Goal: Task Accomplishment & Management: Use online tool/utility

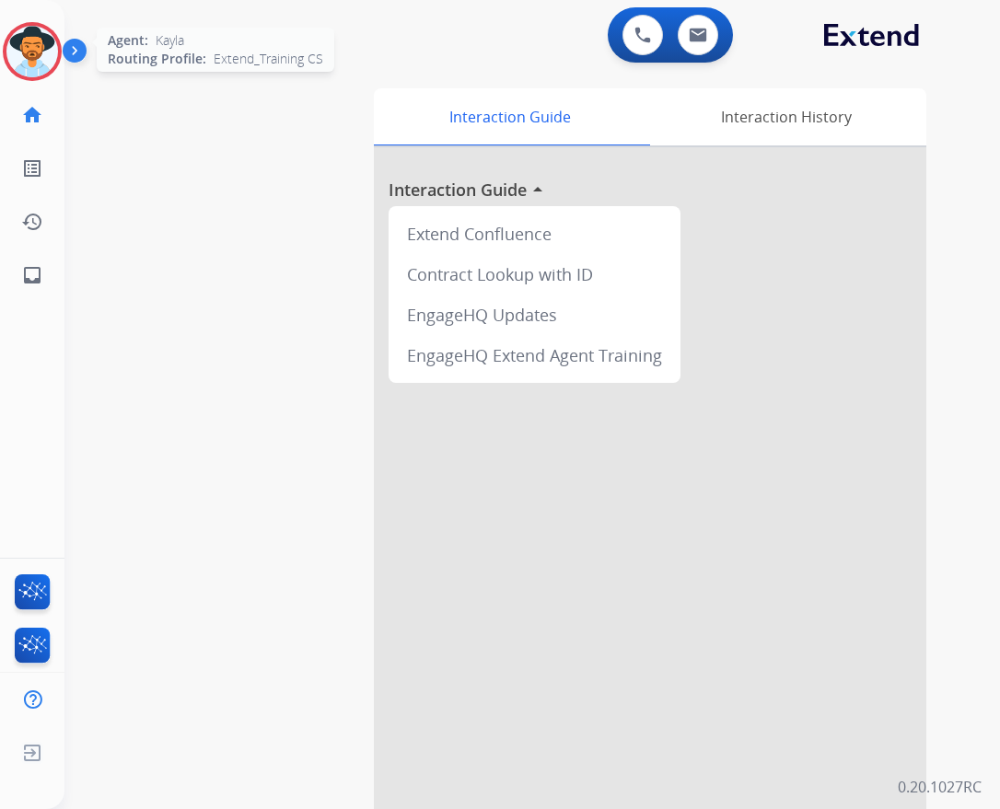
click at [39, 75] on img at bounding box center [32, 52] width 52 height 52
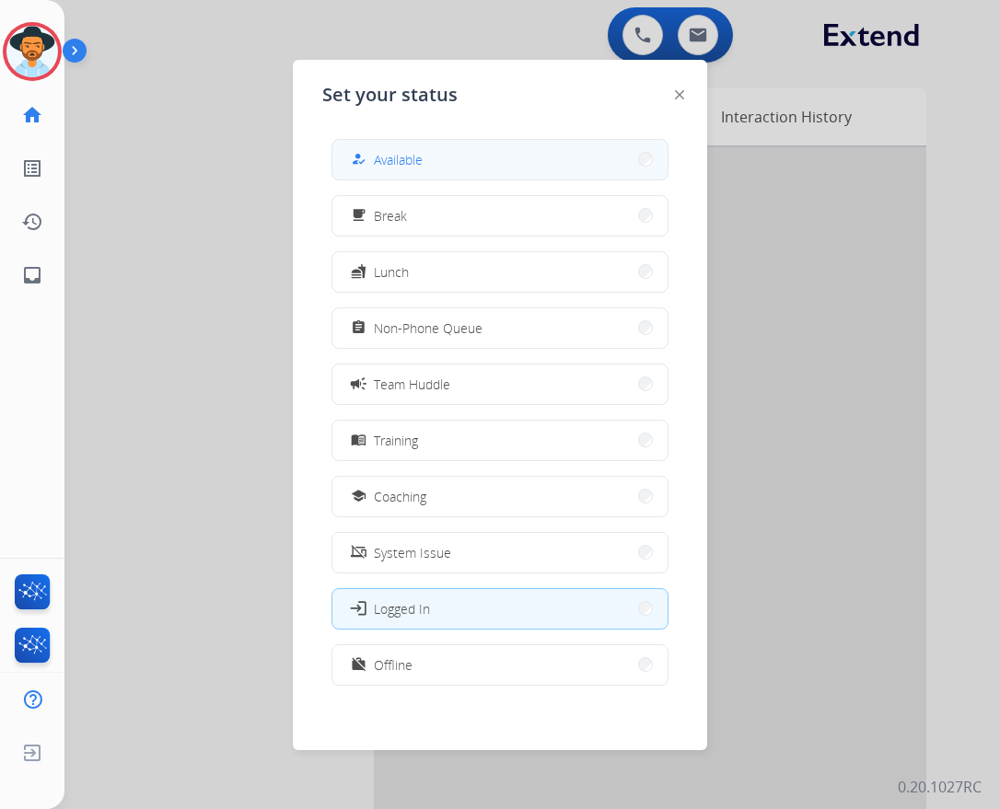
click at [465, 169] on button "how_to_reg Available" at bounding box center [499, 160] width 335 height 40
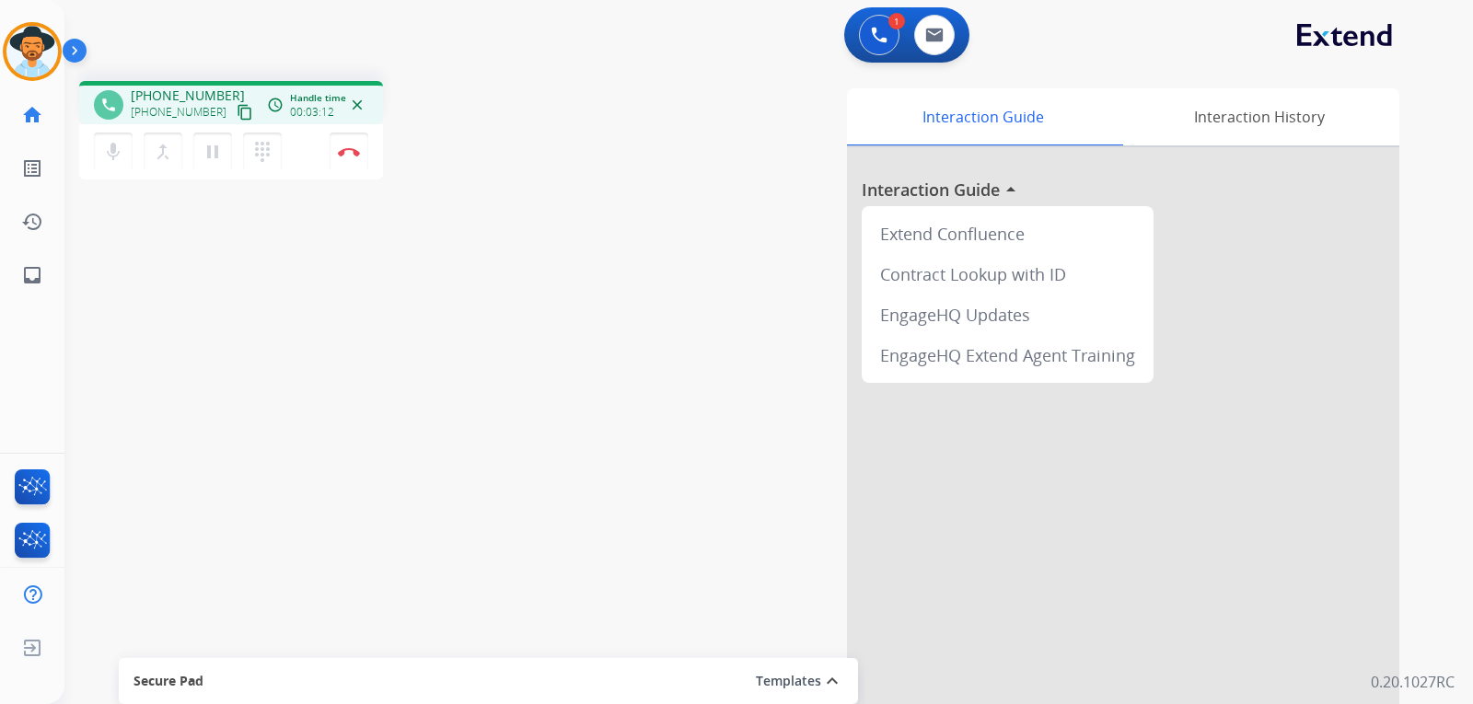
click at [142, 322] on div "phone +17024973282 +17024973282 content_copy access_time Call metrics Queue 00:…" at bounding box center [746, 450] width 1364 height 768
click at [40, 278] on mat-icon "inbox" at bounding box center [32, 275] width 22 height 22
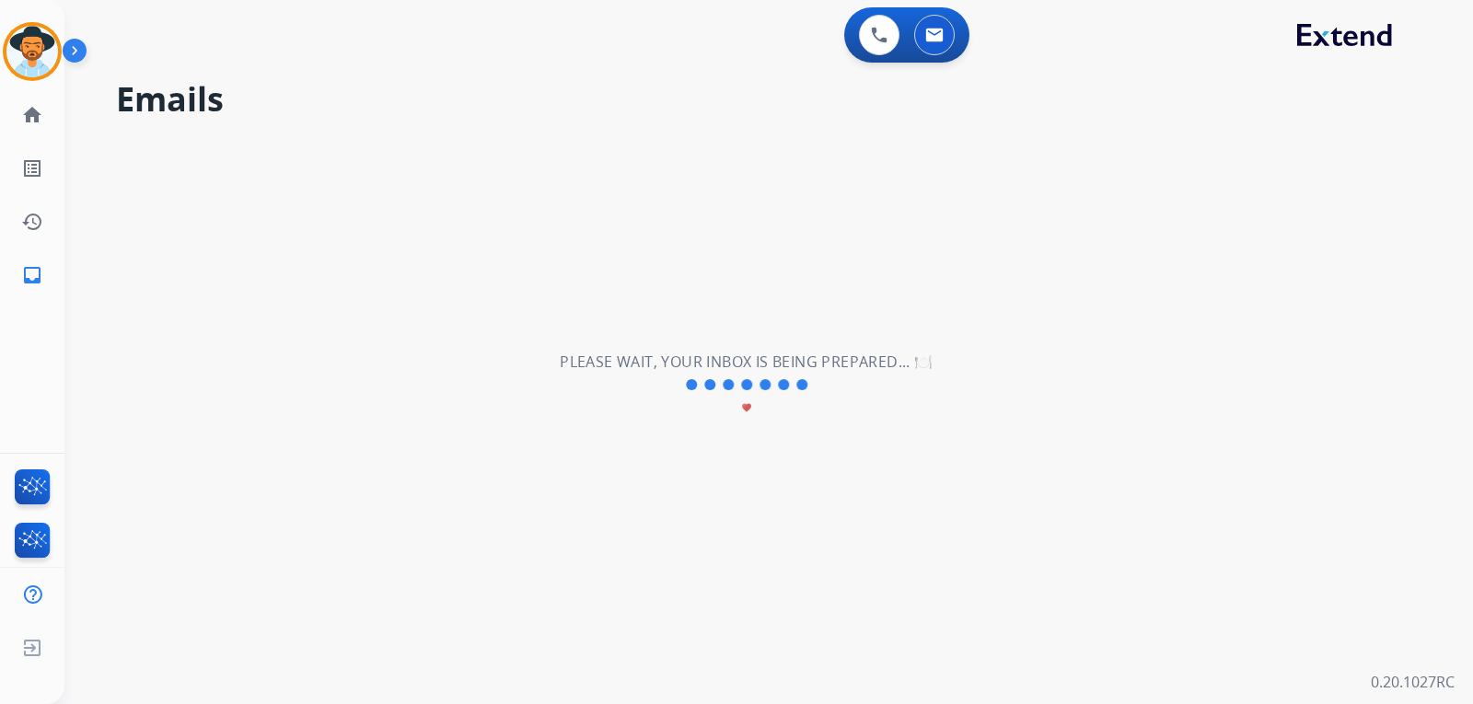
click at [40, 278] on mat-icon "inbox" at bounding box center [32, 275] width 22 height 22
click at [33, 110] on mat-icon "home" at bounding box center [32, 115] width 22 height 22
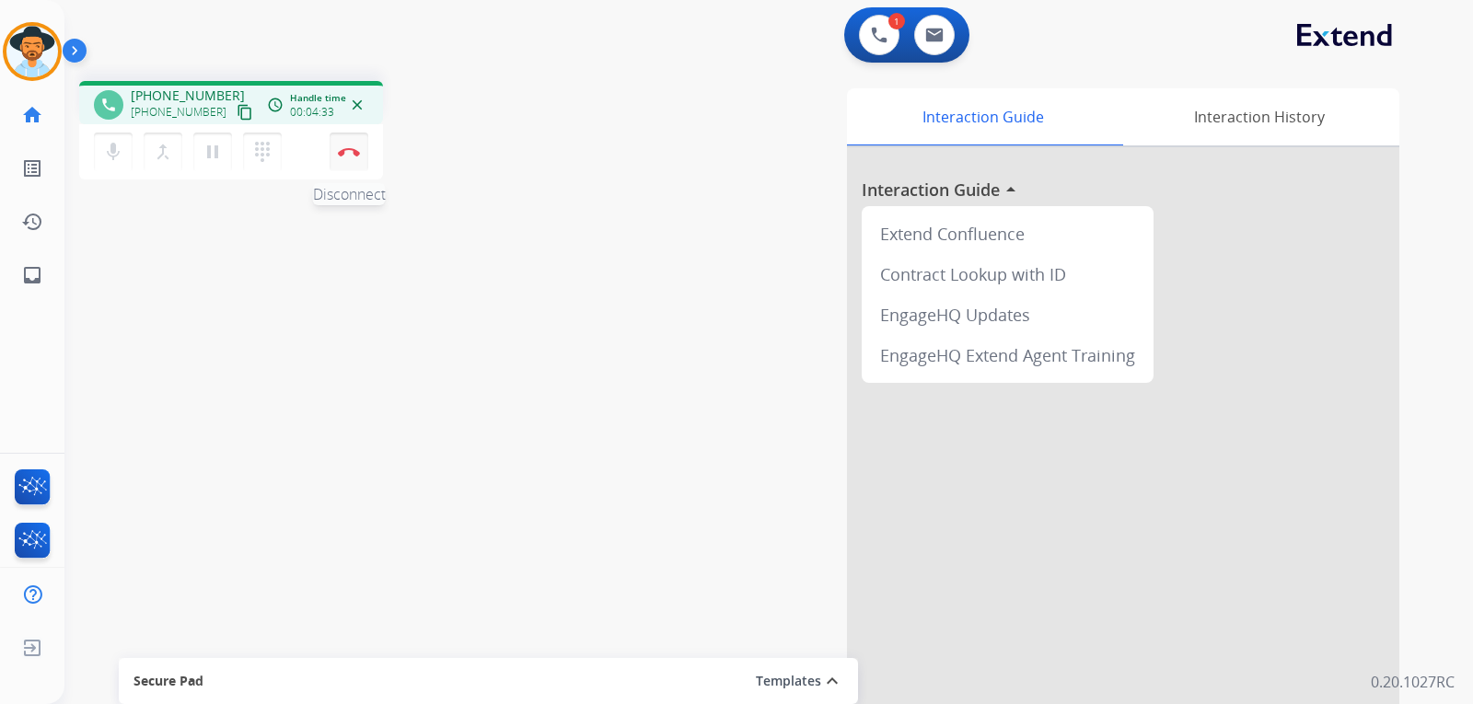
click at [355, 157] on button "Disconnect" at bounding box center [349, 152] width 39 height 39
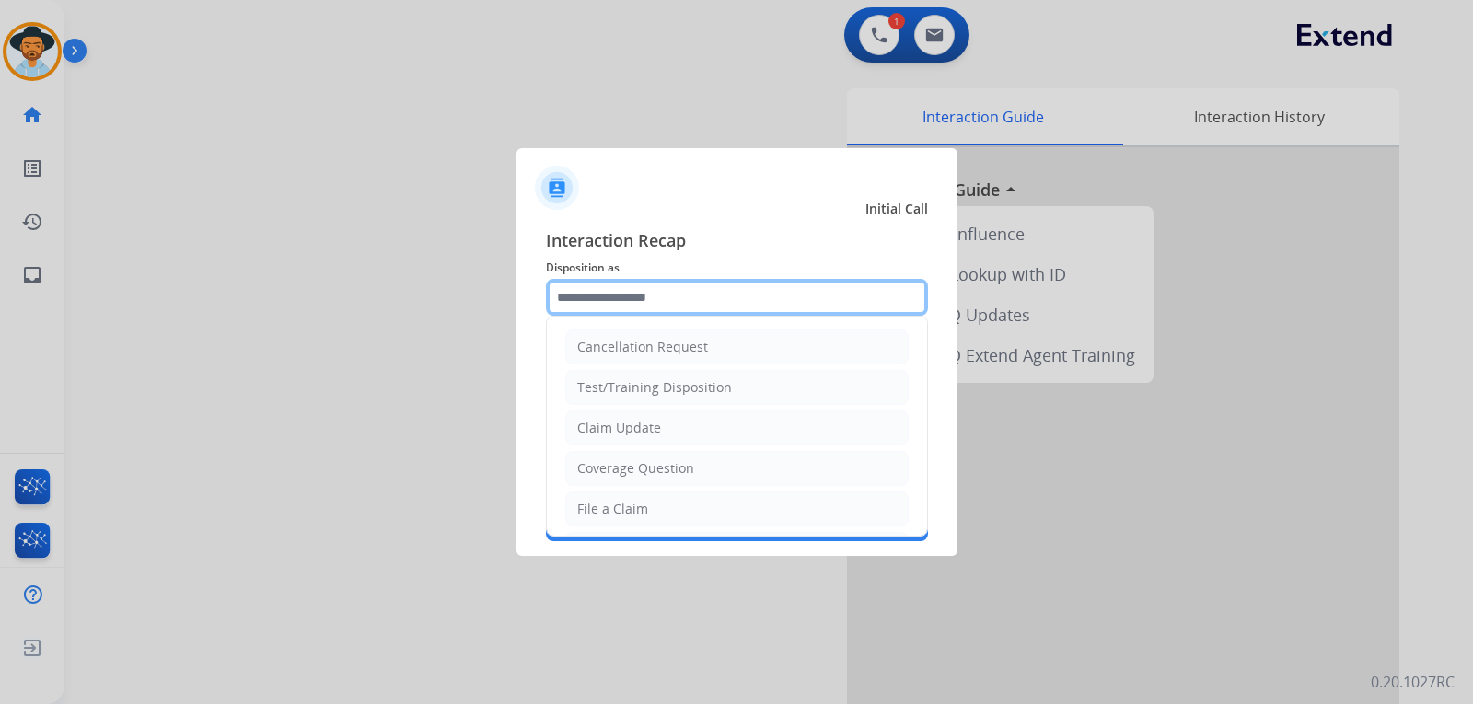
click at [692, 286] on input "text" at bounding box center [737, 297] width 382 height 37
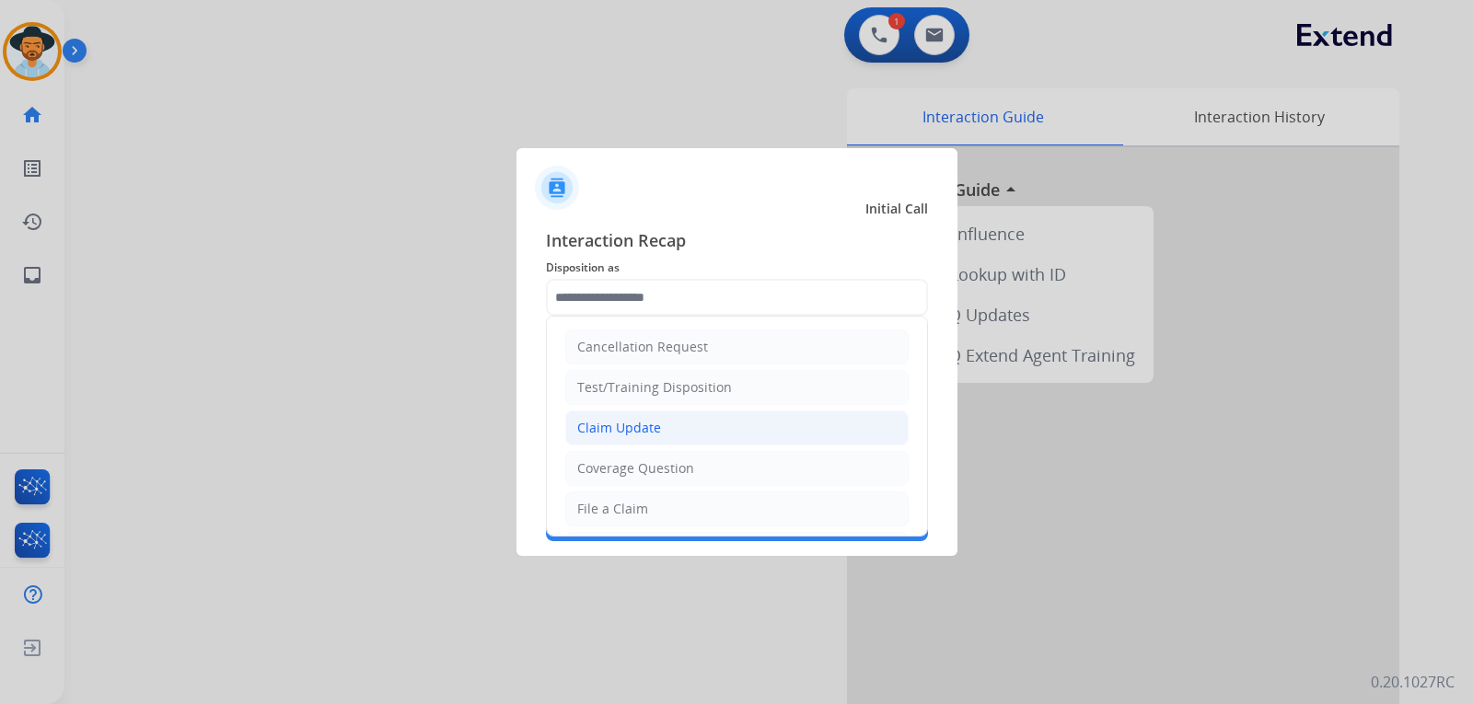
click at [607, 430] on div "Claim Update" at bounding box center [619, 428] width 84 height 18
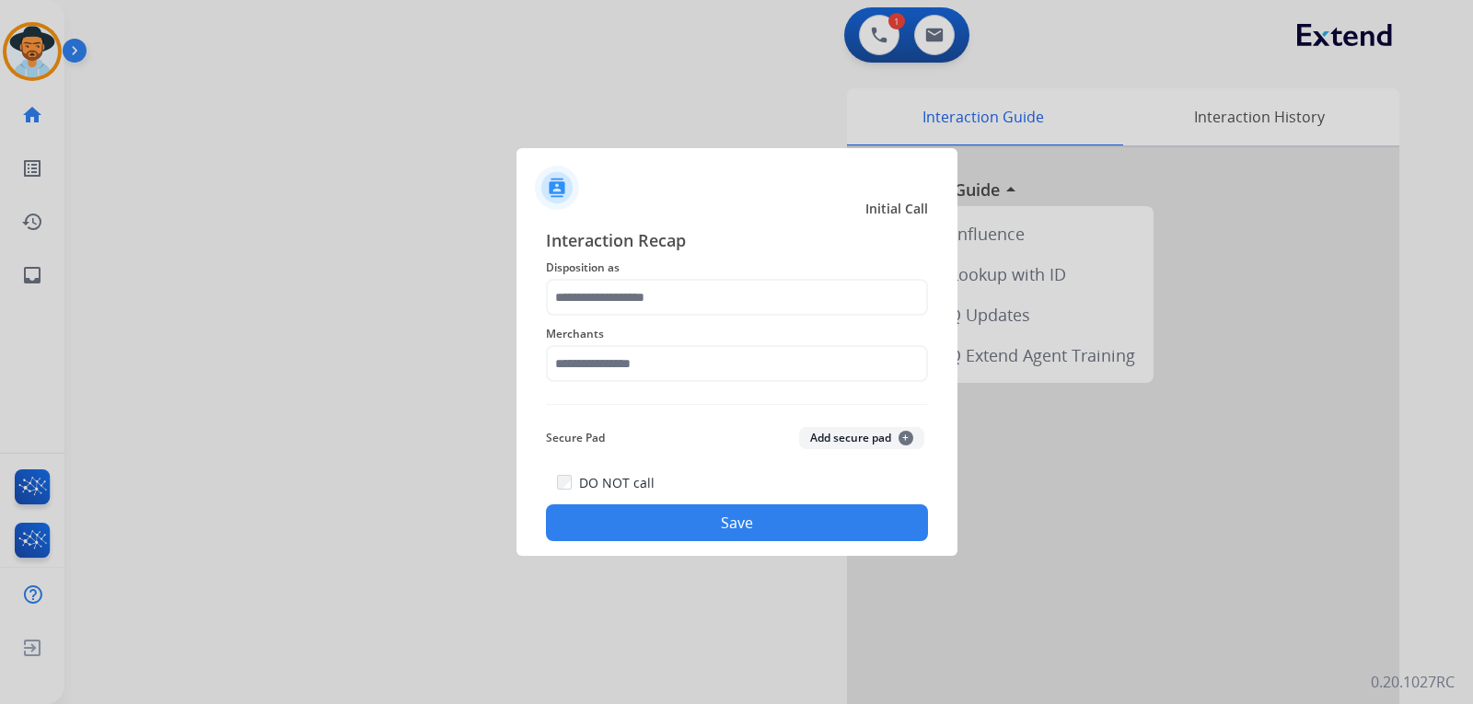
type input "**********"
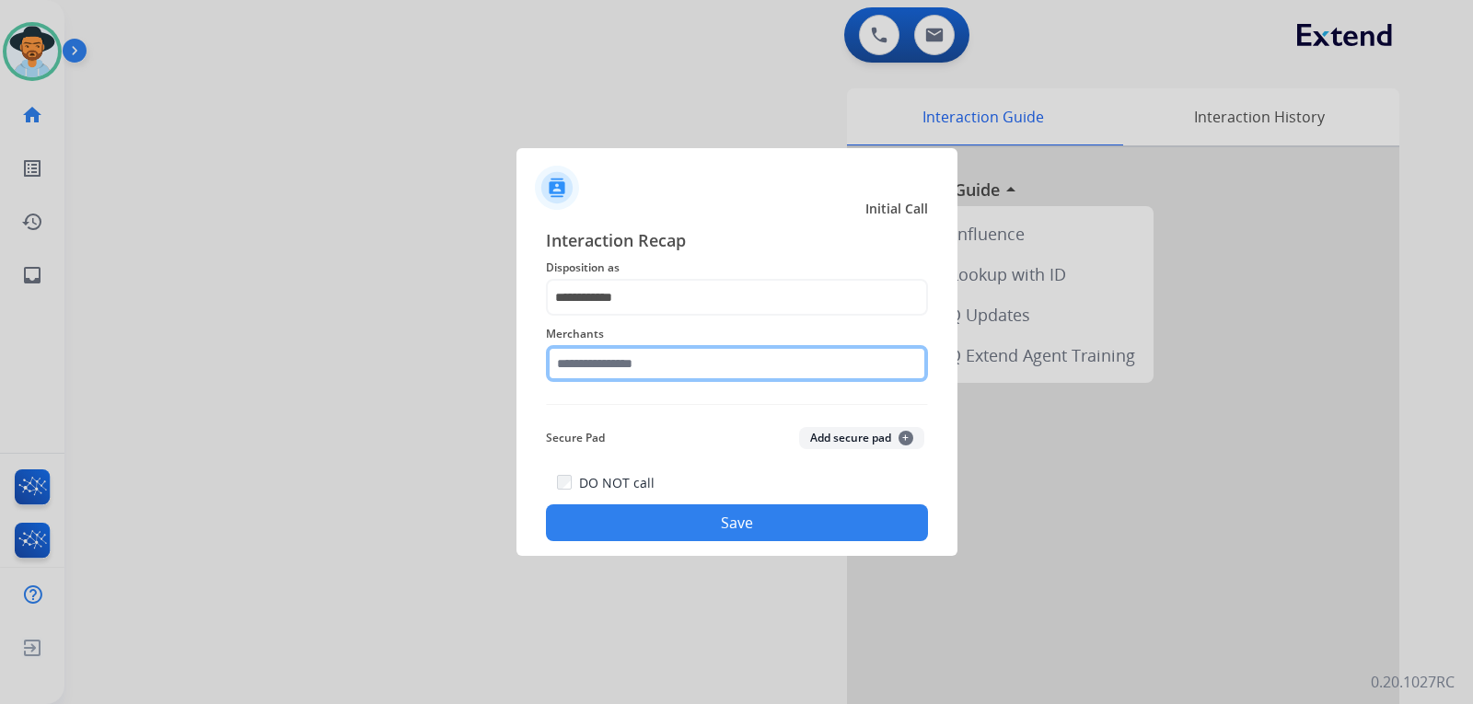
click at [605, 364] on input "text" at bounding box center [737, 363] width 382 height 37
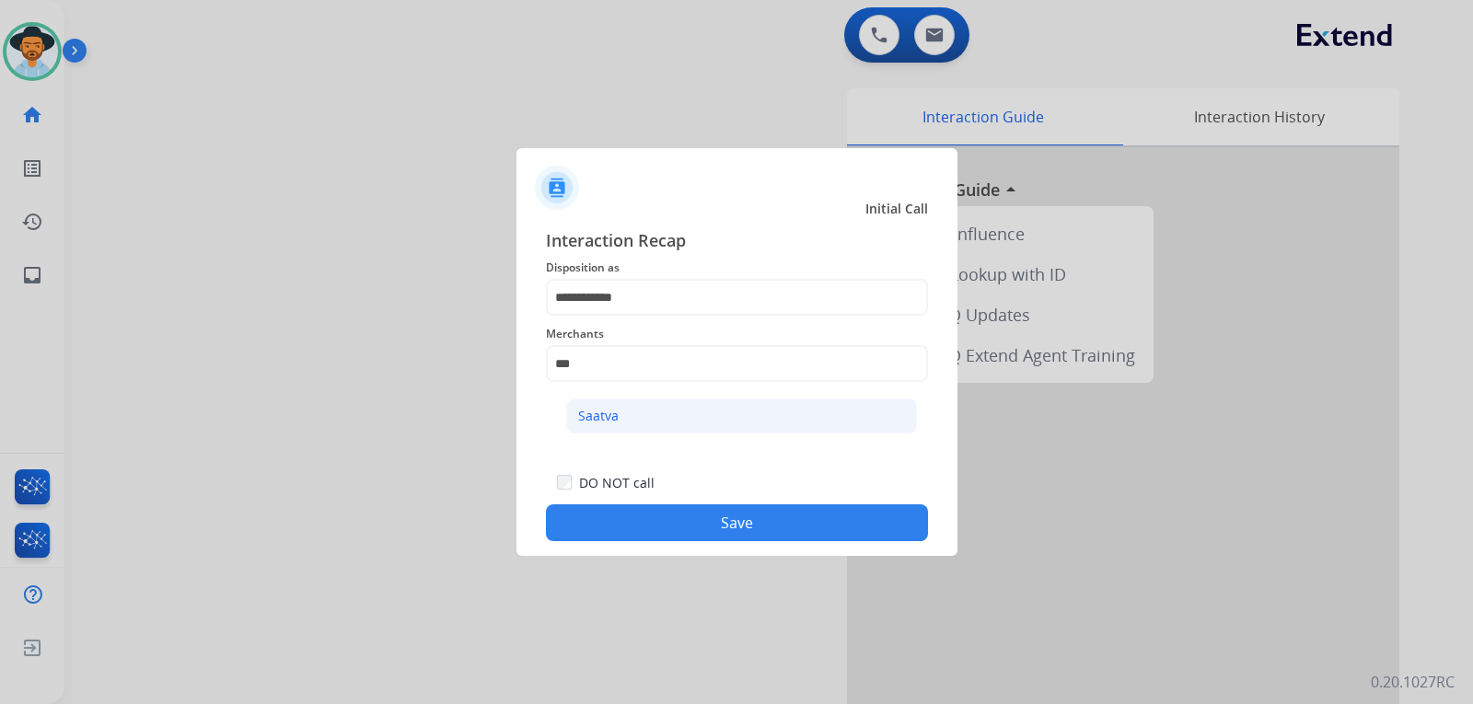
click at [613, 414] on div "Saatva" at bounding box center [598, 416] width 40 height 18
type input "******"
click at [659, 512] on button "Save" at bounding box center [737, 522] width 382 height 37
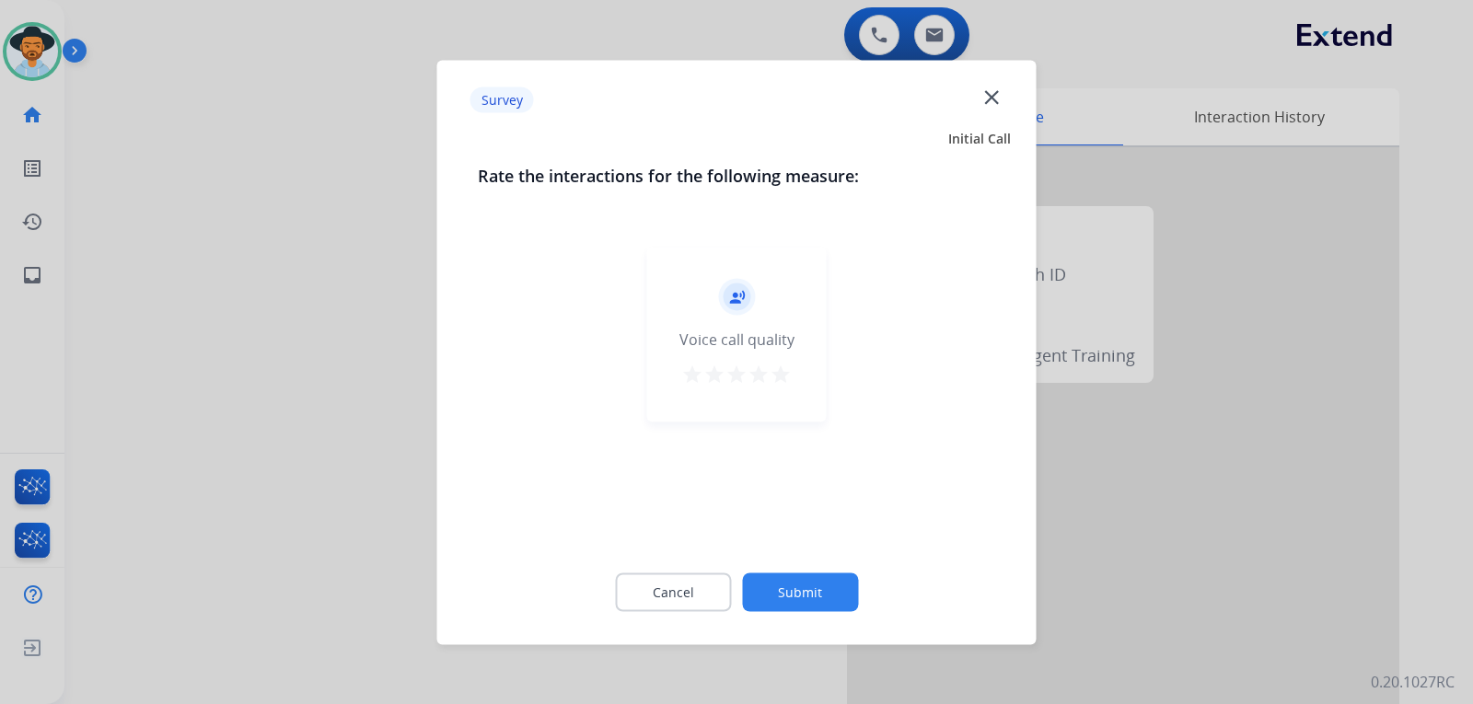
click at [999, 529] on div at bounding box center [736, 352] width 1473 height 704
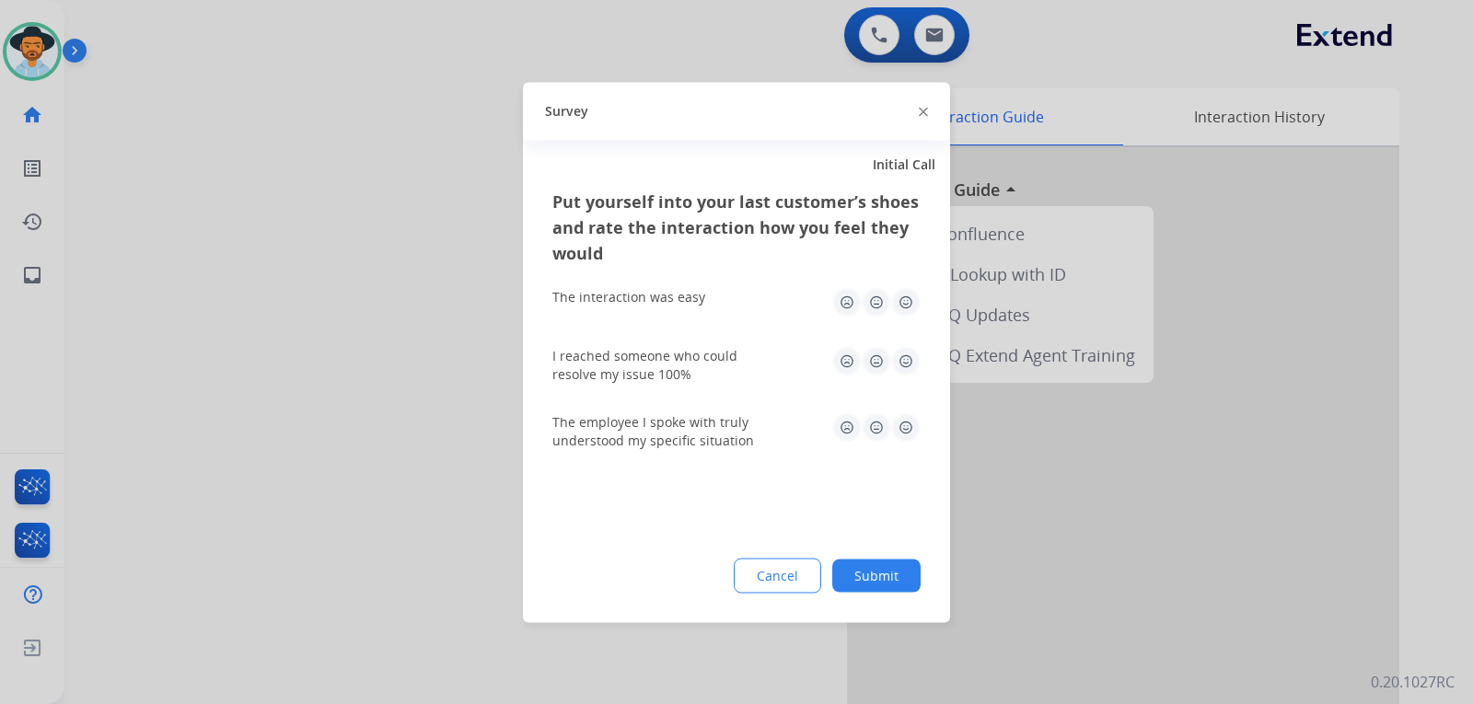
click at [999, 529] on div at bounding box center [736, 352] width 1473 height 704
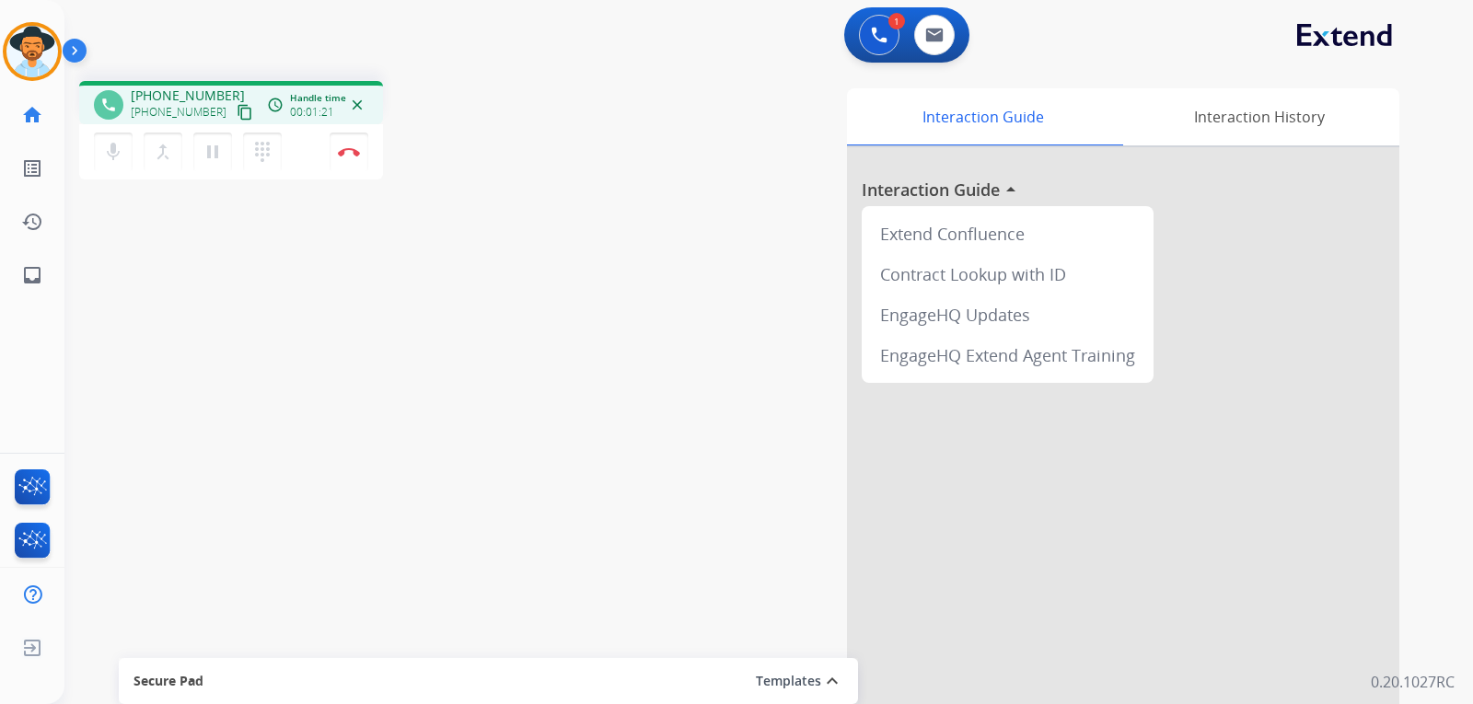
click at [237, 114] on mat-icon "content_copy" at bounding box center [245, 112] width 17 height 17
click at [208, 147] on mat-icon "pause" at bounding box center [213, 152] width 22 height 22
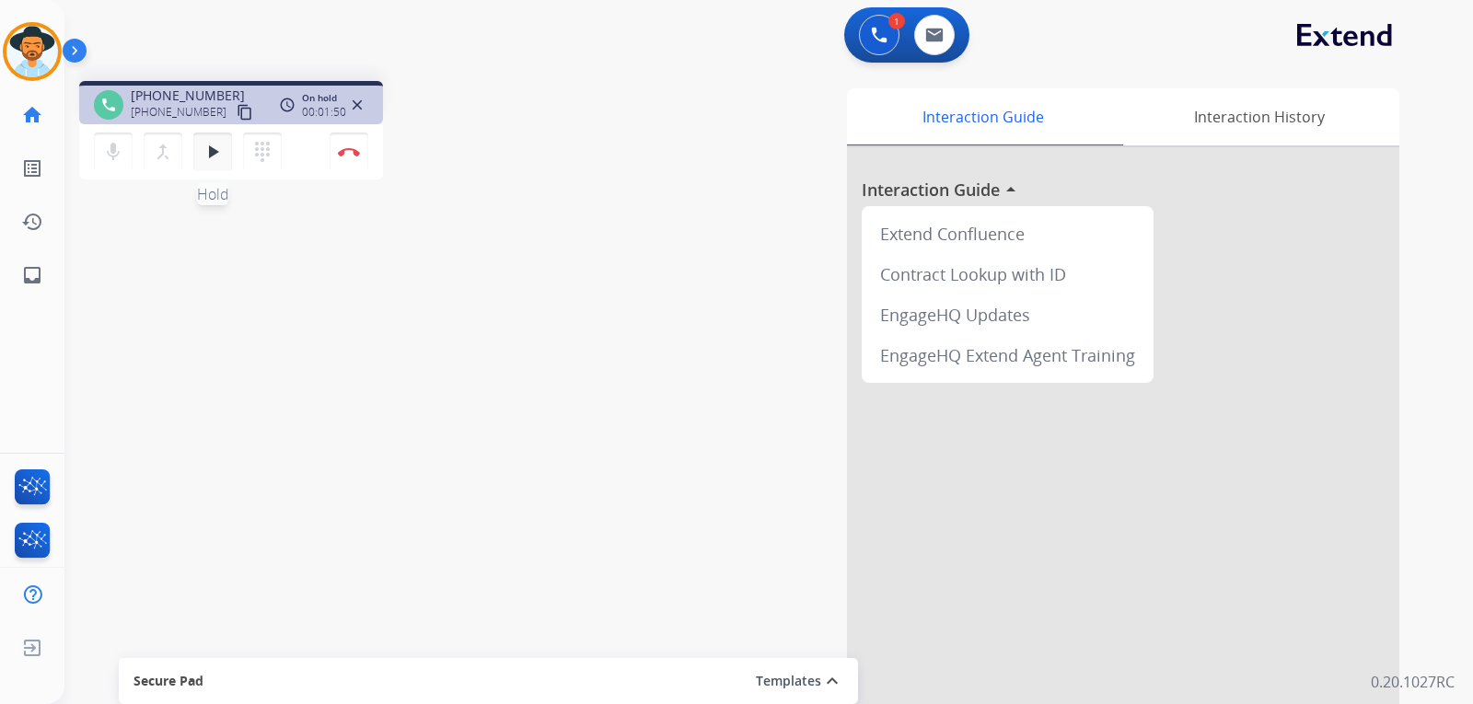
click at [207, 161] on mat-icon "play_arrow" at bounding box center [213, 152] width 22 height 22
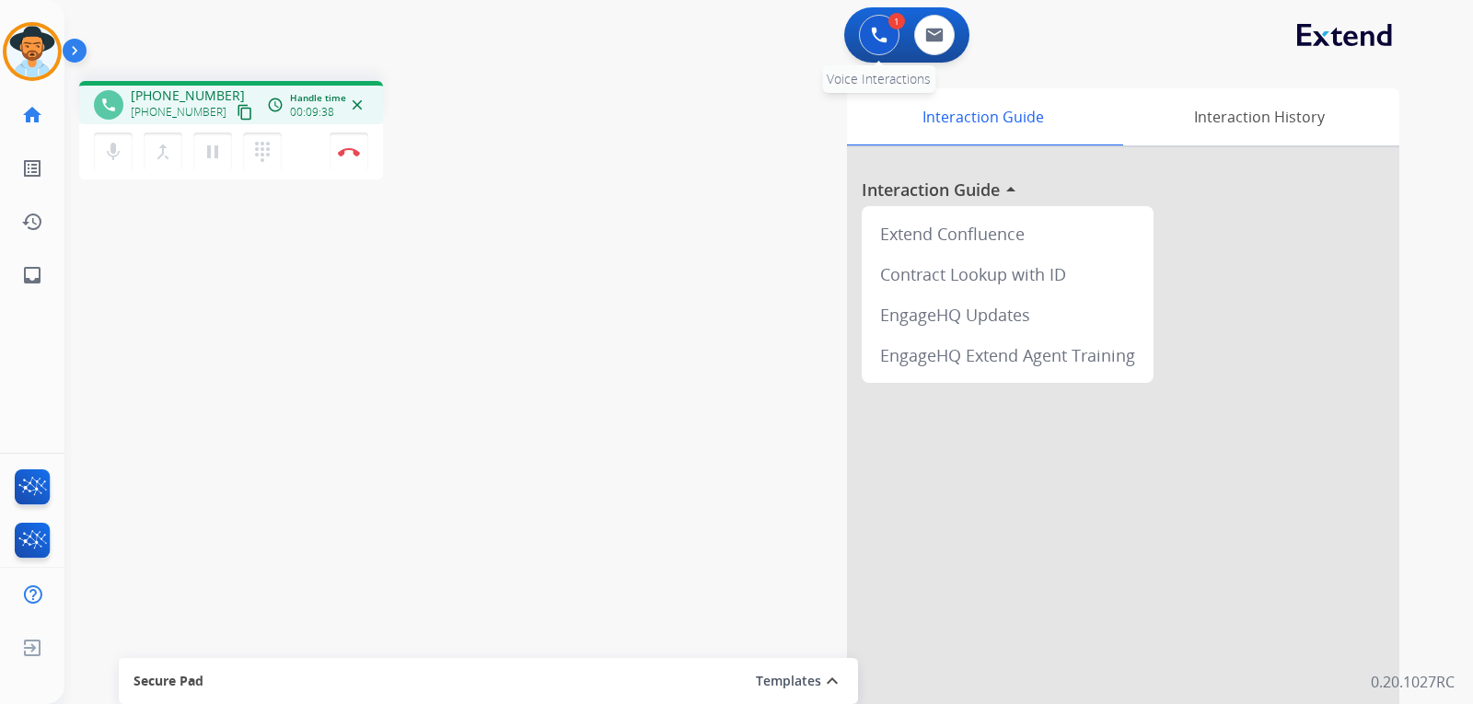
click at [872, 41] on img at bounding box center [879, 35] width 17 height 17
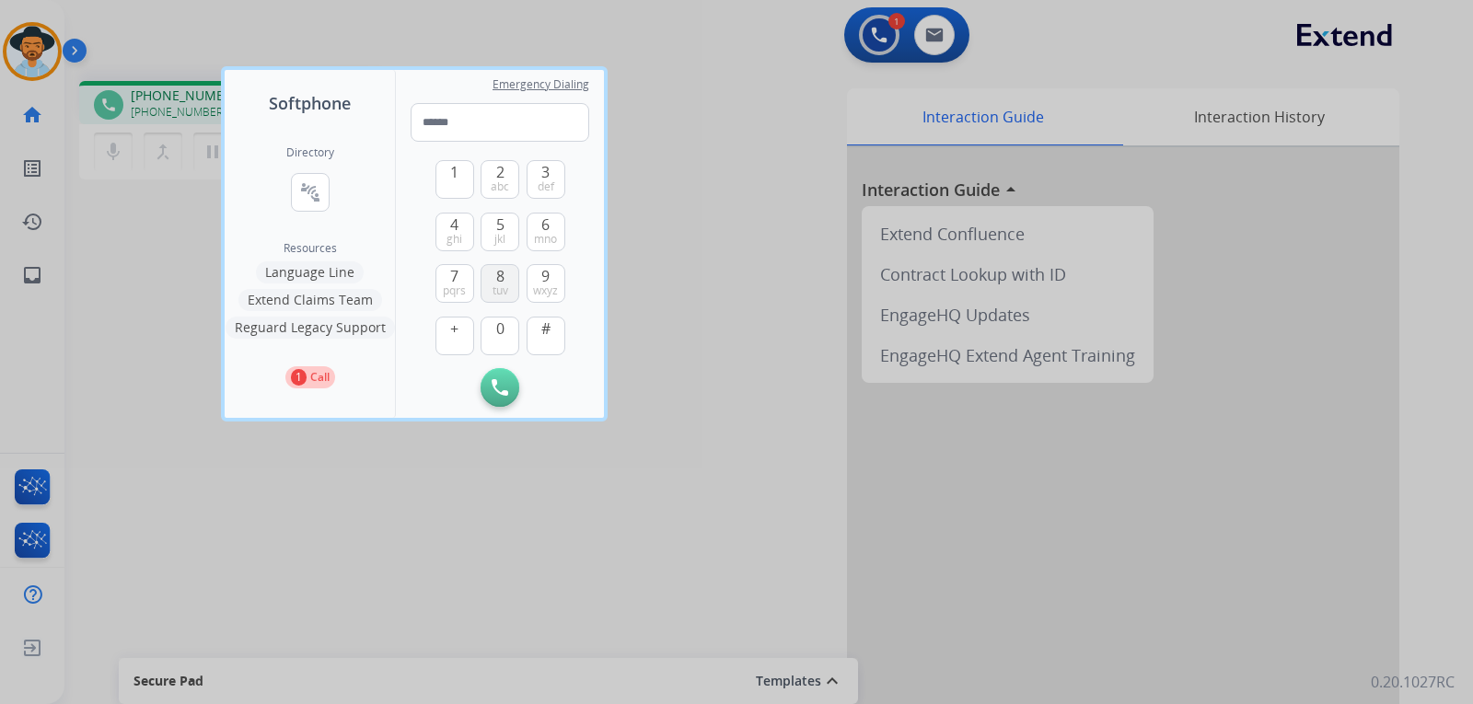
click at [493, 283] on span "tuv" at bounding box center [500, 290] width 16 height 15
click at [501, 335] on span "0" at bounding box center [500, 329] width 8 height 22
click at [496, 280] on span "8" at bounding box center [500, 276] width 8 height 22
click at [461, 219] on button "4 ghi" at bounding box center [454, 232] width 39 height 39
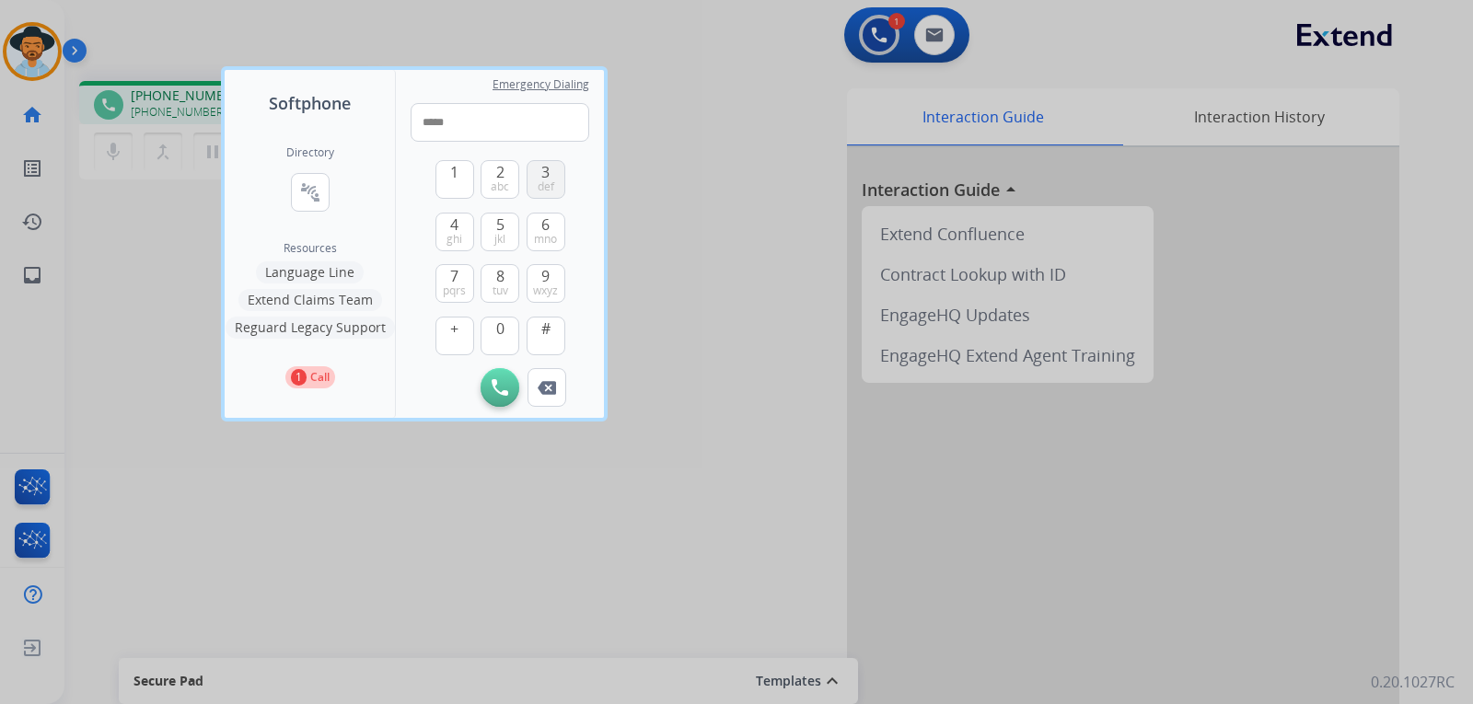
click at [537, 179] on button "3 def" at bounding box center [545, 179] width 39 height 39
click at [497, 175] on span "2" at bounding box center [500, 172] width 8 height 22
click at [461, 228] on button "4 ghi" at bounding box center [454, 232] width 39 height 39
click at [536, 232] on span "mno" at bounding box center [545, 239] width 23 height 15
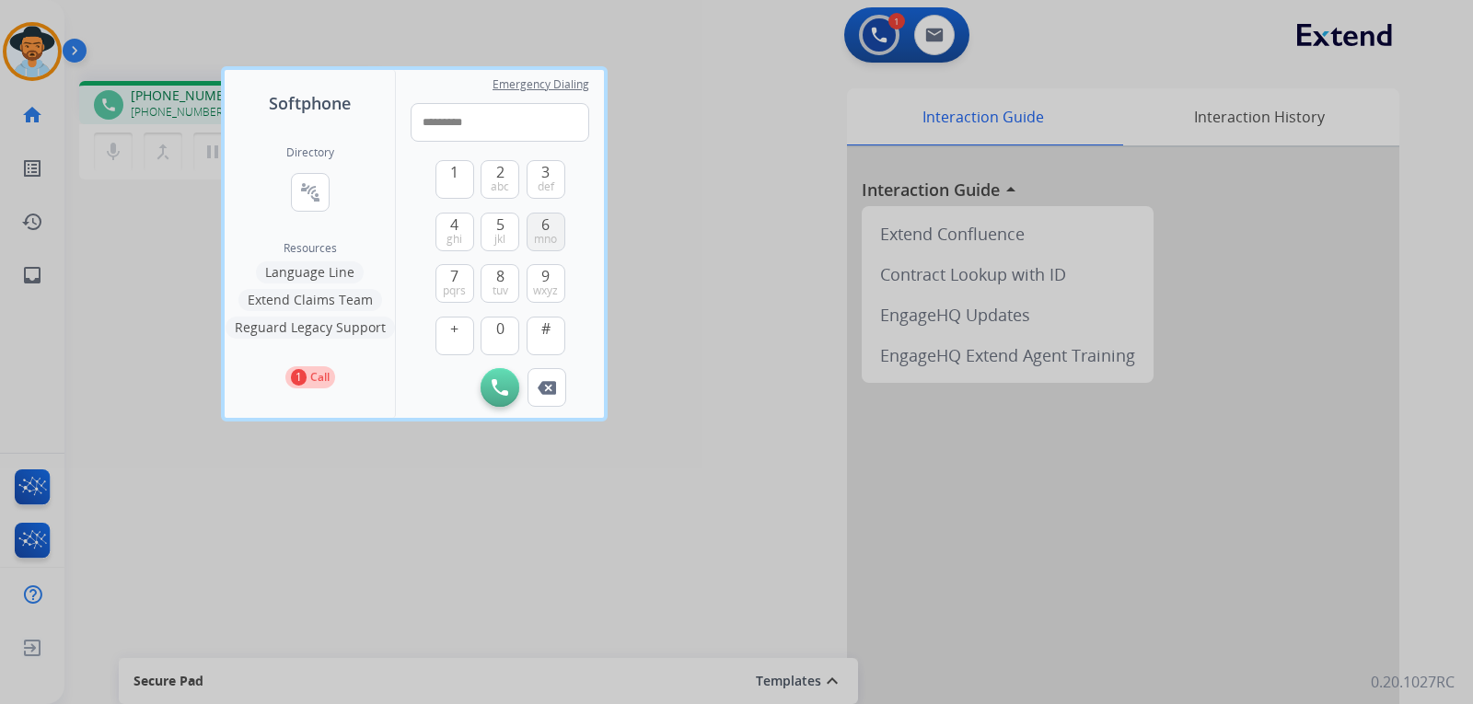
type input "**********"
click at [504, 383] on img at bounding box center [499, 387] width 17 height 17
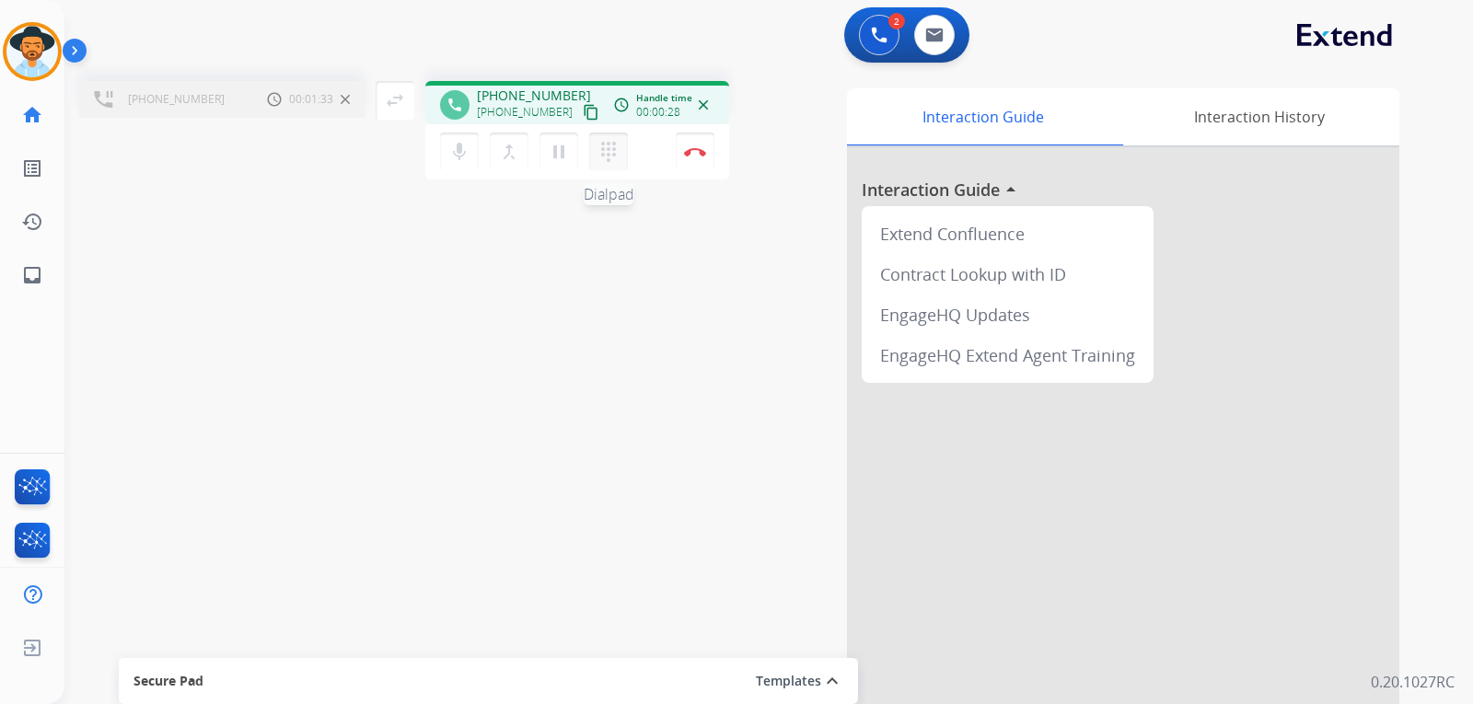
click at [619, 155] on mat-icon "dialpad" at bounding box center [608, 152] width 22 height 22
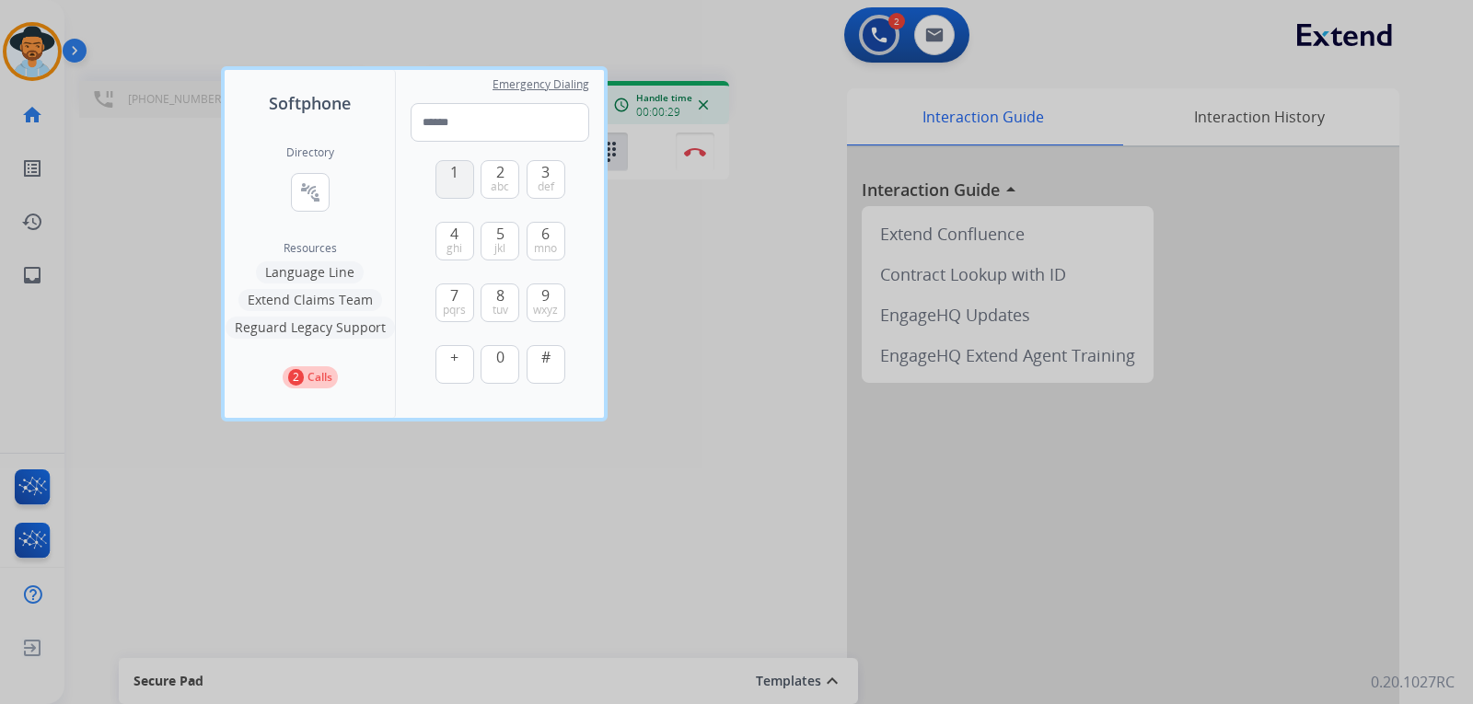
click at [464, 173] on button "1" at bounding box center [454, 179] width 39 height 39
click at [545, 249] on span "mno" at bounding box center [545, 248] width 23 height 15
click at [496, 350] on span "0" at bounding box center [500, 357] width 8 height 22
click at [543, 298] on span "9" at bounding box center [545, 295] width 8 height 22
click at [507, 238] on button "5 jkl" at bounding box center [499, 241] width 39 height 39
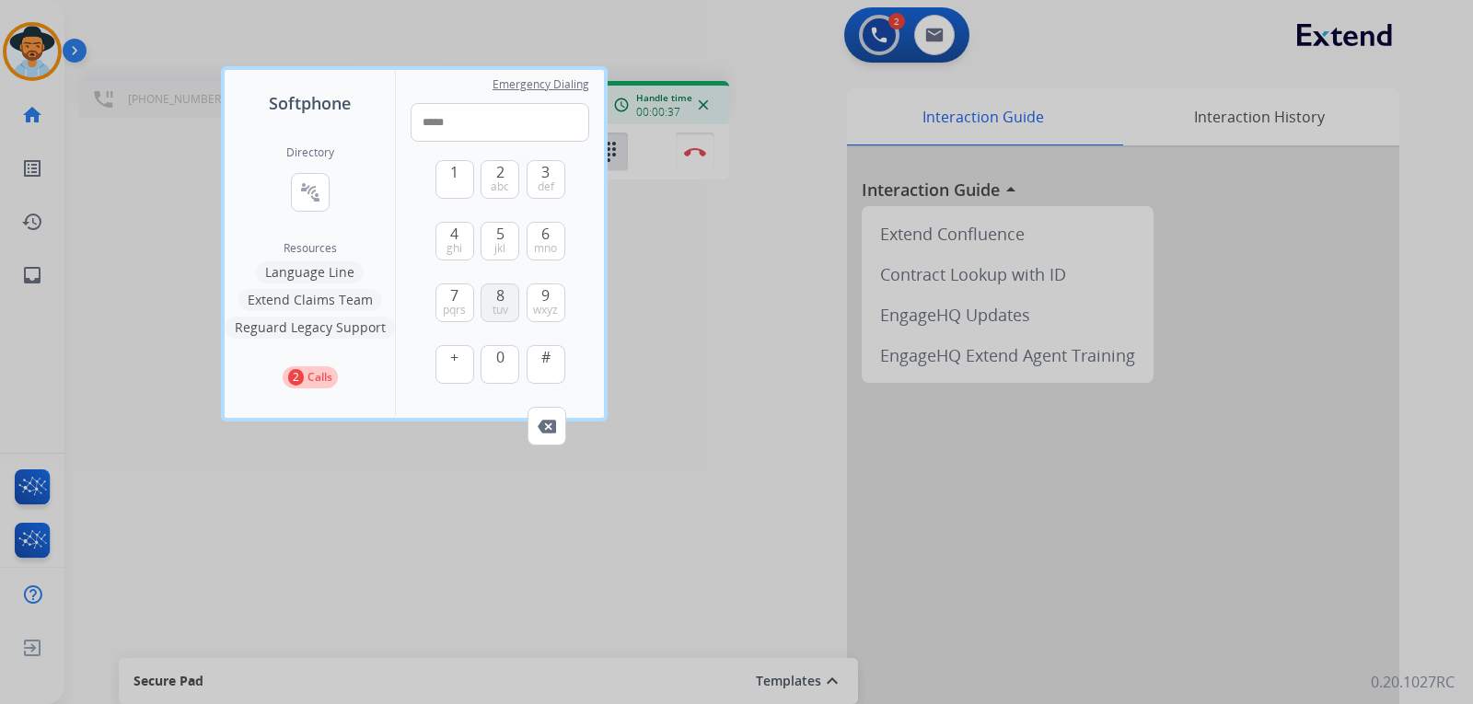
click at [500, 295] on span "8" at bounding box center [500, 295] width 8 height 22
click at [497, 172] on span "2" at bounding box center [500, 172] width 8 height 22
click at [465, 240] on button "4 ghi" at bounding box center [454, 241] width 39 height 39
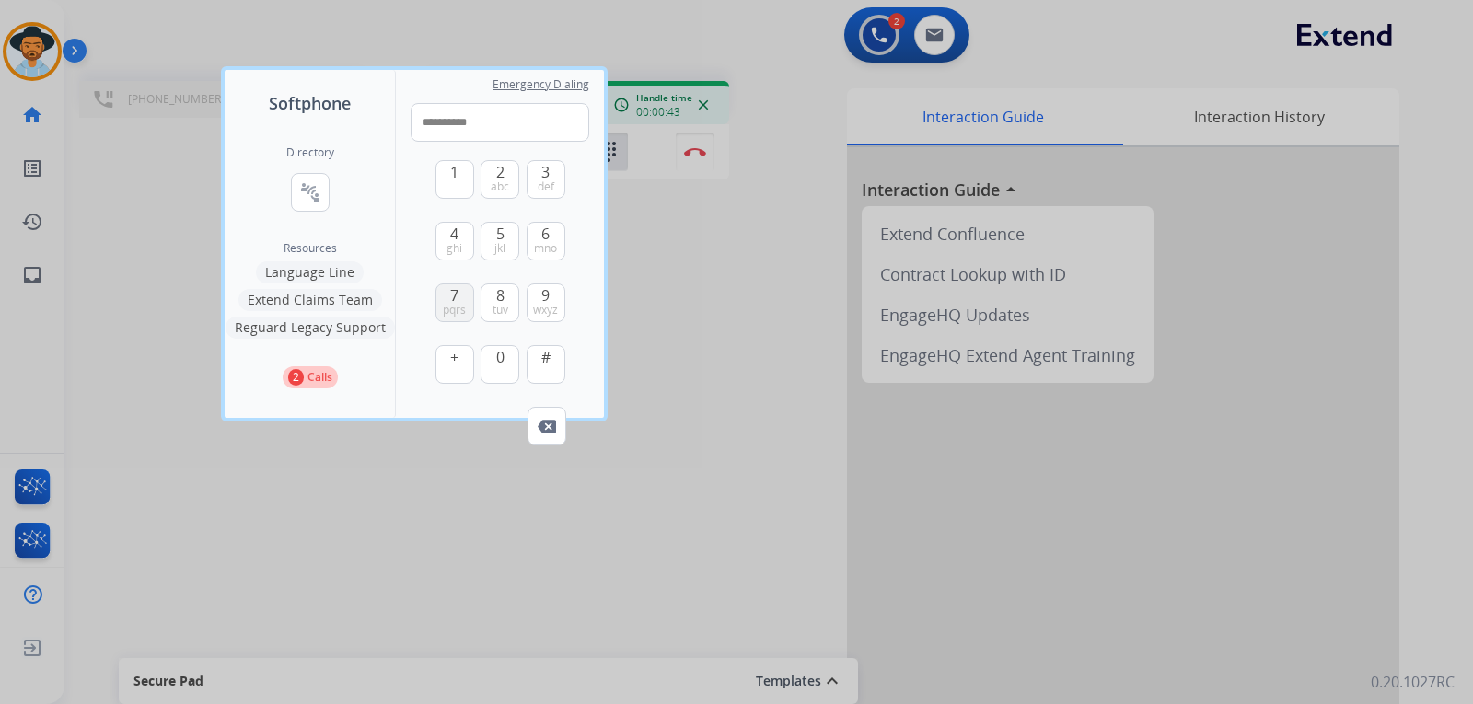
click at [452, 295] on span "7" at bounding box center [454, 295] width 8 height 22
click at [548, 243] on span "mno" at bounding box center [545, 248] width 23 height 15
click at [502, 363] on span "0" at bounding box center [500, 357] width 8 height 22
click at [543, 295] on span "9" at bounding box center [545, 295] width 8 height 22
click at [510, 243] on button "5 jkl" at bounding box center [499, 241] width 39 height 39
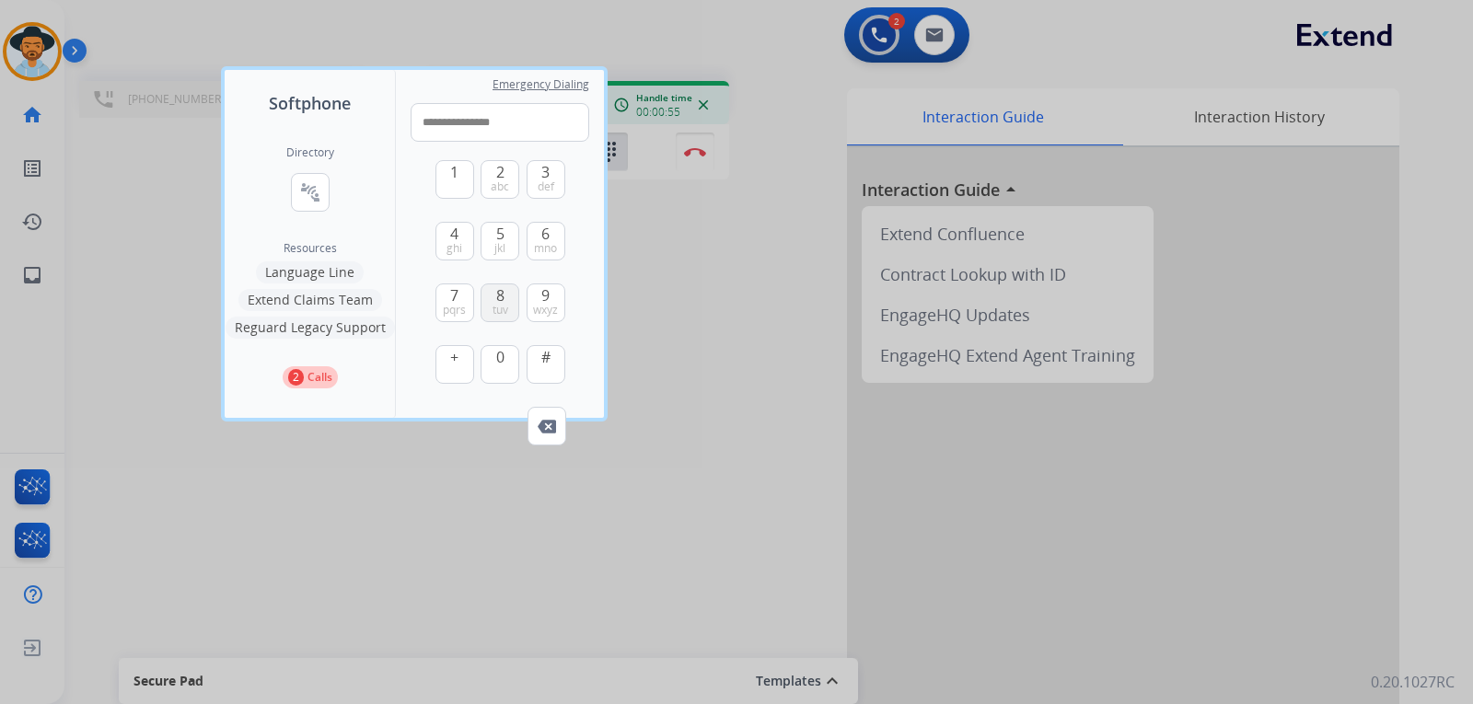
click at [509, 306] on button "8 tuv" at bounding box center [499, 302] width 39 height 39
click at [496, 184] on span "abc" at bounding box center [500, 186] width 18 height 15
click at [458, 179] on span "1" at bounding box center [454, 172] width 8 height 22
click at [549, 248] on span "mno" at bounding box center [545, 248] width 23 height 15
click at [499, 360] on span "0" at bounding box center [500, 357] width 8 height 22
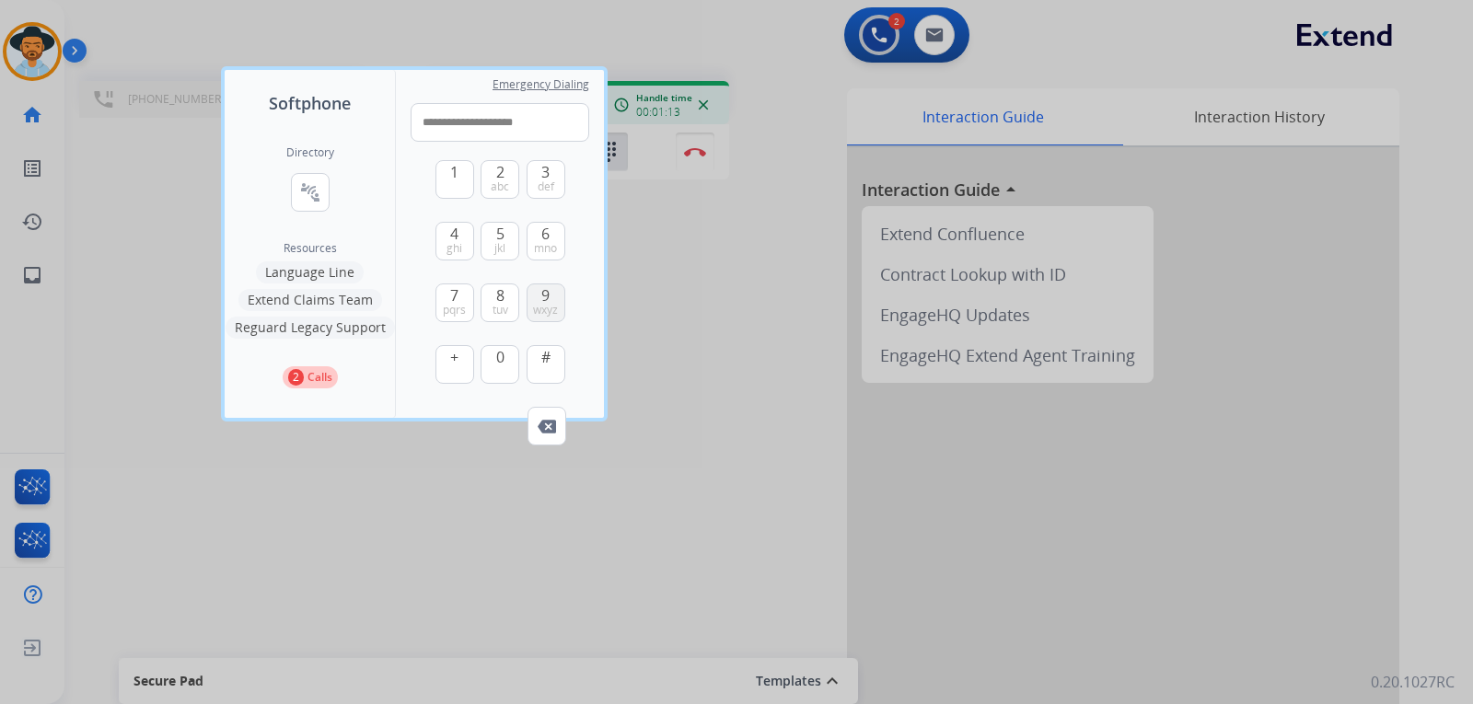
click at [544, 294] on span "9" at bounding box center [545, 295] width 8 height 22
click at [495, 245] on span "jkl" at bounding box center [499, 248] width 11 height 15
click at [506, 295] on button "8 tuv" at bounding box center [499, 302] width 39 height 39
click at [495, 192] on span "abc" at bounding box center [500, 186] width 18 height 15
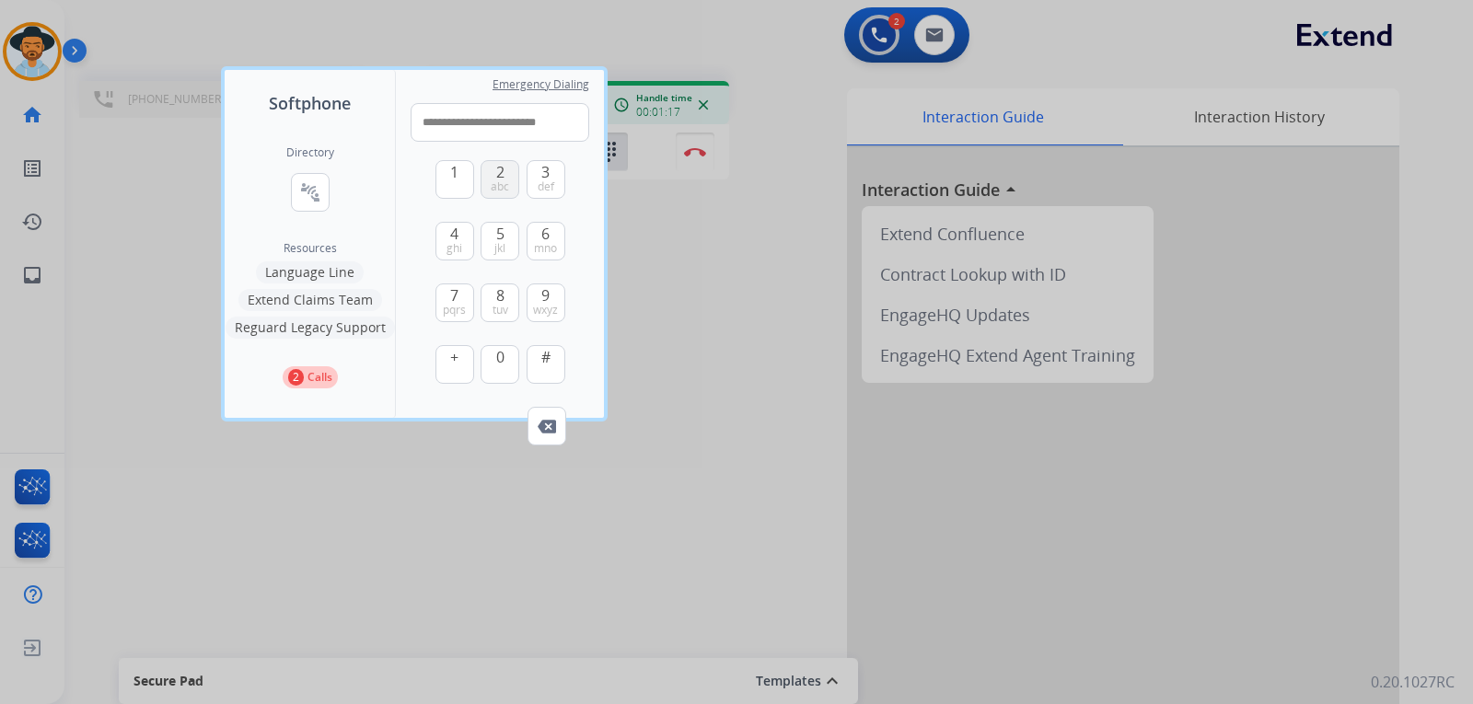
click at [495, 192] on span "abc" at bounding box center [500, 186] width 18 height 15
click at [458, 241] on span "ghi" at bounding box center [454, 248] width 16 height 15
click at [456, 297] on span "7" at bounding box center [454, 295] width 8 height 22
click at [546, 352] on span "#" at bounding box center [545, 357] width 9 height 22
click at [467, 176] on button "1" at bounding box center [454, 179] width 39 height 39
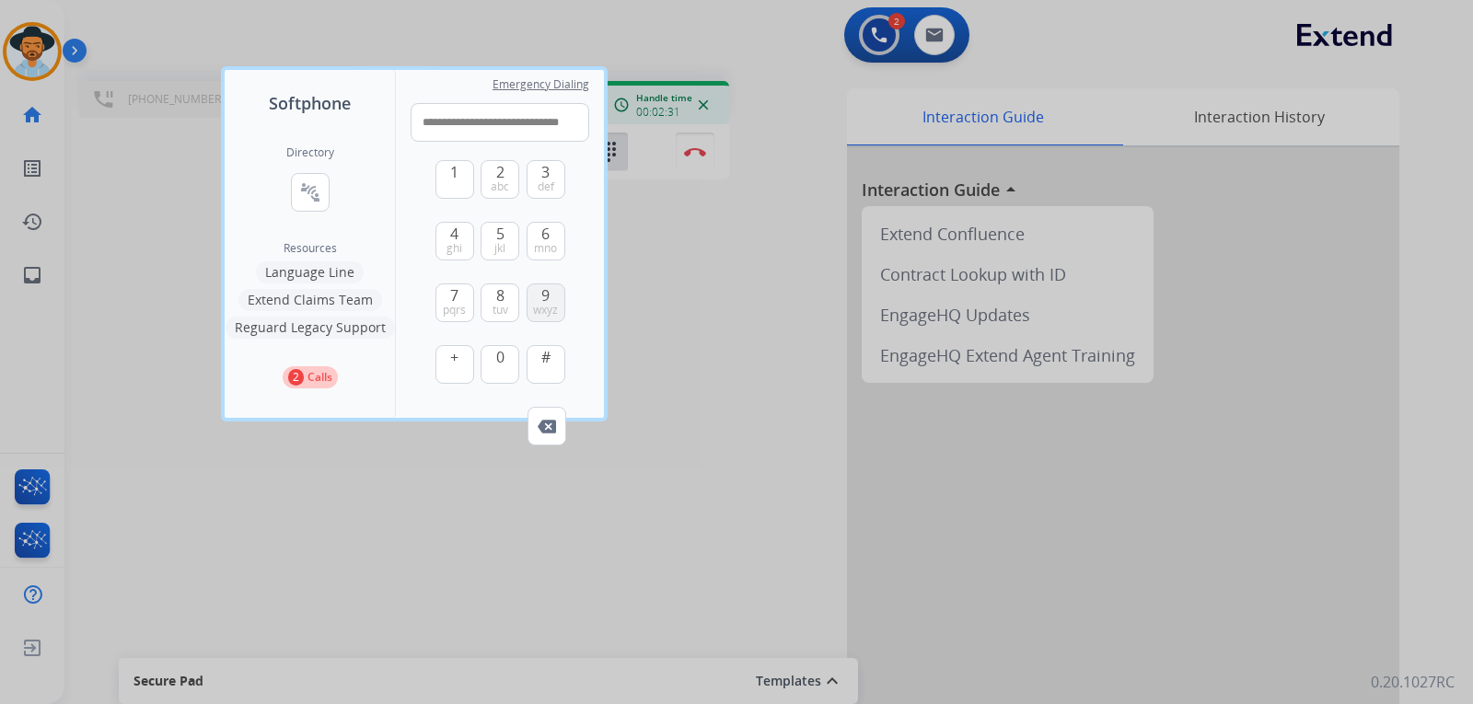
click at [561, 304] on button "9 wxyz" at bounding box center [545, 302] width 39 height 39
click at [503, 185] on span "abc" at bounding box center [500, 186] width 18 height 15
type input "**********"
click at [755, 273] on div at bounding box center [736, 352] width 1473 height 704
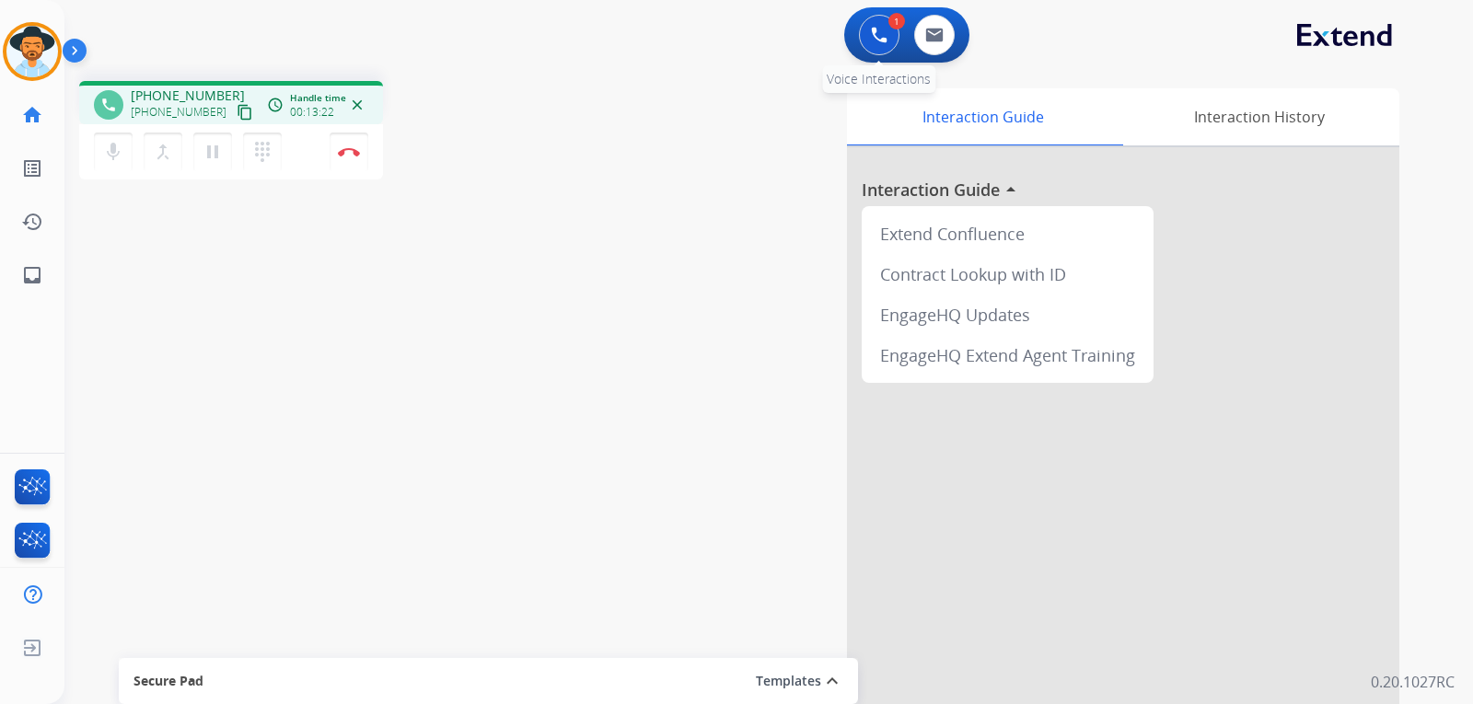
click at [876, 43] on button at bounding box center [879, 35] width 40 height 40
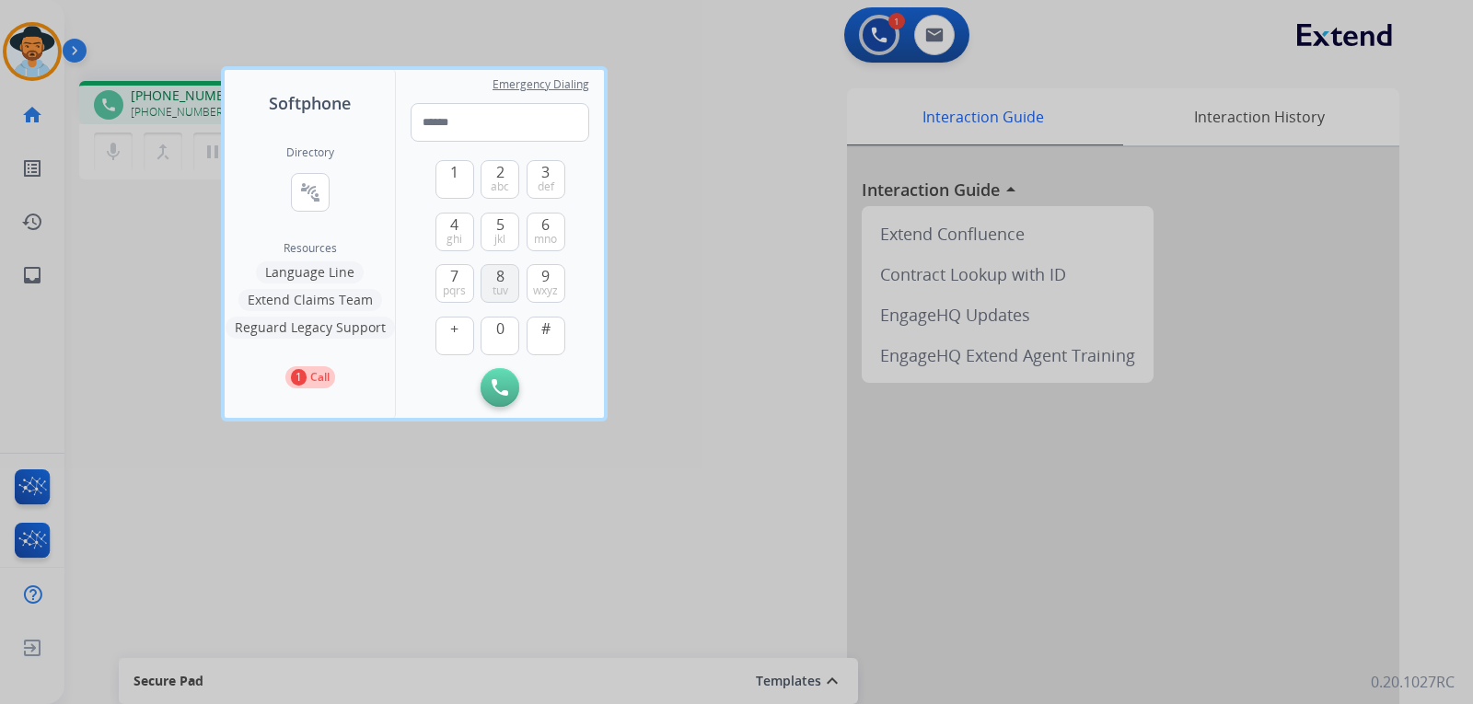
click at [501, 279] on span "8" at bounding box center [500, 276] width 8 height 22
click at [501, 326] on span "0" at bounding box center [500, 329] width 8 height 22
click at [501, 280] on span "8" at bounding box center [500, 276] width 8 height 22
click at [457, 226] on span "4" at bounding box center [454, 225] width 8 height 22
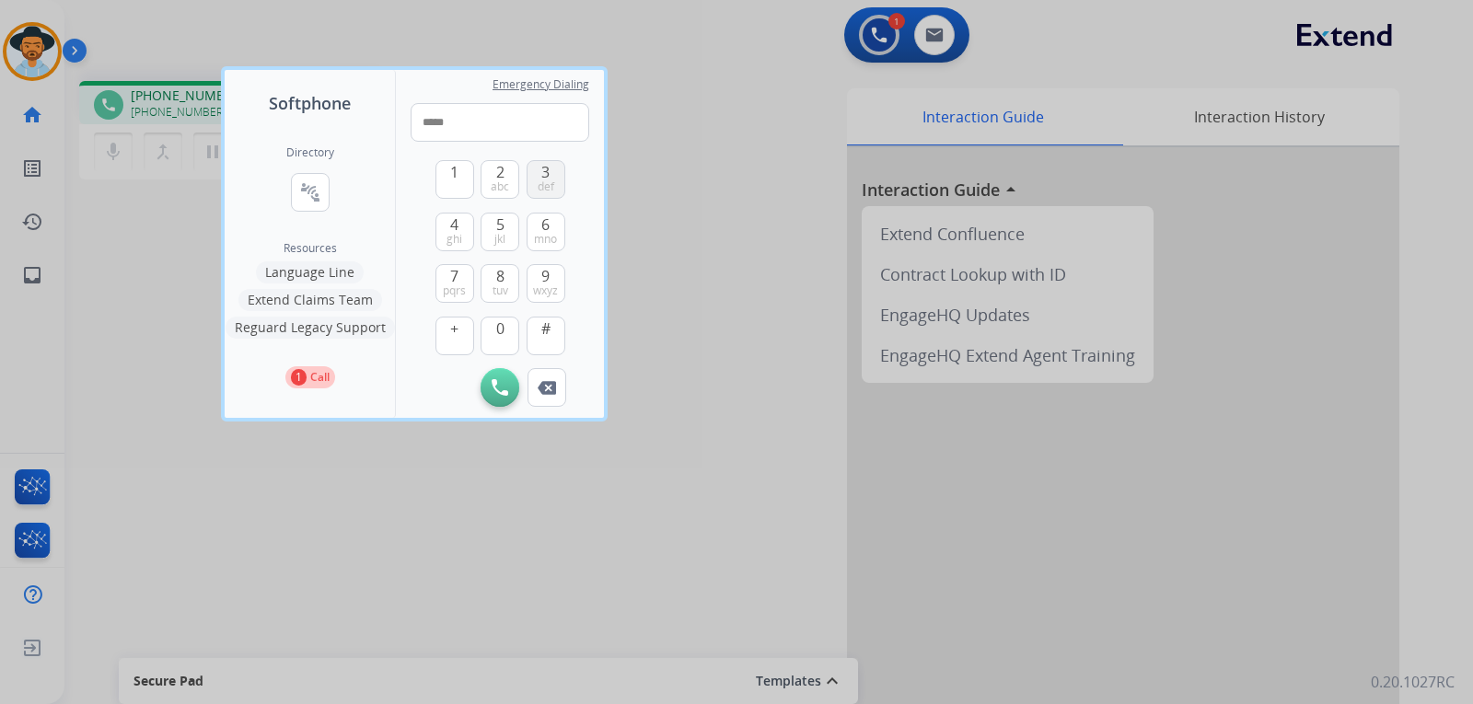
click at [550, 181] on span "def" at bounding box center [546, 186] width 17 height 15
click at [495, 184] on span "abc" at bounding box center [500, 186] width 18 height 15
click at [456, 229] on span "4" at bounding box center [454, 225] width 8 height 22
click at [537, 232] on span "mno" at bounding box center [545, 239] width 23 height 15
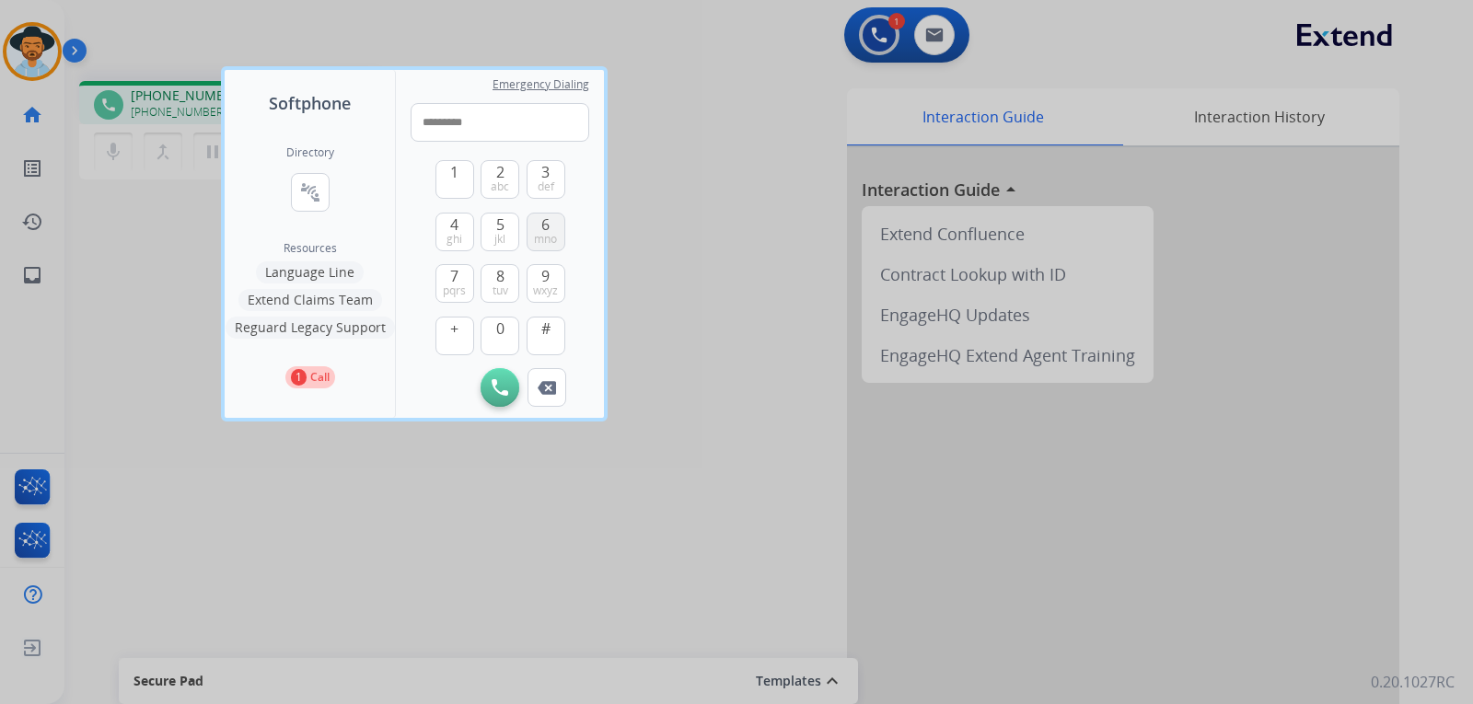
type input "**********"
click at [505, 387] on img at bounding box center [499, 387] width 17 height 17
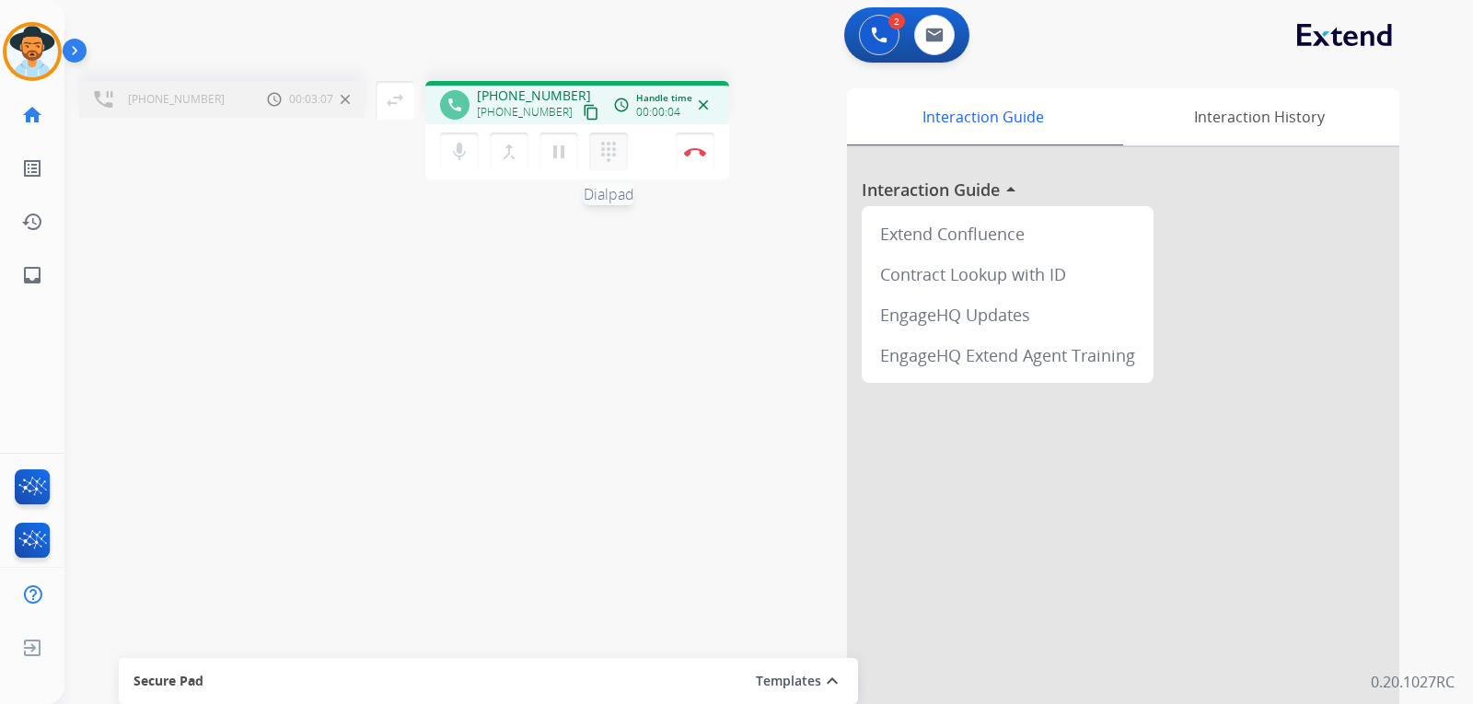
click at [622, 152] on button "dialpad Dialpad" at bounding box center [608, 152] width 39 height 39
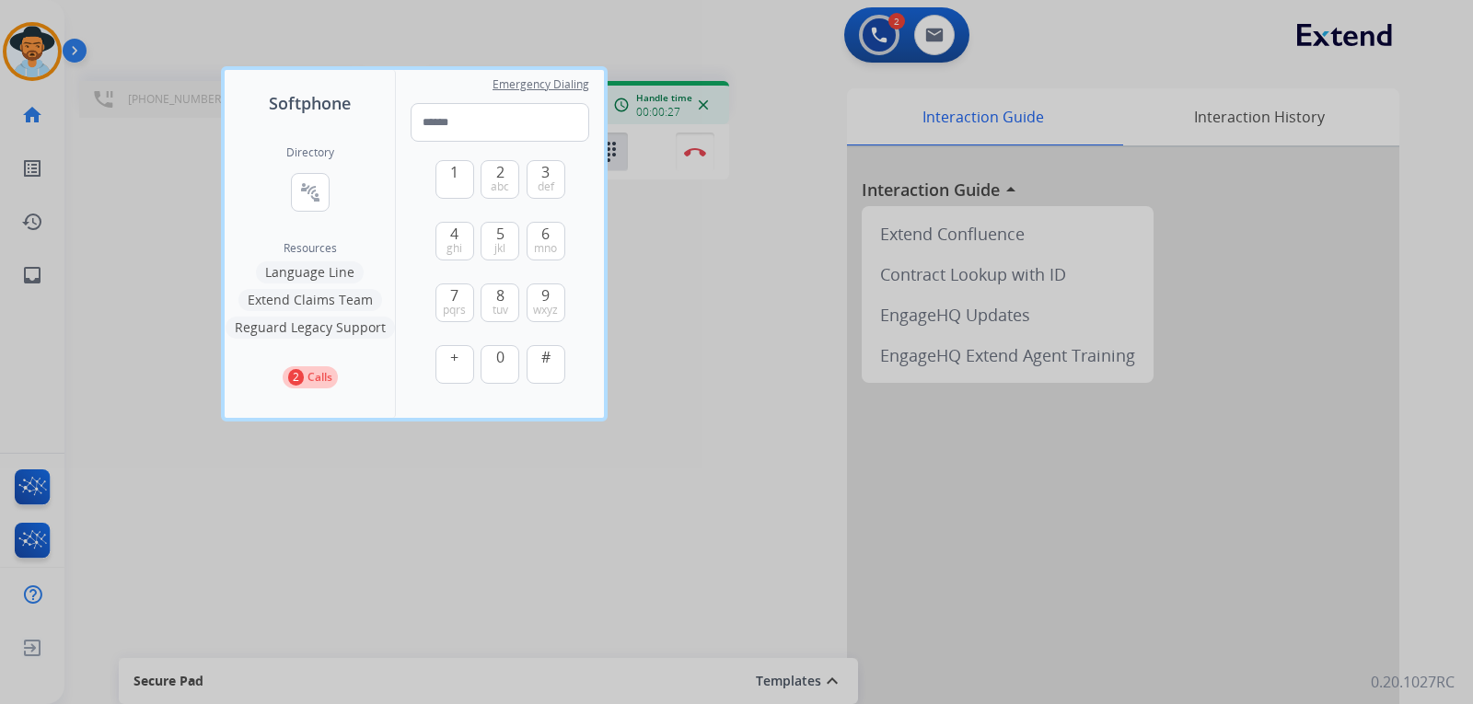
click at [999, 535] on div at bounding box center [736, 352] width 1473 height 704
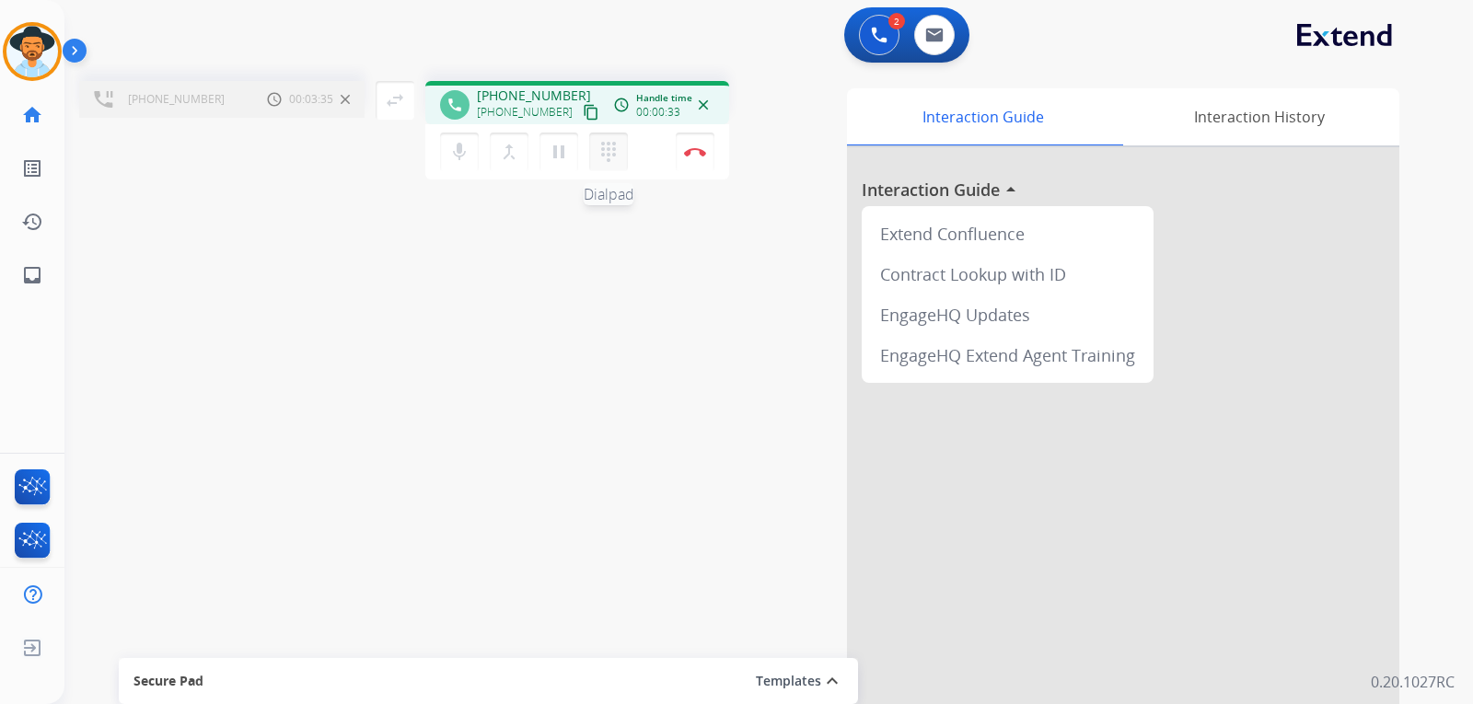
click at [619, 166] on button "dialpad Dialpad" at bounding box center [608, 152] width 39 height 39
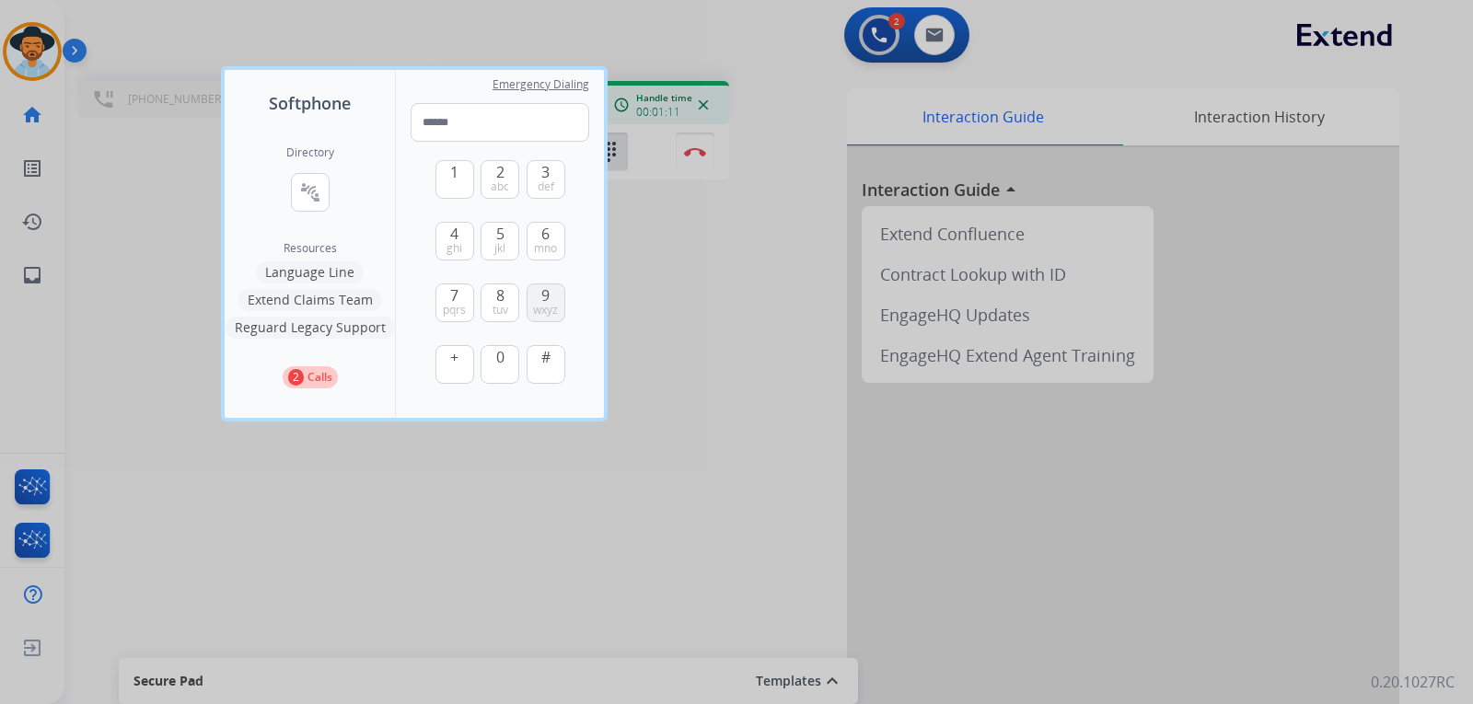
click at [540, 305] on span "wxyz" at bounding box center [545, 310] width 25 height 15
click at [487, 181] on button "2 abc" at bounding box center [499, 179] width 39 height 39
type input "**"
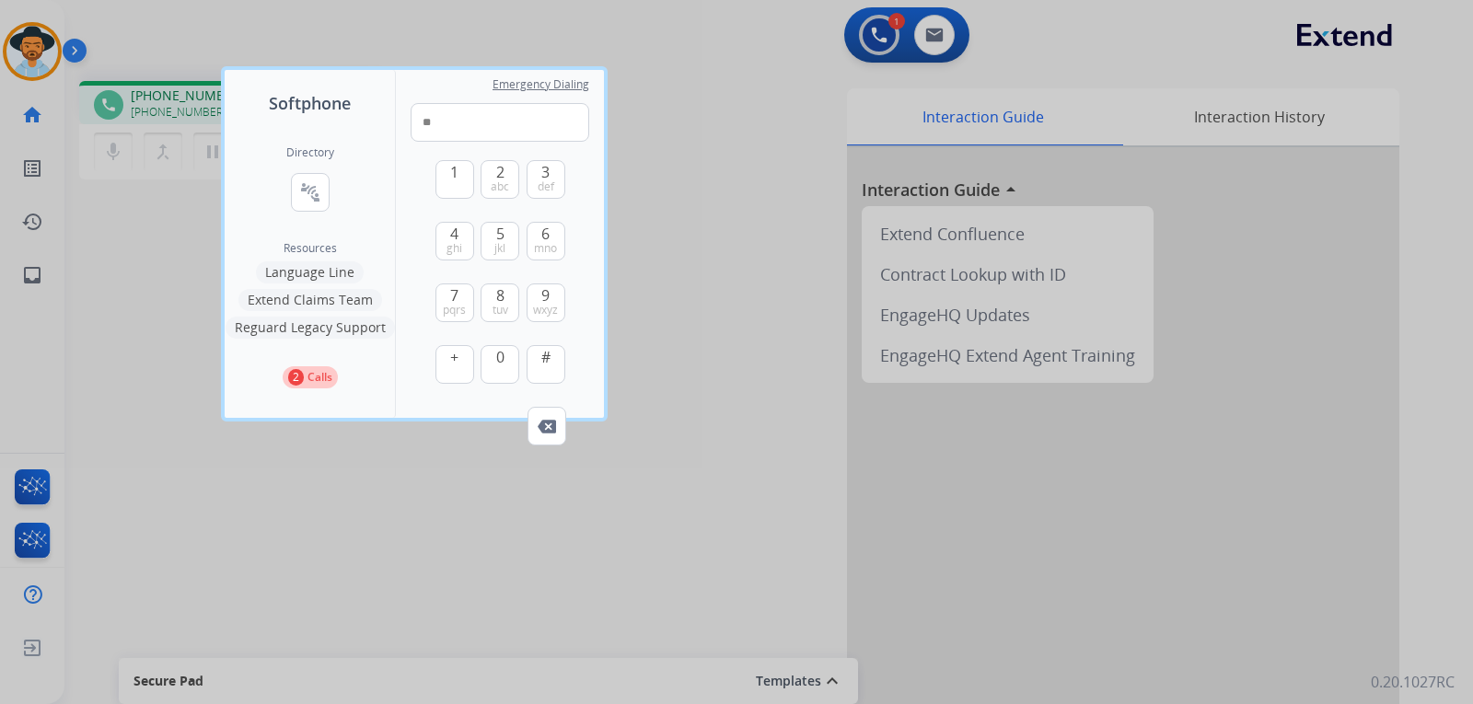
click at [670, 287] on div at bounding box center [736, 352] width 1473 height 704
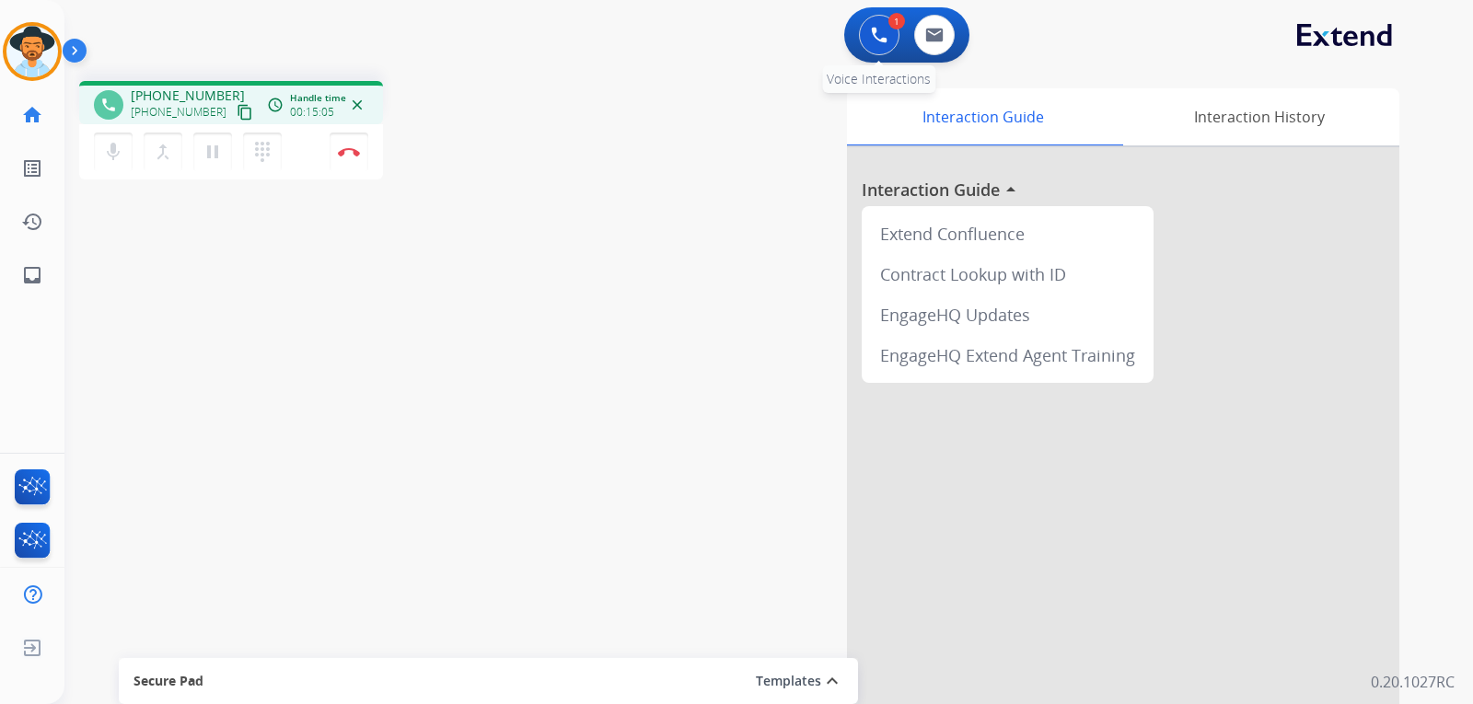
click at [876, 38] on img at bounding box center [879, 35] width 17 height 17
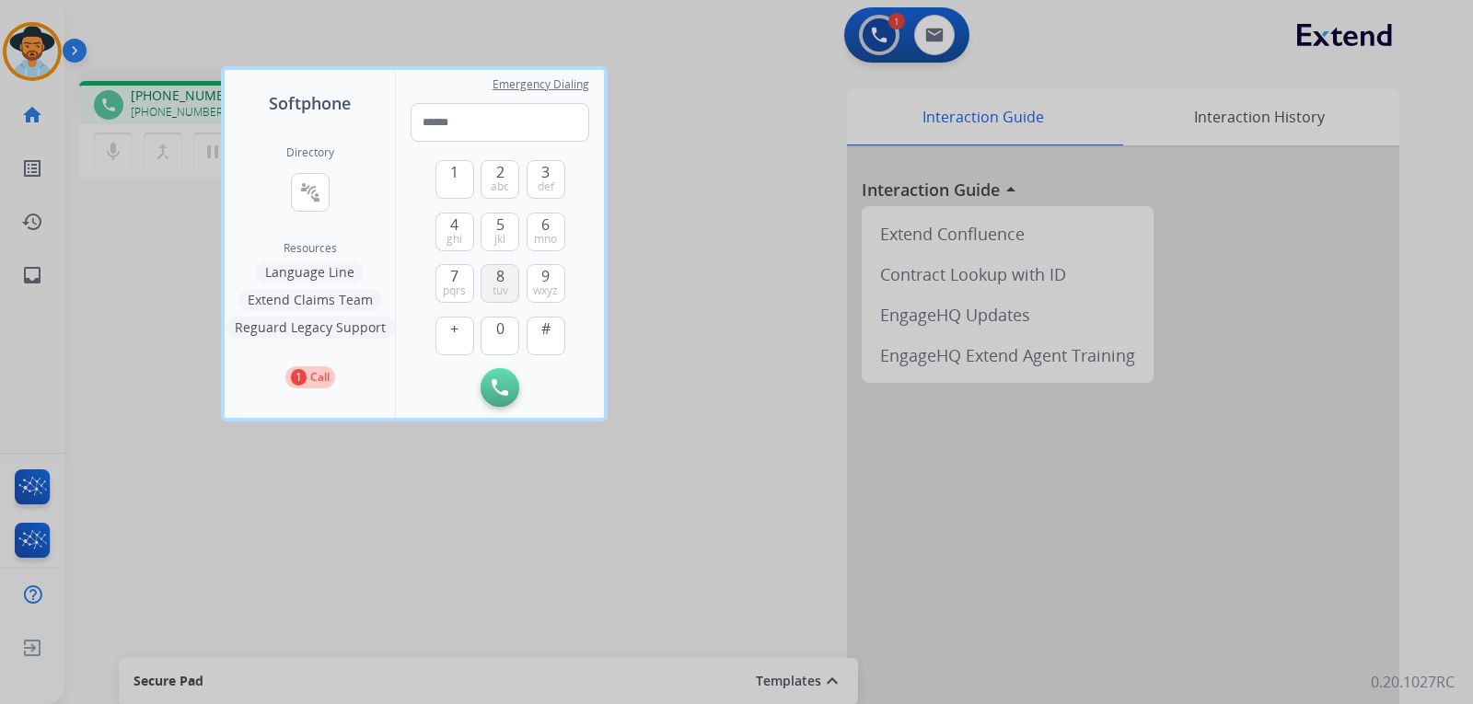
click at [503, 286] on span "tuv" at bounding box center [500, 290] width 16 height 15
click at [503, 333] on span "0" at bounding box center [500, 329] width 8 height 22
click at [499, 288] on span "tuv" at bounding box center [500, 290] width 16 height 15
click at [454, 215] on span "4" at bounding box center [454, 225] width 8 height 22
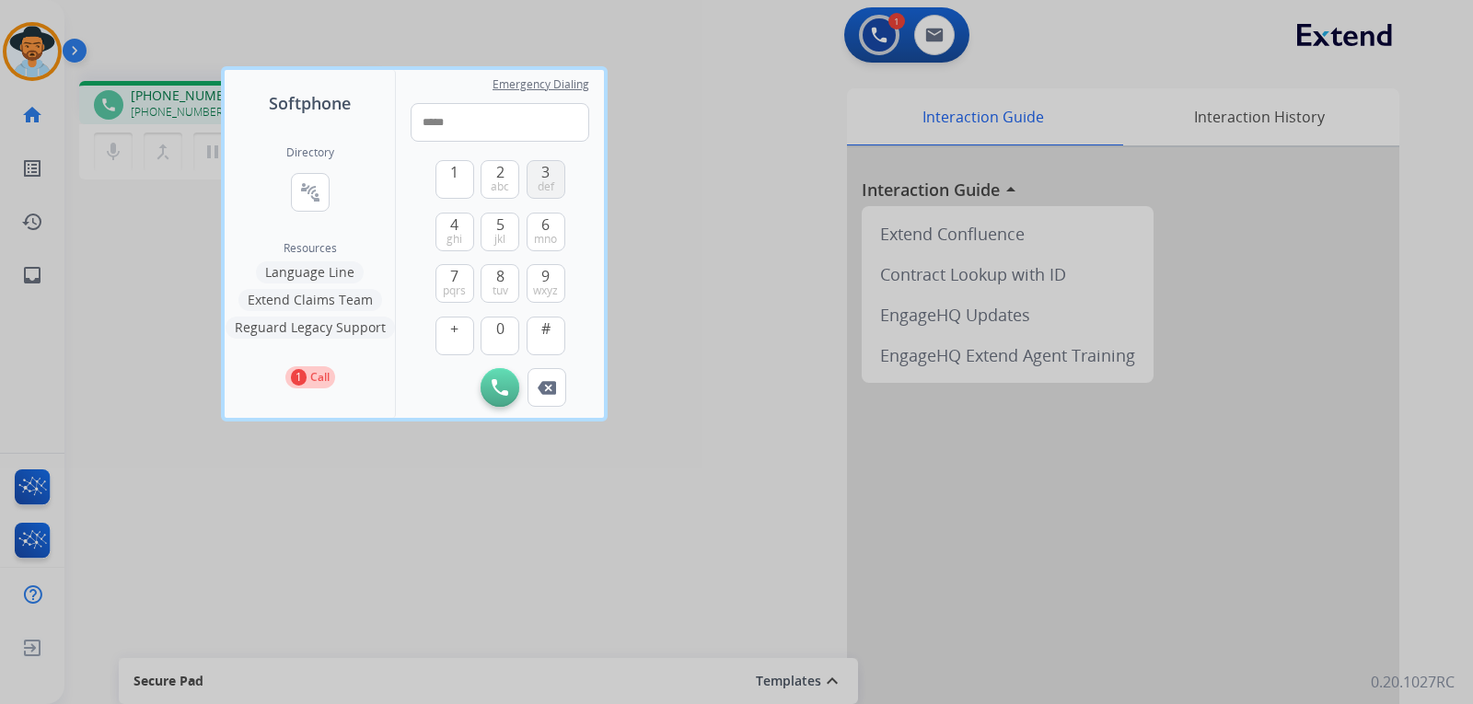
click at [549, 160] on div "3 def" at bounding box center [545, 179] width 39 height 39
click at [549, 165] on span "3" at bounding box center [545, 172] width 8 height 22
click at [512, 183] on button "2 abc" at bounding box center [499, 179] width 39 height 39
click at [465, 224] on button "4 ghi" at bounding box center [454, 232] width 39 height 39
click at [466, 233] on button "4 ghi" at bounding box center [454, 232] width 39 height 39
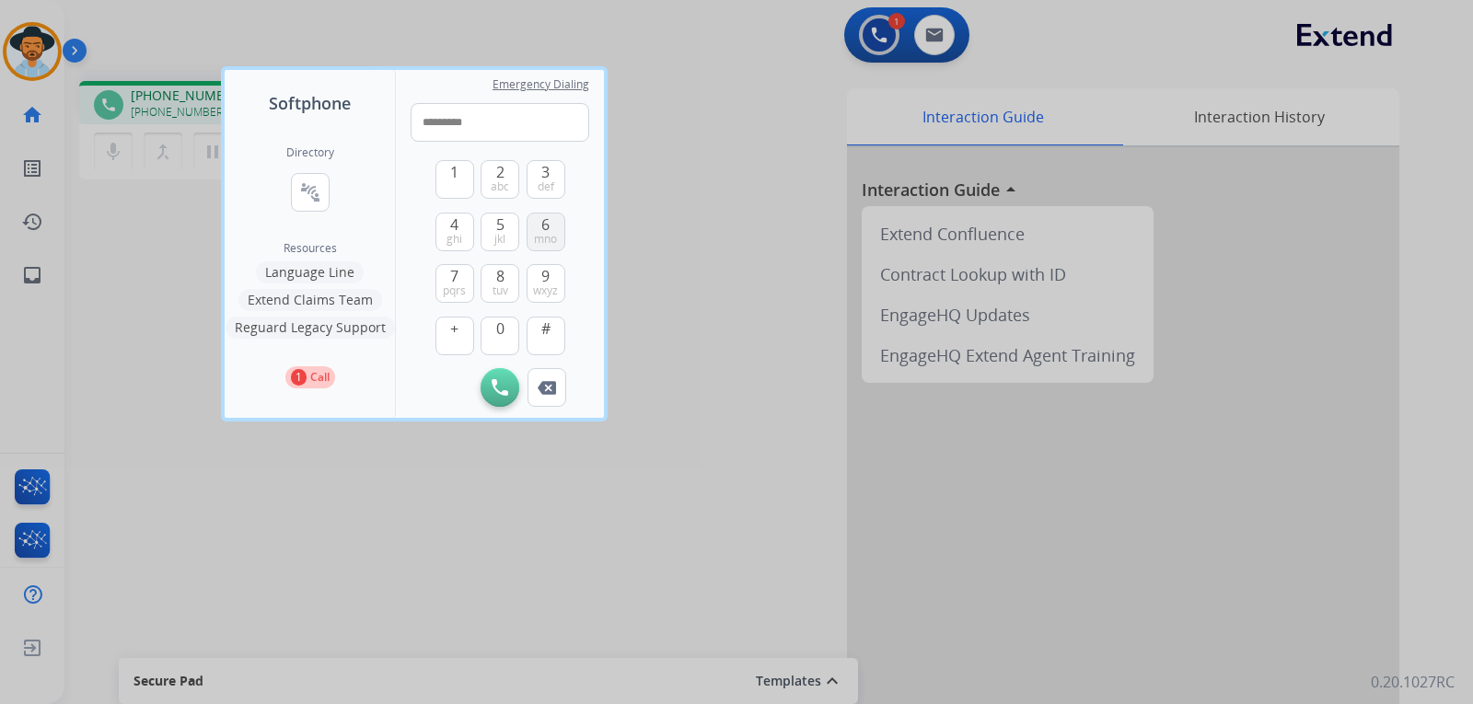
click at [539, 228] on button "6 mno" at bounding box center [545, 232] width 39 height 39
type input "**********"
click at [762, 138] on div at bounding box center [736, 352] width 1473 height 704
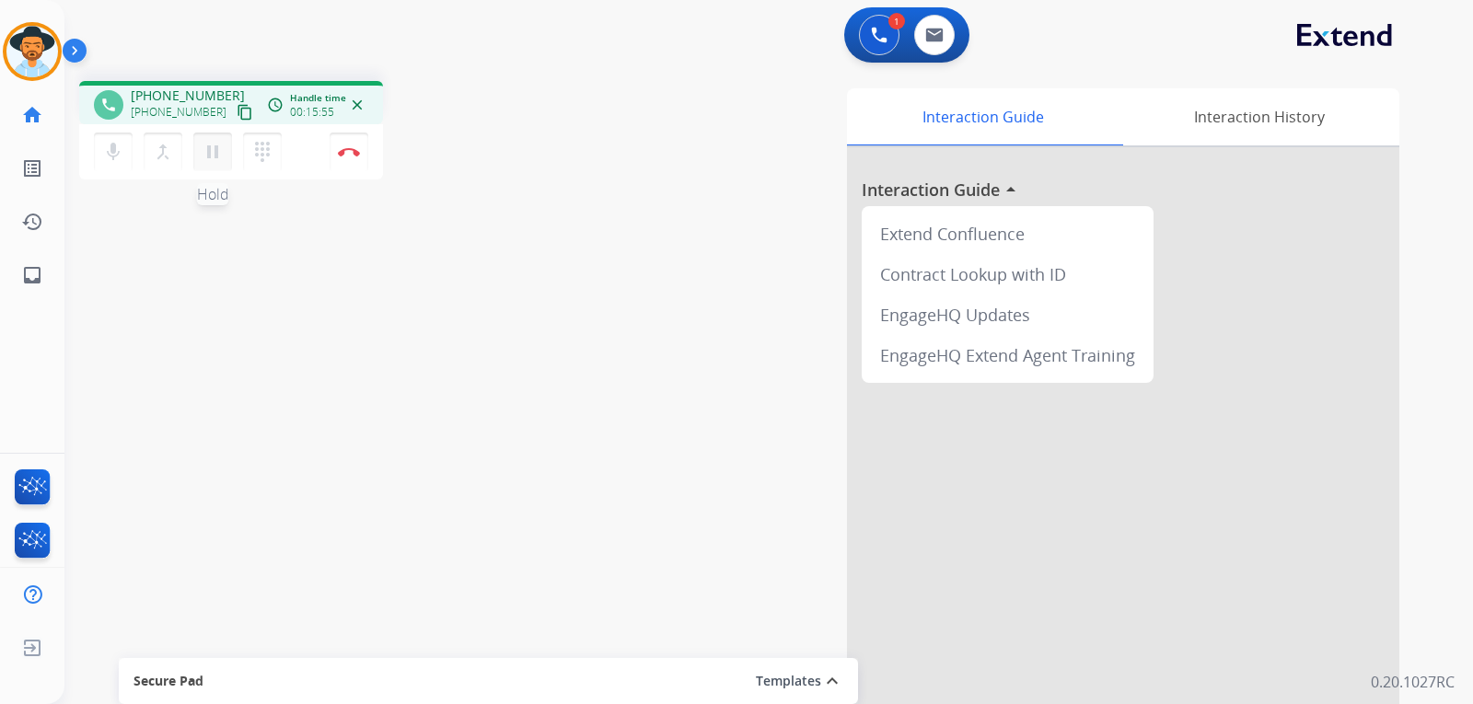
click at [208, 159] on mat-icon "pause" at bounding box center [213, 152] width 22 height 22
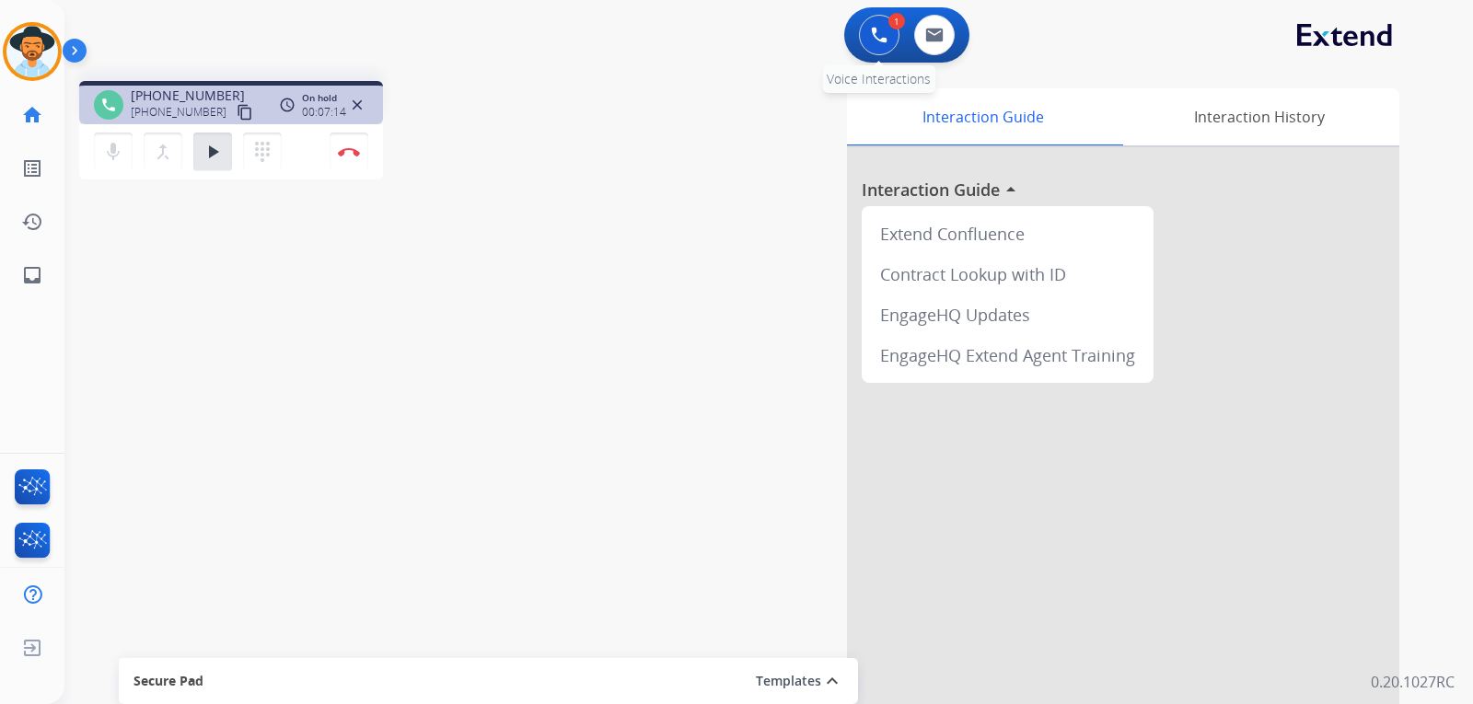
click at [884, 23] on button at bounding box center [879, 35] width 40 height 40
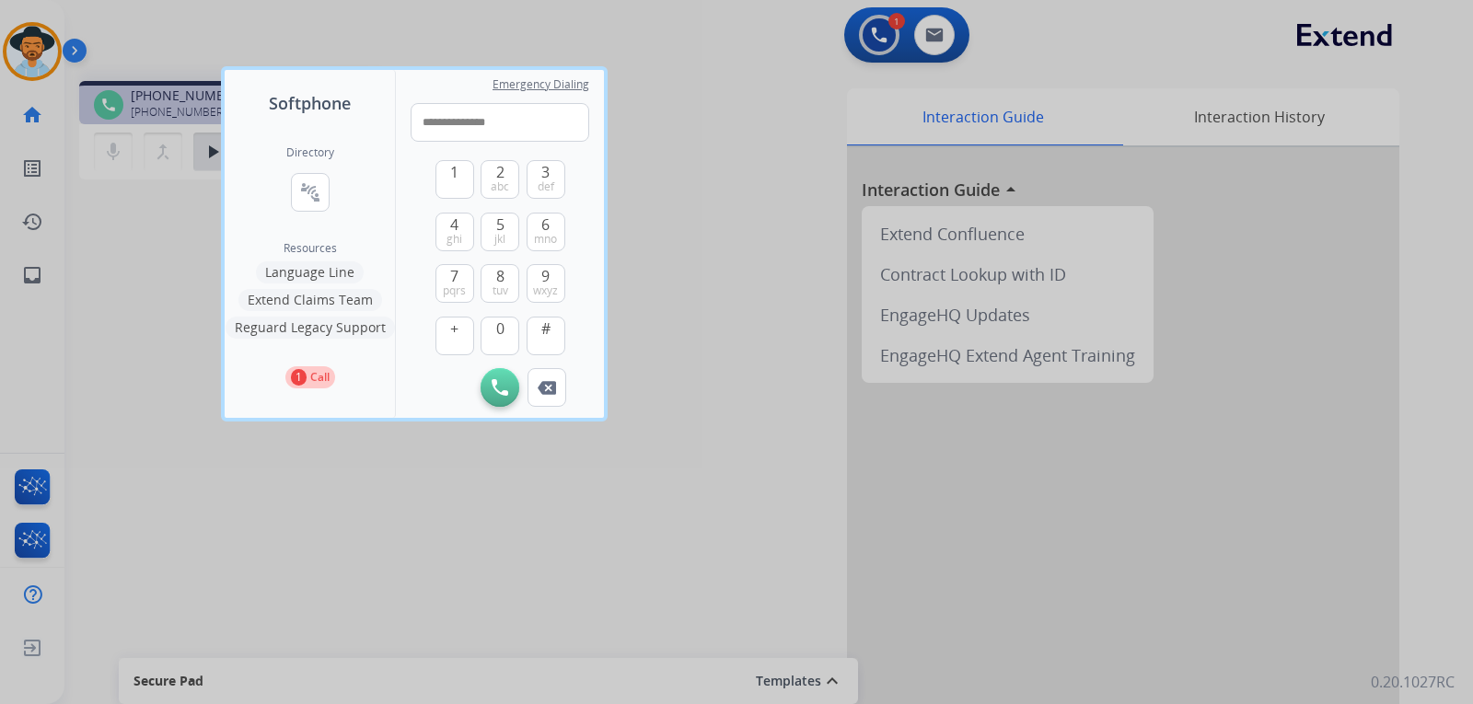
drag, startPoint x: 473, startPoint y: 128, endPoint x: 646, endPoint y: 126, distance: 173.0
click at [474, 126] on input "**********" at bounding box center [500, 122] width 179 height 39
type input "**********"
click at [497, 387] on img at bounding box center [499, 387] width 17 height 17
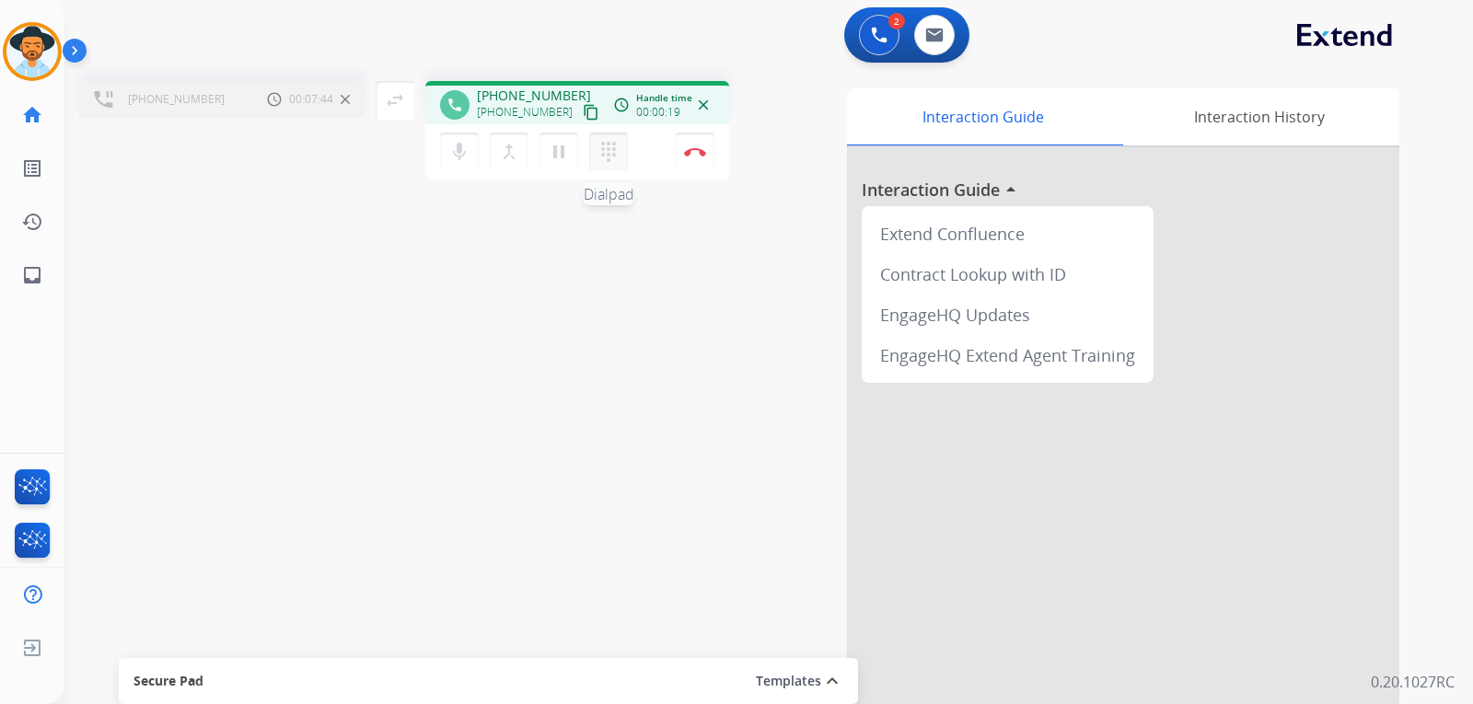
click at [613, 154] on mat-icon "dialpad" at bounding box center [608, 152] width 22 height 22
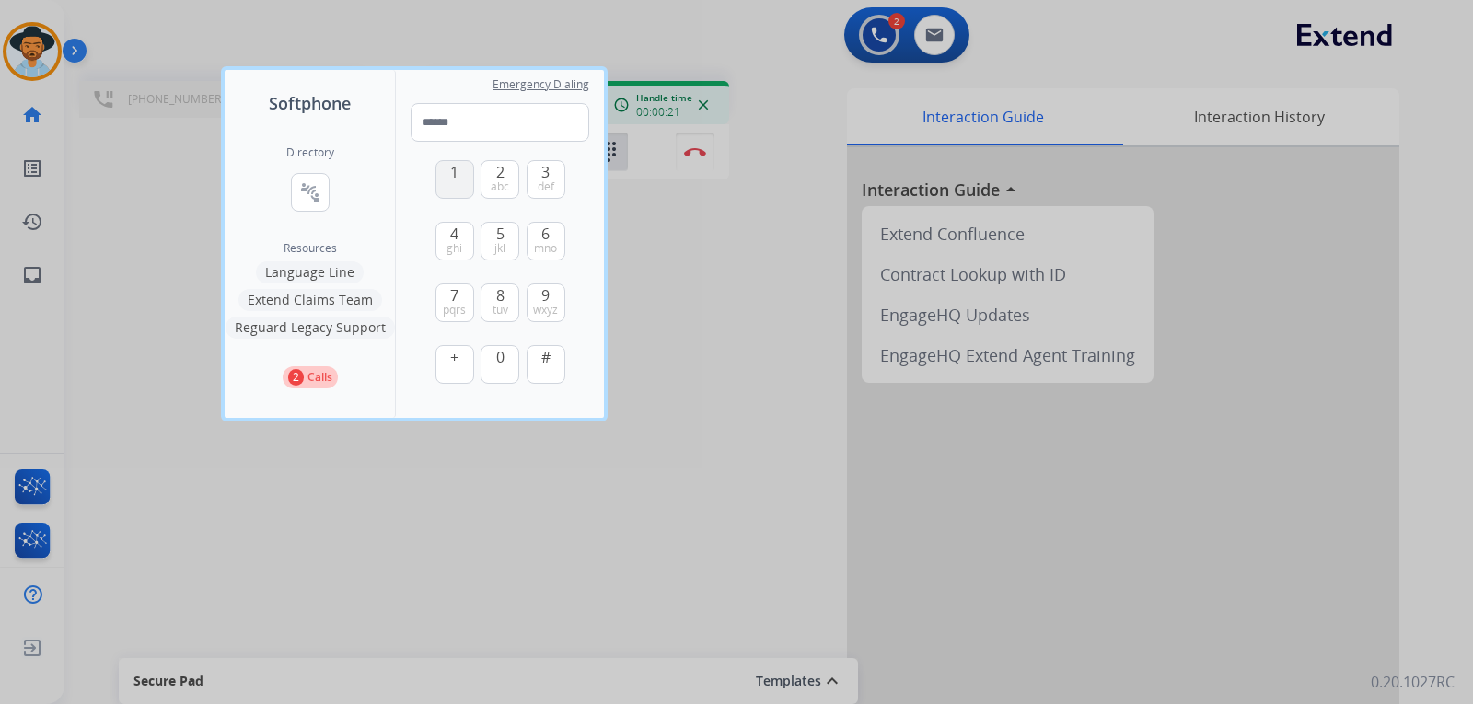
click at [459, 179] on button "1" at bounding box center [454, 179] width 39 height 39
click at [512, 134] on input "*" at bounding box center [500, 122] width 179 height 39
click at [551, 350] on button "#" at bounding box center [545, 364] width 39 height 39
click at [458, 195] on button "1" at bounding box center [454, 179] width 39 height 39
click at [499, 181] on span "abc" at bounding box center [500, 186] width 18 height 15
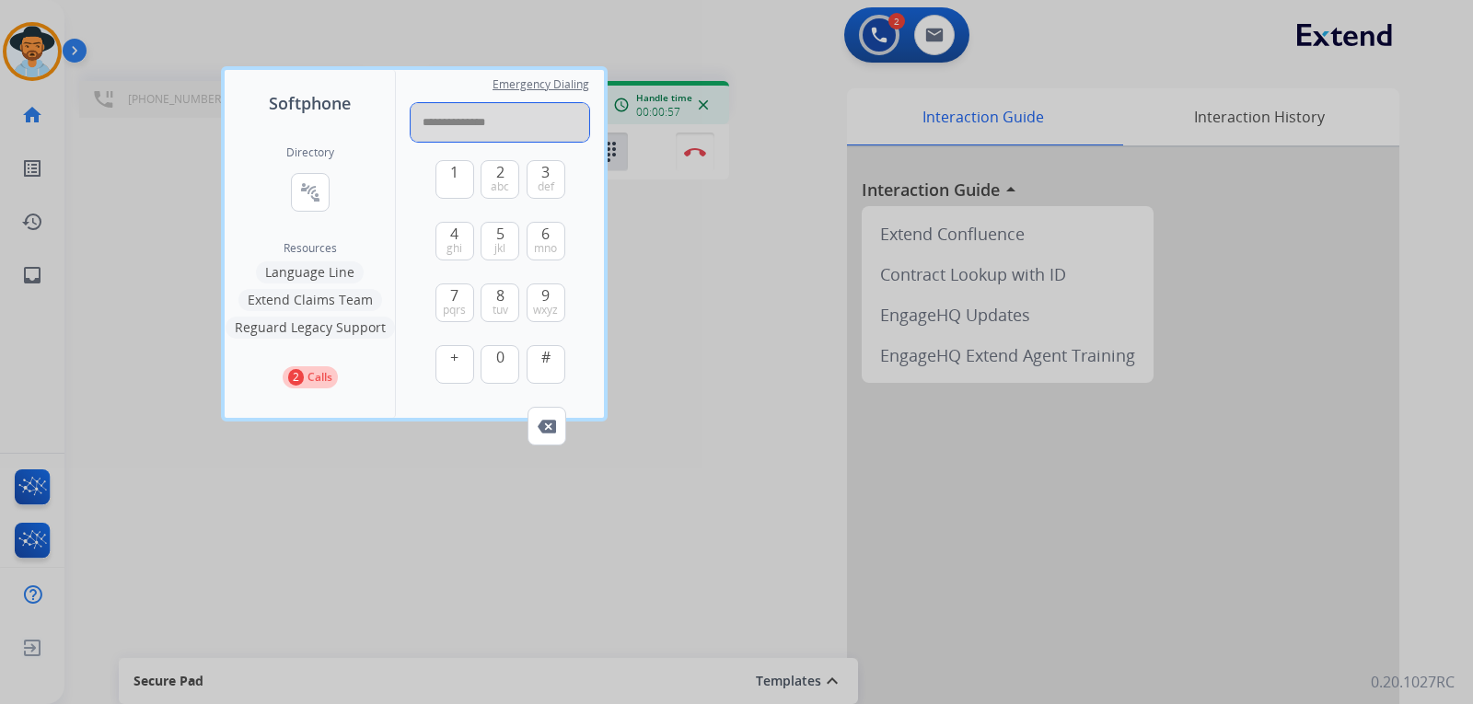
click at [526, 128] on input "**********" at bounding box center [500, 122] width 179 height 39
click at [541, 368] on button "#" at bounding box center [545, 364] width 39 height 39
click at [537, 129] on input "**********" at bounding box center [500, 122] width 179 height 39
click at [533, 355] on button "#" at bounding box center [545, 364] width 39 height 39
click at [455, 180] on span "1" at bounding box center [454, 172] width 8 height 22
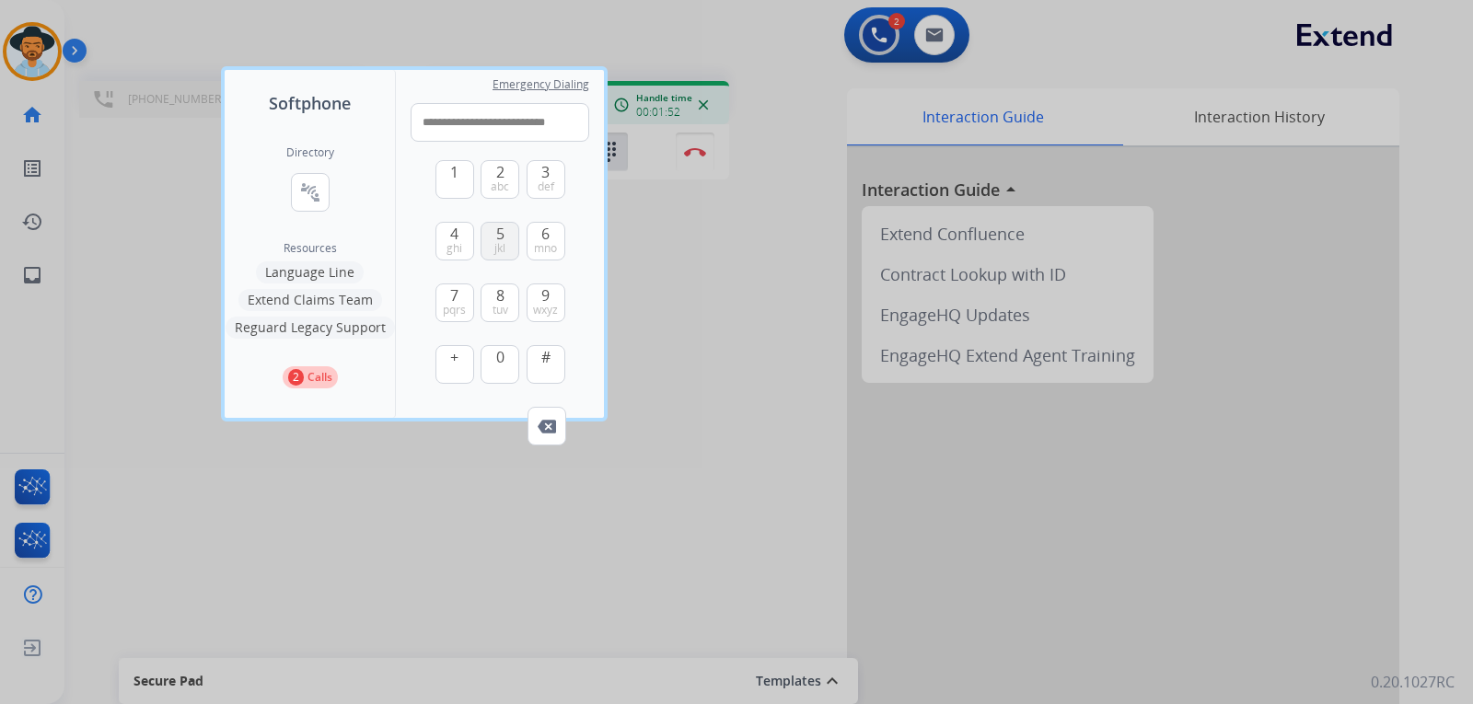
click at [500, 252] on span "jkl" at bounding box center [499, 248] width 11 height 15
type input "**********"
click at [725, 391] on div at bounding box center [736, 352] width 1473 height 704
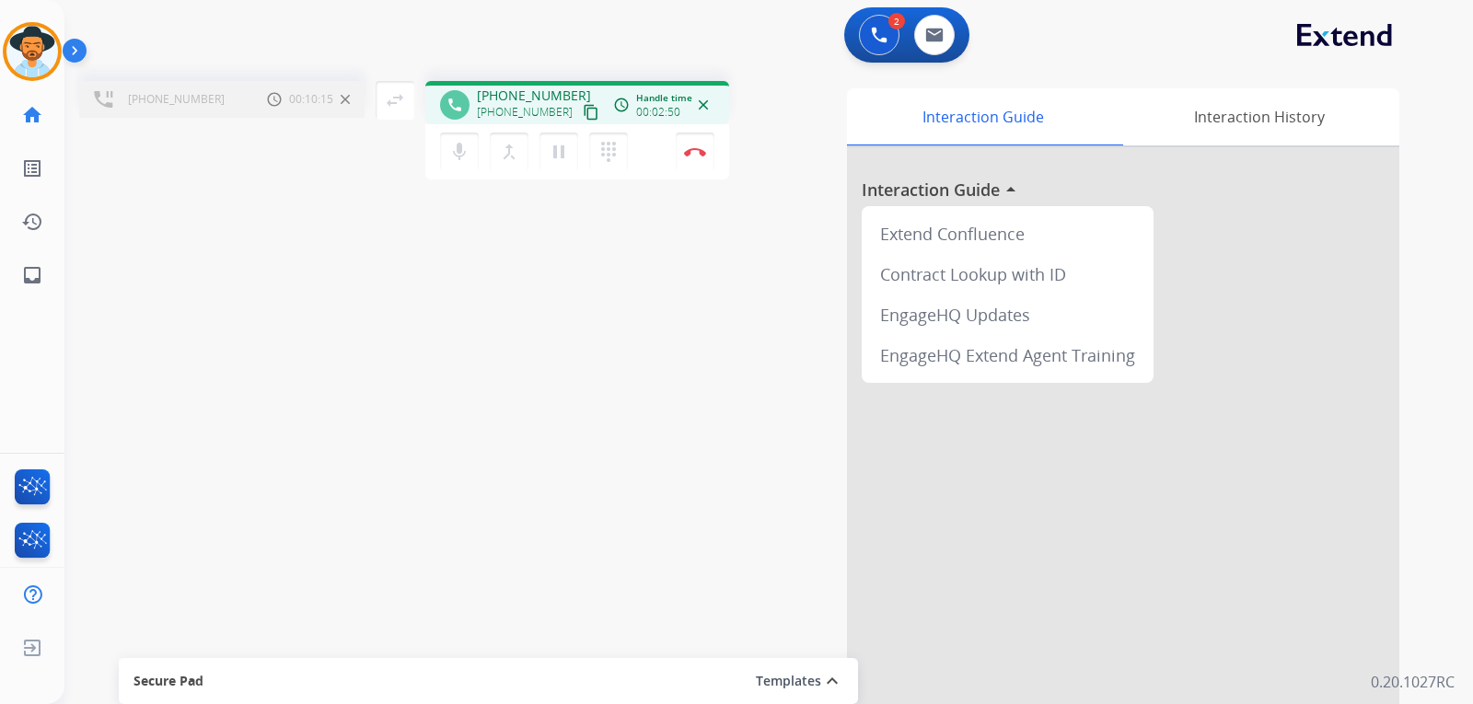
click at [185, 112] on div "+16095822247 Call metrics Hold 00:10:15 00:10:15" at bounding box center [221, 99] width 285 height 37
click at [190, 100] on span "+16095822247" at bounding box center [176, 99] width 97 height 15
drag, startPoint x: 138, startPoint y: 98, endPoint x: 207, endPoint y: 99, distance: 69.1
click at [207, 99] on div "+16095822247 Call metrics Hold 00:11:46 00:11:46" at bounding box center [221, 99] width 285 height 37
copy span "6095822247"
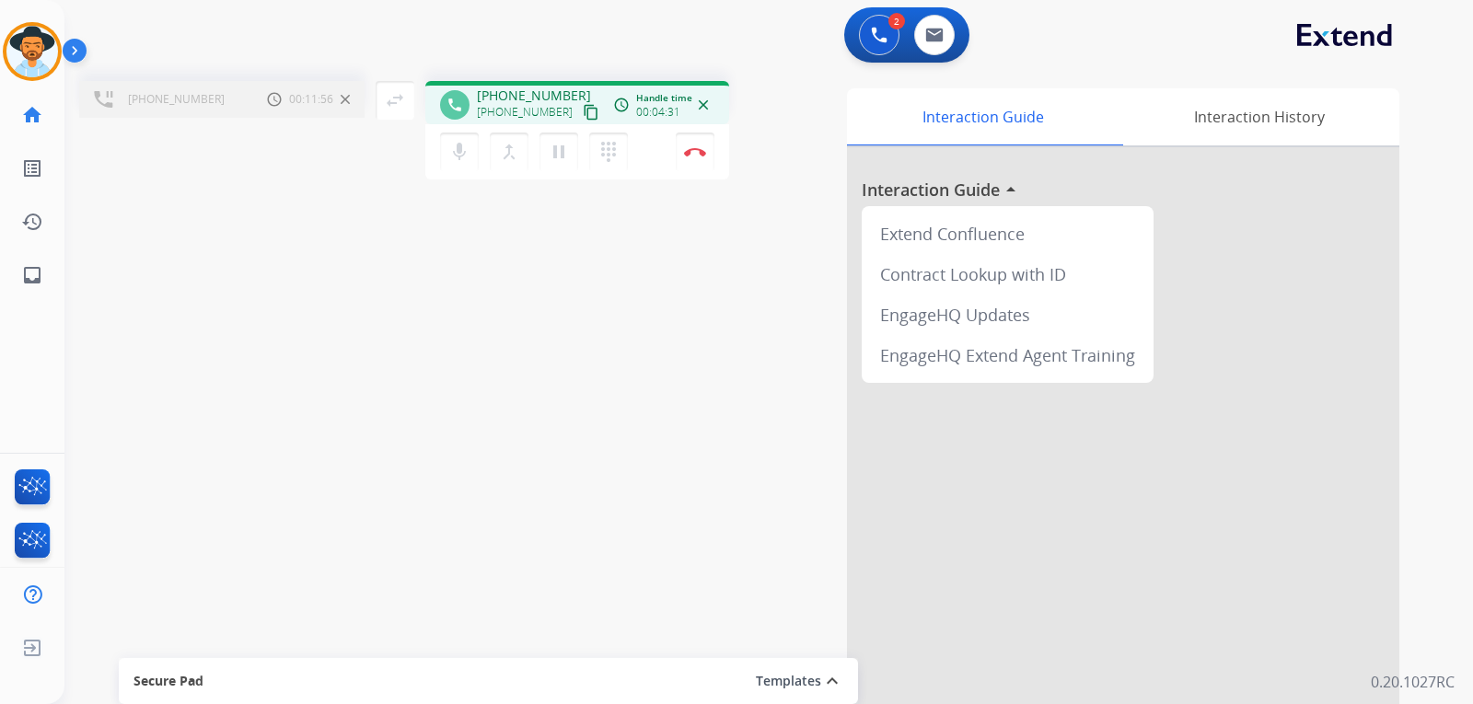
click at [533, 411] on div "+16095822247 Call metrics Hold 00:11:56 00:11:56 swap_horiz Break voice bridge …" at bounding box center [746, 450] width 1364 height 768
click at [249, 110] on div "+16095822247 Call metrics Hold 00:14:01 00:14:01" at bounding box center [221, 99] width 285 height 37
click at [237, 97] on div "+16095822247 Call metrics Hold 00:14:01 00:14:01" at bounding box center [221, 99] width 285 height 37
click at [260, 229] on div "+16095822247 Call metrics Hold 00:14:02 00:14:02 swap_horiz Break voice bridge …" at bounding box center [746, 450] width 1364 height 768
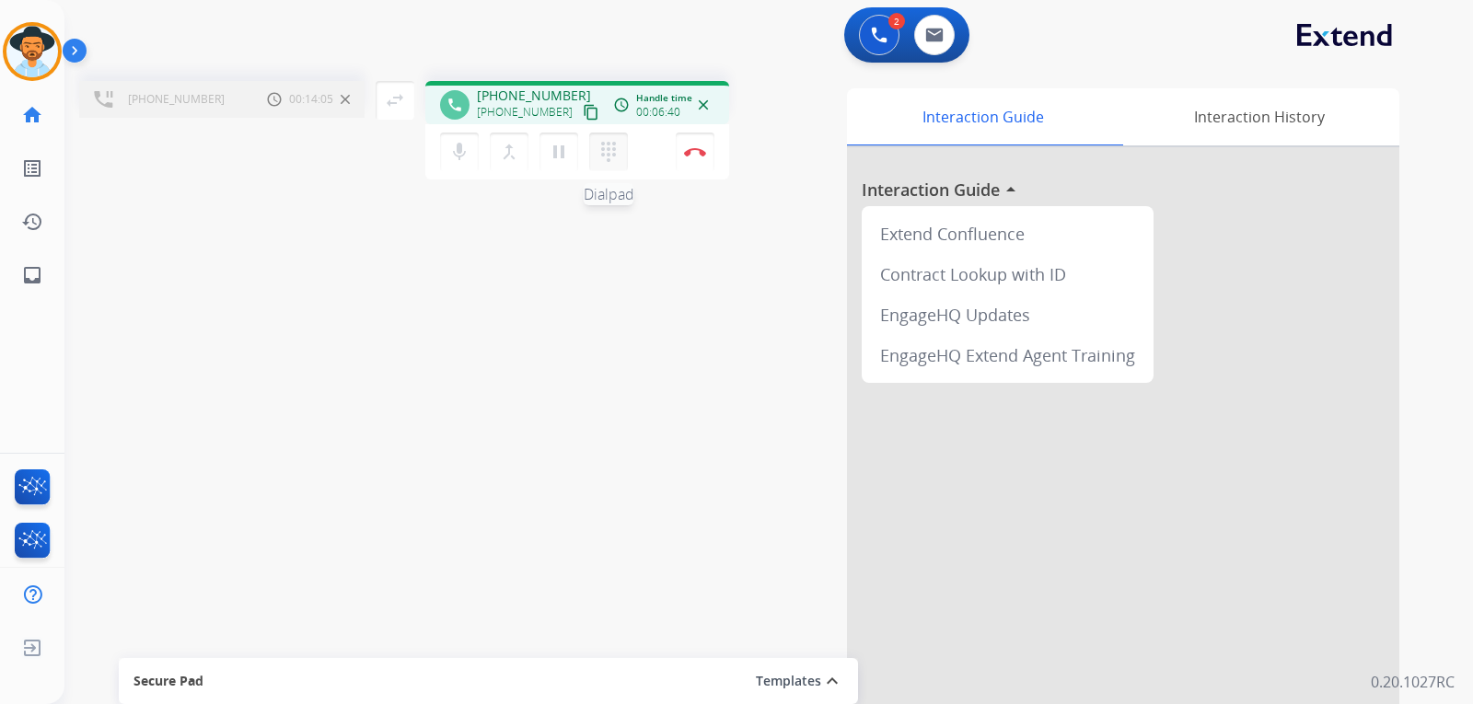
click at [612, 145] on mat-icon "dialpad" at bounding box center [608, 152] width 22 height 22
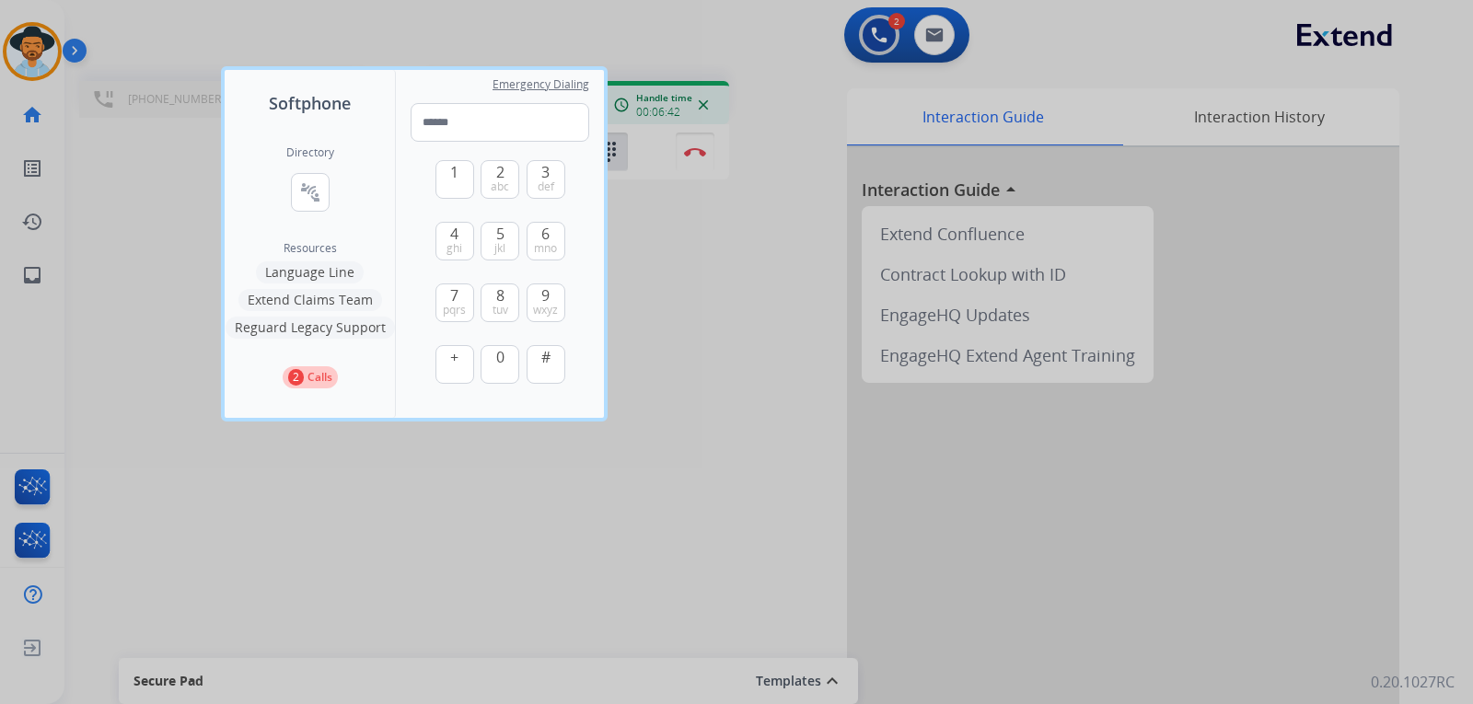
click at [654, 337] on div at bounding box center [736, 352] width 1473 height 704
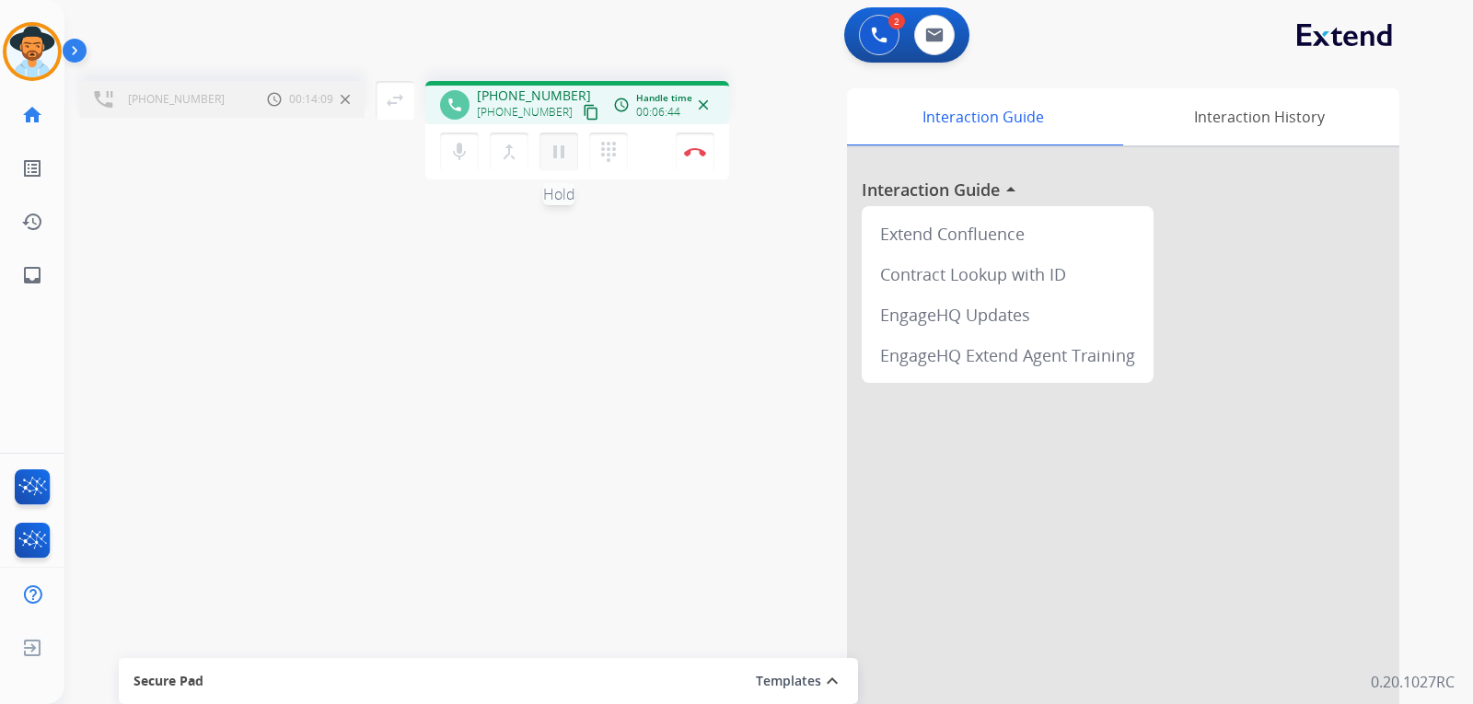
click at [567, 161] on mat-icon "pause" at bounding box center [559, 152] width 22 height 22
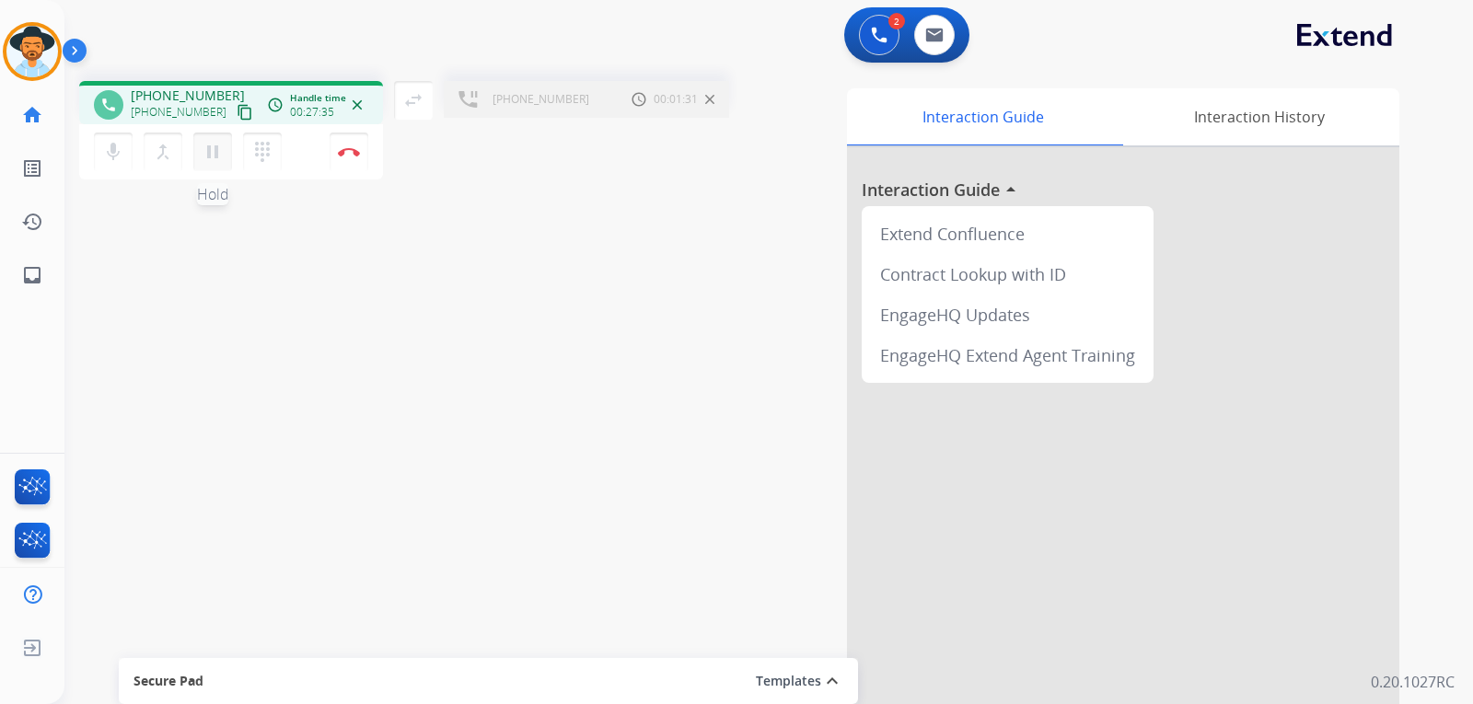
click at [218, 159] on mat-icon "pause" at bounding box center [213, 152] width 22 height 22
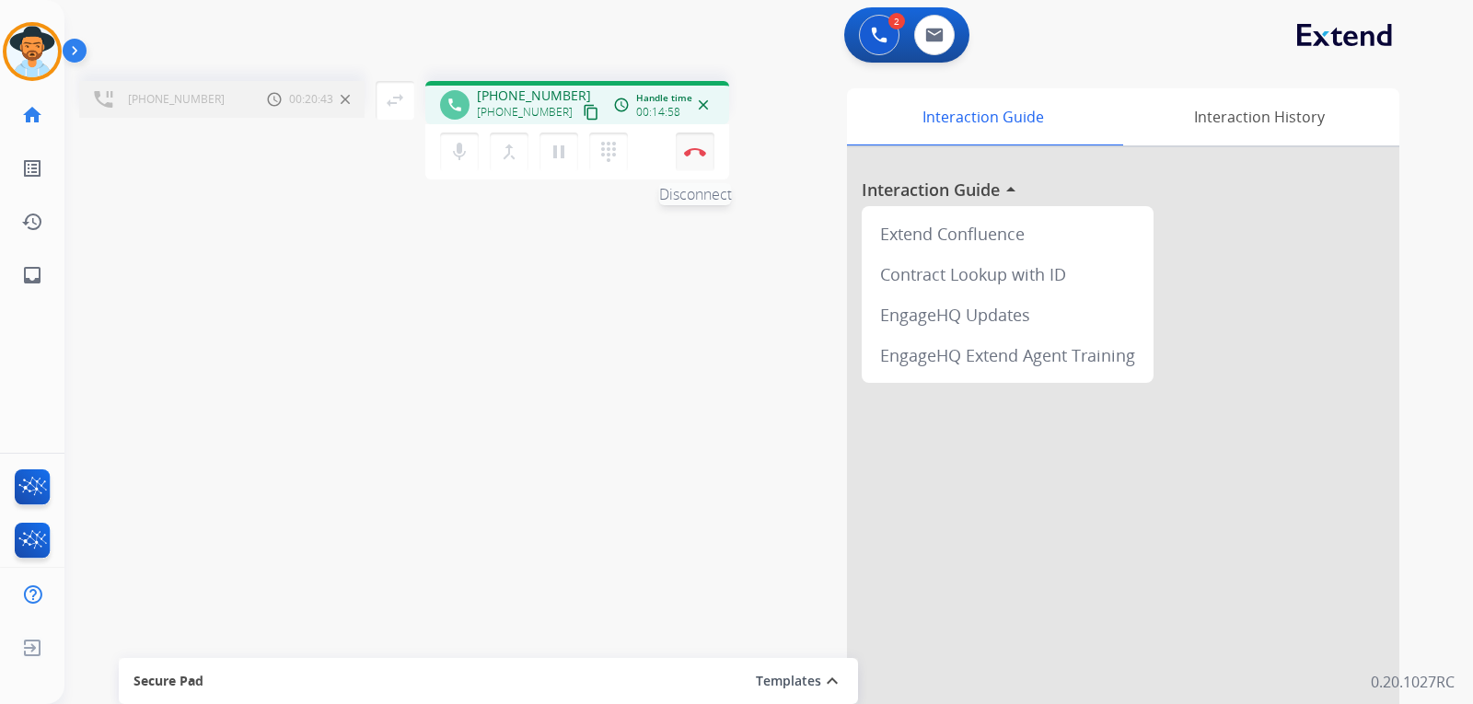
click at [698, 156] on button "Disconnect" at bounding box center [695, 152] width 39 height 39
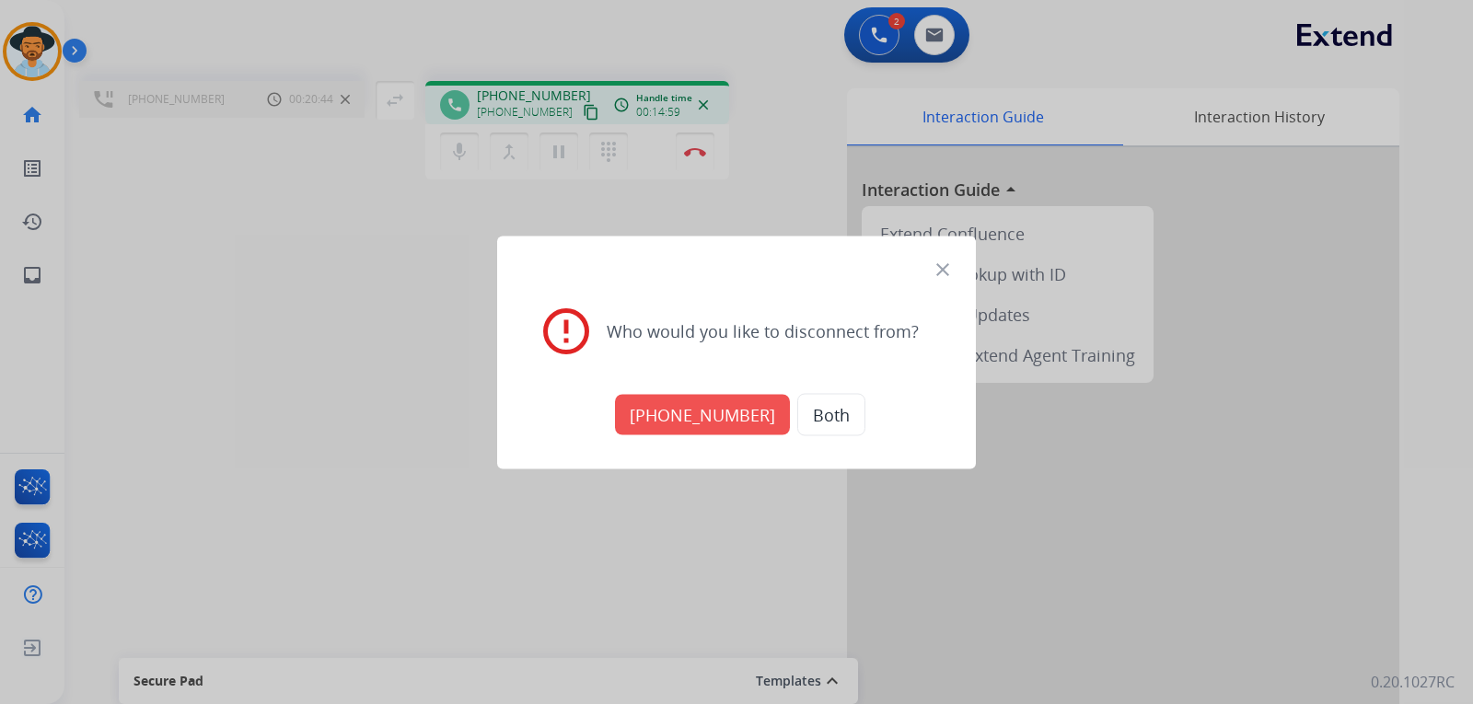
click at [697, 416] on button "+18008432446" at bounding box center [702, 414] width 175 height 40
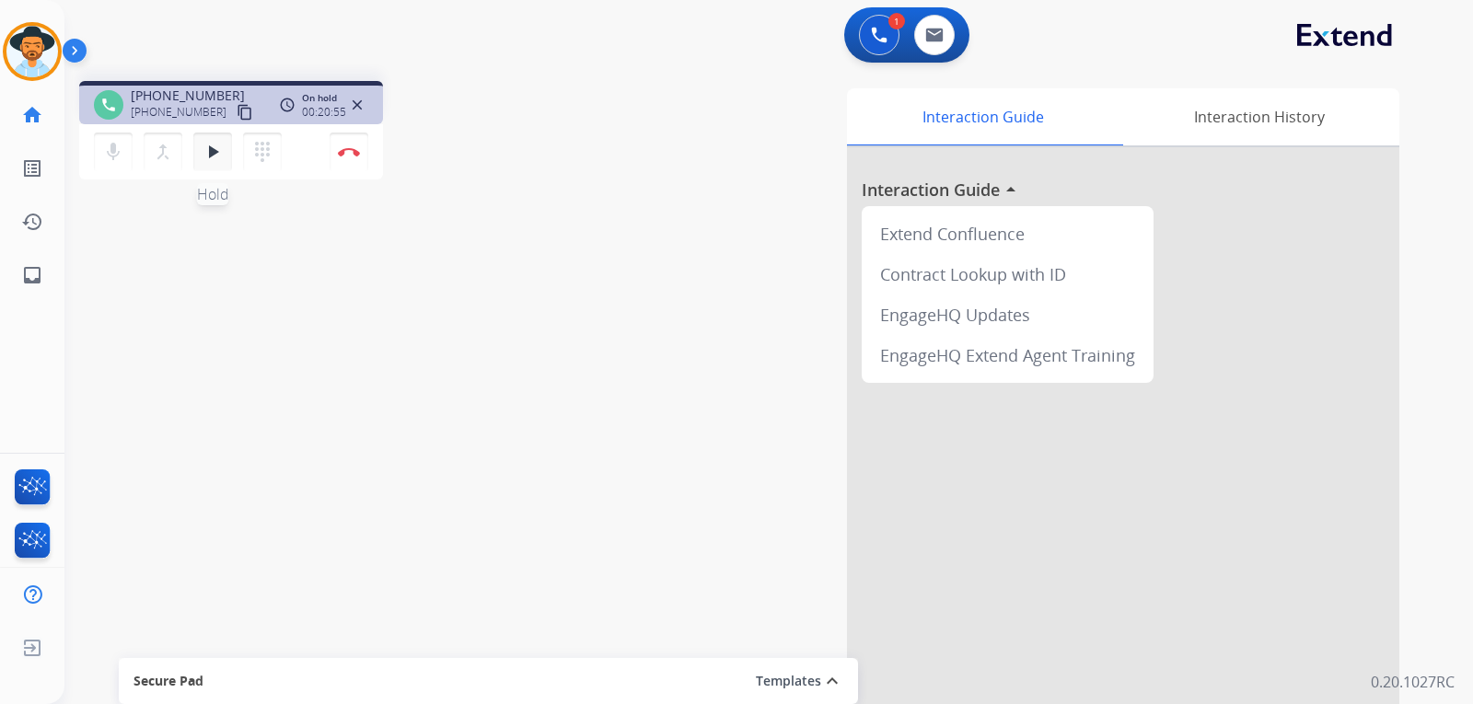
click at [225, 155] on button "play_arrow Hold" at bounding box center [212, 152] width 39 height 39
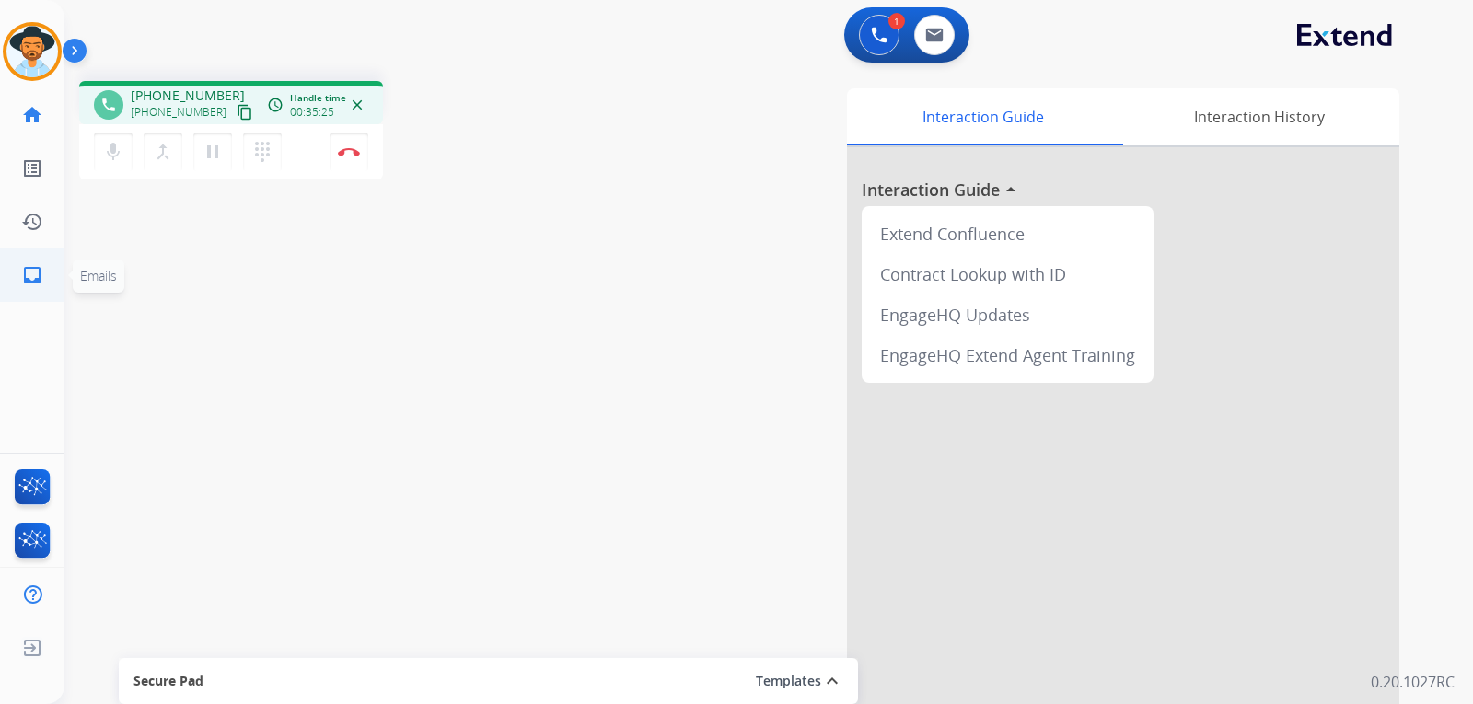
click at [28, 281] on mat-icon "inbox" at bounding box center [32, 275] width 22 height 22
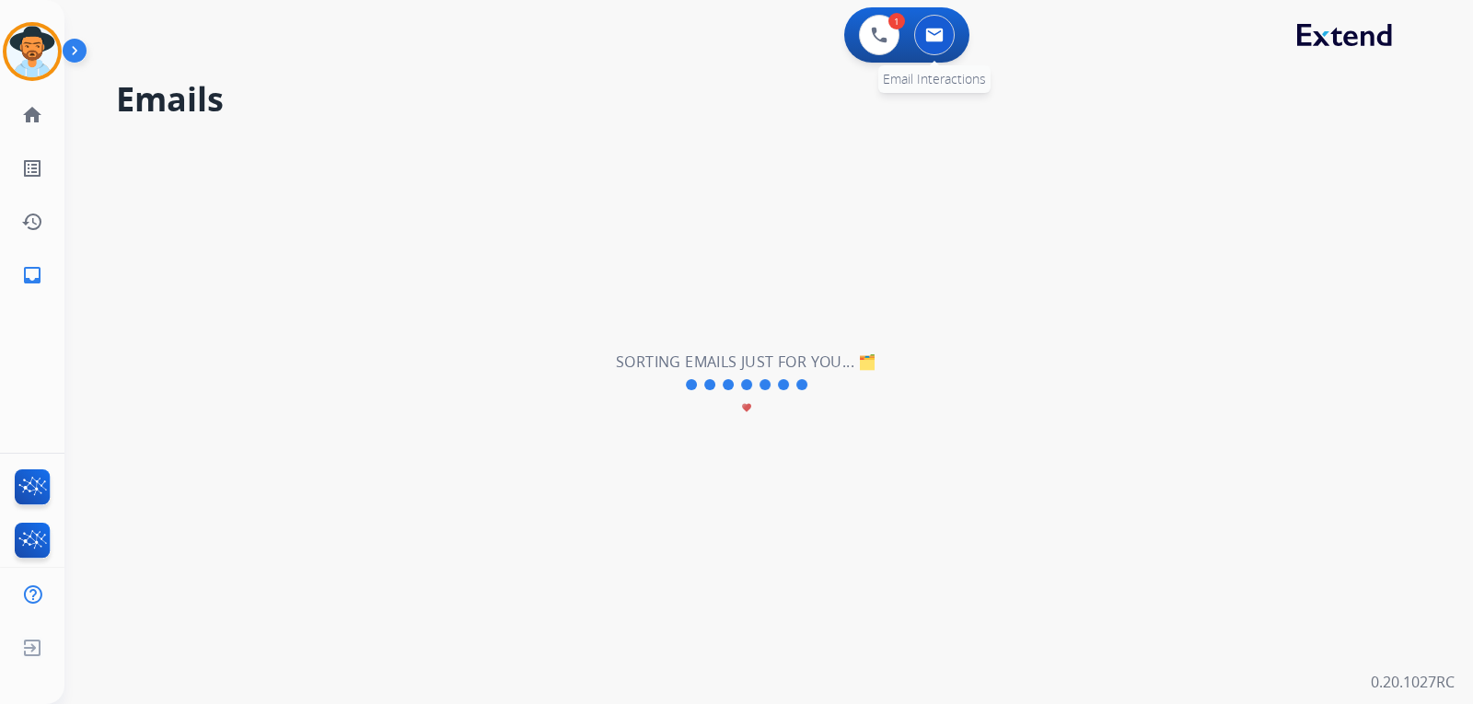
click at [938, 43] on button at bounding box center [934, 35] width 40 height 40
click at [943, 36] on button at bounding box center [934, 35] width 40 height 40
click at [879, 27] on img at bounding box center [879, 35] width 17 height 17
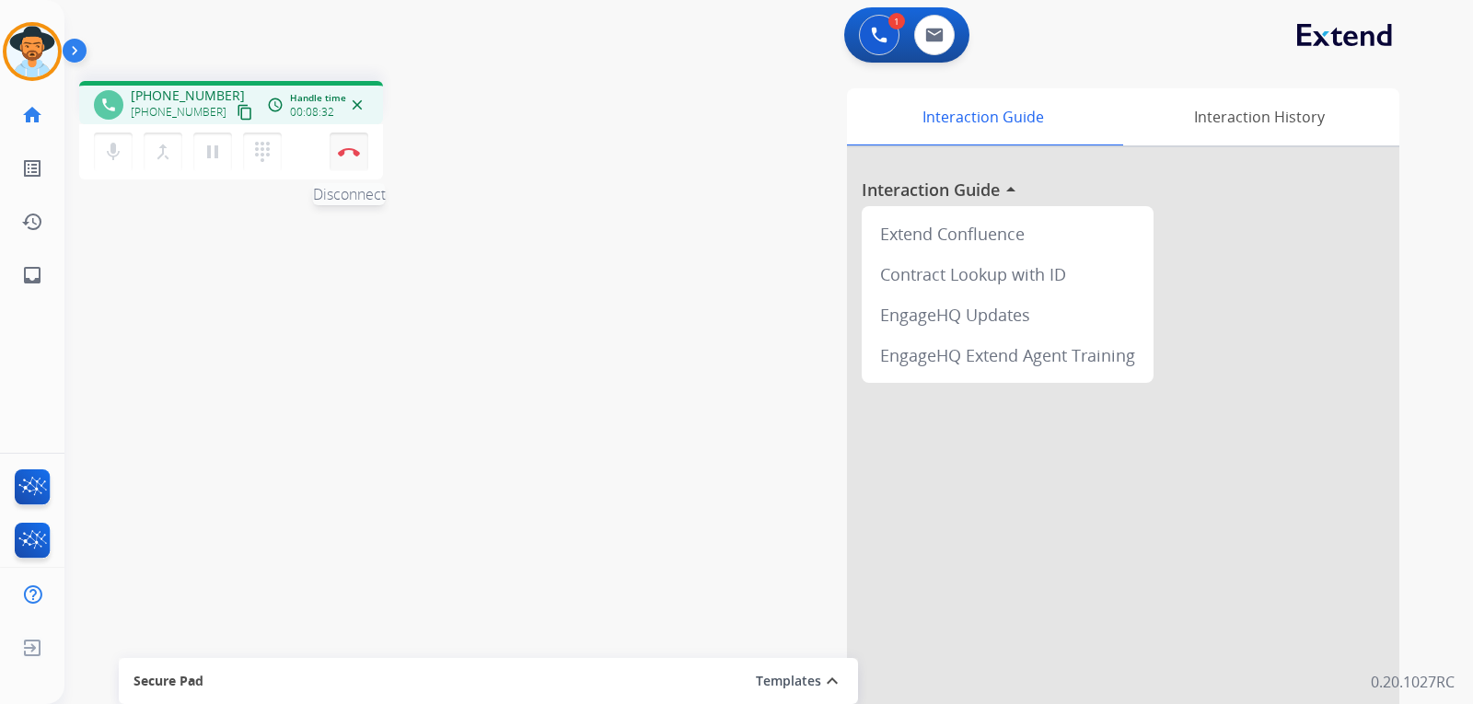
click at [347, 161] on button "Disconnect" at bounding box center [349, 152] width 39 height 39
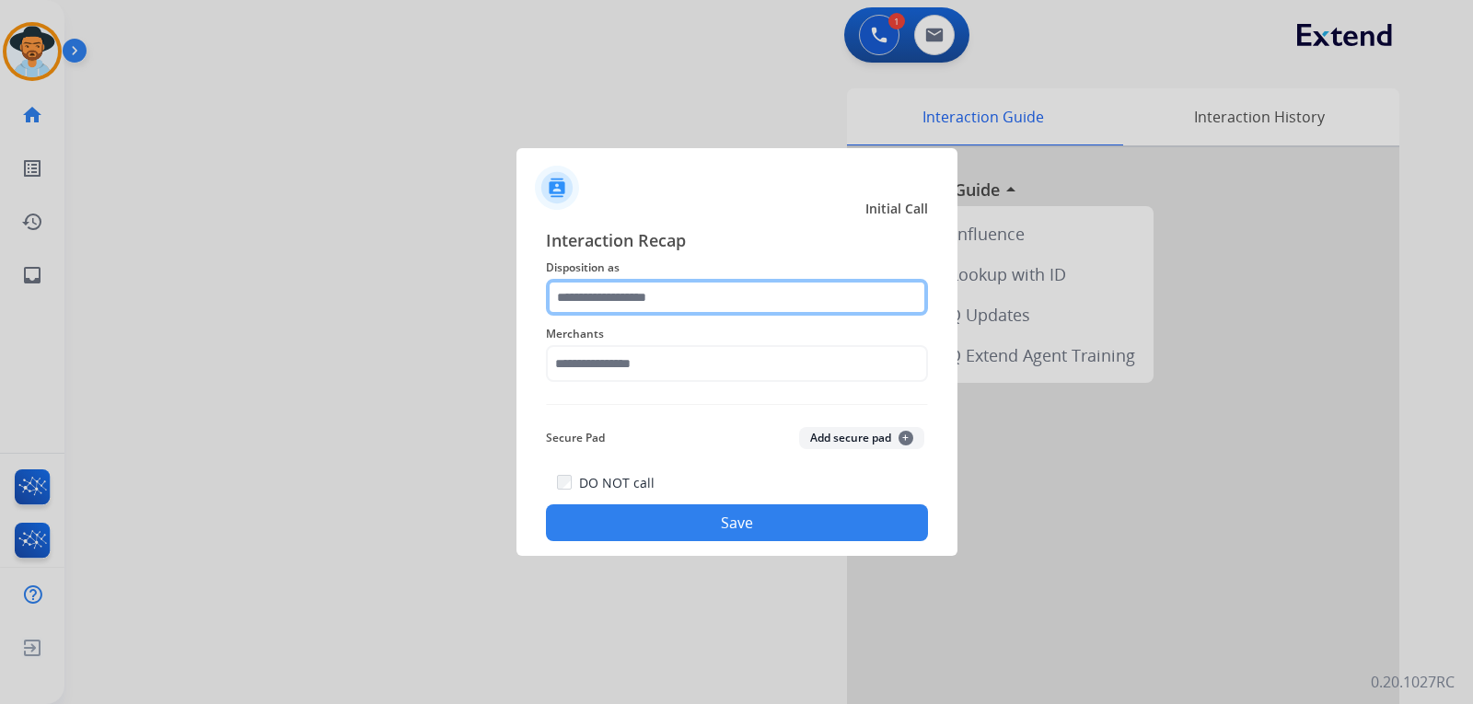
click at [616, 302] on input "text" at bounding box center [737, 297] width 382 height 37
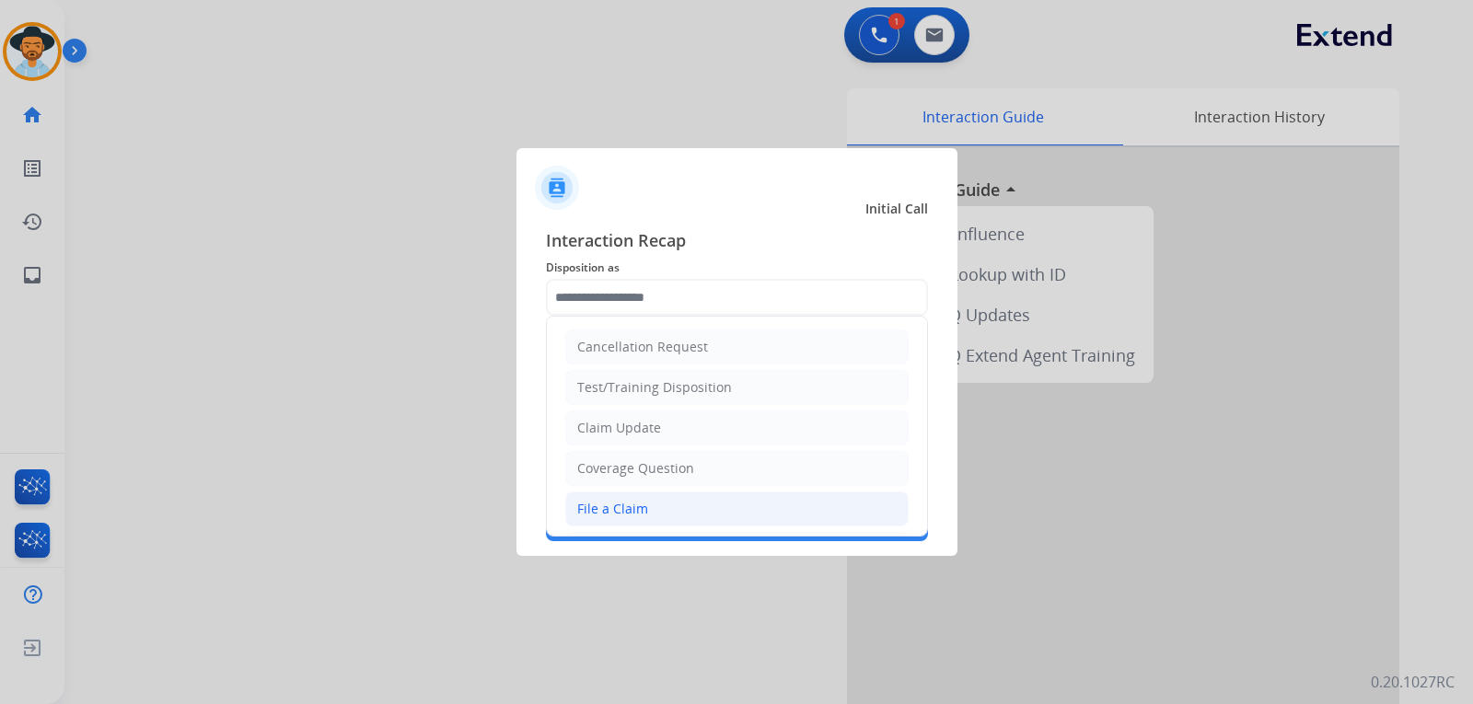
click at [644, 506] on div "File a Claim" at bounding box center [612, 509] width 71 height 18
type input "**********"
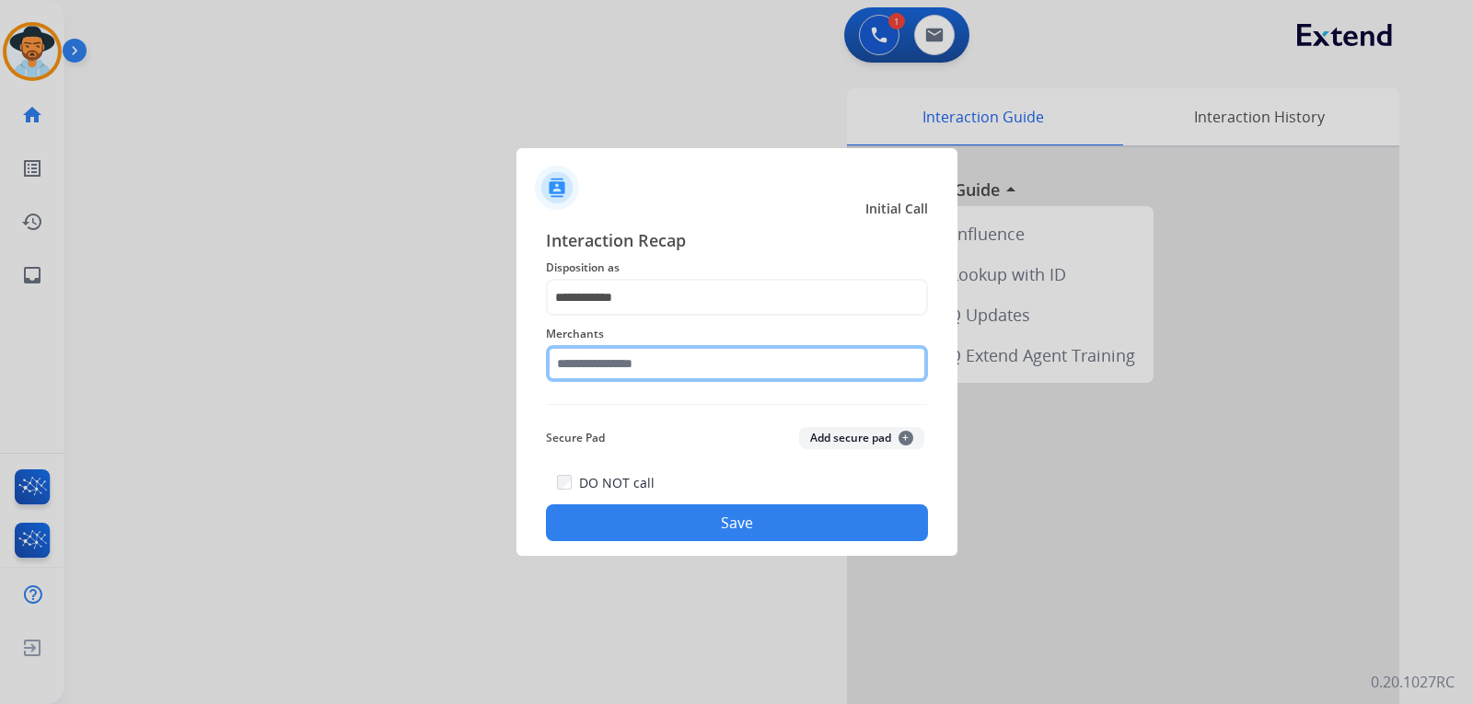
click at [645, 356] on input "text" at bounding box center [737, 363] width 382 height 37
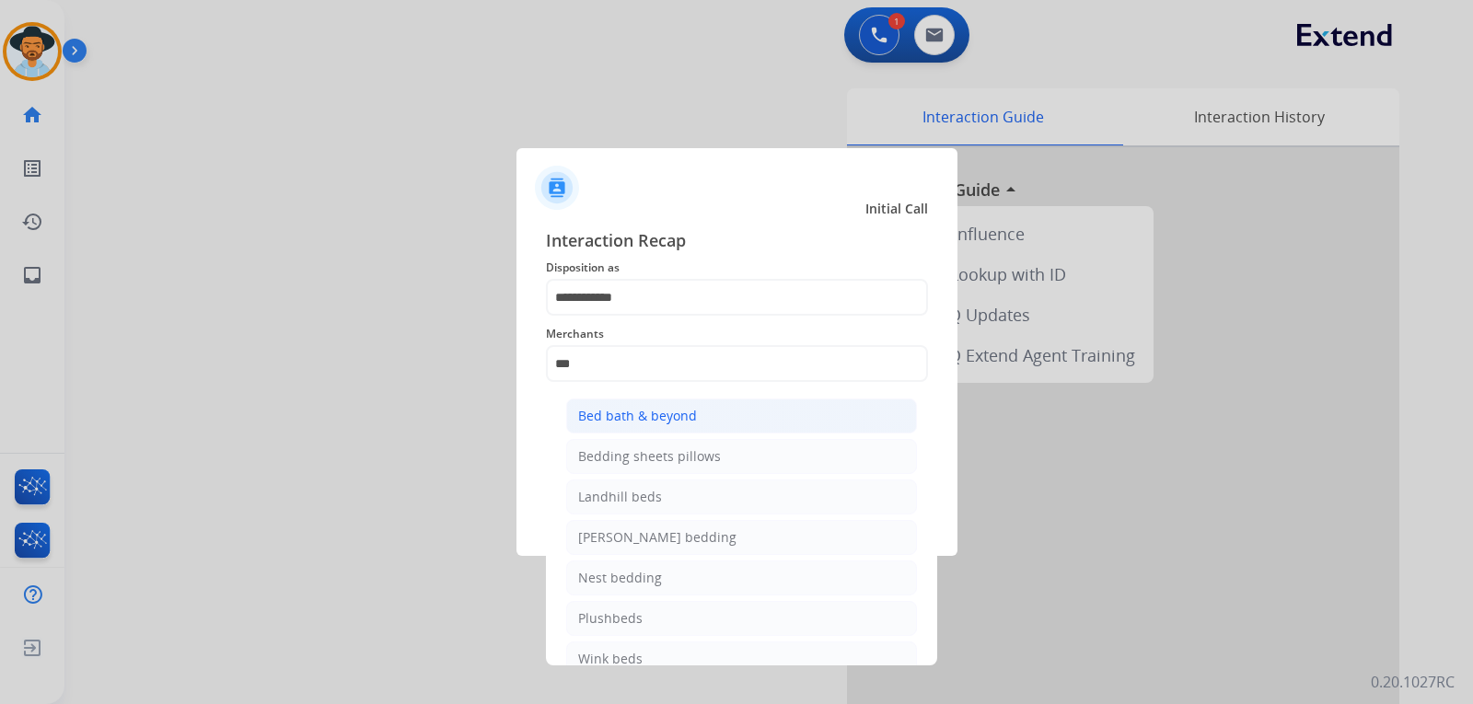
click at [688, 418] on div "Bed bath & beyond" at bounding box center [637, 416] width 119 height 18
type input "**********"
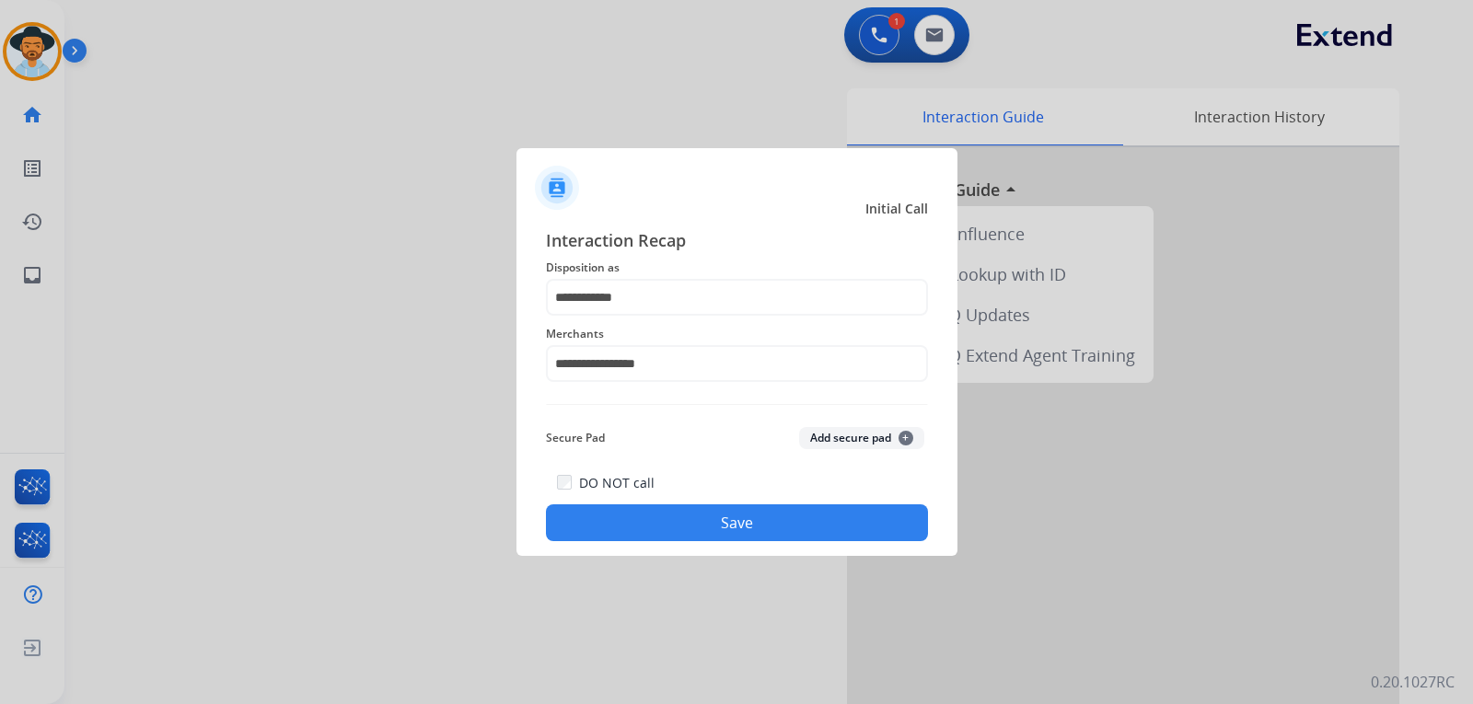
click at [693, 520] on button "Save" at bounding box center [737, 522] width 382 height 37
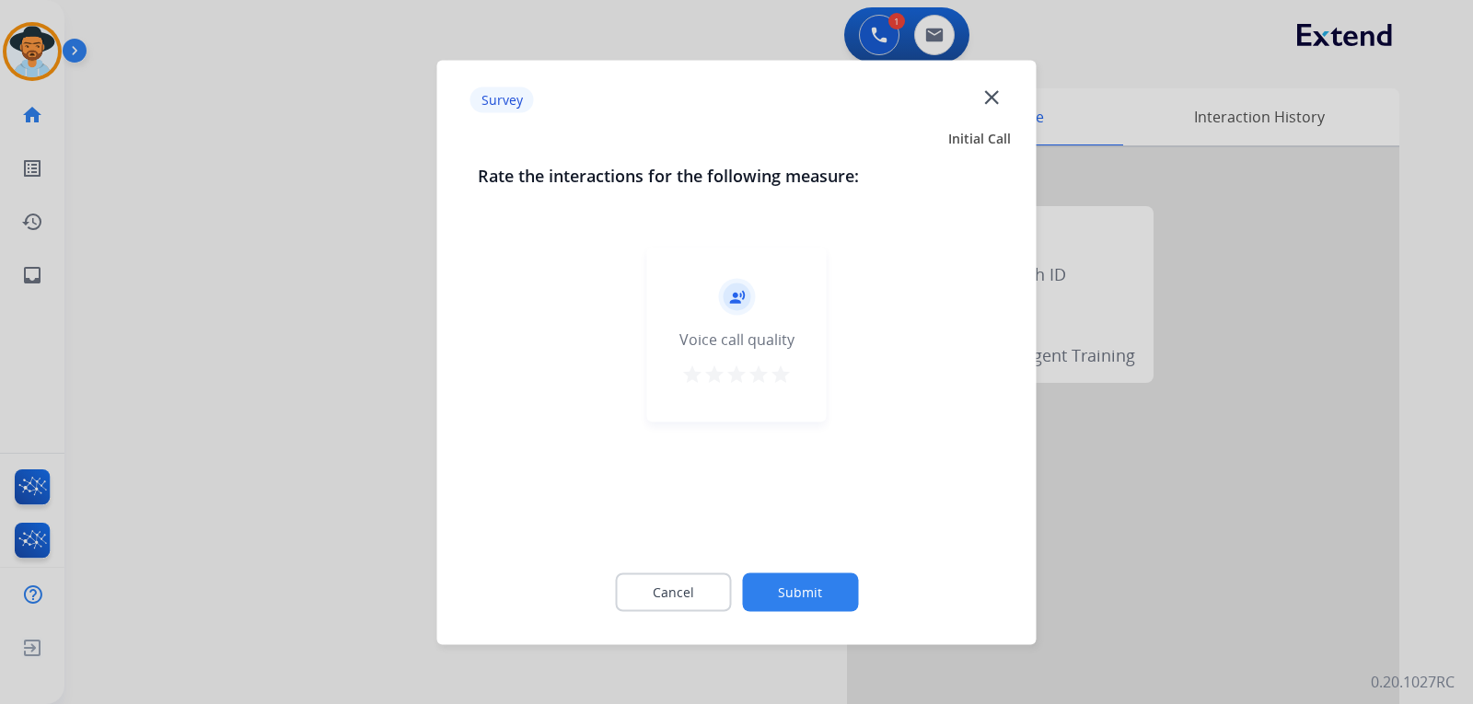
click at [997, 96] on mat-icon "close" at bounding box center [991, 97] width 24 height 24
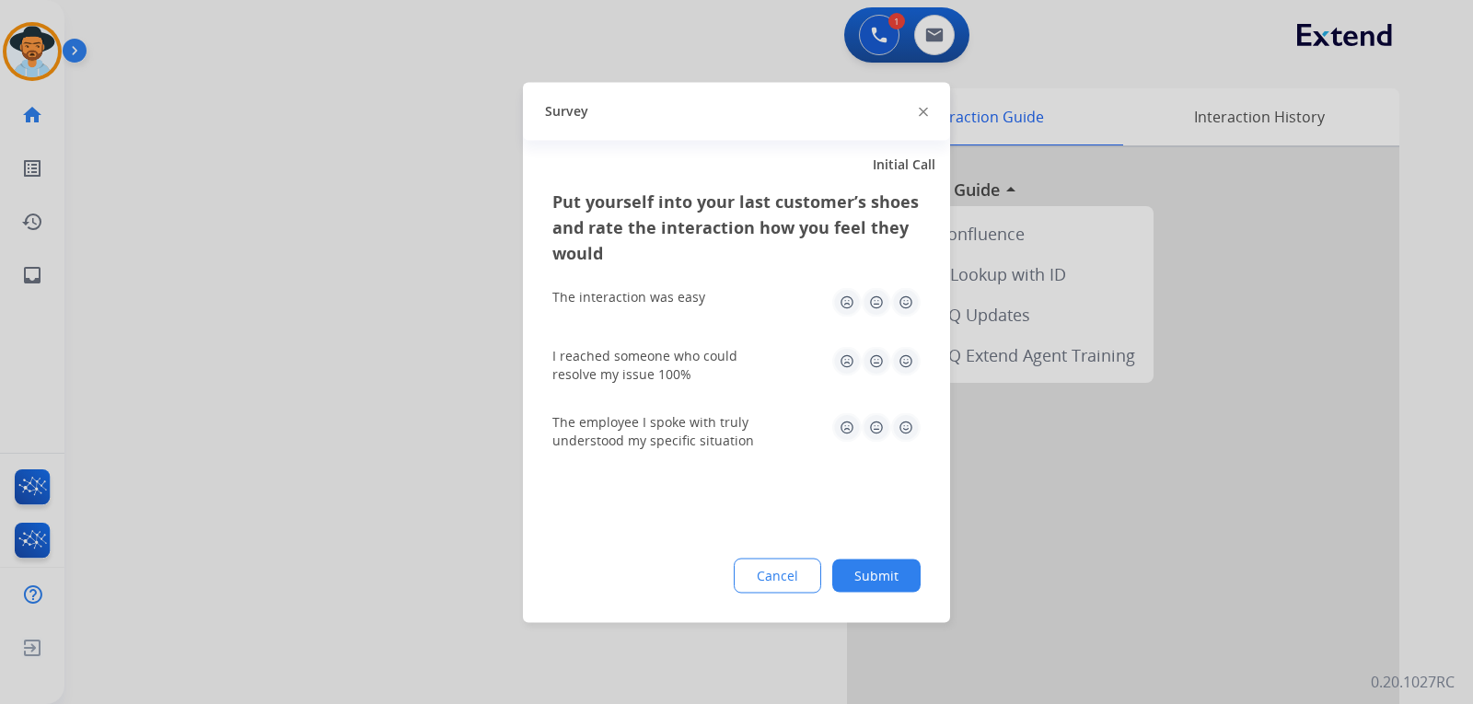
click at [919, 108] on img at bounding box center [923, 112] width 9 height 9
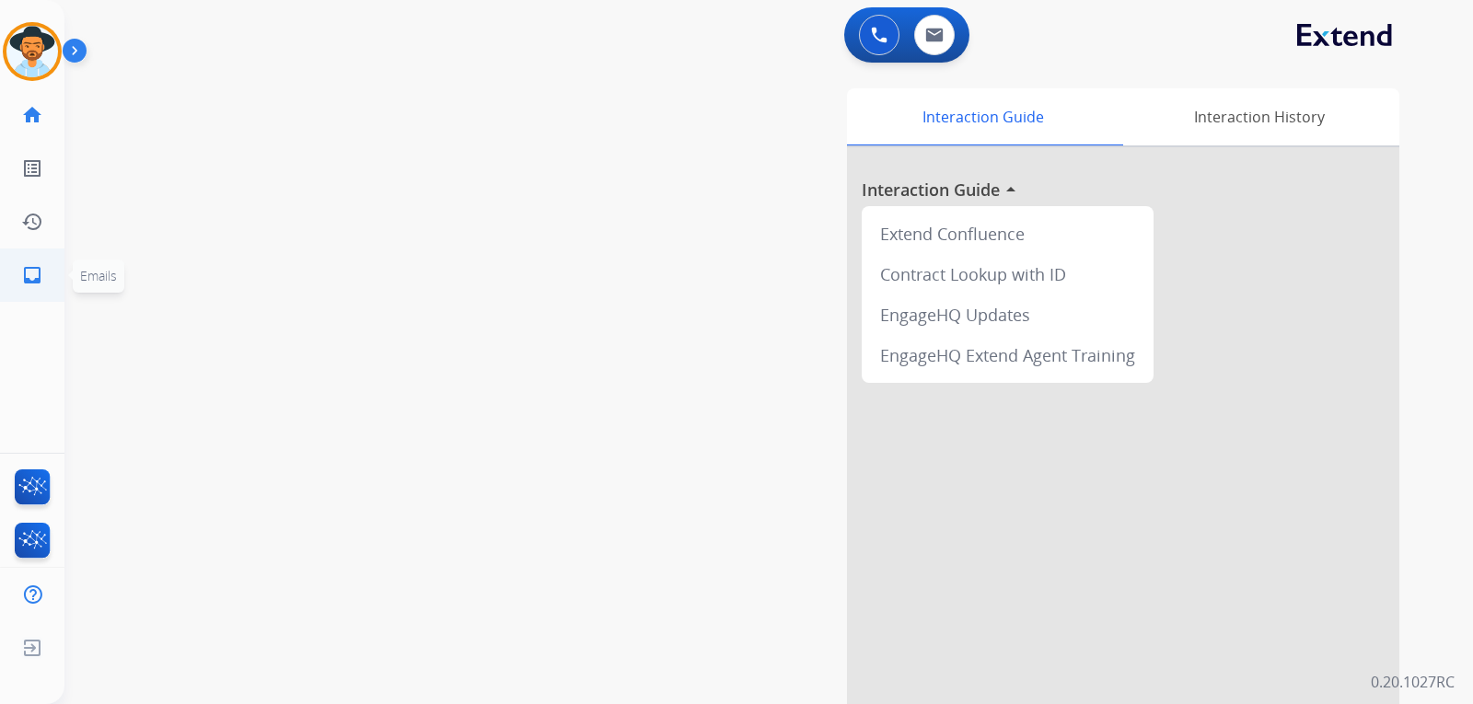
click at [40, 280] on mat-icon "inbox" at bounding box center [32, 275] width 22 height 22
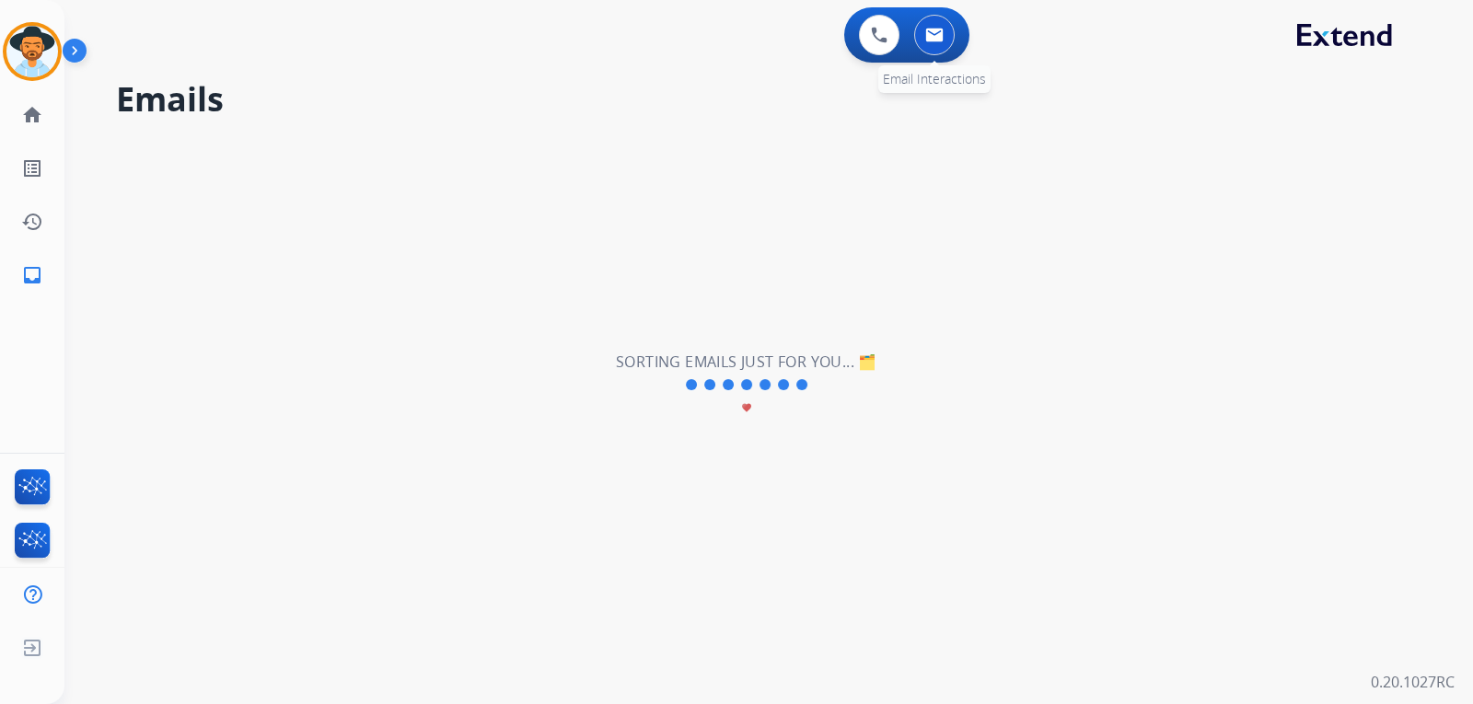
click at [933, 36] on img at bounding box center [934, 35] width 18 height 15
click at [939, 46] on button at bounding box center [934, 35] width 40 height 40
click at [41, 47] on img at bounding box center [32, 52] width 52 height 52
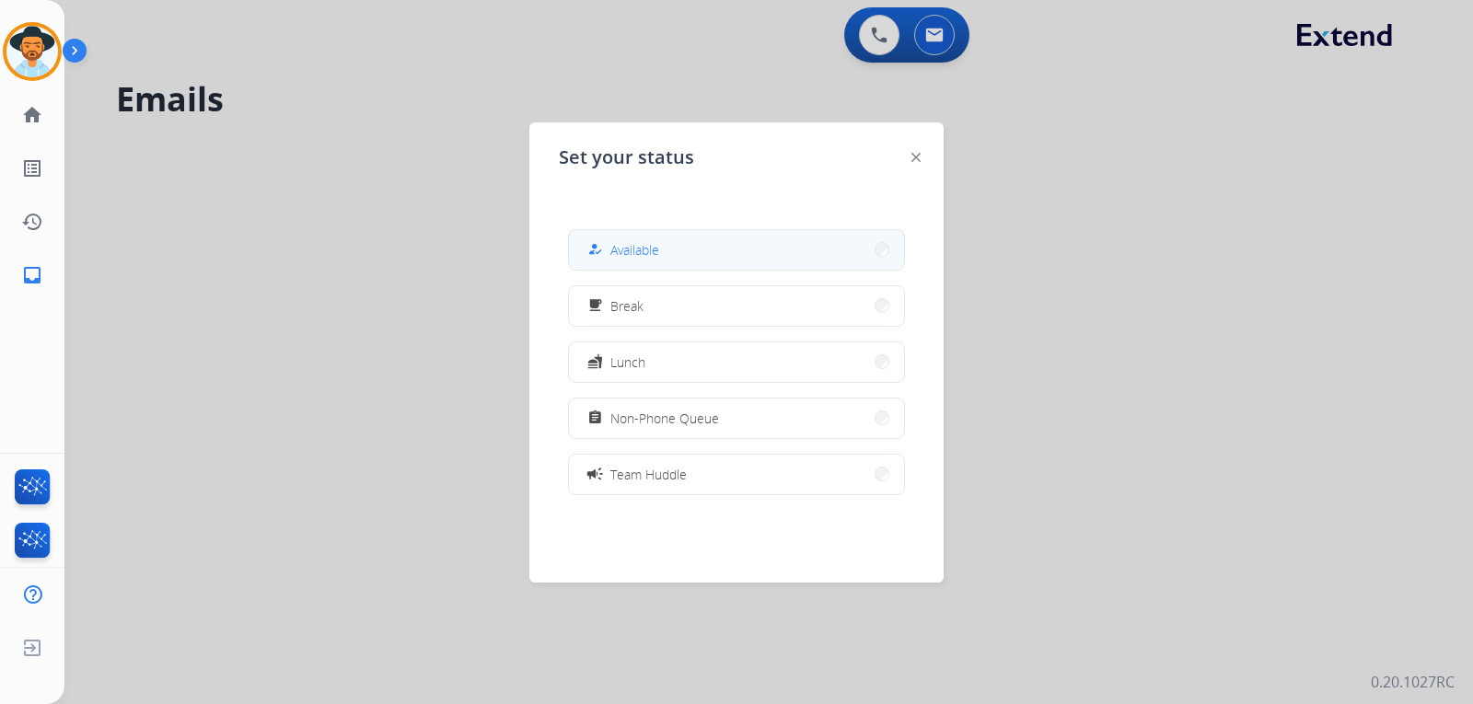
click at [627, 249] on span "Available" at bounding box center [634, 249] width 49 height 19
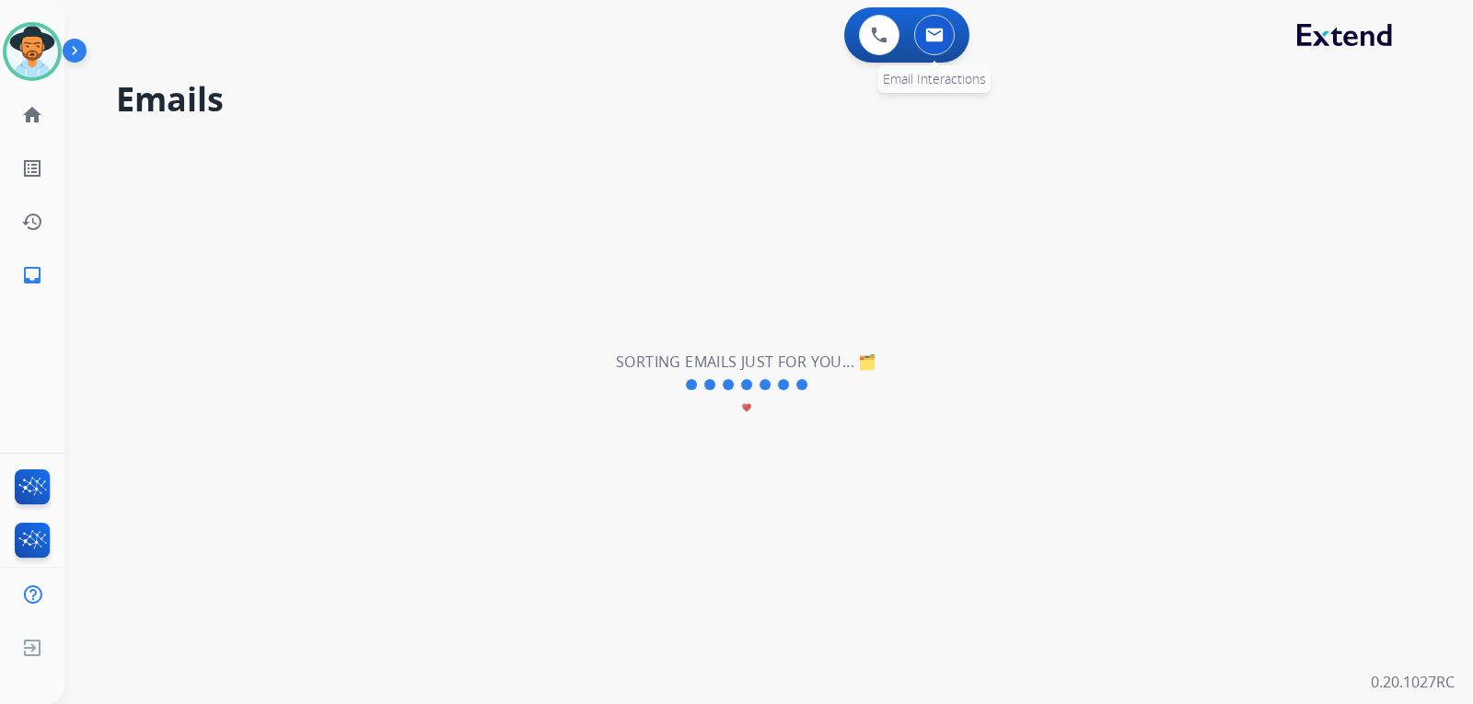
click at [930, 35] on img at bounding box center [934, 35] width 18 height 15
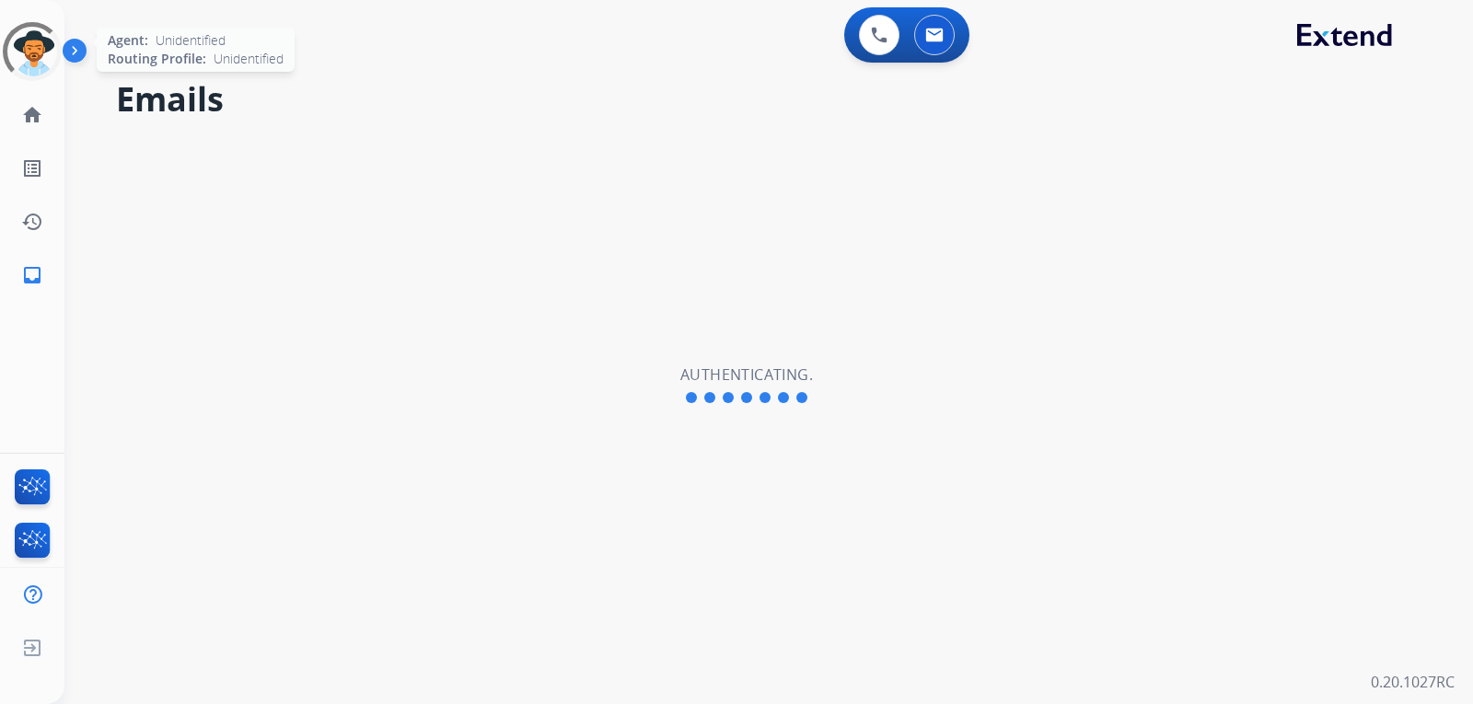
click at [46, 63] on div at bounding box center [32, 51] width 83 height 83
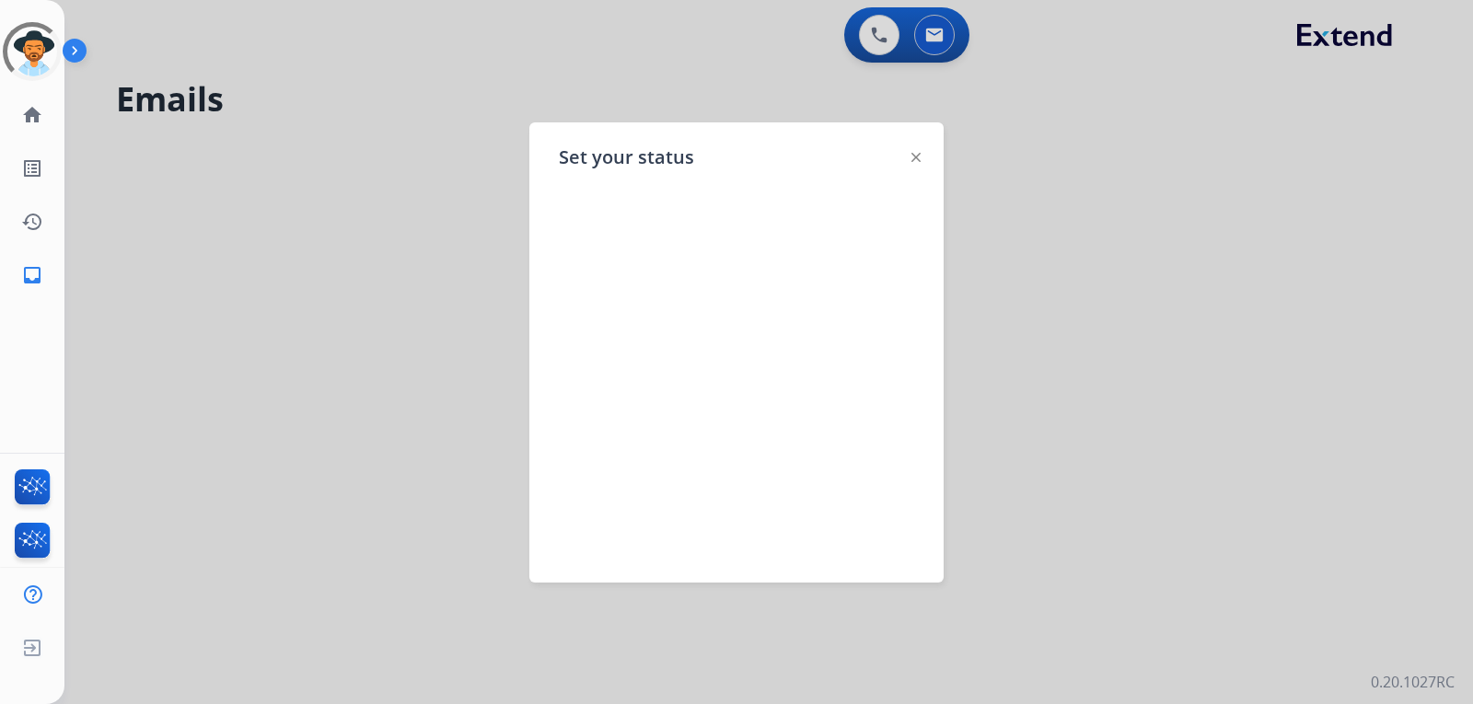
select select "**********"
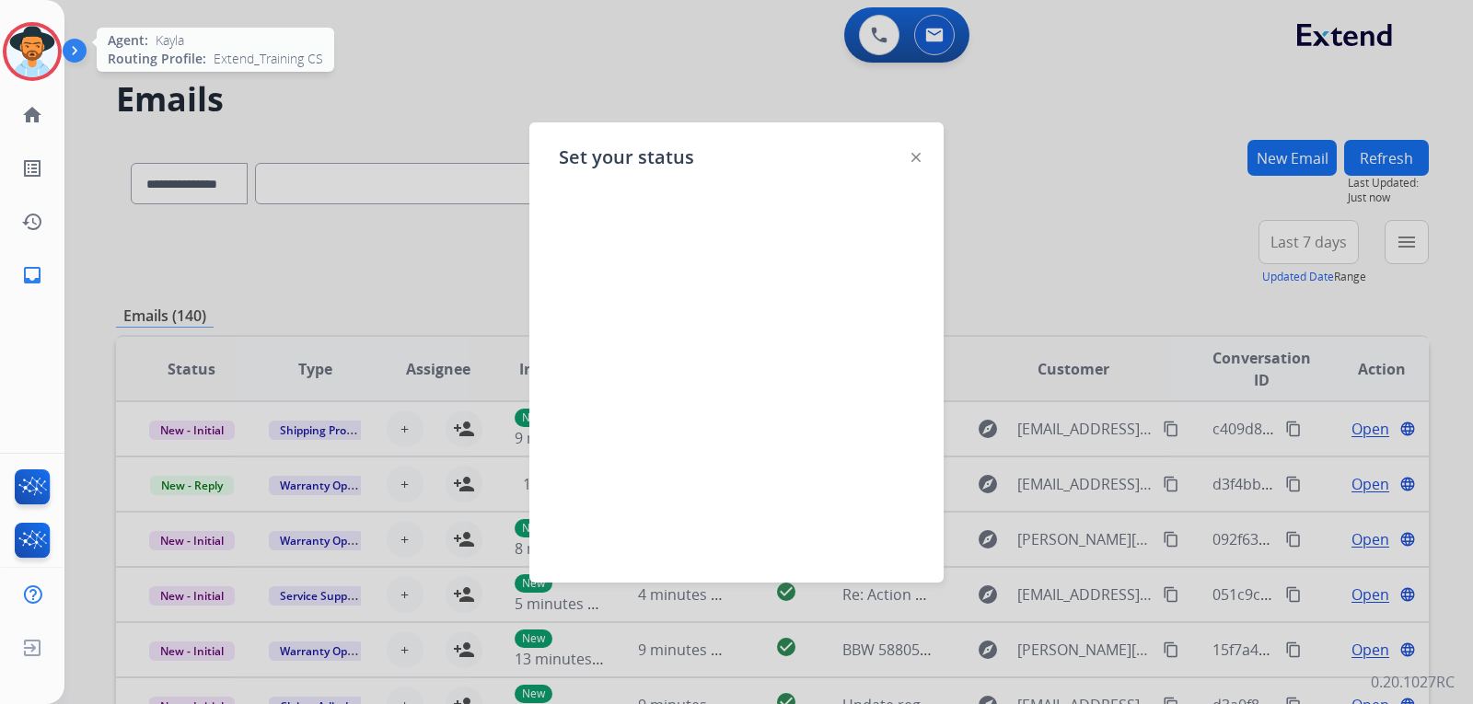
click at [13, 55] on img at bounding box center [32, 52] width 52 height 52
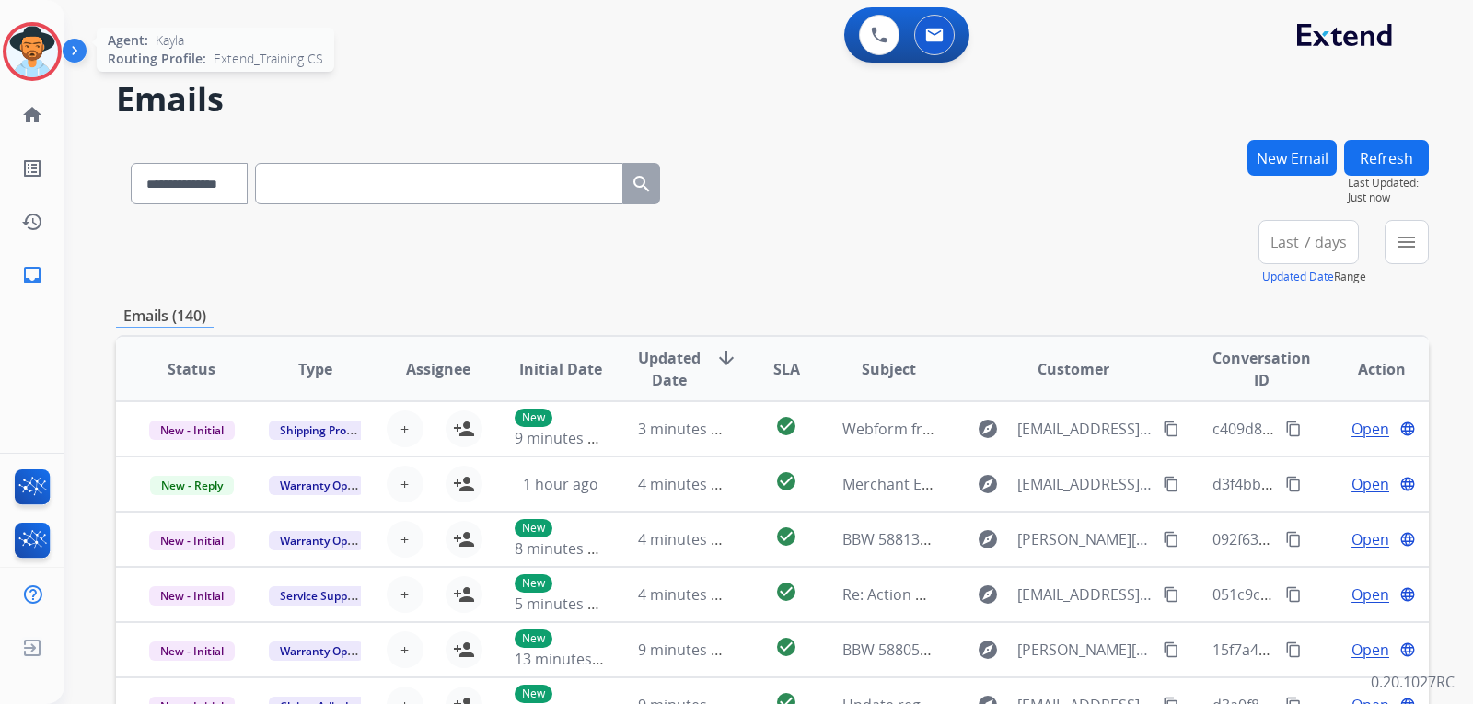
click at [28, 69] on img at bounding box center [32, 52] width 52 height 52
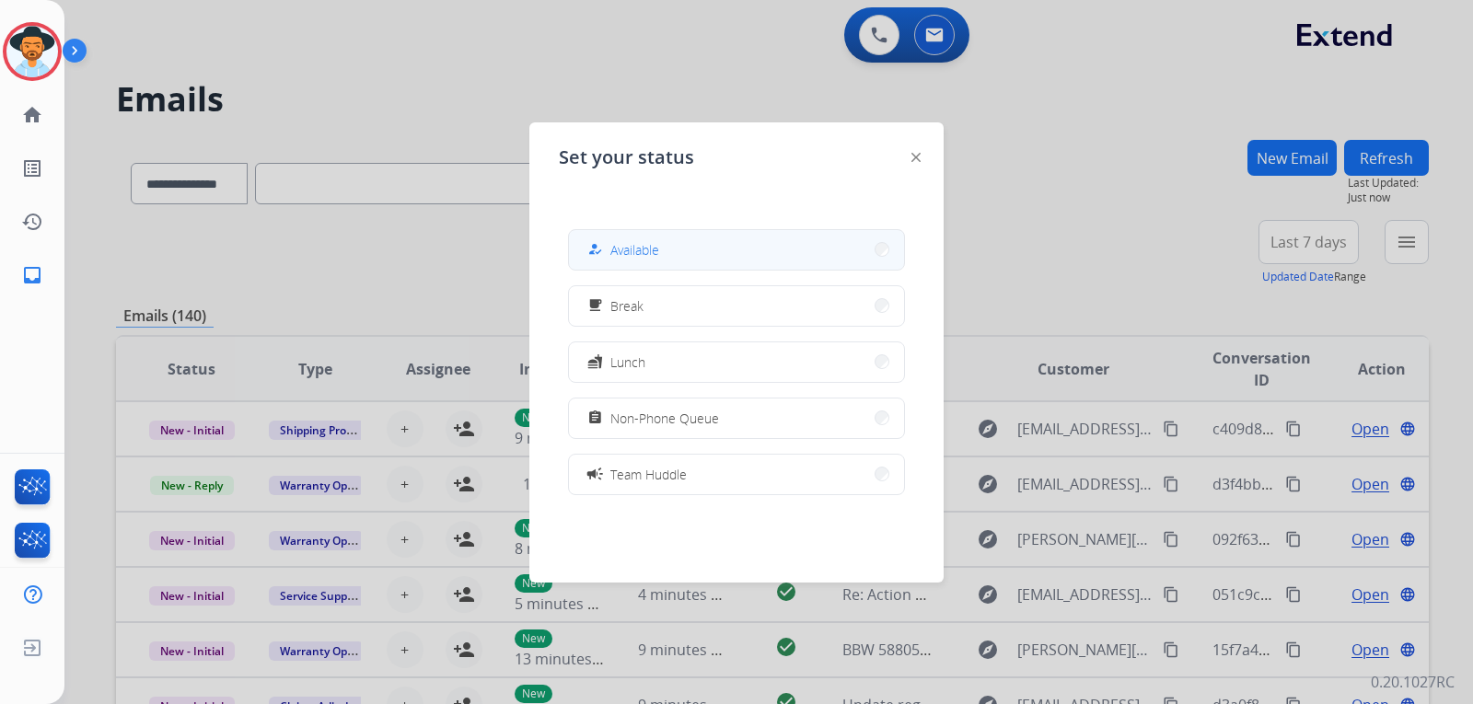
click at [620, 249] on span "Available" at bounding box center [634, 249] width 49 height 19
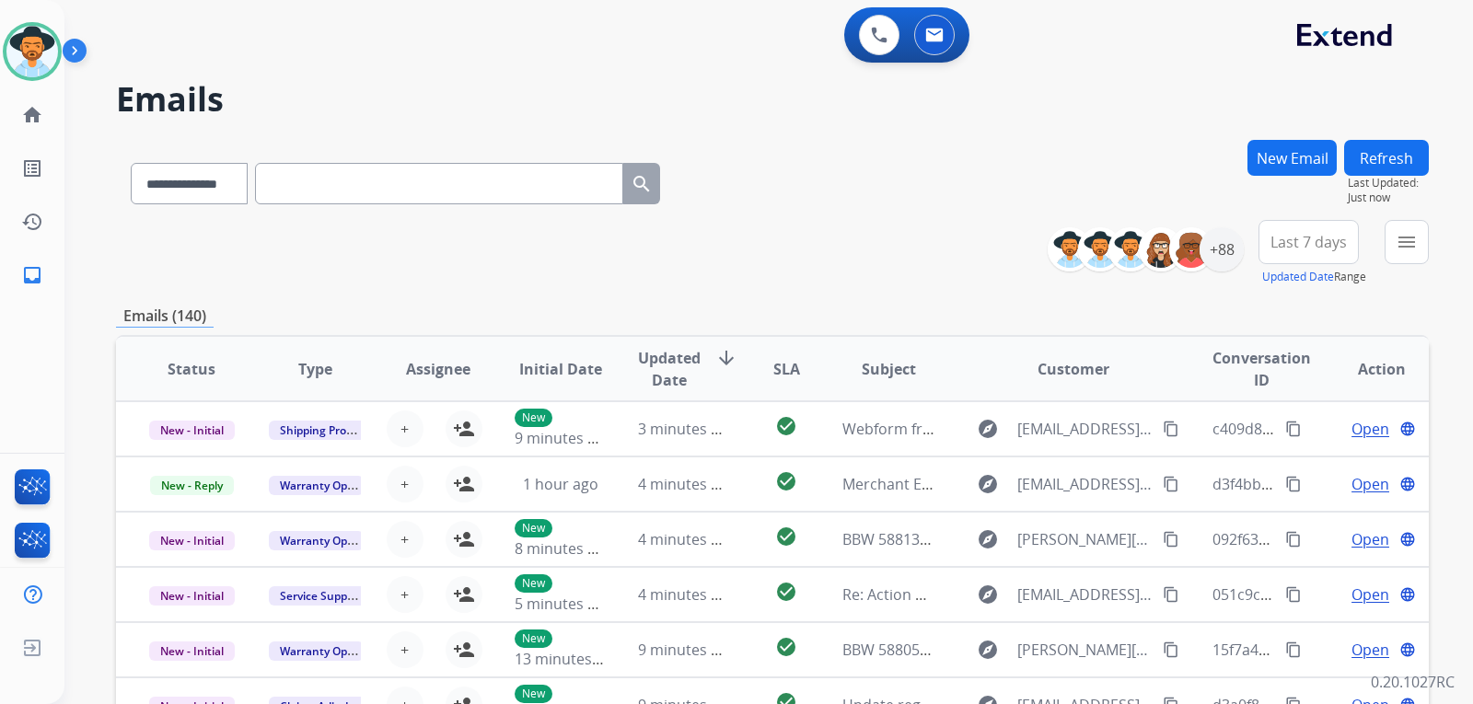
click at [1270, 144] on button "New Email" at bounding box center [1291, 158] width 89 height 36
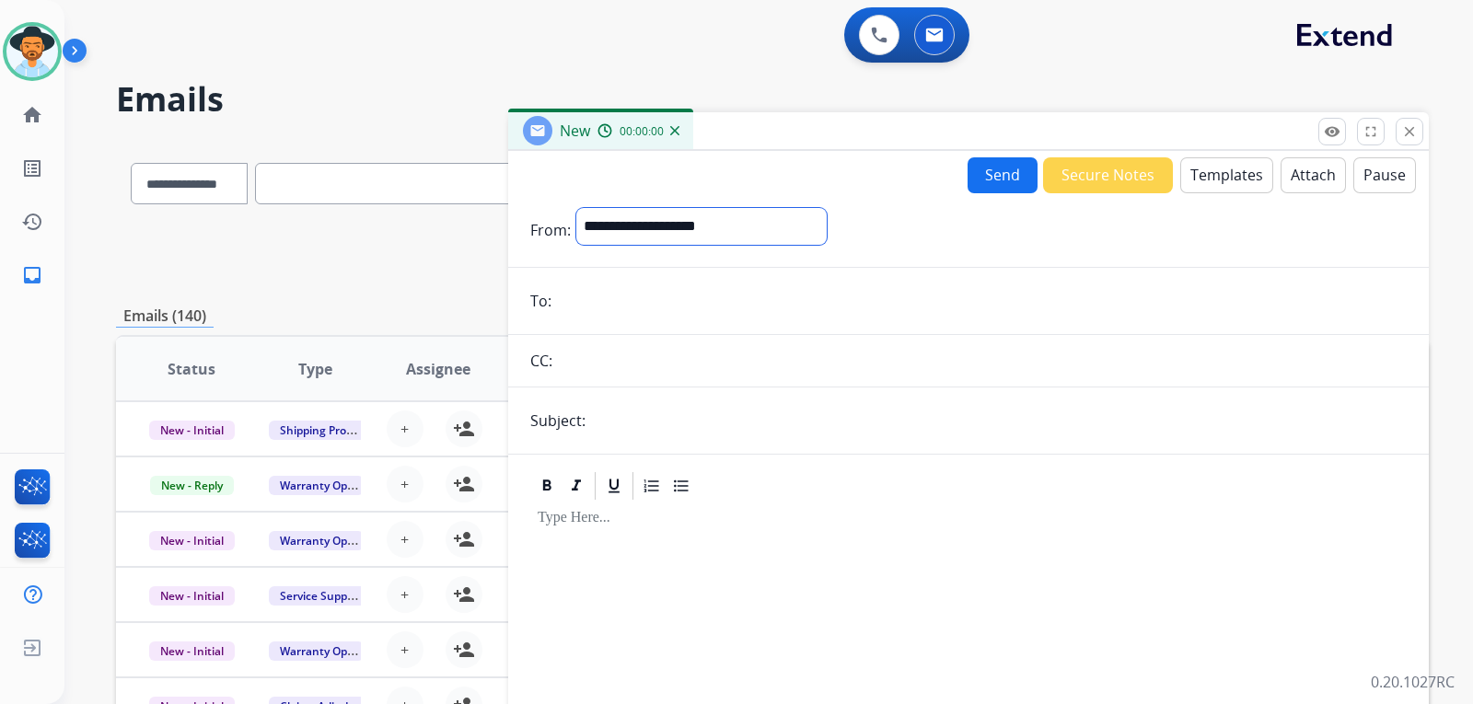
click at [746, 231] on select "**********" at bounding box center [701, 226] width 250 height 37
click at [708, 238] on select "**********" at bounding box center [701, 226] width 250 height 37
select select "**********"
click at [576, 208] on select "**********" at bounding box center [701, 226] width 250 height 37
paste input "**********"
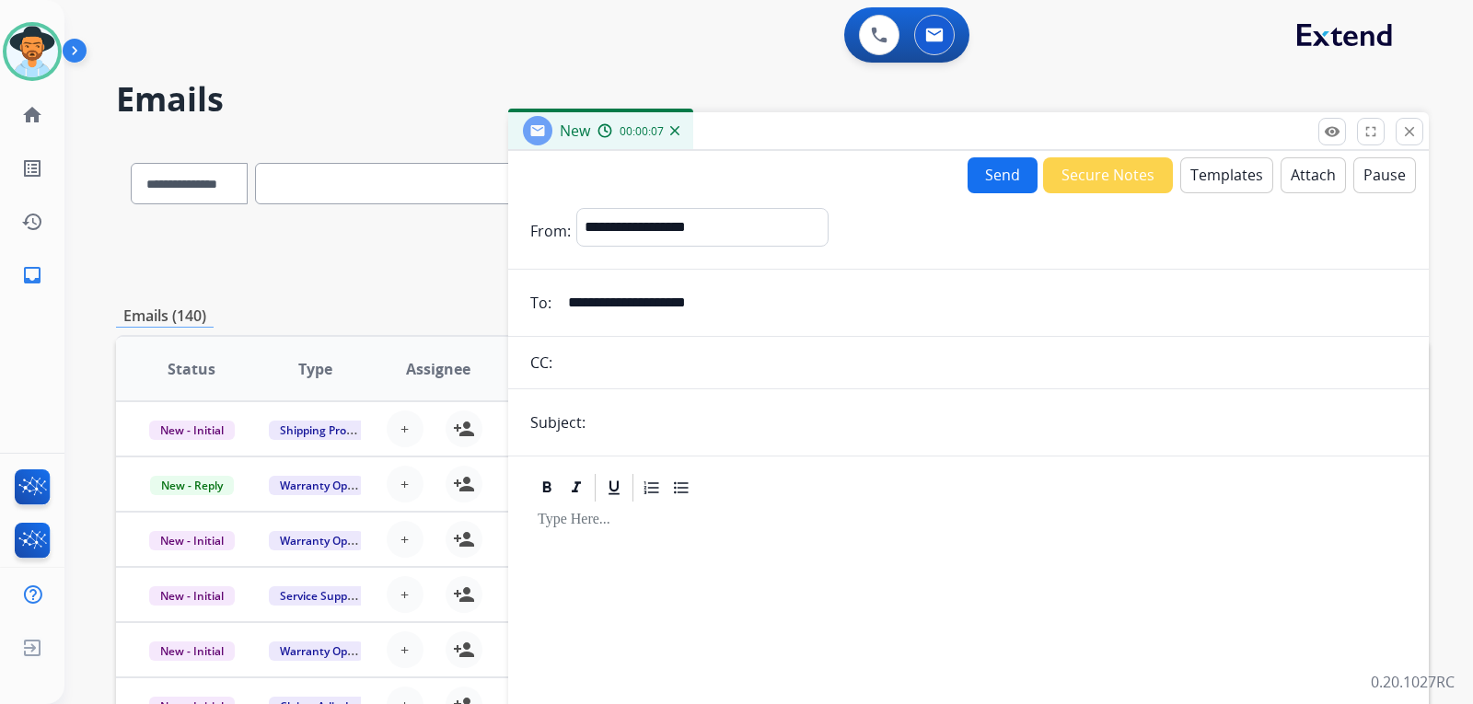
type input "**********"
click at [650, 439] on input "text" at bounding box center [998, 422] width 815 height 37
type input "**********"
click at [1232, 168] on button "Templates" at bounding box center [1226, 175] width 93 height 36
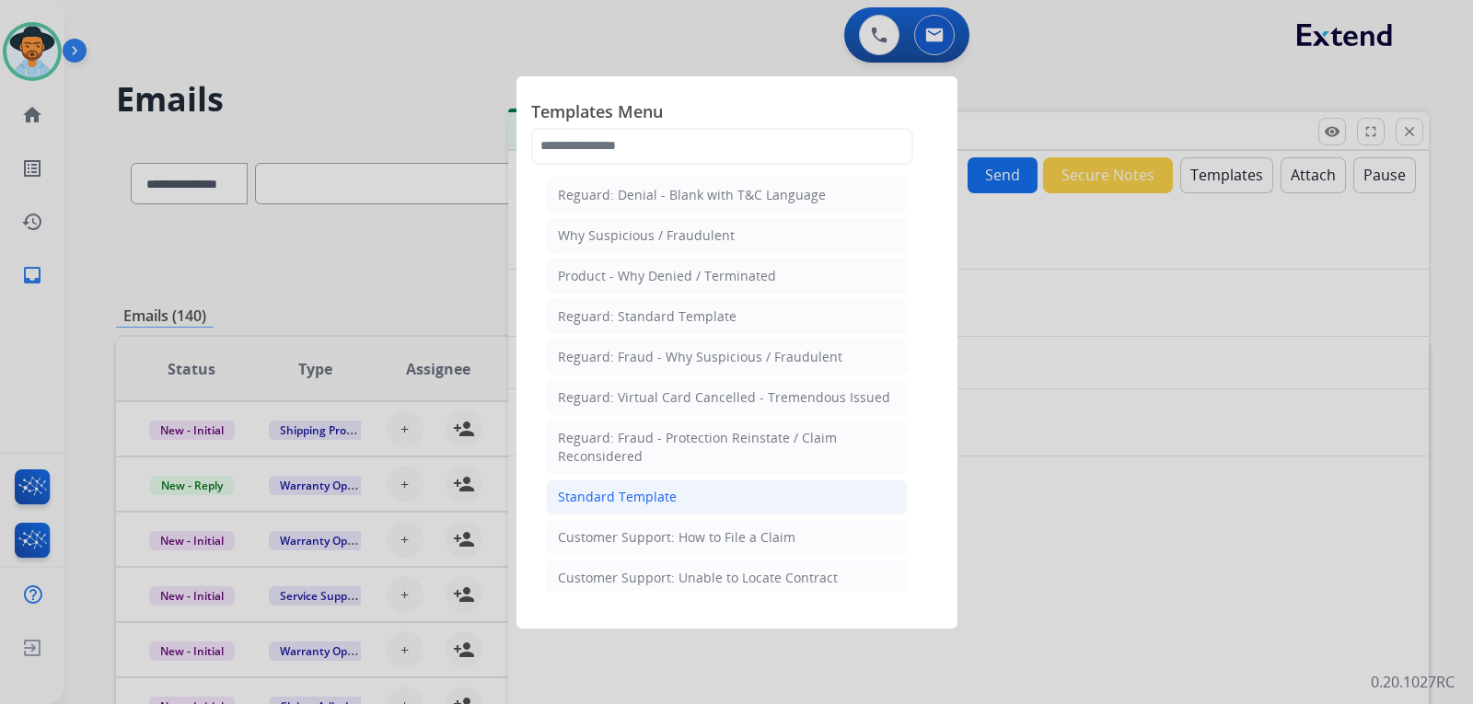
click at [696, 491] on li "Standard Template" at bounding box center [727, 497] width 362 height 35
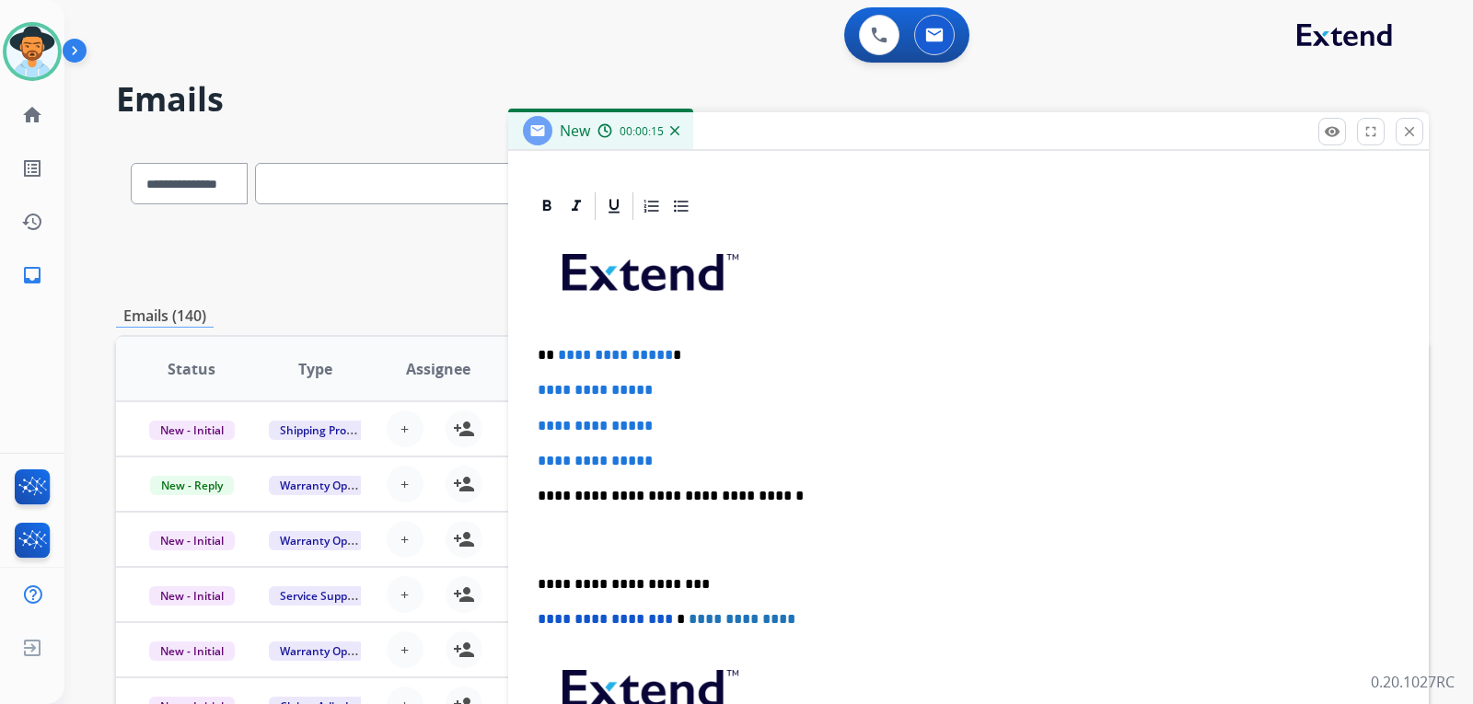
scroll to position [425, 0]
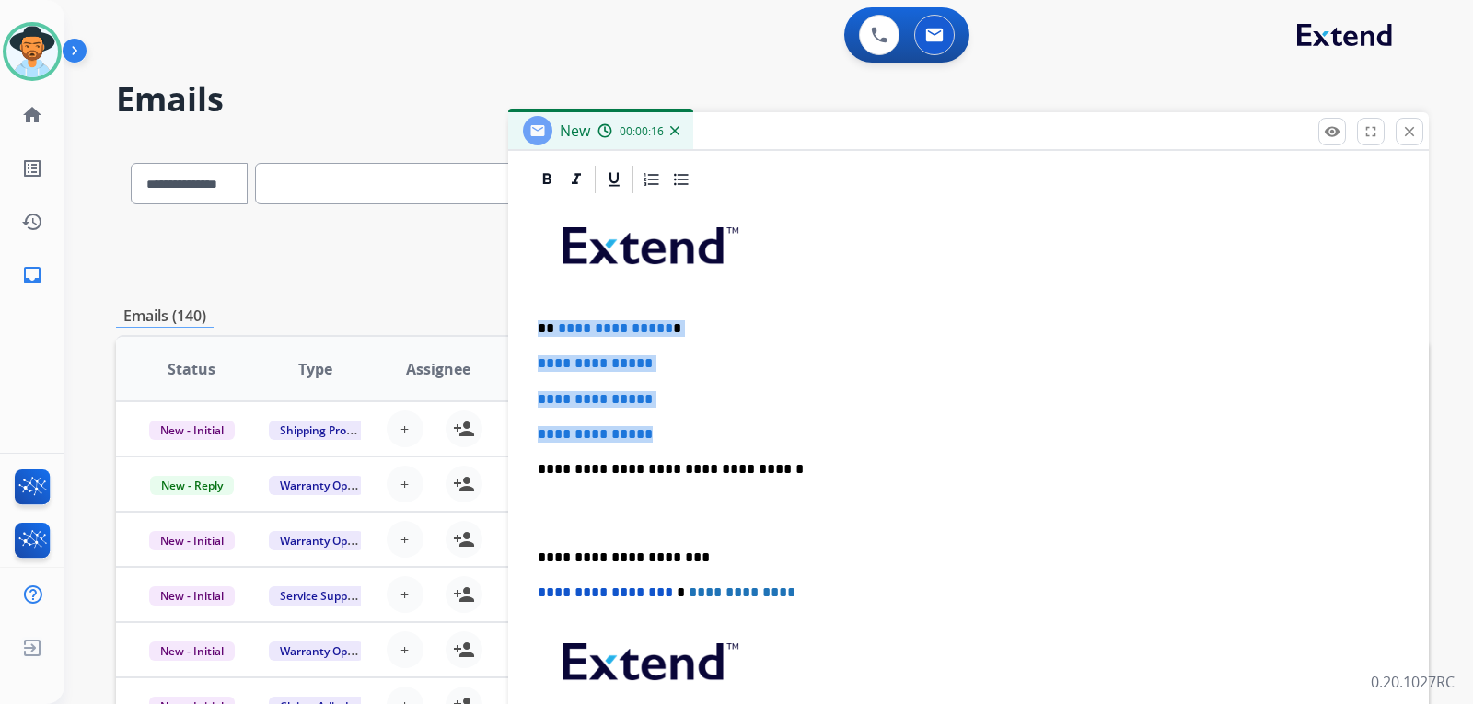
drag, startPoint x: 692, startPoint y: 426, endPoint x: 531, endPoint y: 315, distance: 195.8
click at [527, 318] on div "**********" at bounding box center [968, 494] width 920 height 663
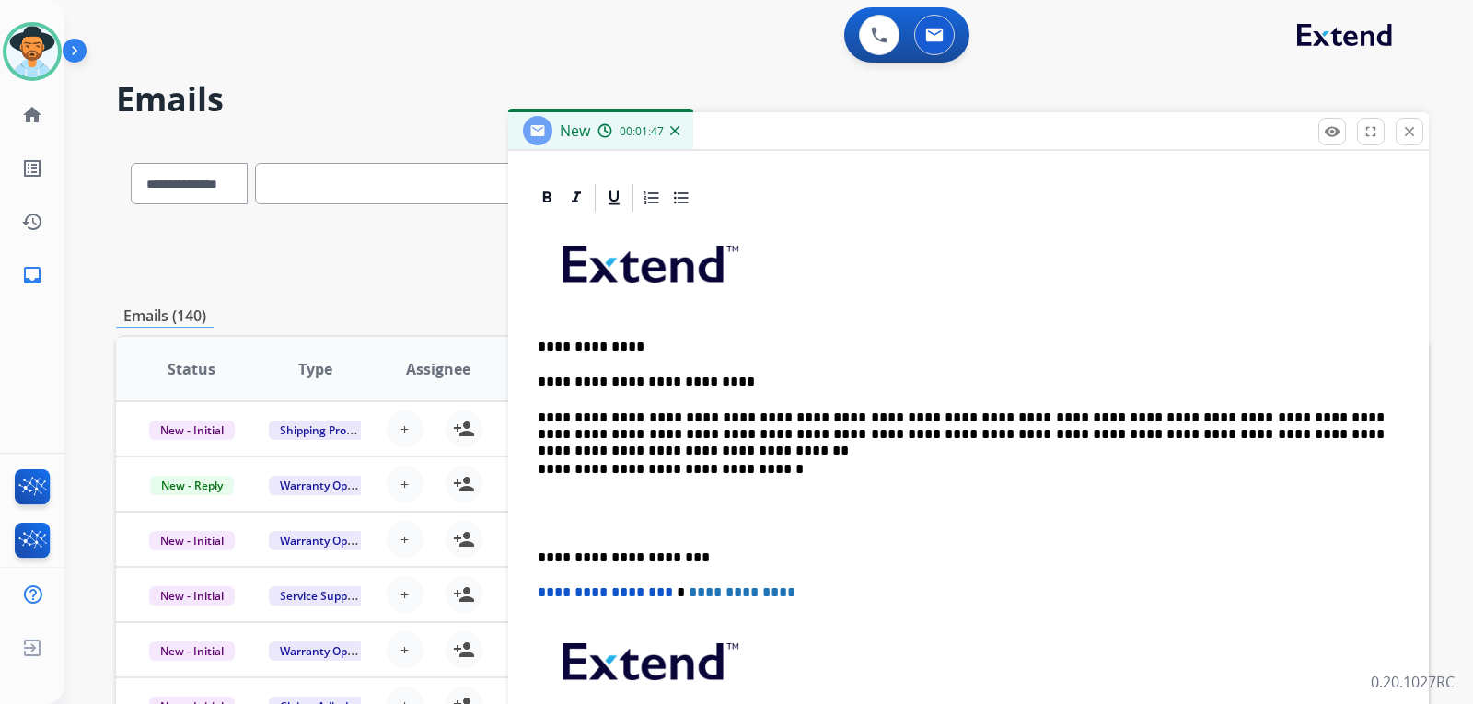
scroll to position [424, 0]
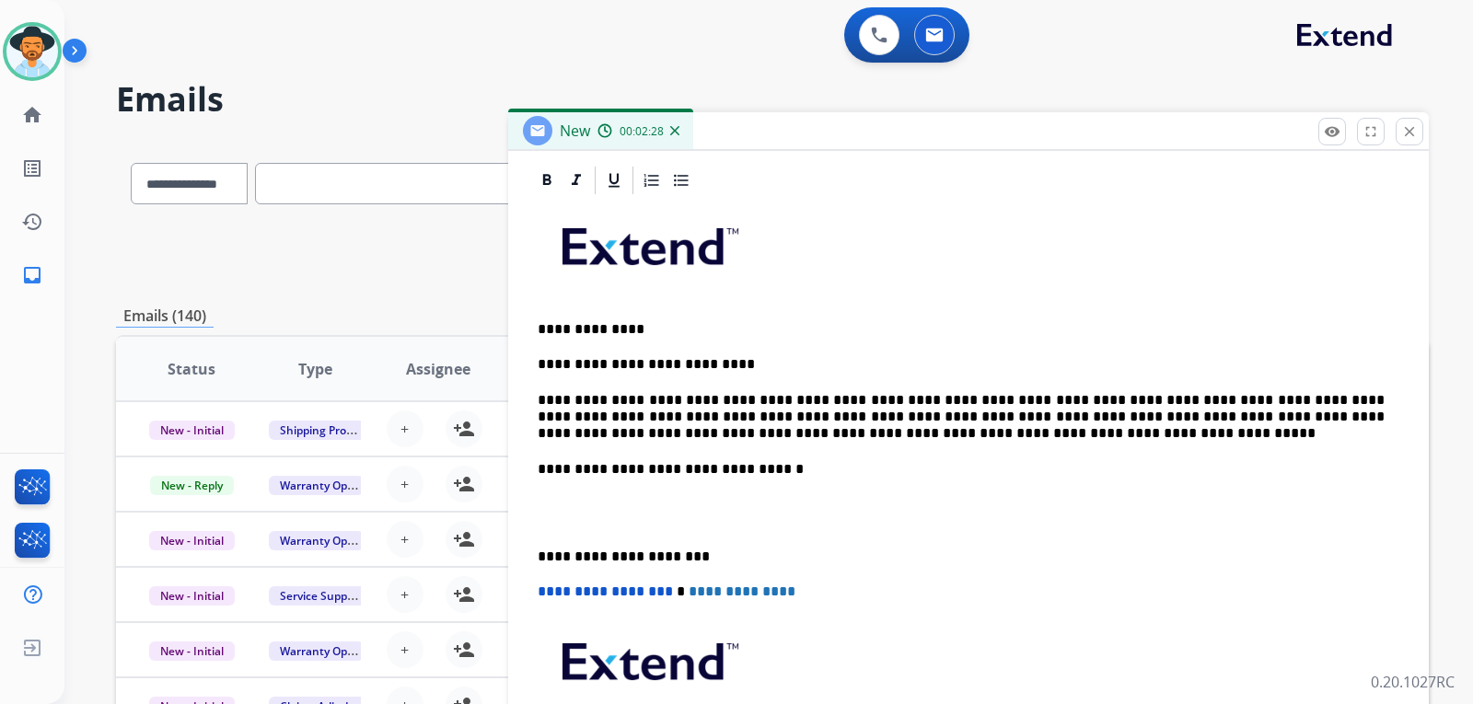
click at [964, 446] on div "**********" at bounding box center [968, 513] width 876 height 632
click at [963, 436] on p "**********" at bounding box center [961, 417] width 847 height 51
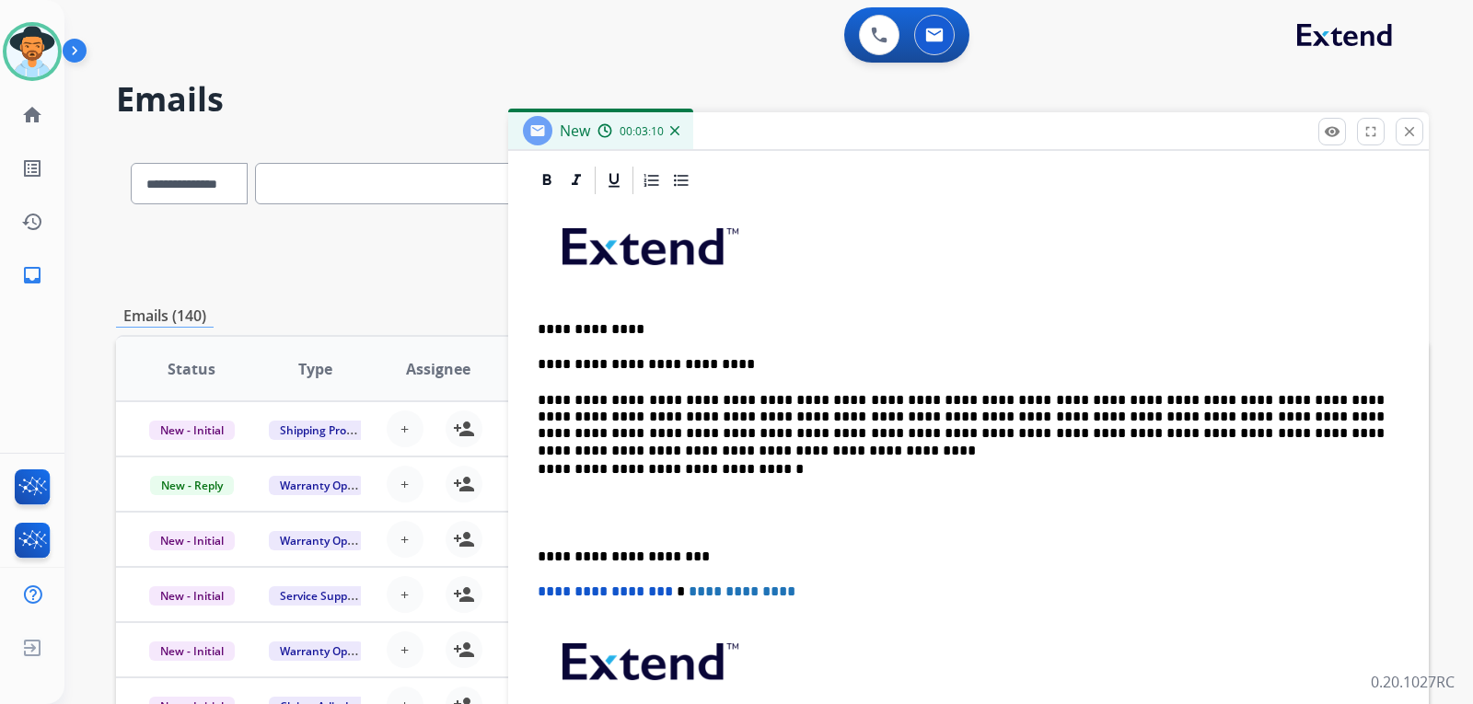
scroll to position [425, 0]
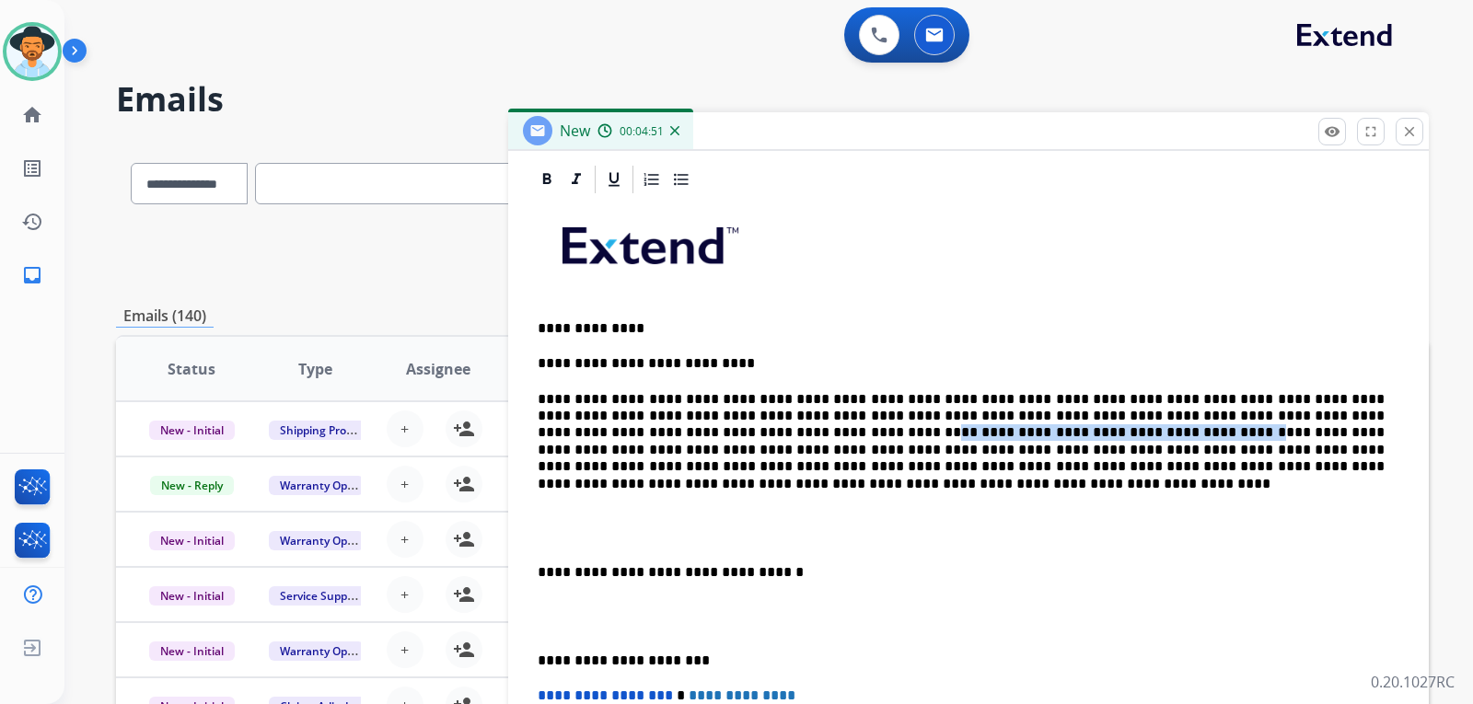
drag, startPoint x: 644, startPoint y: 427, endPoint x: 933, endPoint y: 437, distance: 289.2
click at [933, 437] on p "**********" at bounding box center [961, 433] width 847 height 85
copy p "**********"
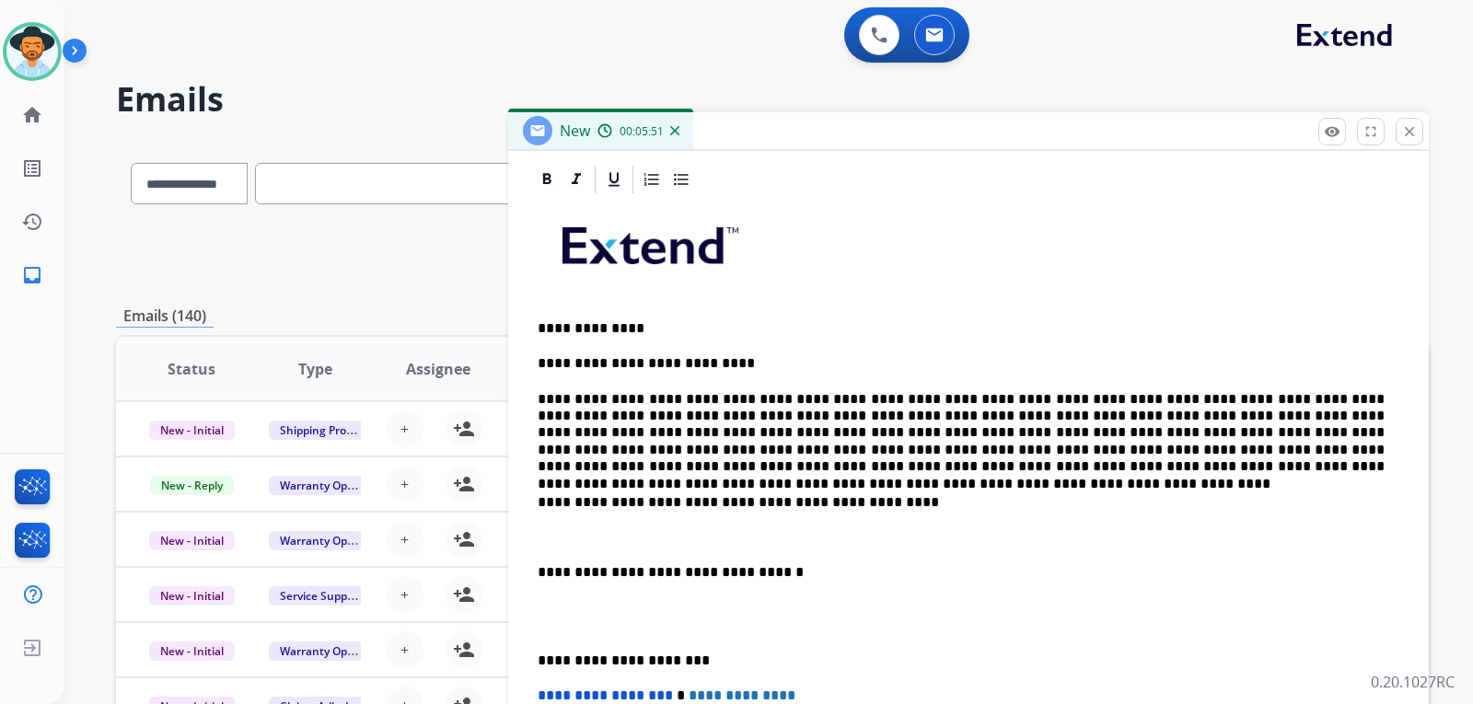
click at [886, 517] on div "**********" at bounding box center [968, 564] width 876 height 736
drag, startPoint x: 967, startPoint y: 430, endPoint x: 1216, endPoint y: 431, distance: 248.5
click at [1216, 431] on p "**********" at bounding box center [961, 433] width 847 height 85
copy p "**********"
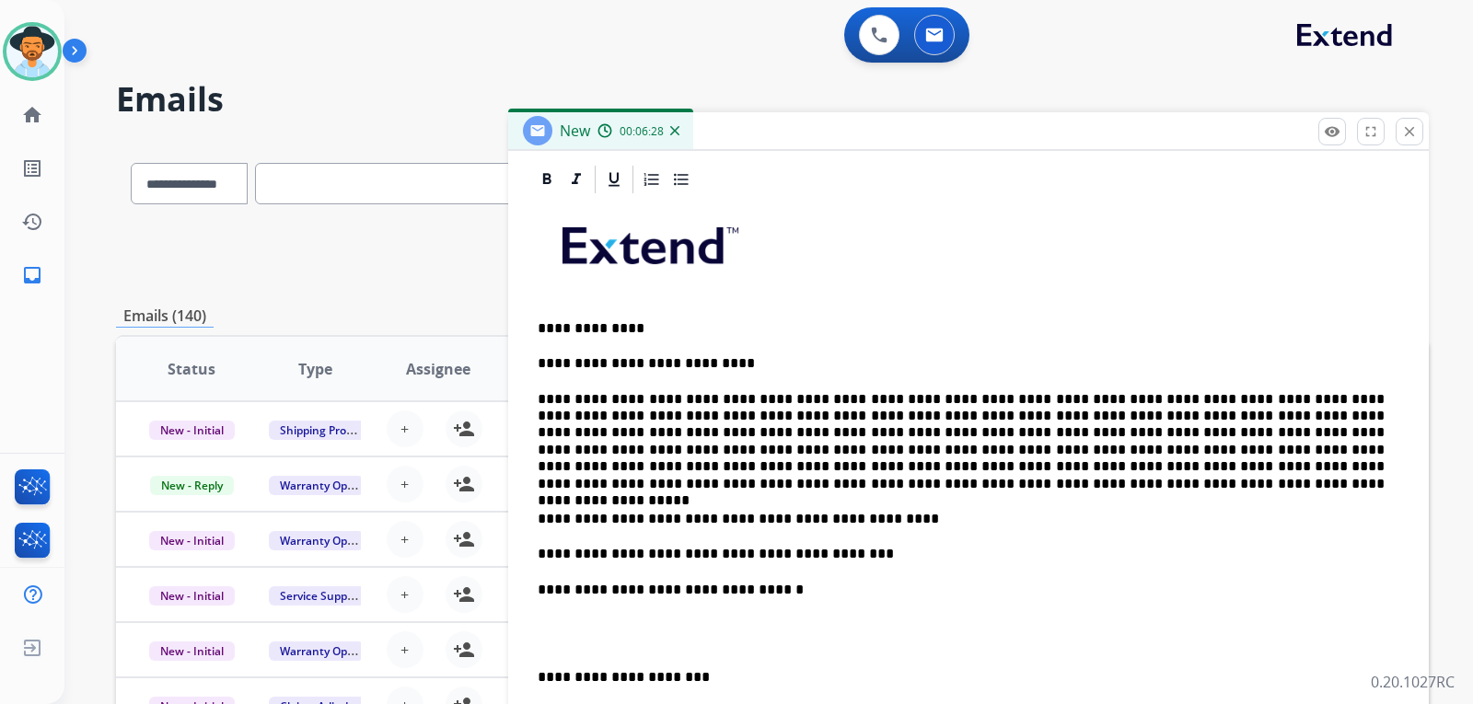
click at [1238, 395] on p "**********" at bounding box center [961, 441] width 847 height 101
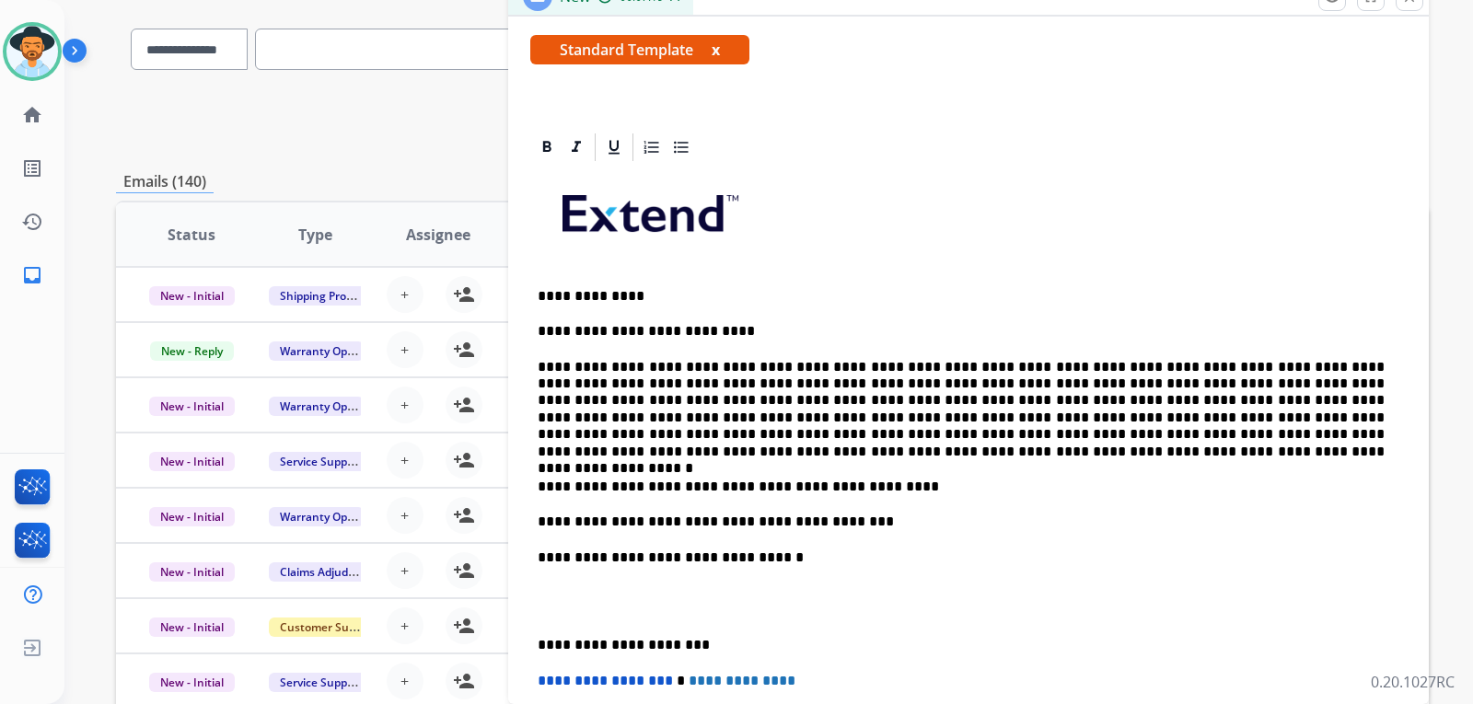
scroll to position [291, 0]
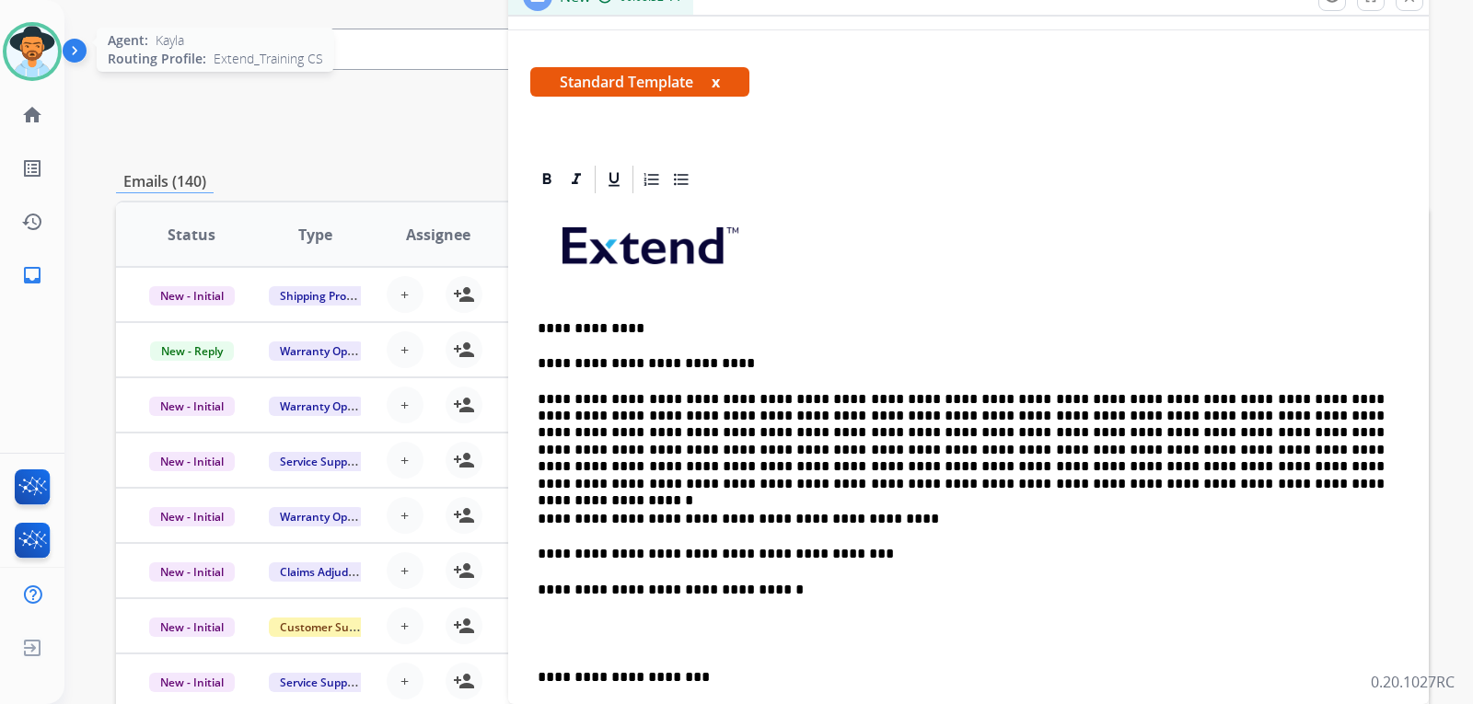
click at [30, 65] on img at bounding box center [32, 52] width 52 height 52
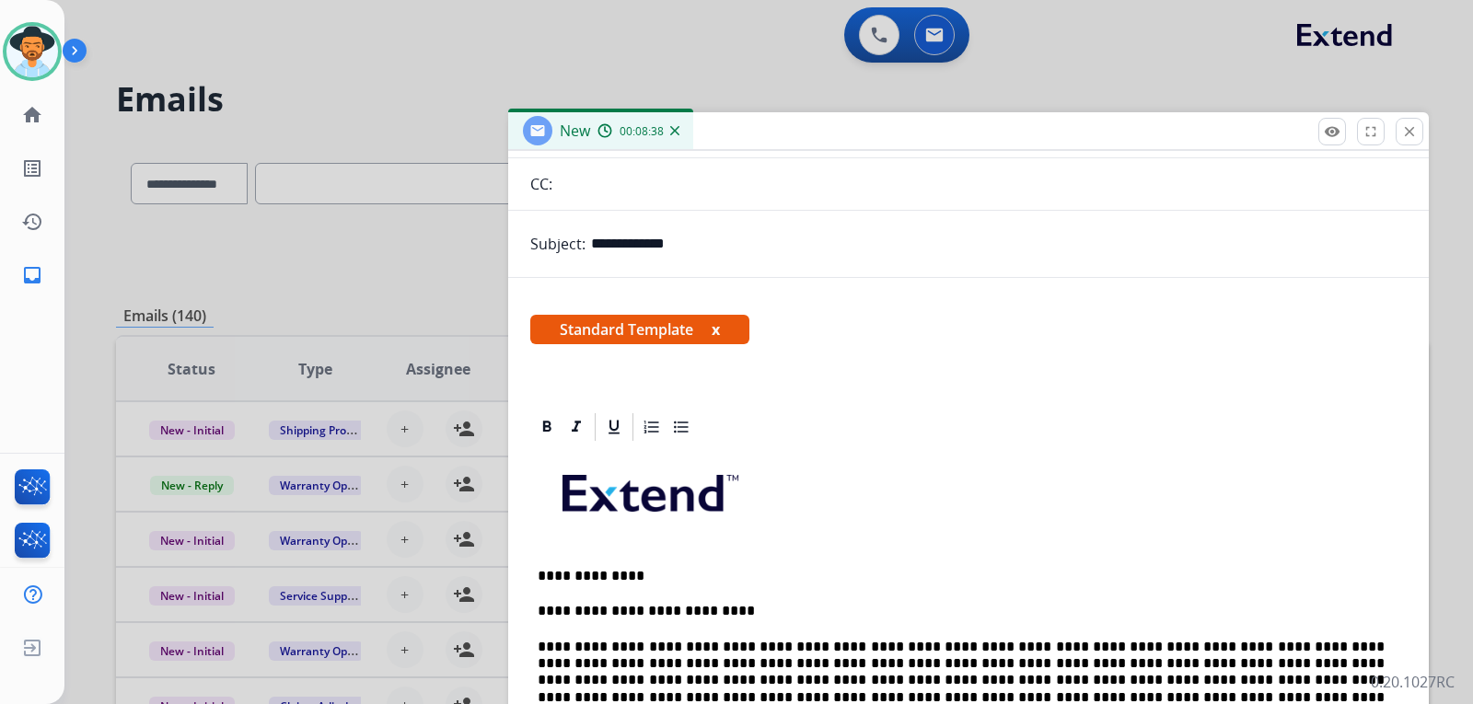
scroll to position [184, 0]
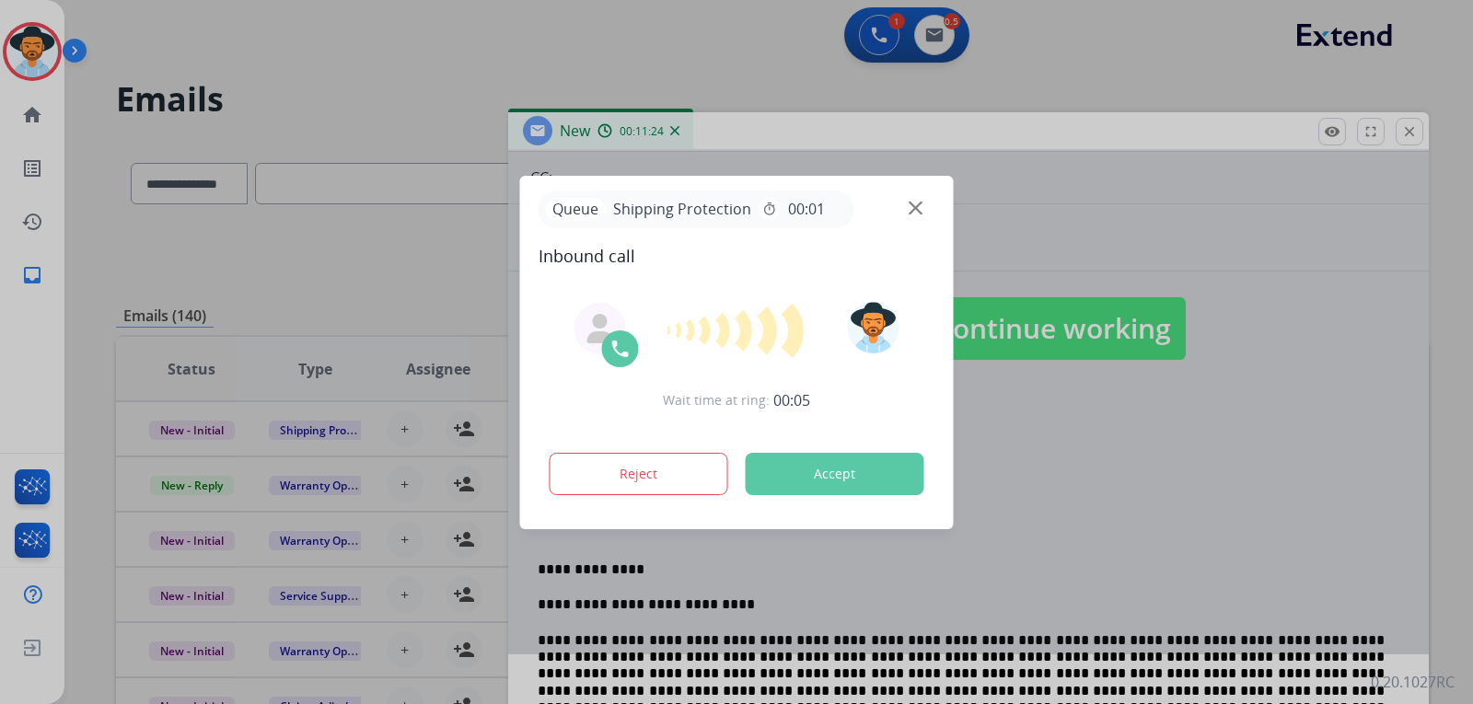
click at [913, 207] on img at bounding box center [915, 208] width 14 height 14
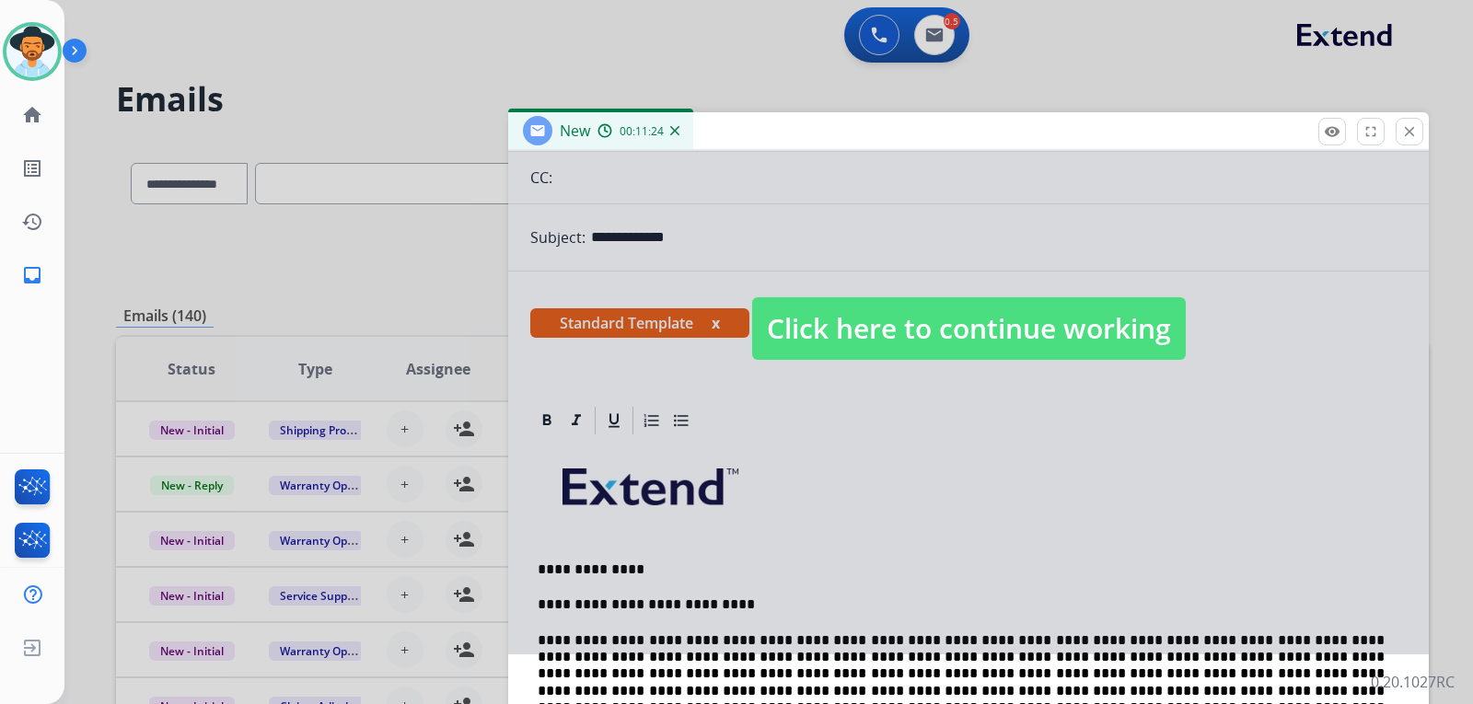
click at [1029, 351] on span "Click here to continue working" at bounding box center [969, 328] width 434 height 63
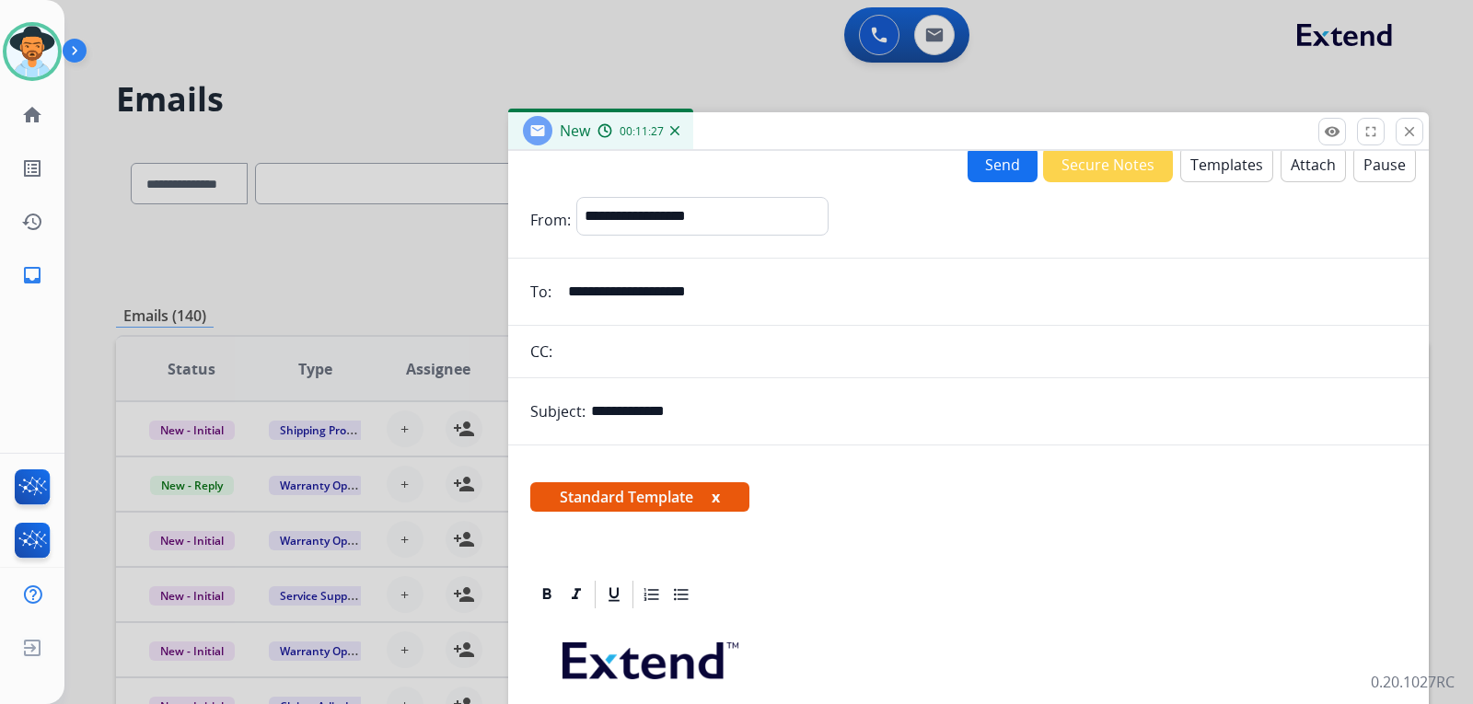
scroll to position [0, 0]
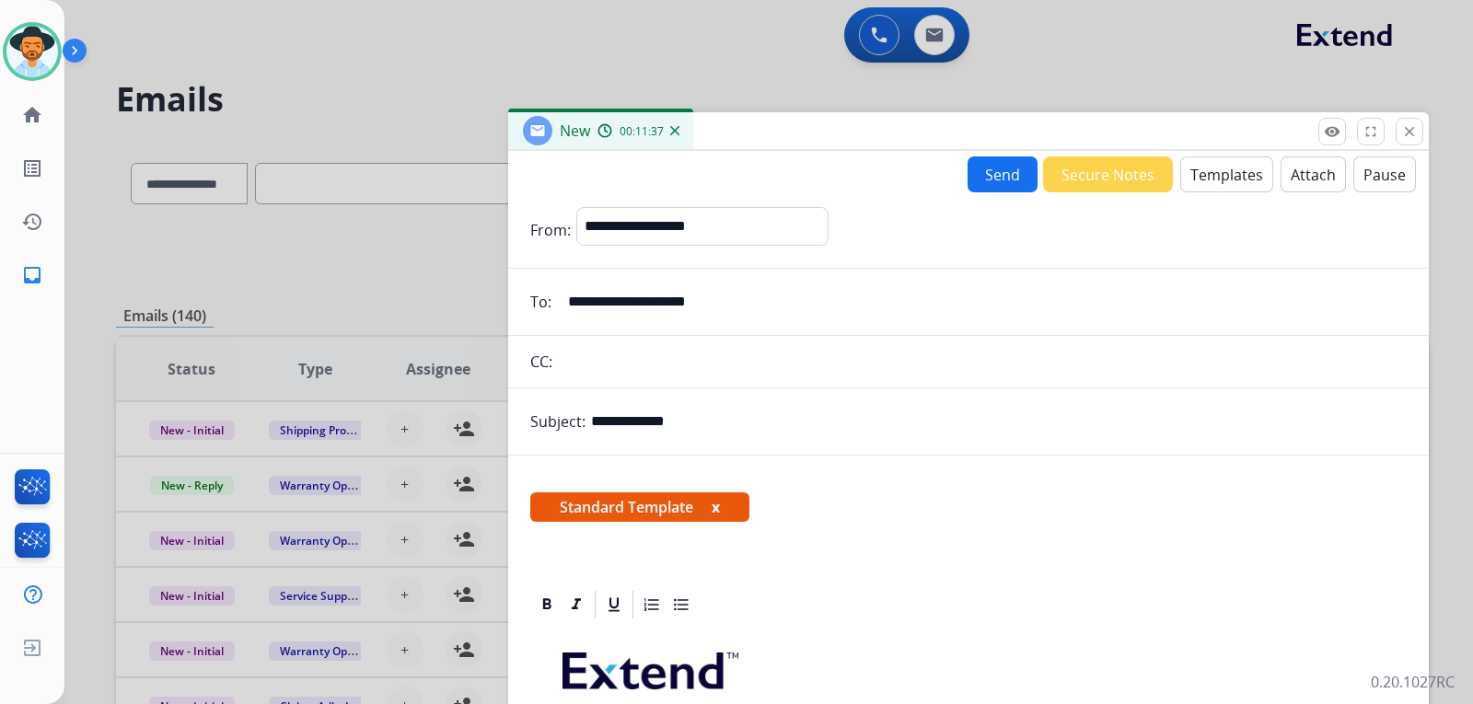
click at [986, 173] on button "Send" at bounding box center [1002, 174] width 70 height 36
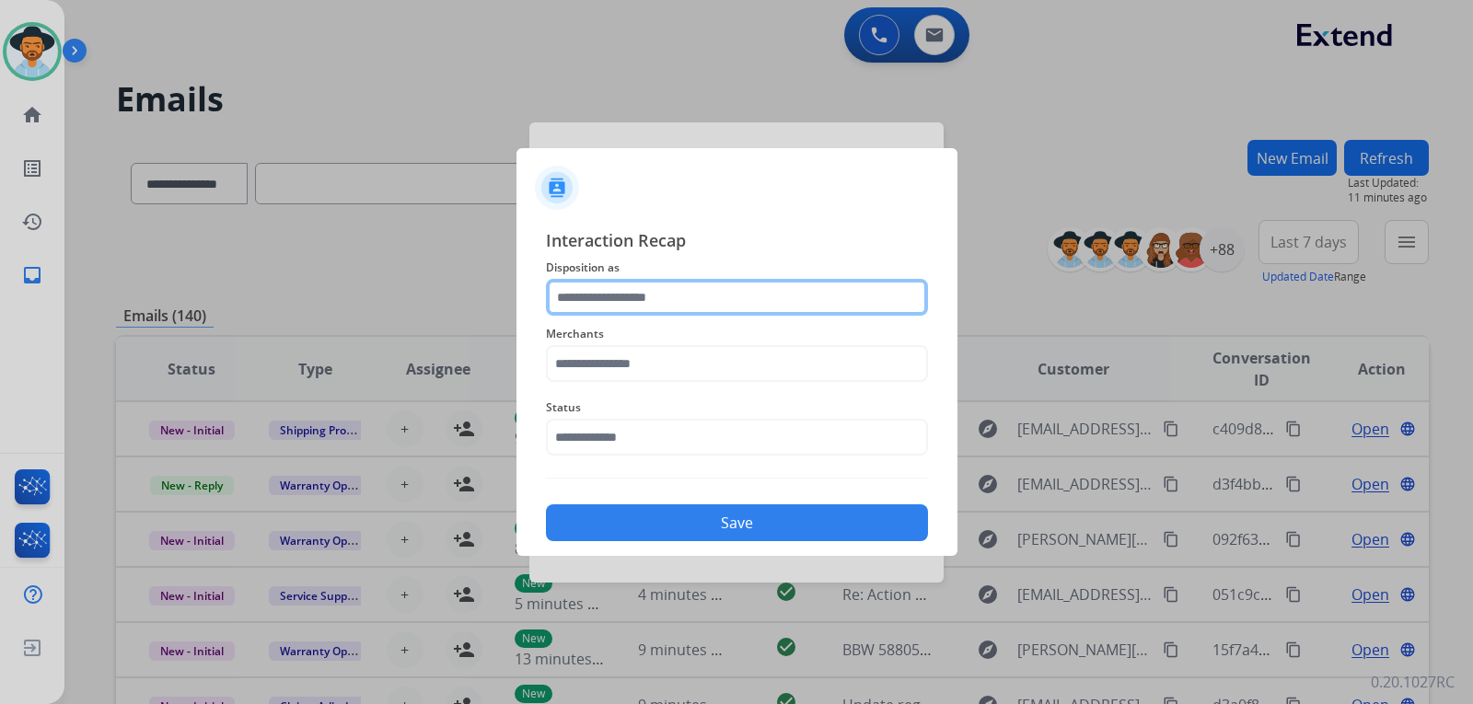
click at [708, 292] on input "text" at bounding box center [737, 297] width 382 height 37
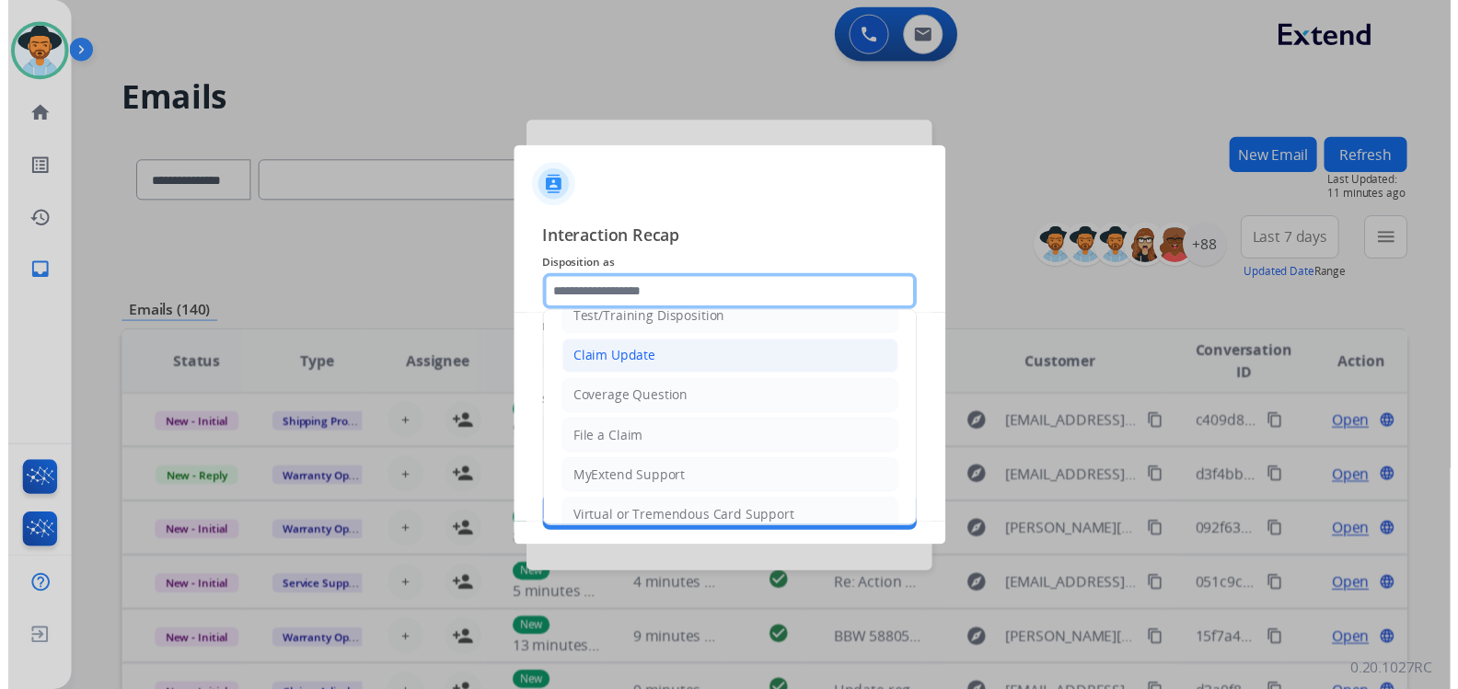
scroll to position [92, 0]
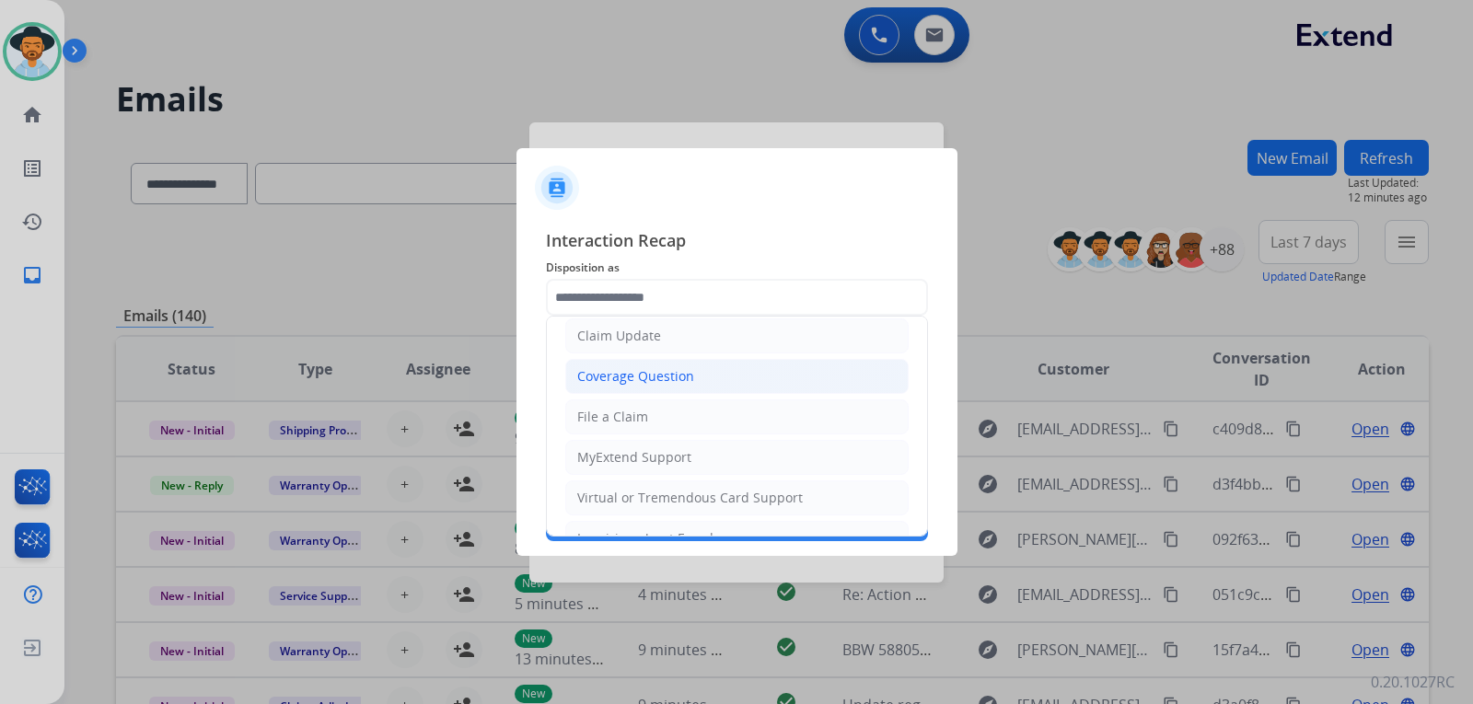
click at [647, 374] on div "Coverage Question" at bounding box center [635, 376] width 117 height 18
type input "**********"
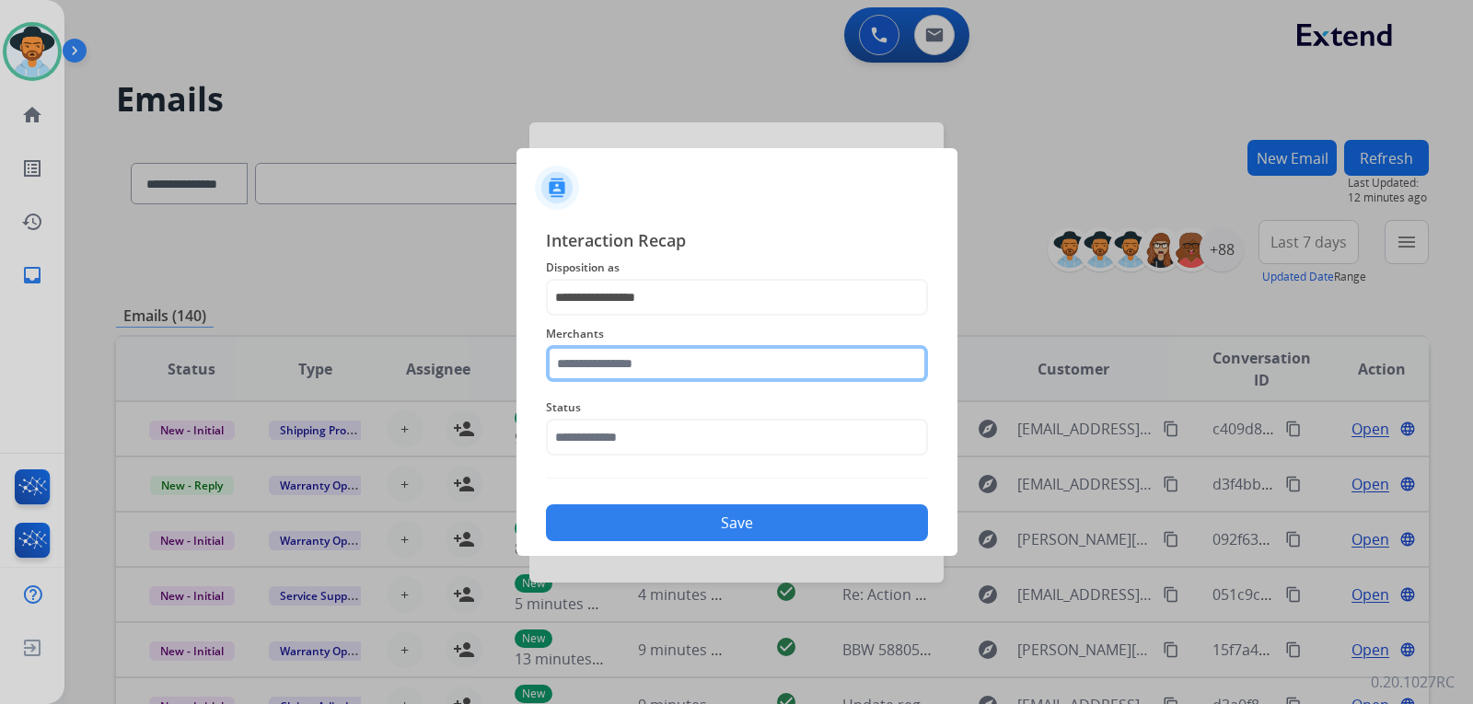
click at [657, 368] on input "text" at bounding box center [737, 363] width 382 height 37
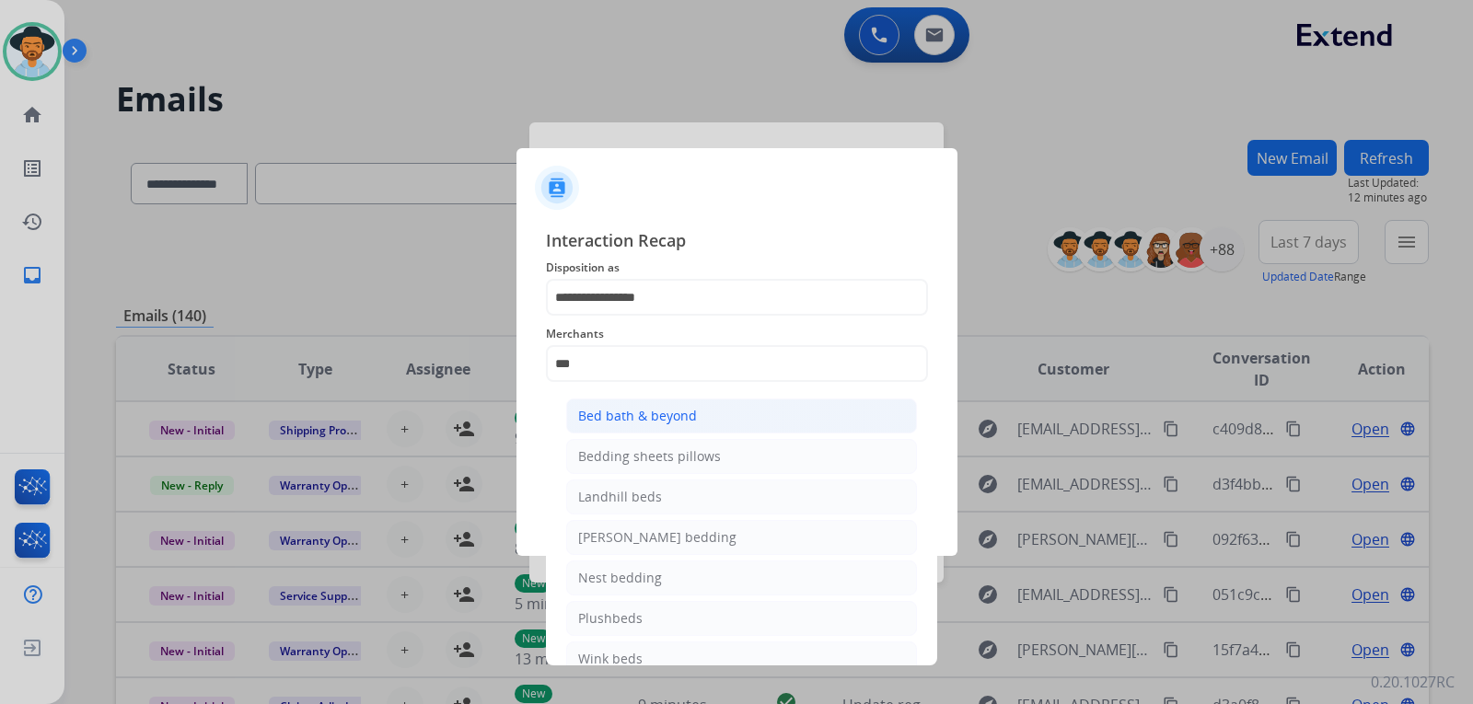
click at [662, 413] on div "Bed bath & beyond" at bounding box center [637, 416] width 119 height 18
type input "**********"
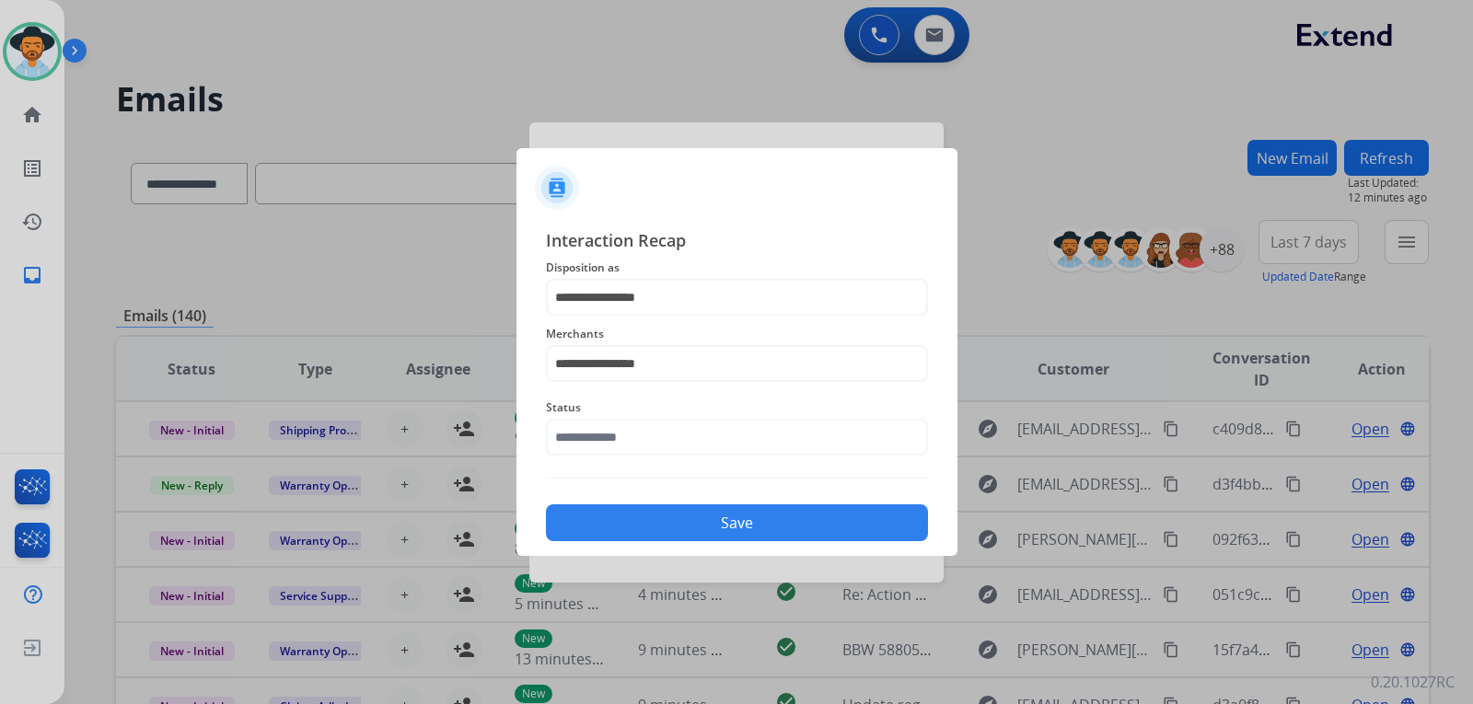
click at [701, 519] on button "Save" at bounding box center [737, 522] width 382 height 37
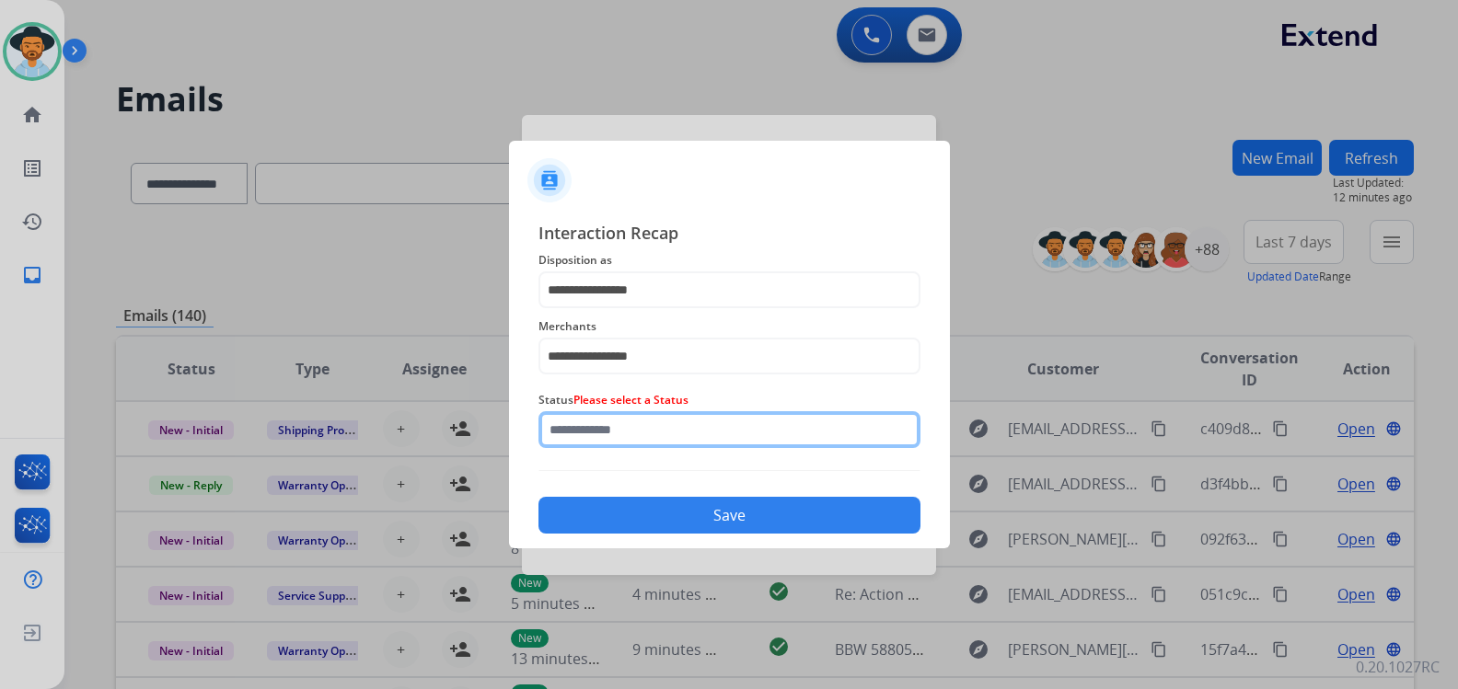
click at [667, 442] on input "text" at bounding box center [729, 429] width 382 height 37
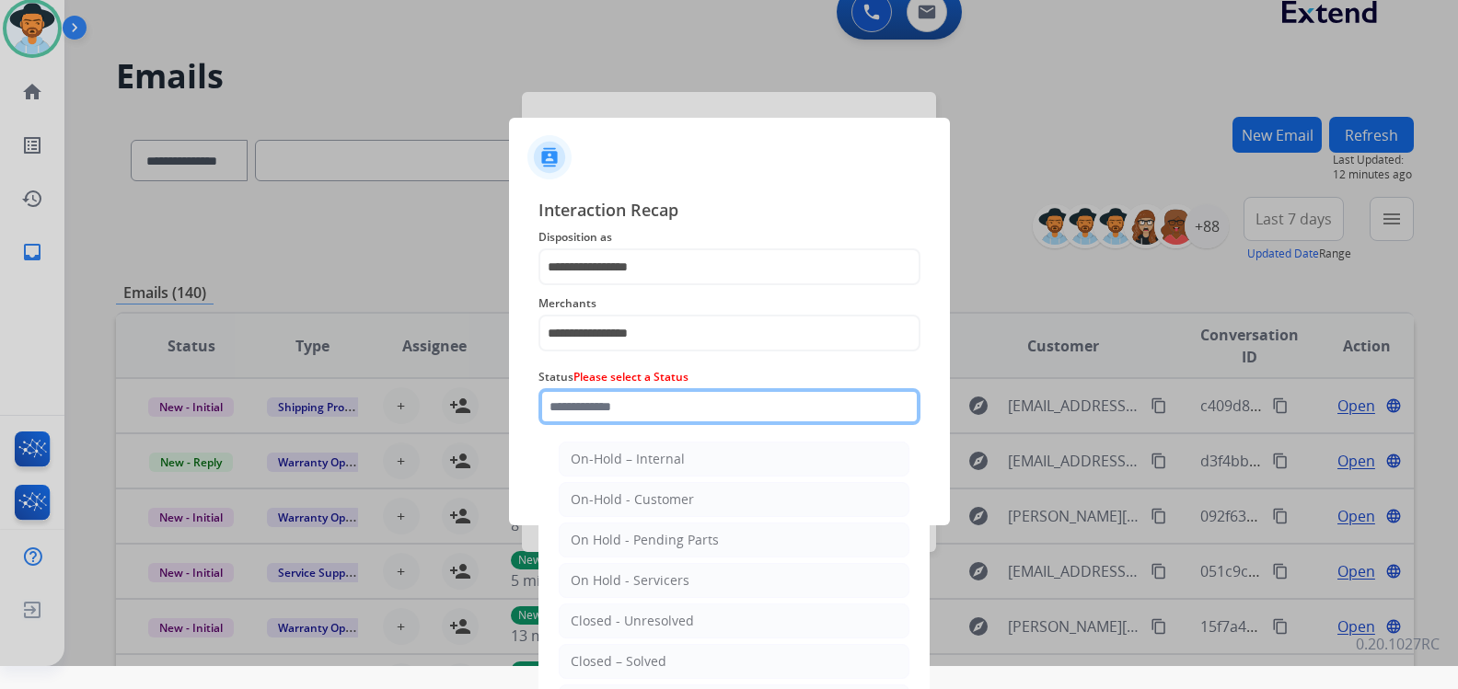
scroll to position [42, 0]
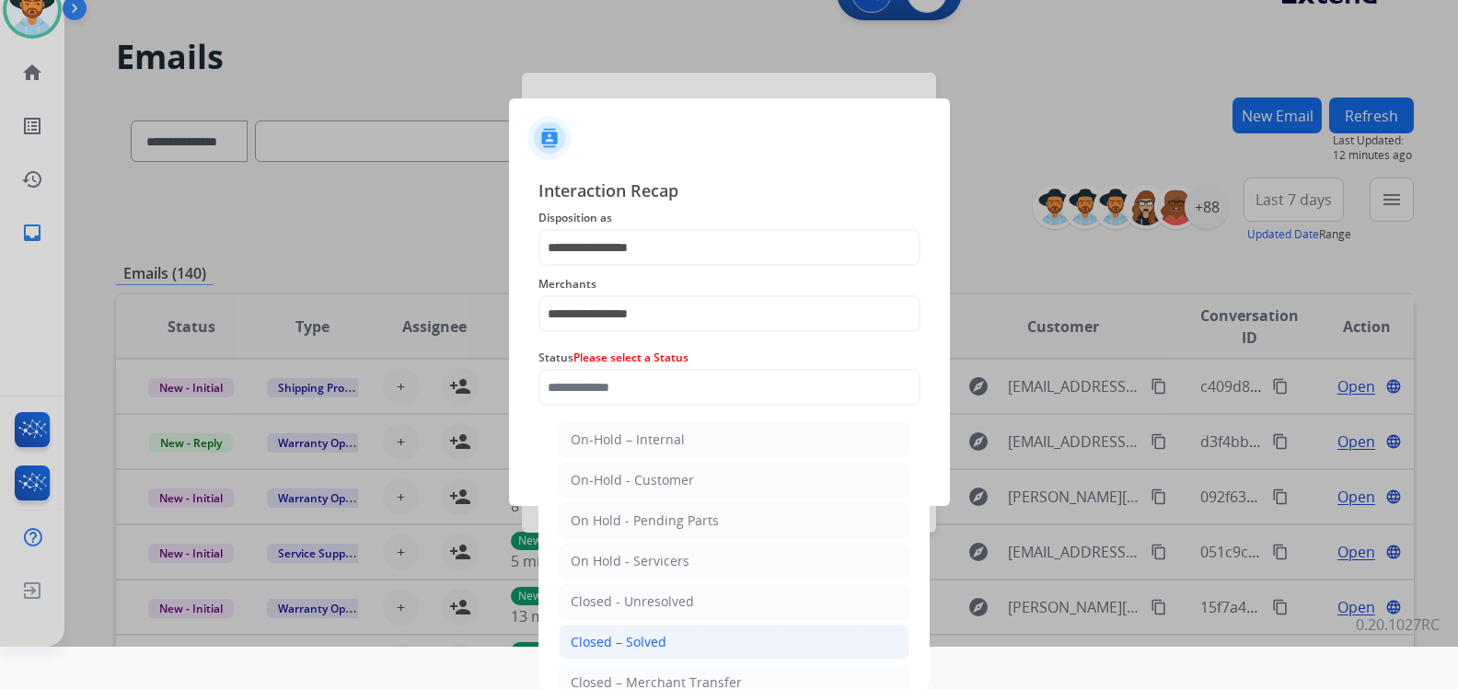
click at [614, 648] on div "Closed – Solved" at bounding box center [619, 642] width 96 height 18
type input "**********"
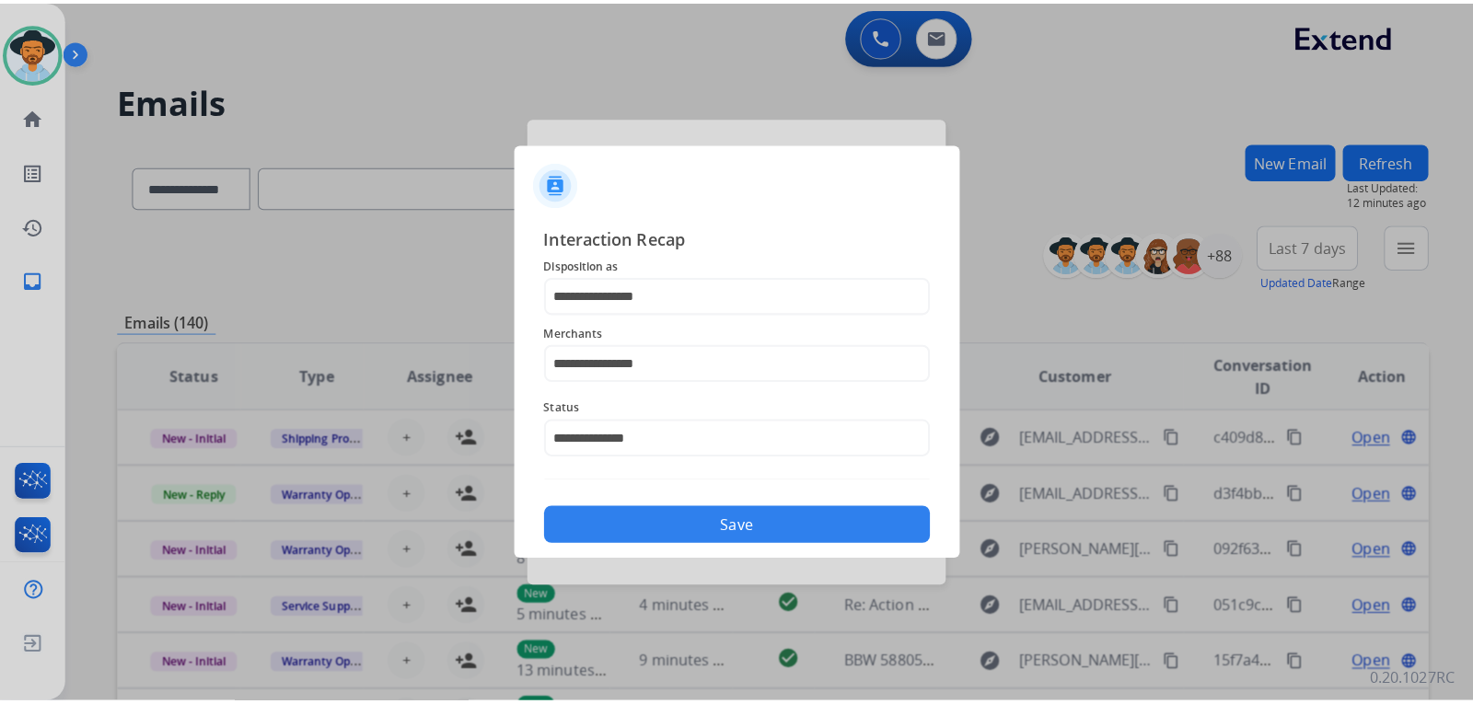
scroll to position [0, 0]
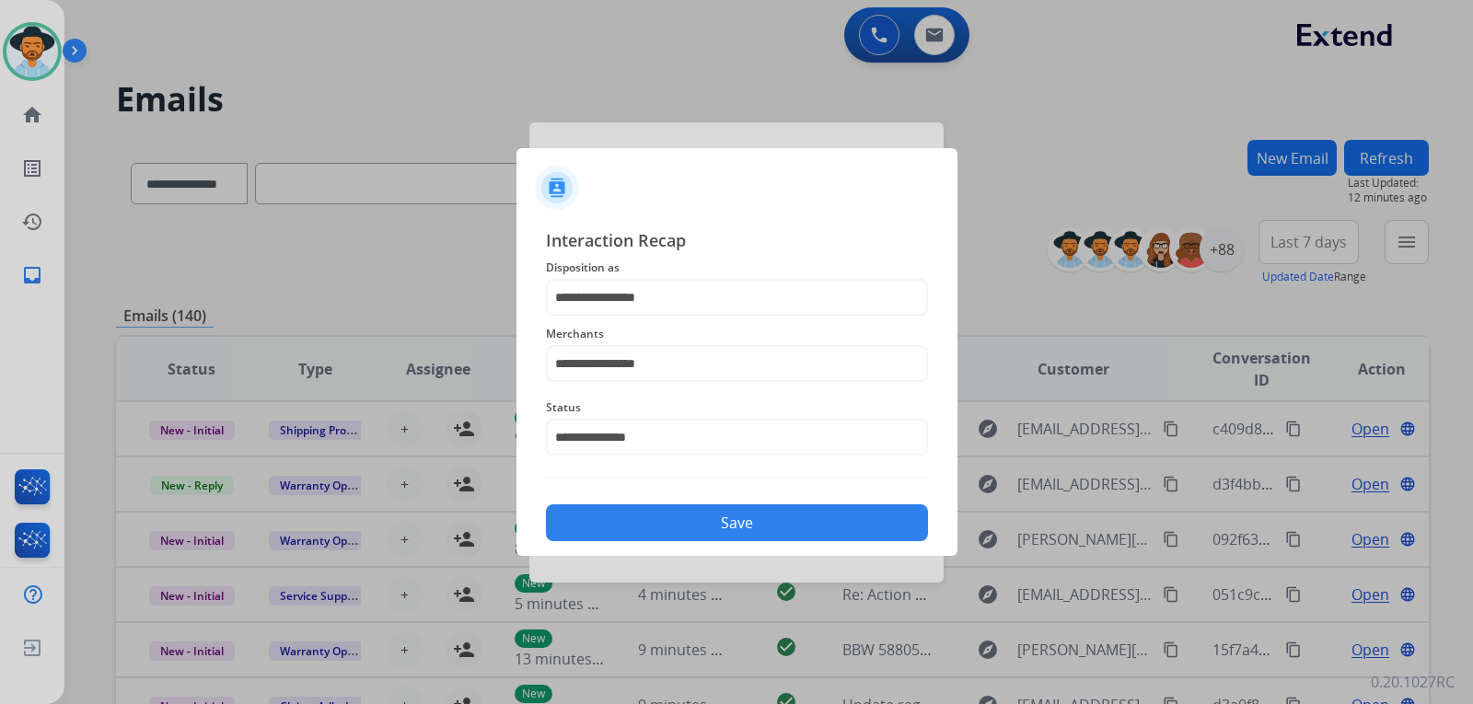
click at [688, 537] on button "Save" at bounding box center [737, 522] width 382 height 37
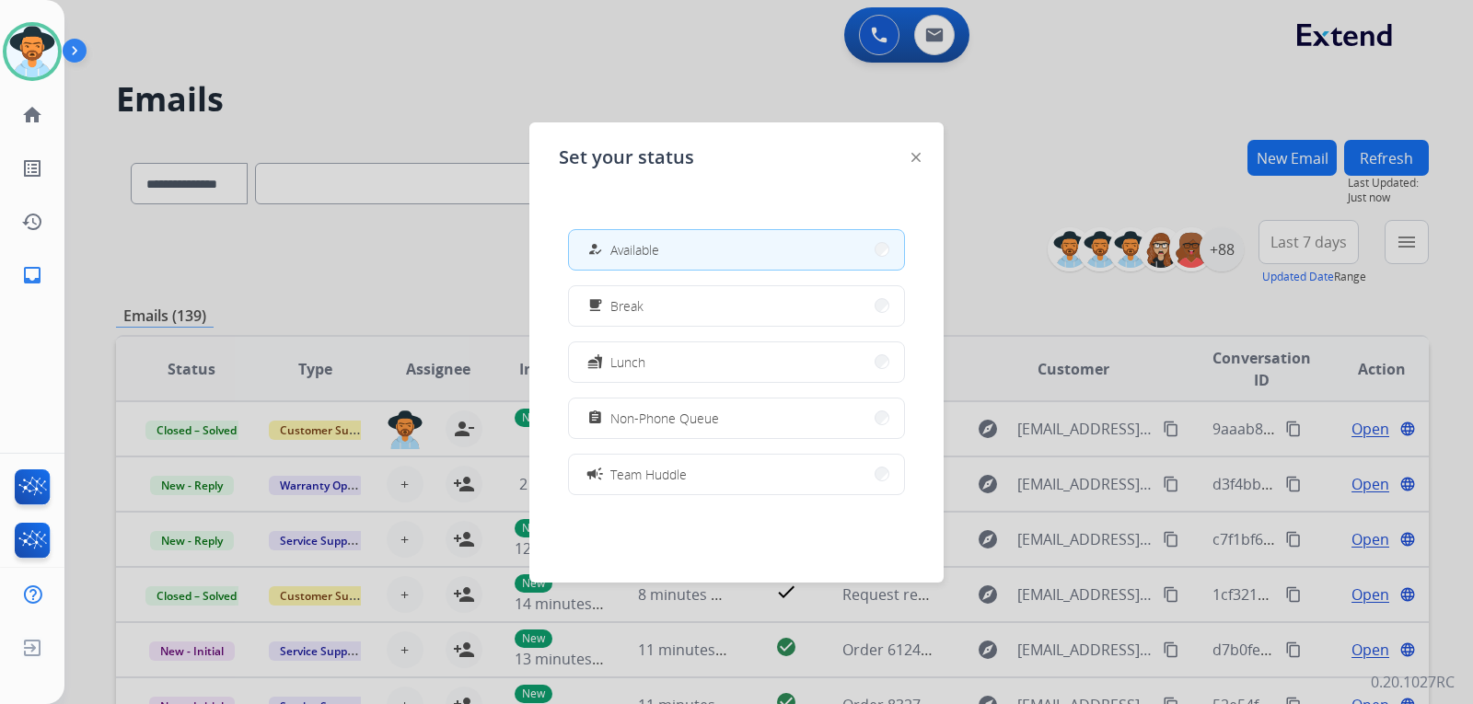
click at [781, 243] on button "how_to_reg Available" at bounding box center [736, 250] width 335 height 40
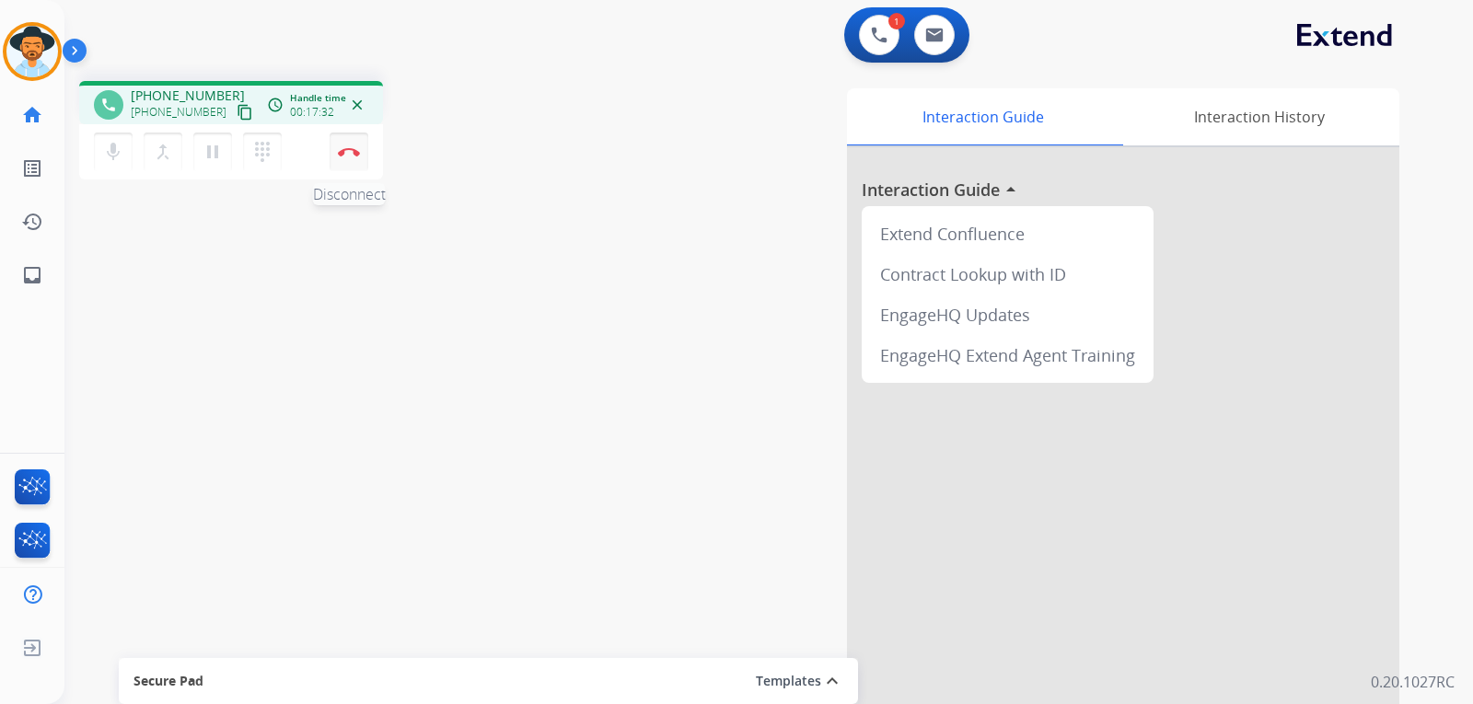
click at [352, 152] on img at bounding box center [349, 151] width 22 height 9
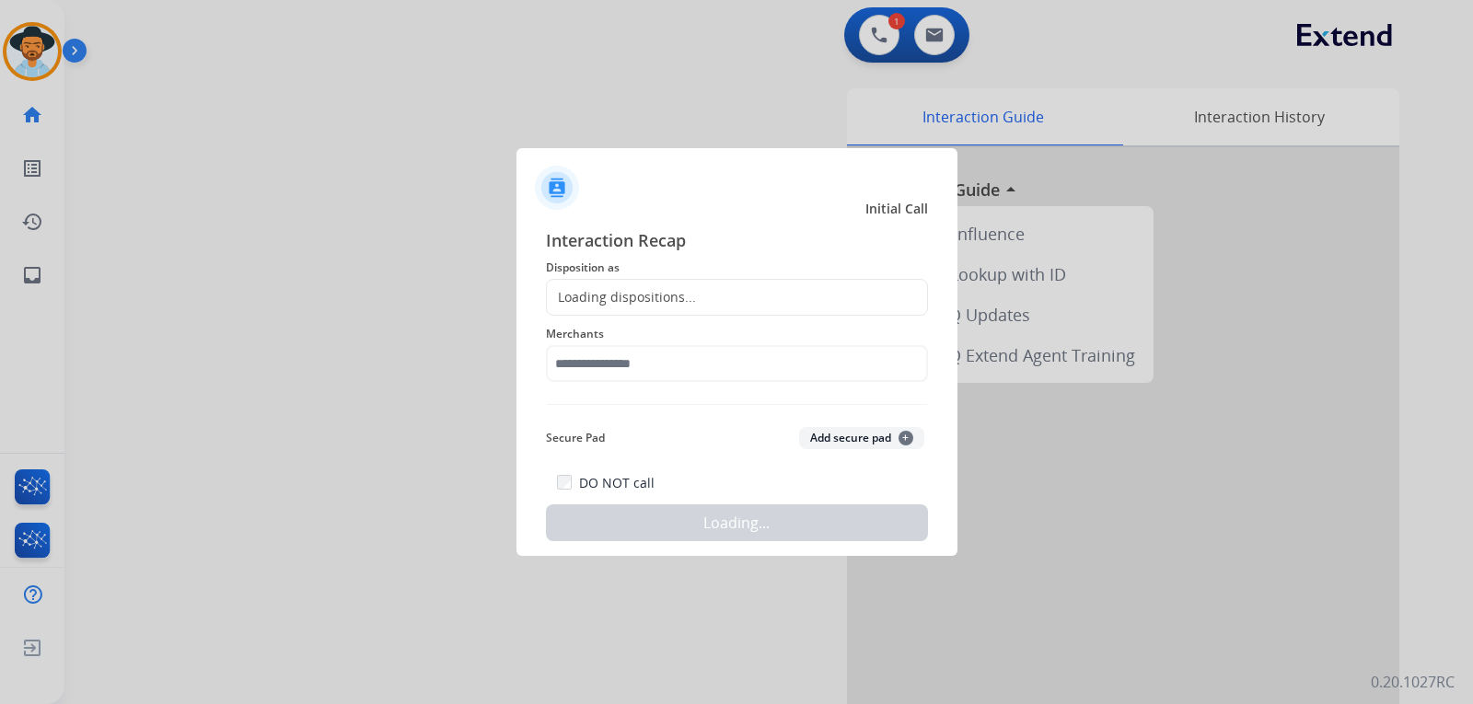
click at [764, 295] on div "Loading dispositions..." at bounding box center [737, 297] width 382 height 37
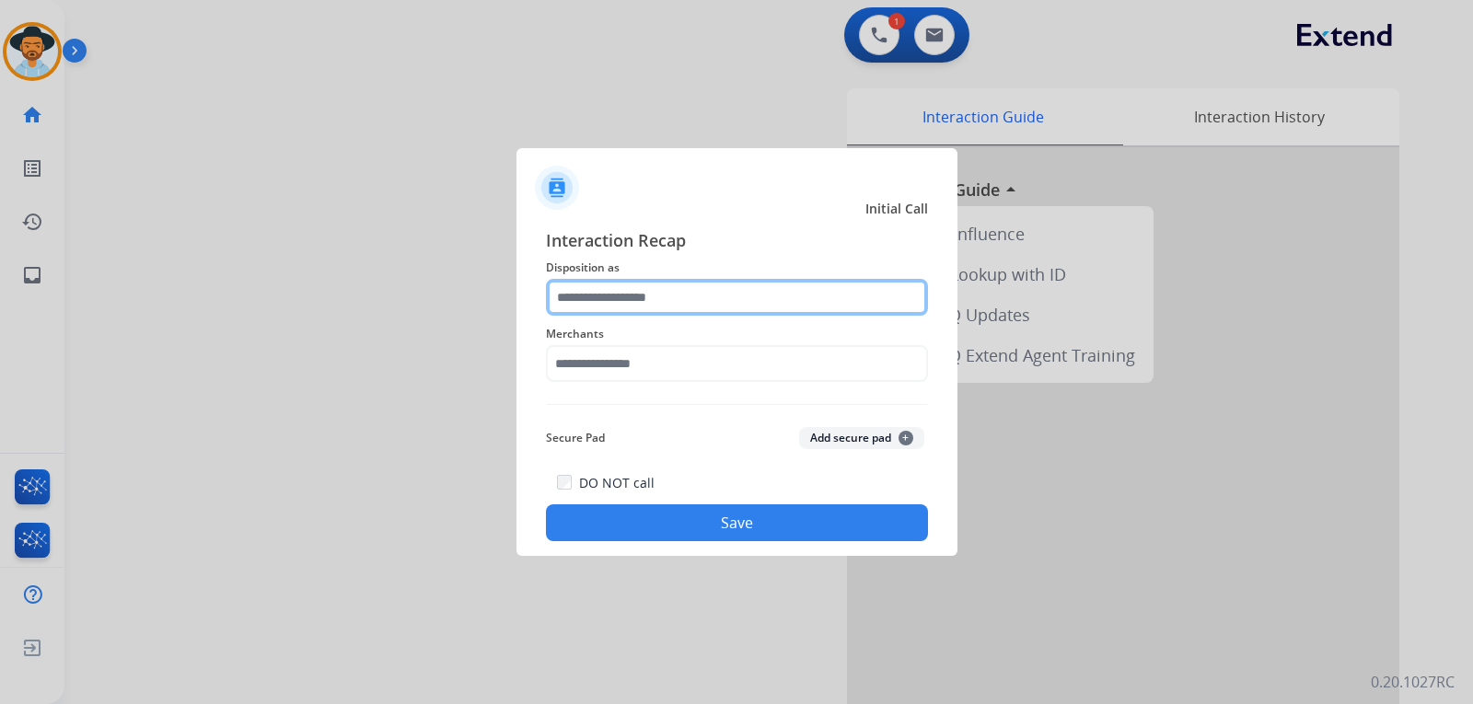
click at [764, 294] on input "text" at bounding box center [737, 297] width 382 height 37
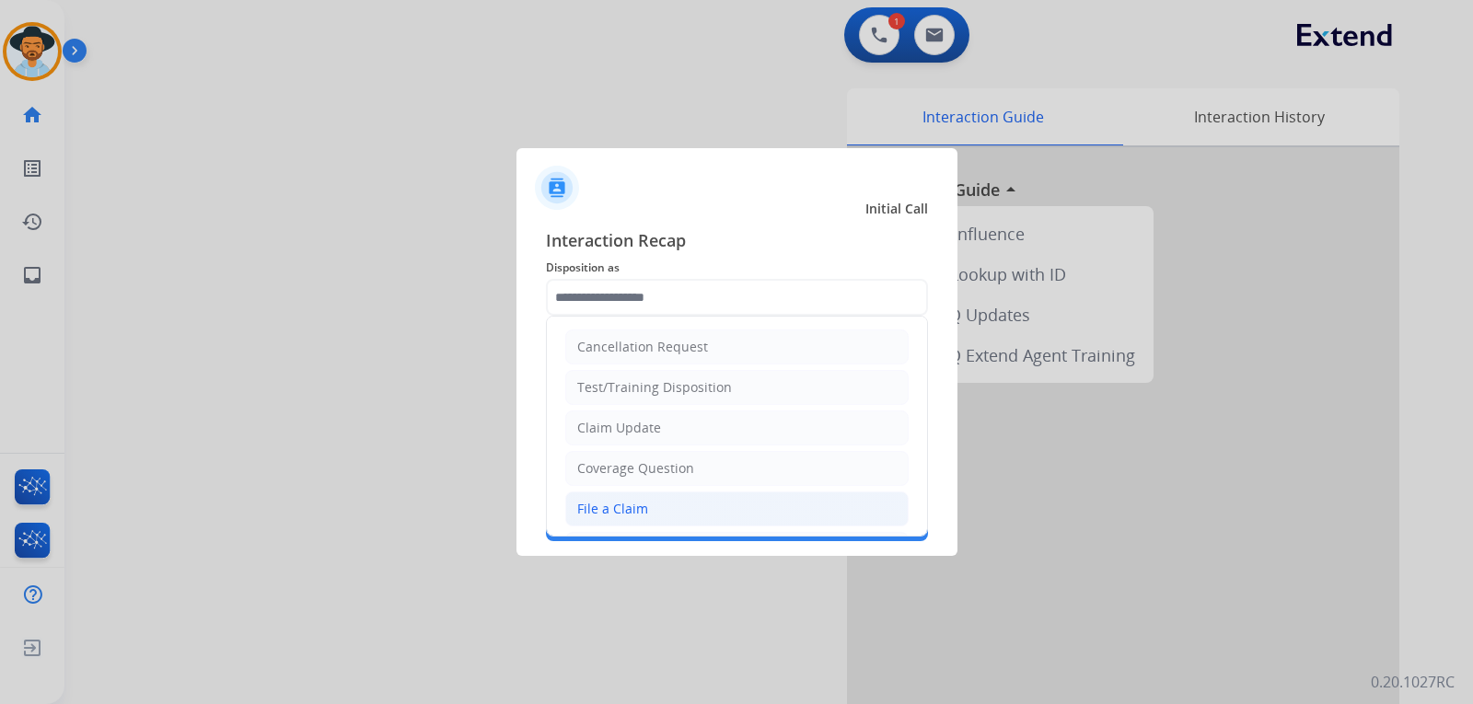
click at [598, 502] on div "File a Claim" at bounding box center [612, 509] width 71 height 18
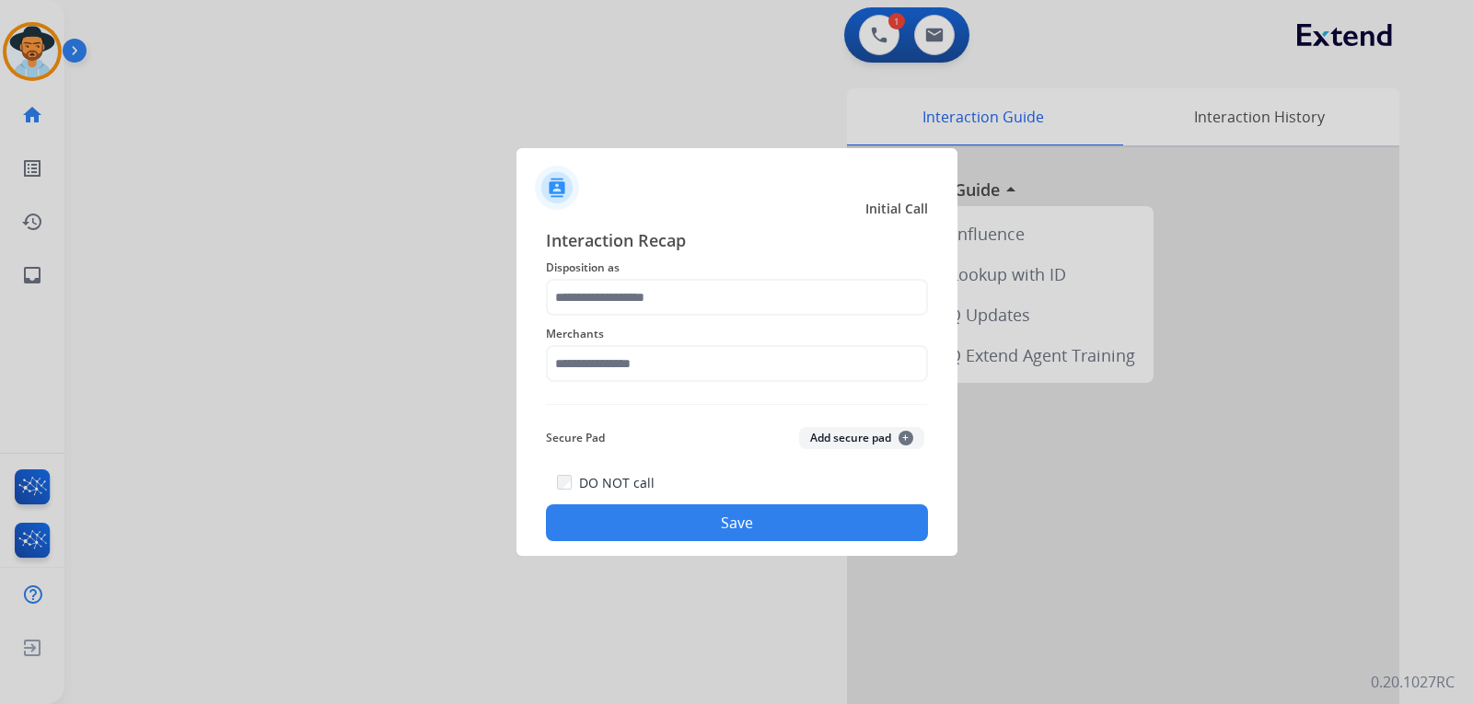
type input "**********"
click at [657, 363] on input "text" at bounding box center [737, 363] width 382 height 37
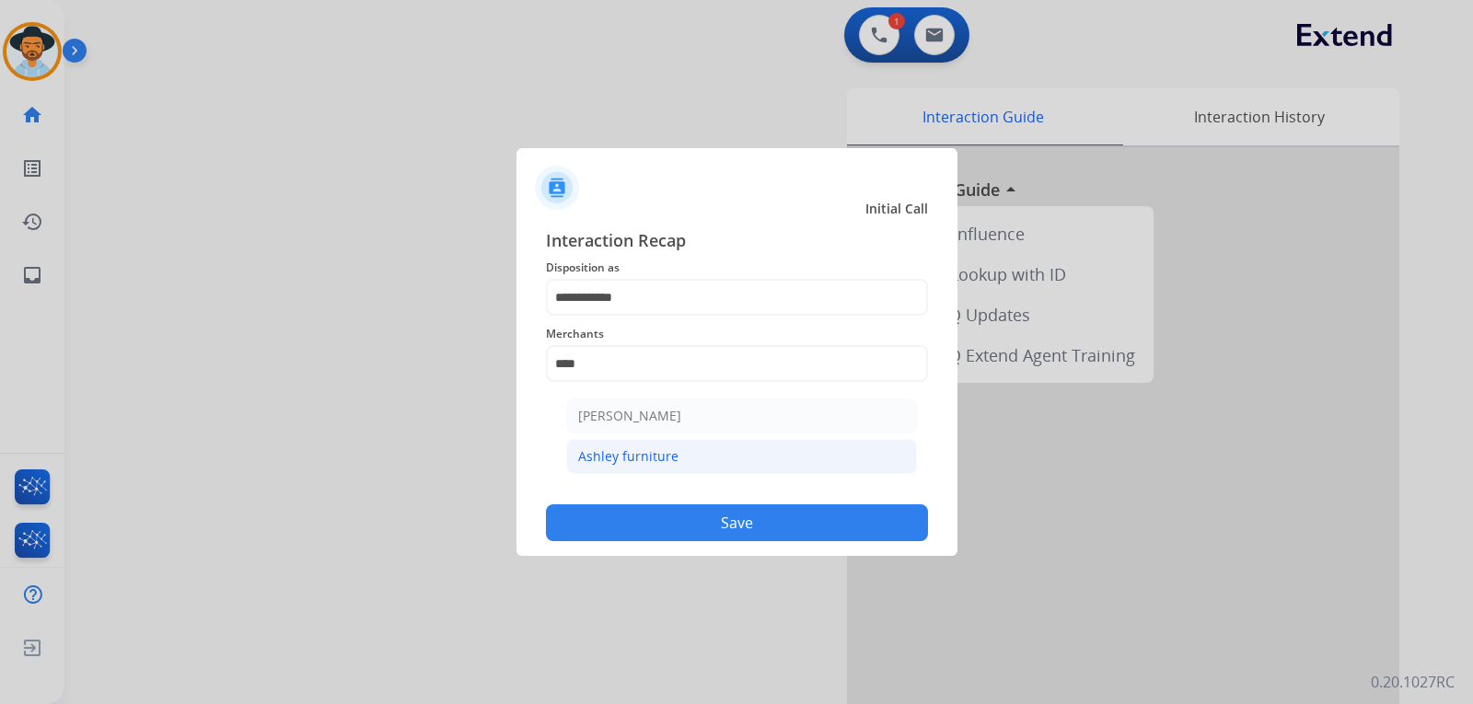
click at [737, 442] on li "Ashley furniture" at bounding box center [741, 456] width 351 height 35
type input "**********"
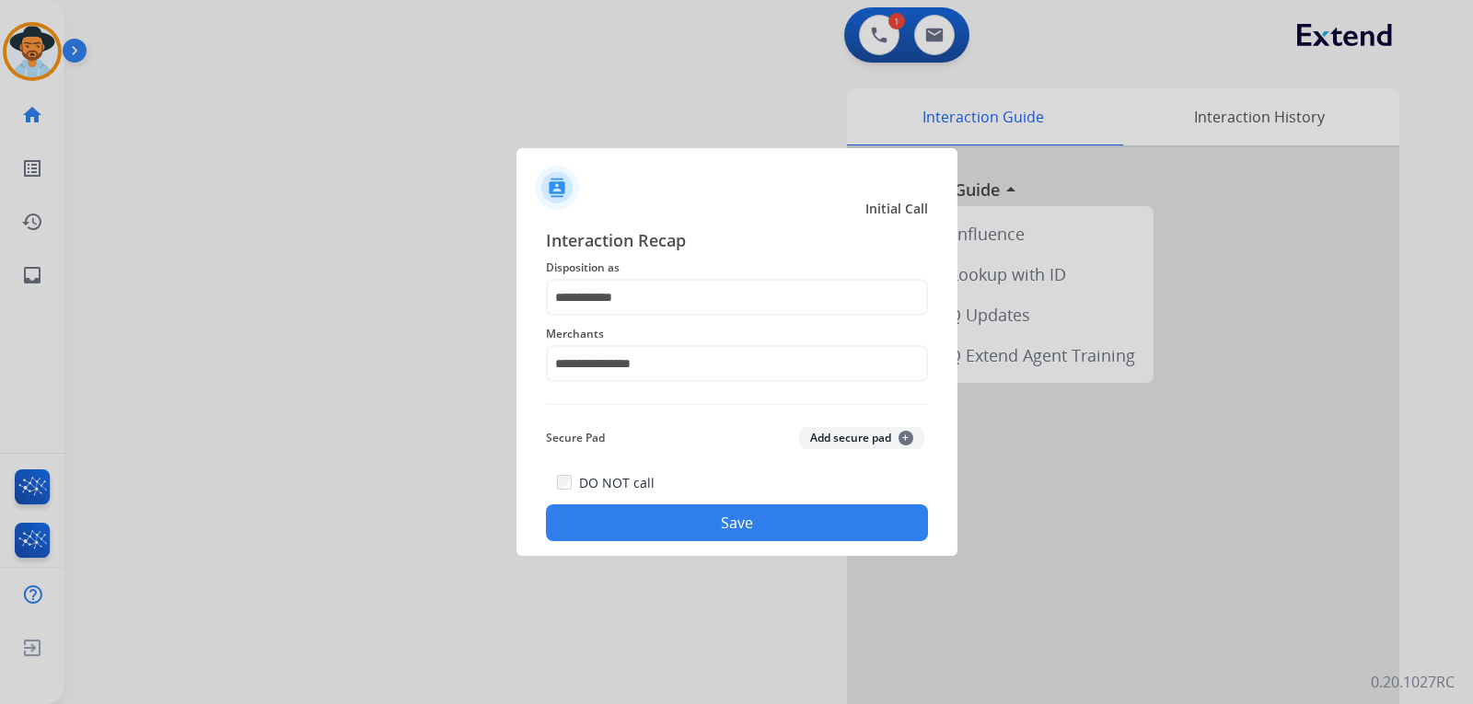
click at [754, 513] on button "Save" at bounding box center [737, 522] width 382 height 37
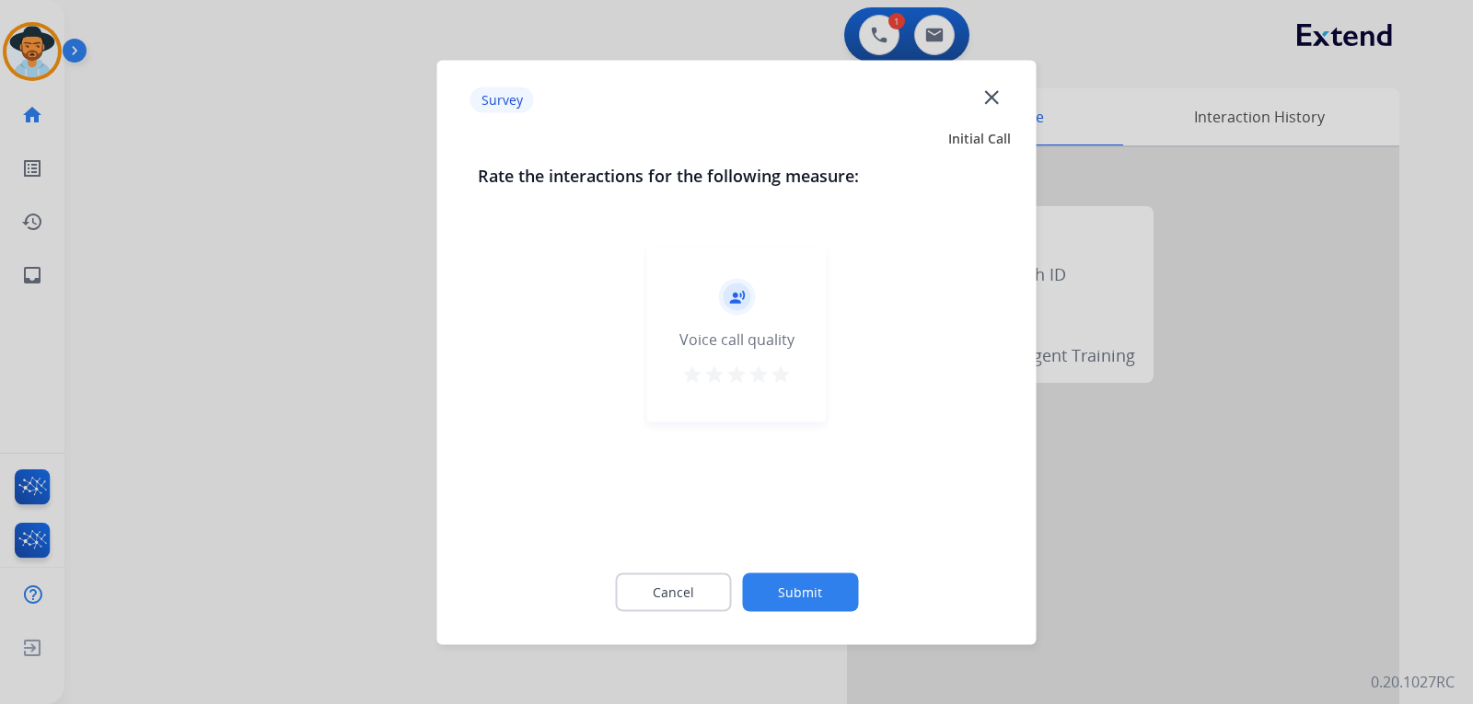
click at [1262, 578] on div at bounding box center [736, 352] width 1473 height 704
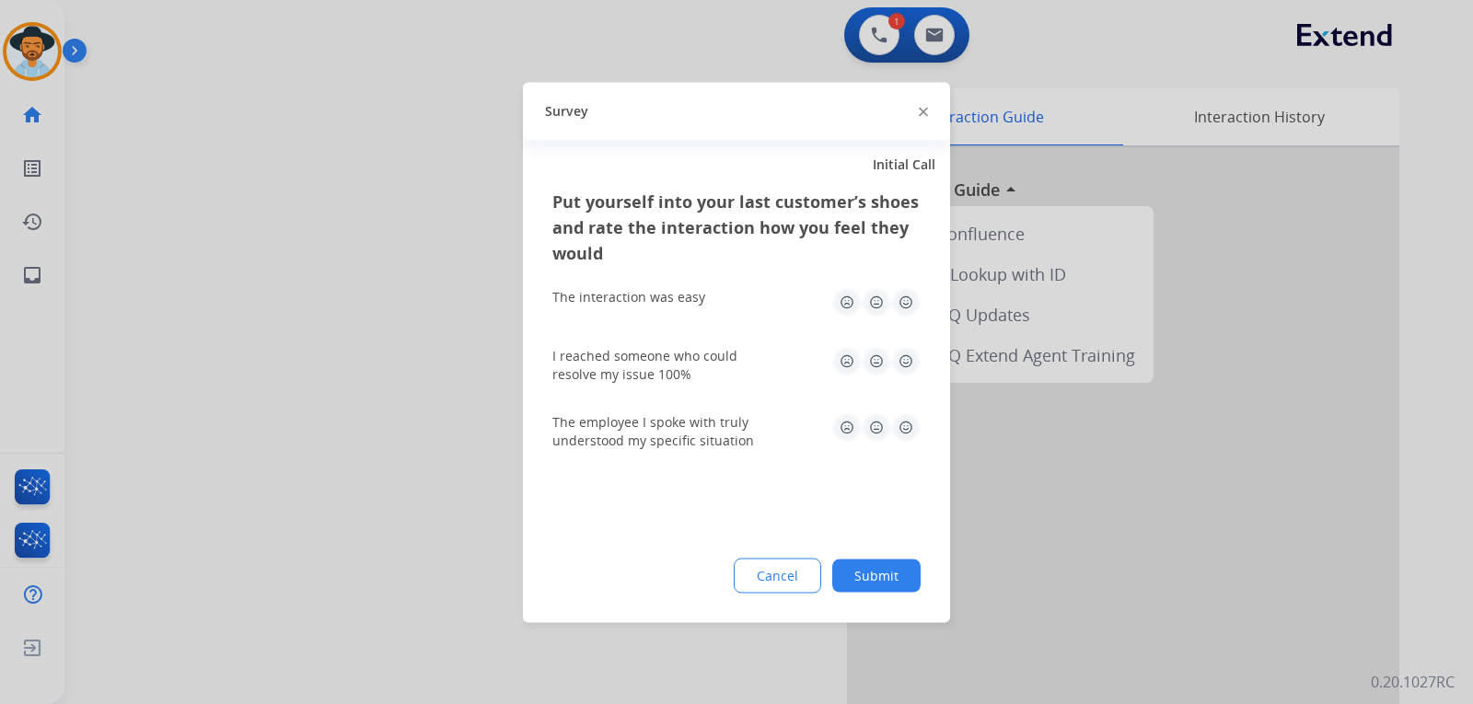
click at [1262, 578] on div at bounding box center [736, 352] width 1473 height 704
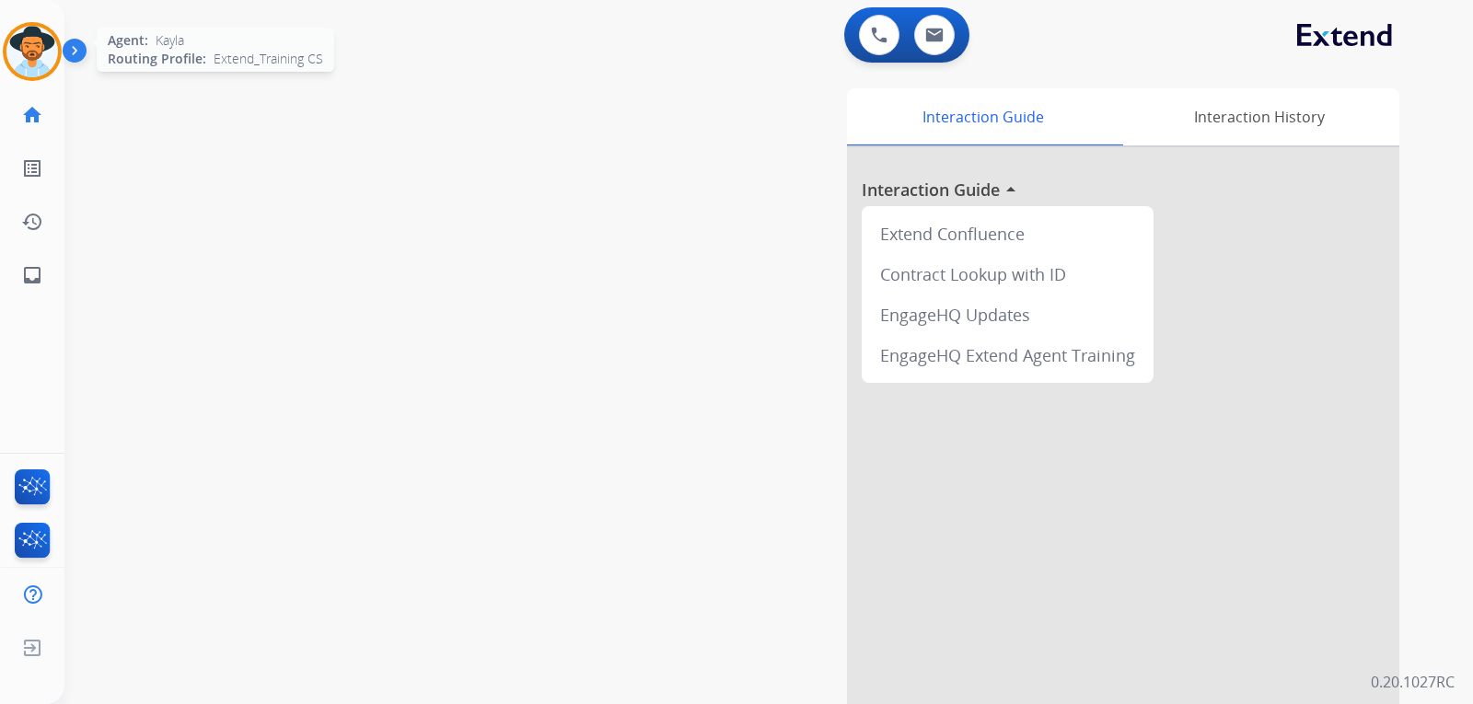
click at [32, 70] on img at bounding box center [32, 52] width 52 height 52
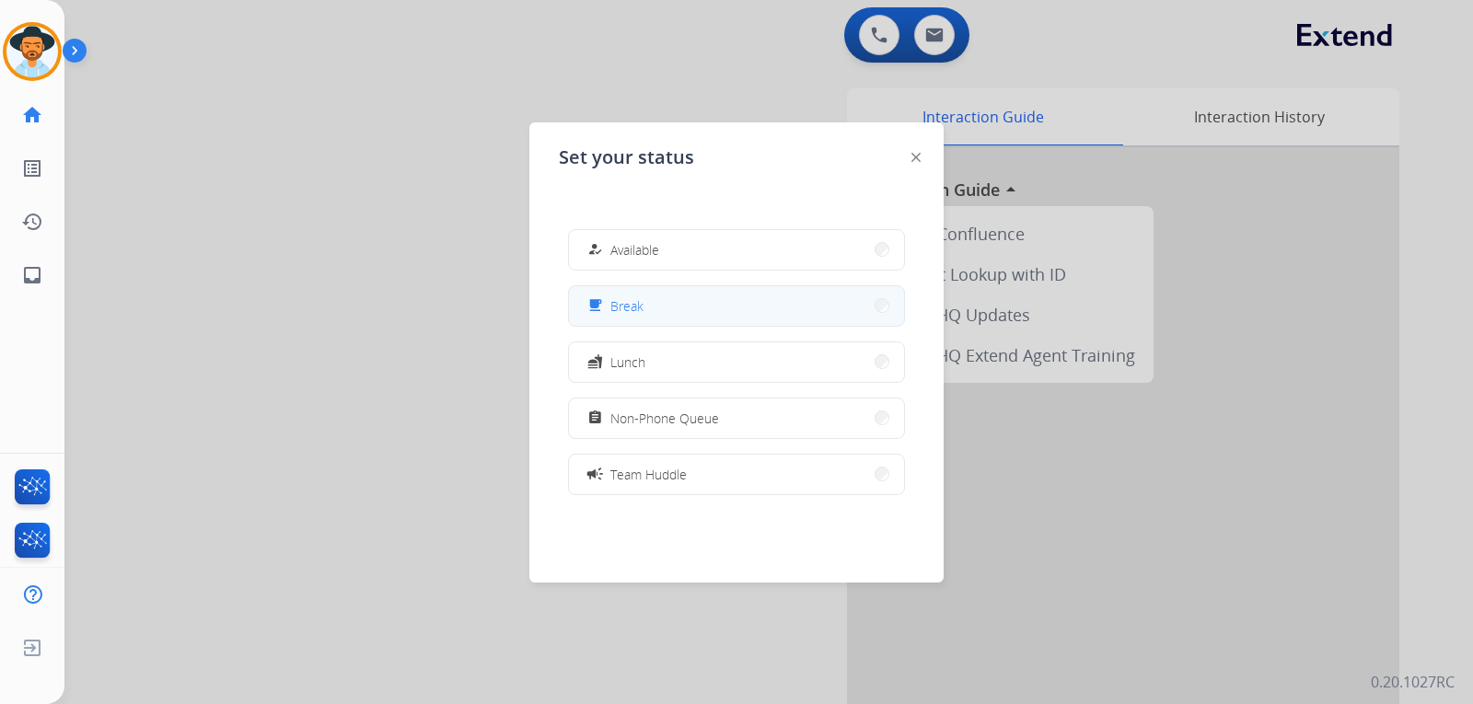
click at [801, 301] on button "free_breakfast Break" at bounding box center [736, 306] width 335 height 40
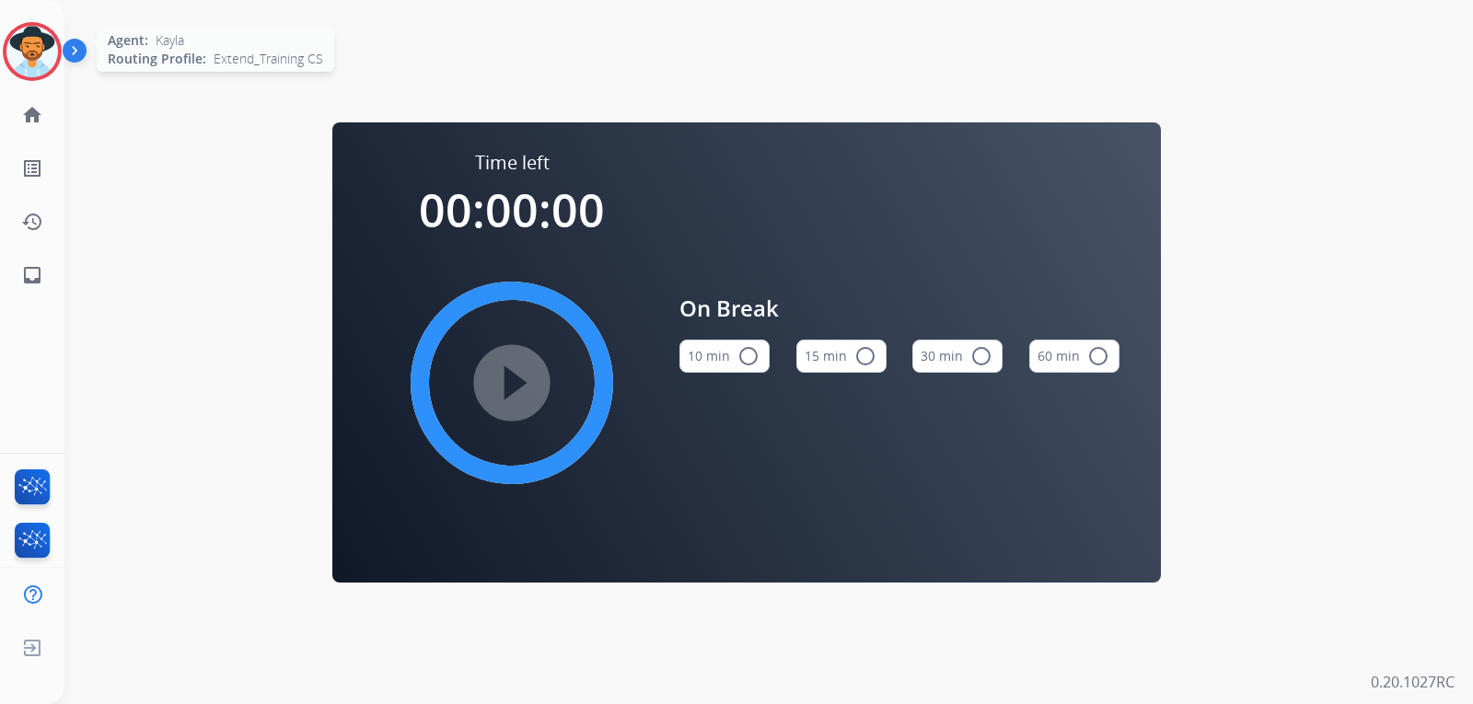
click at [37, 66] on img at bounding box center [32, 52] width 52 height 52
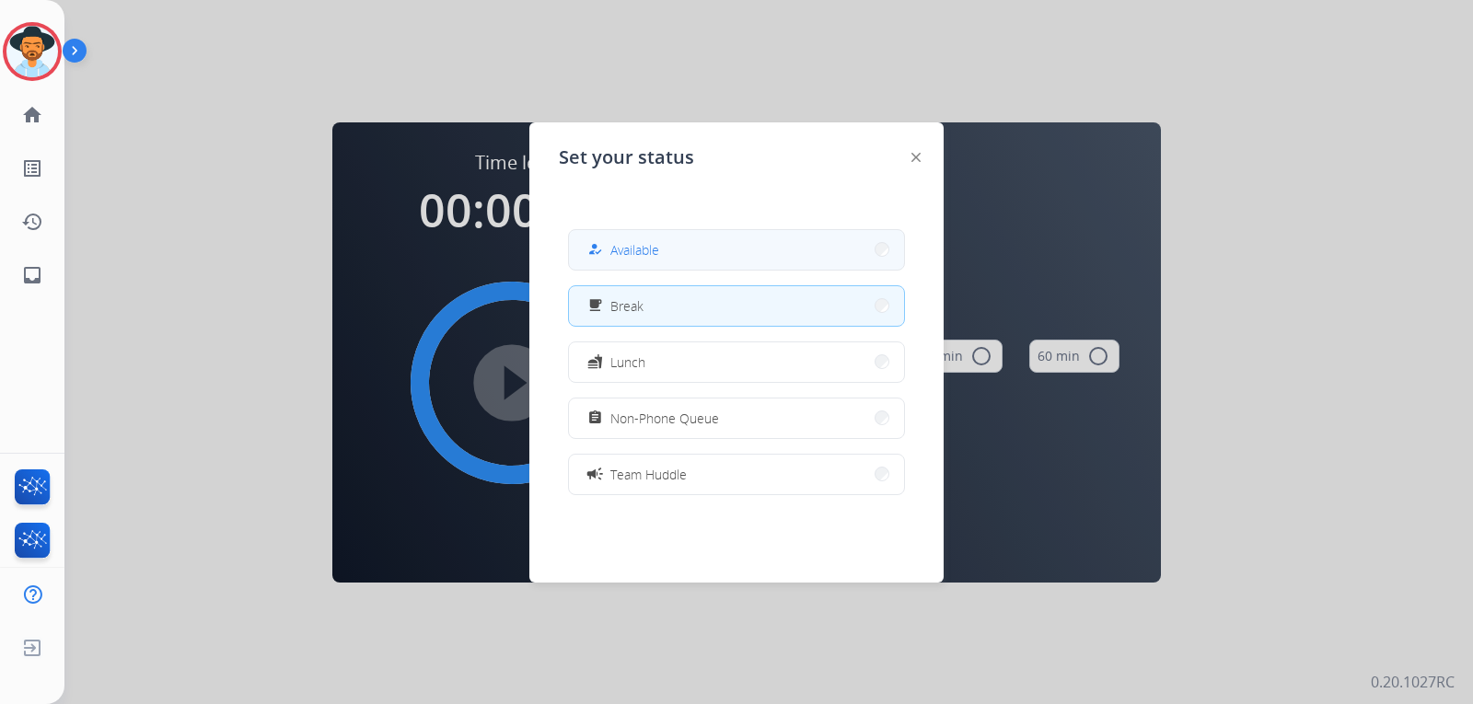
click at [667, 252] on button "how_to_reg Available" at bounding box center [736, 250] width 335 height 40
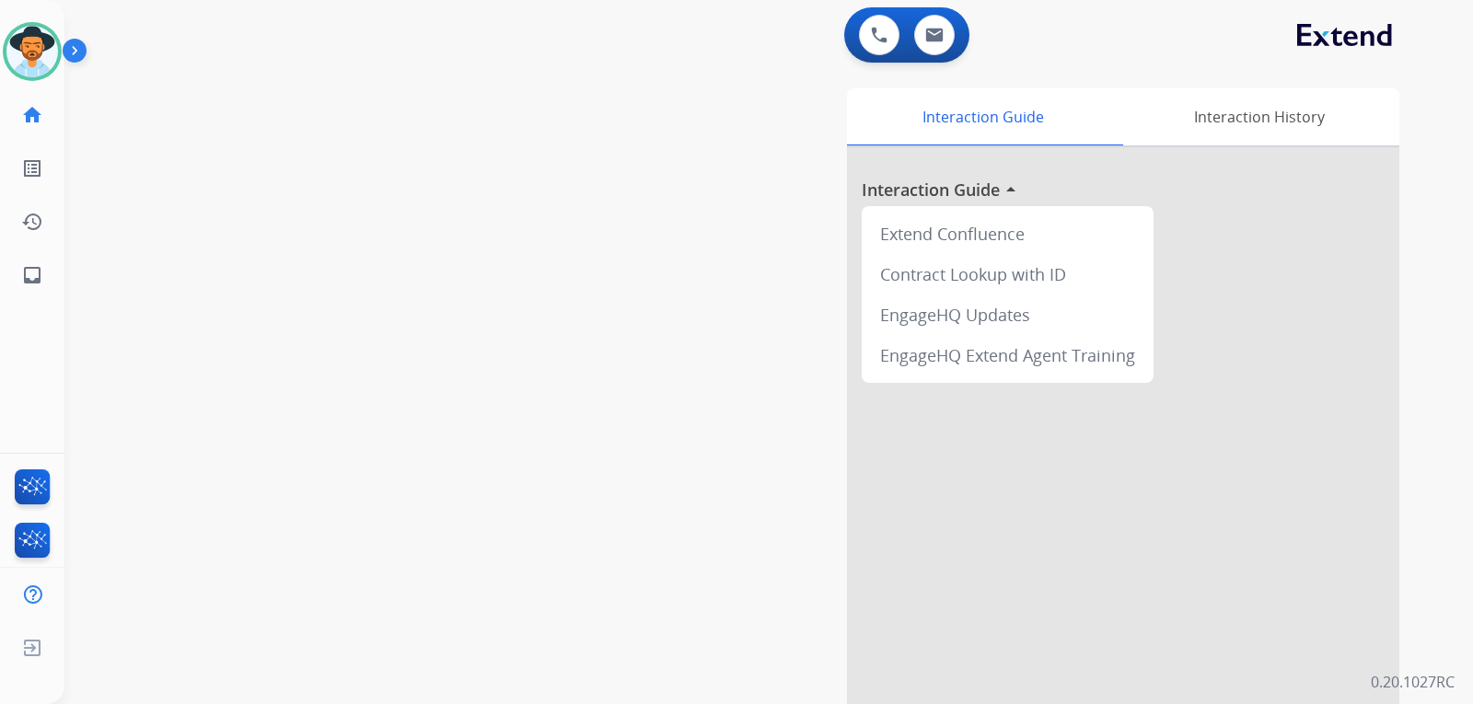
click at [619, 126] on div "Interaction Guide Interaction History Interaction Guide arrow_drop_up Extend Co…" at bounding box center [986, 461] width 826 height 746
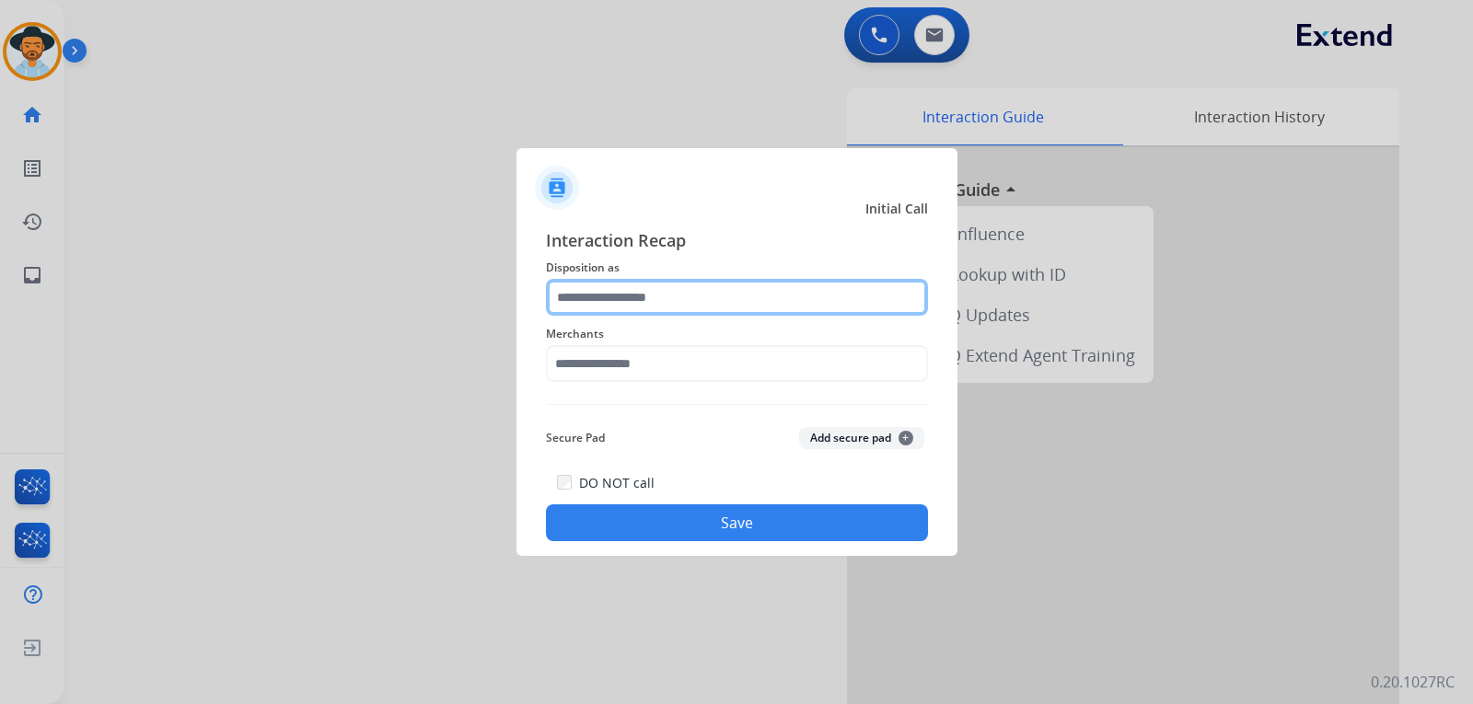
click at [630, 290] on input "text" at bounding box center [737, 297] width 382 height 37
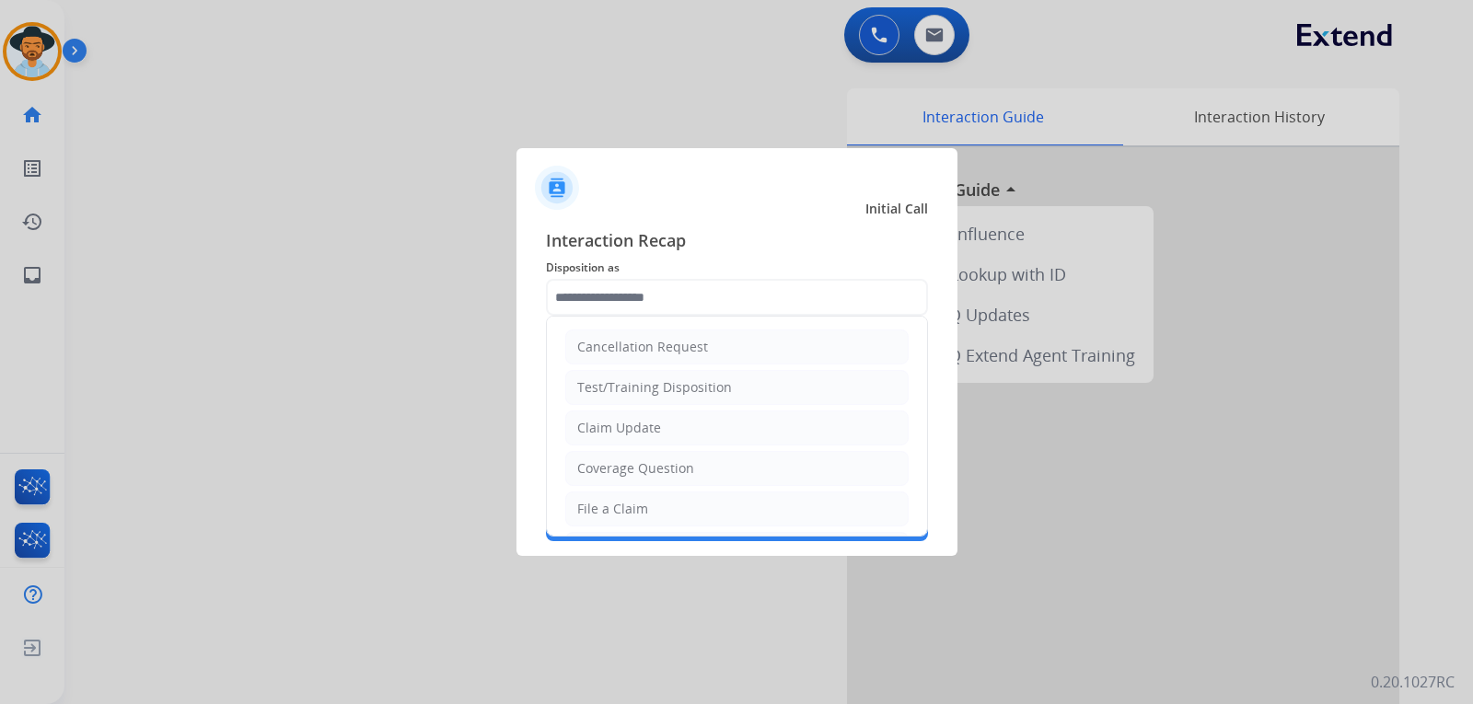
click at [671, 466] on div "Coverage Question" at bounding box center [635, 468] width 117 height 18
type input "**********"
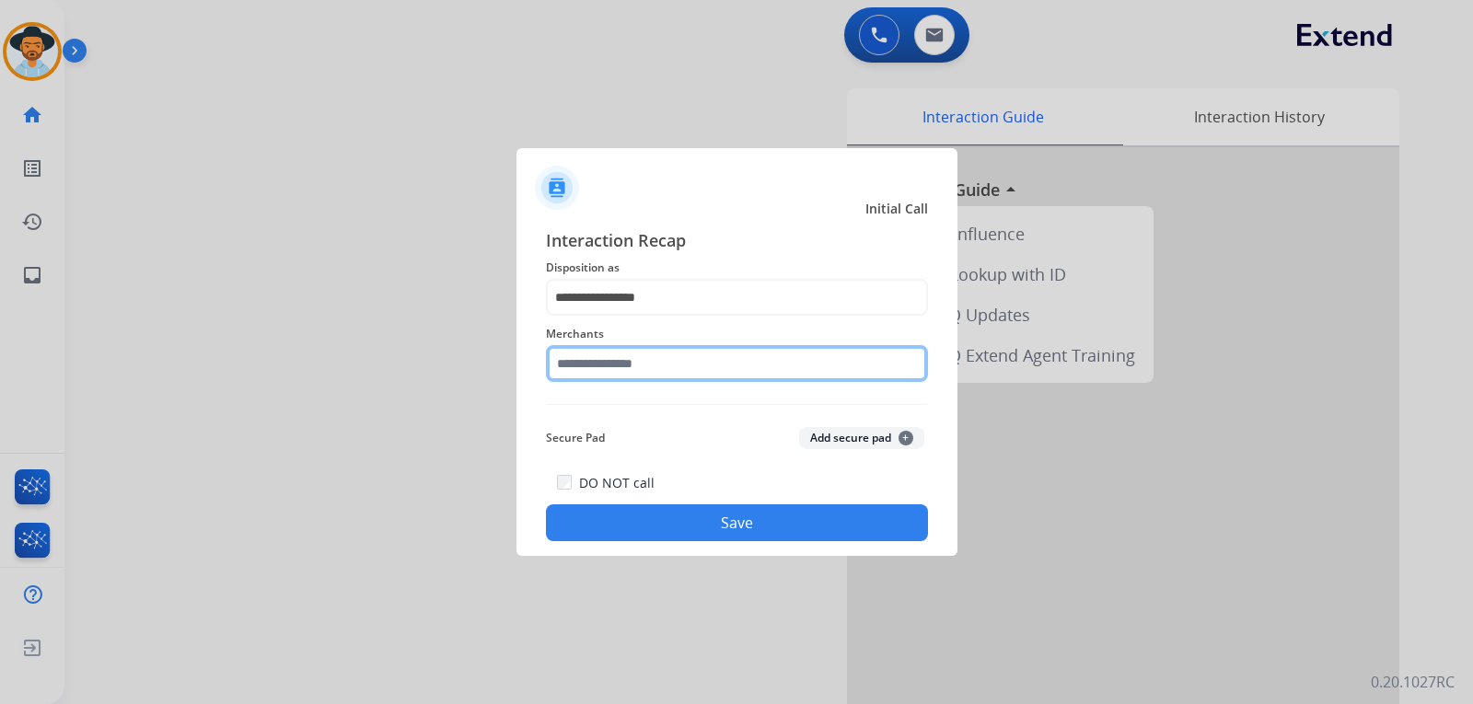
click at [654, 372] on input "text" at bounding box center [737, 363] width 382 height 37
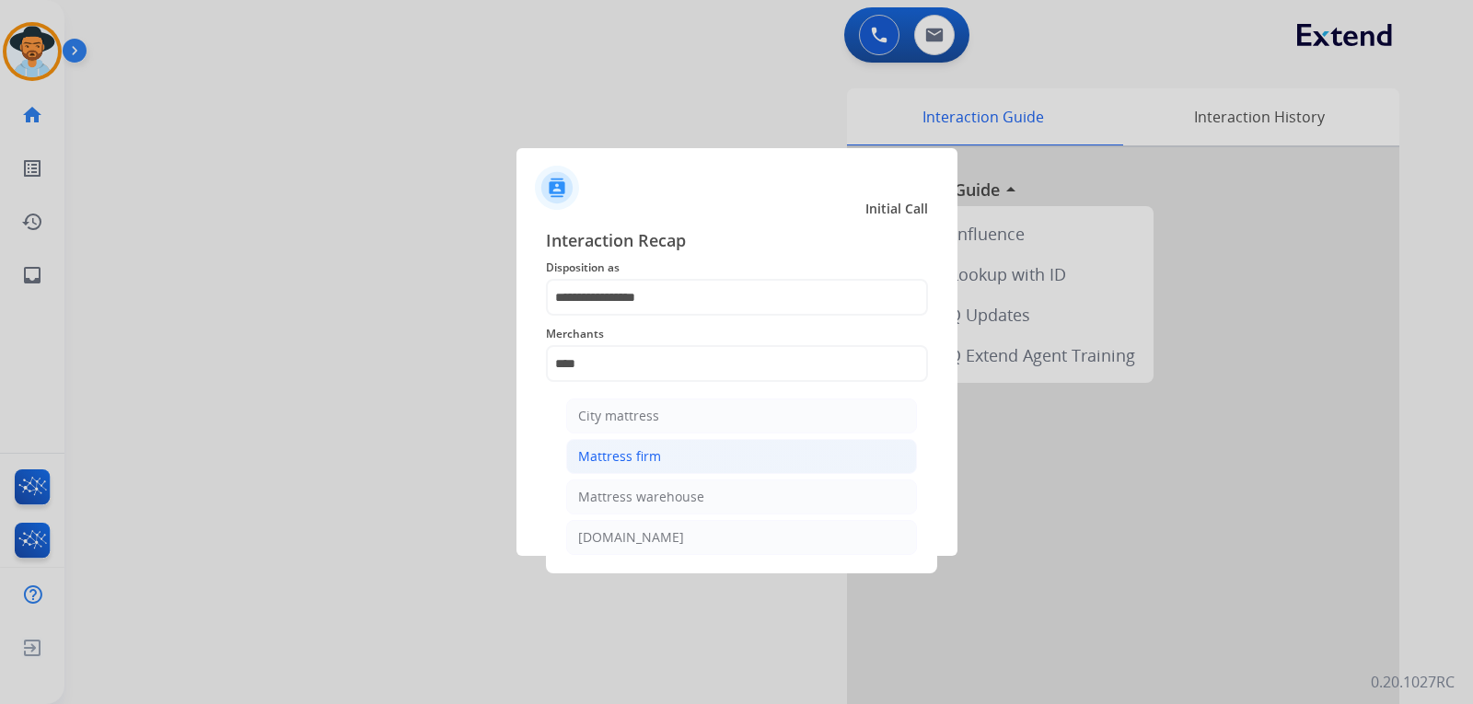
click at [643, 459] on div "Mattress firm" at bounding box center [619, 456] width 83 height 18
type input "**********"
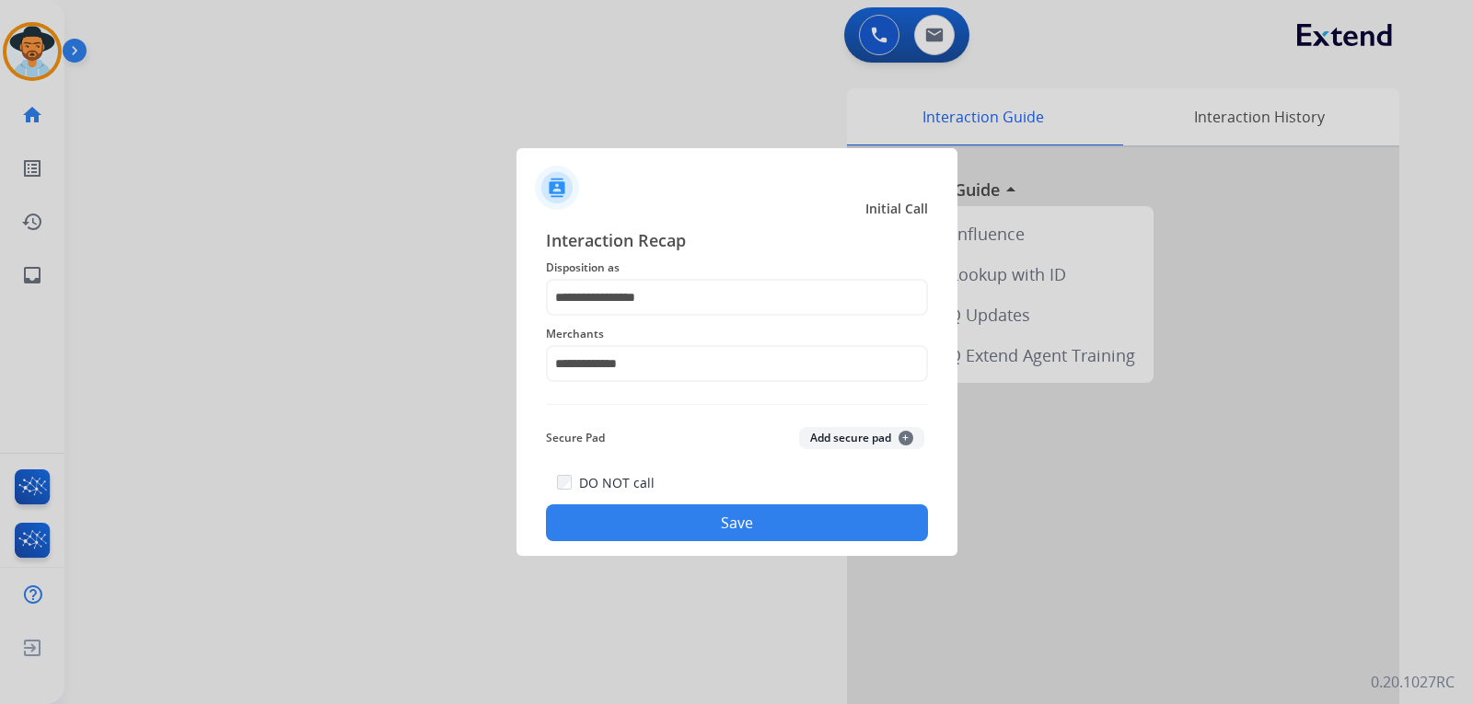
click at [674, 528] on button "Save" at bounding box center [737, 522] width 382 height 37
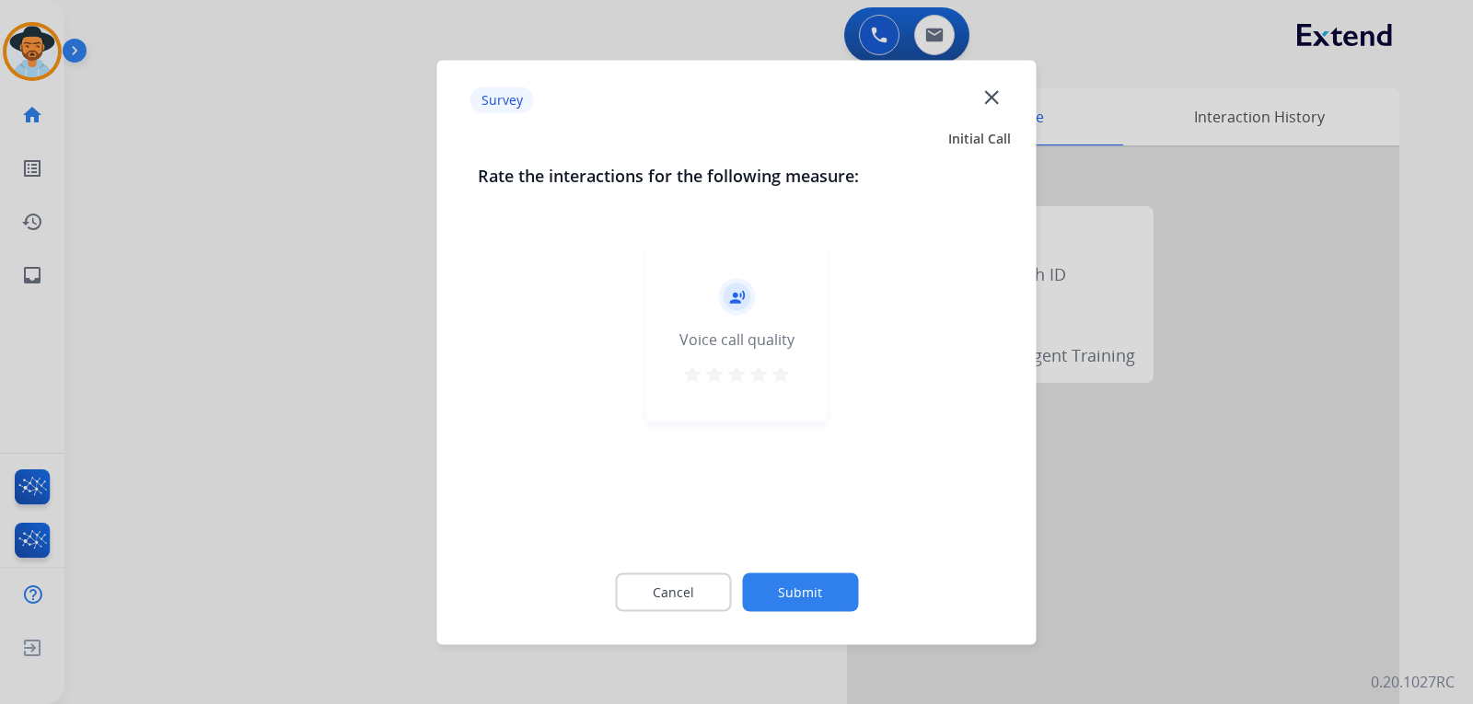
click at [1217, 566] on div at bounding box center [736, 352] width 1473 height 704
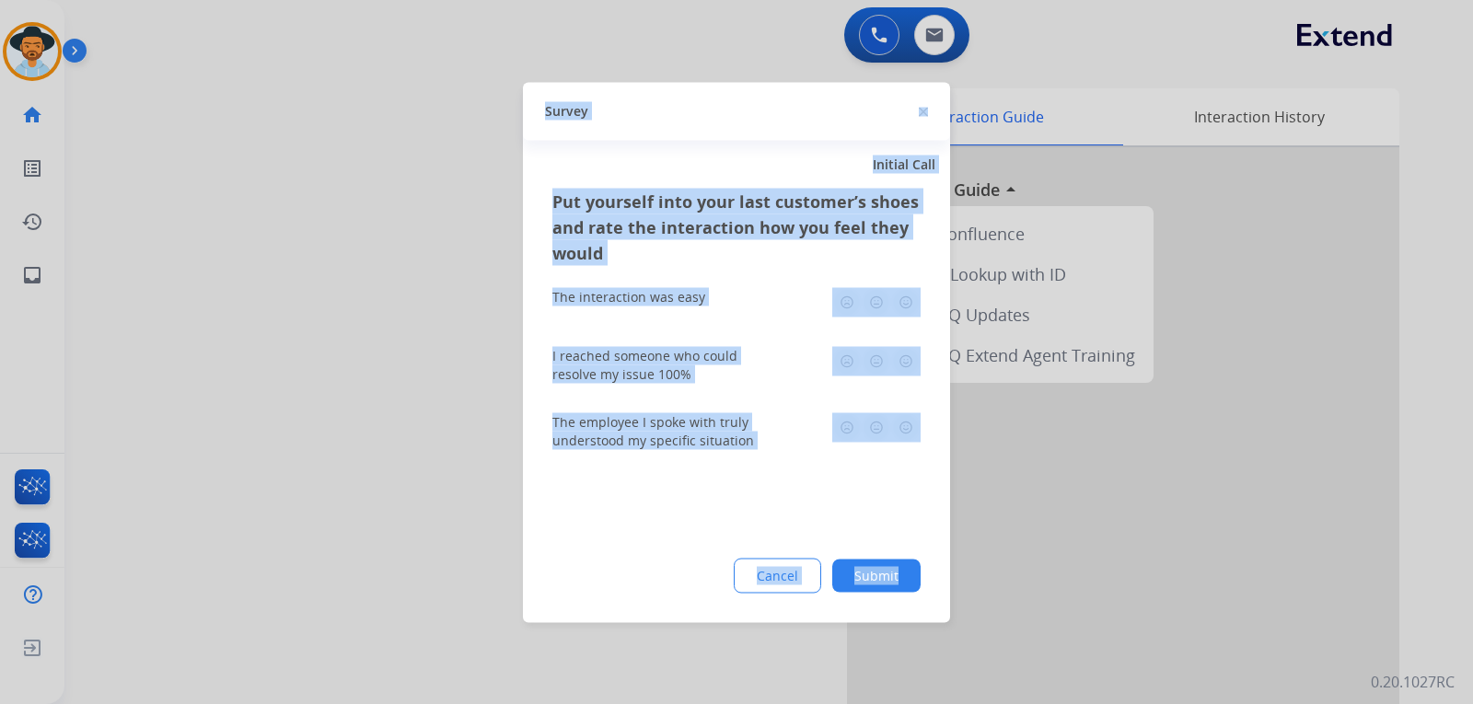
click at [1217, 566] on div at bounding box center [736, 352] width 1473 height 704
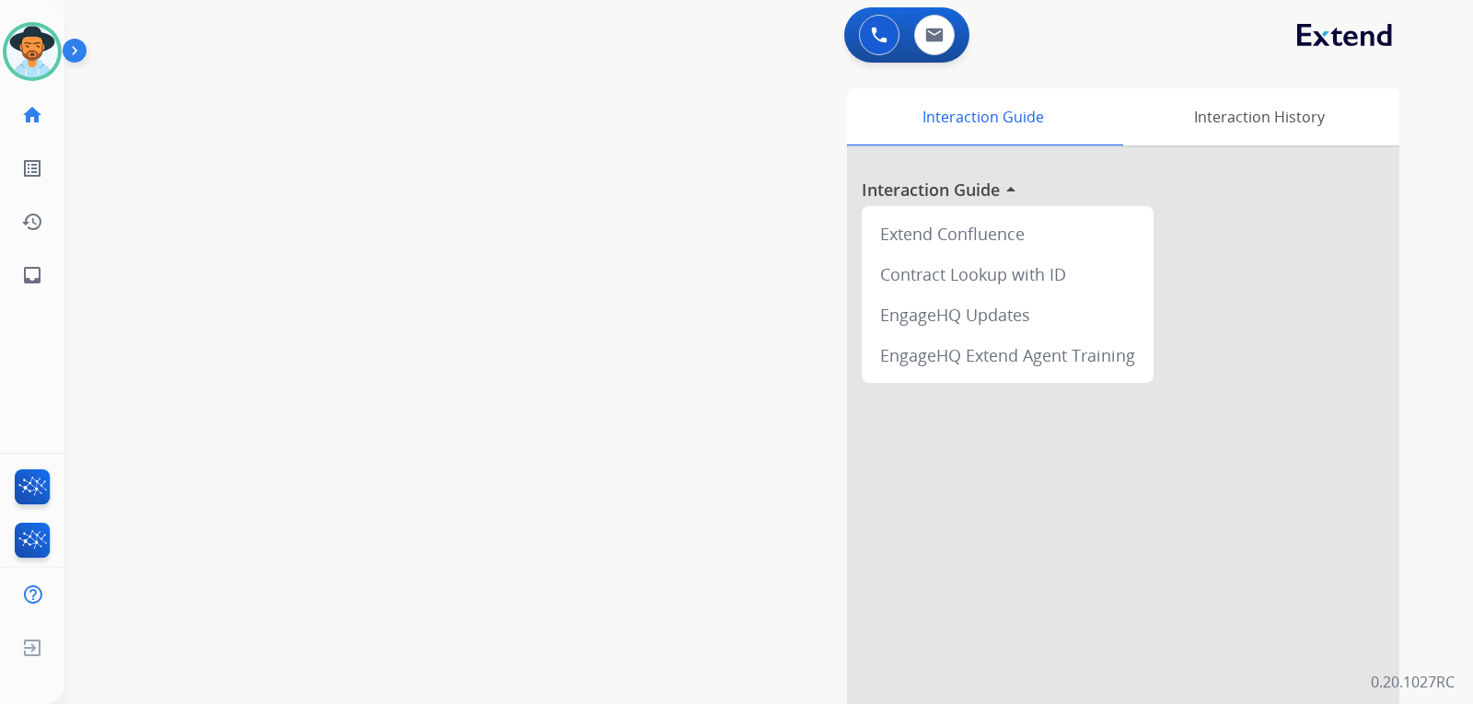
drag, startPoint x: 70, startPoint y: 331, endPoint x: 61, endPoint y: 310, distance: 23.1
click at [68, 322] on div "swap_horiz Break voice bridge close_fullscreen Connect 3-Way Call merge_type Se…" at bounding box center [746, 450] width 1364 height 768
click at [47, 278] on link "inbox Emails" at bounding box center [32, 275] width 52 height 52
select select "**********"
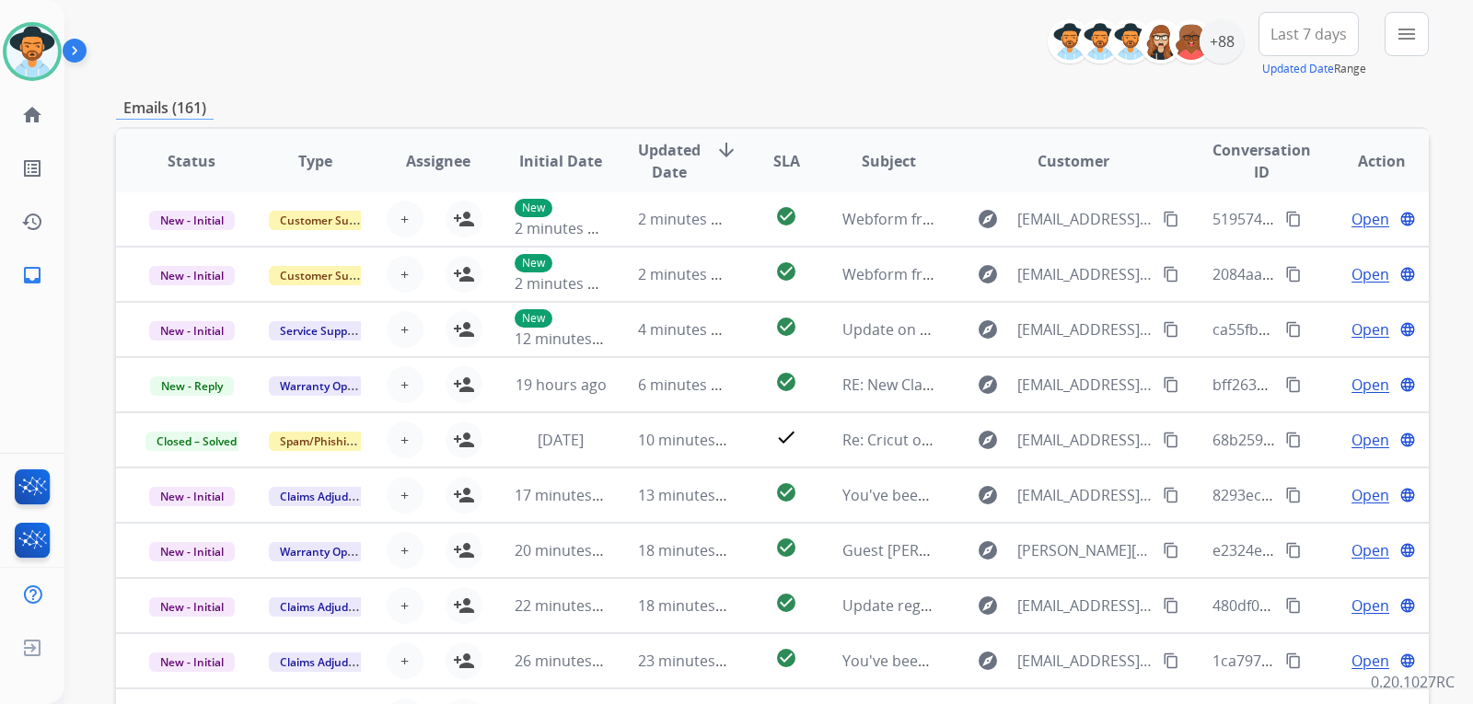
scroll to position [67, 0]
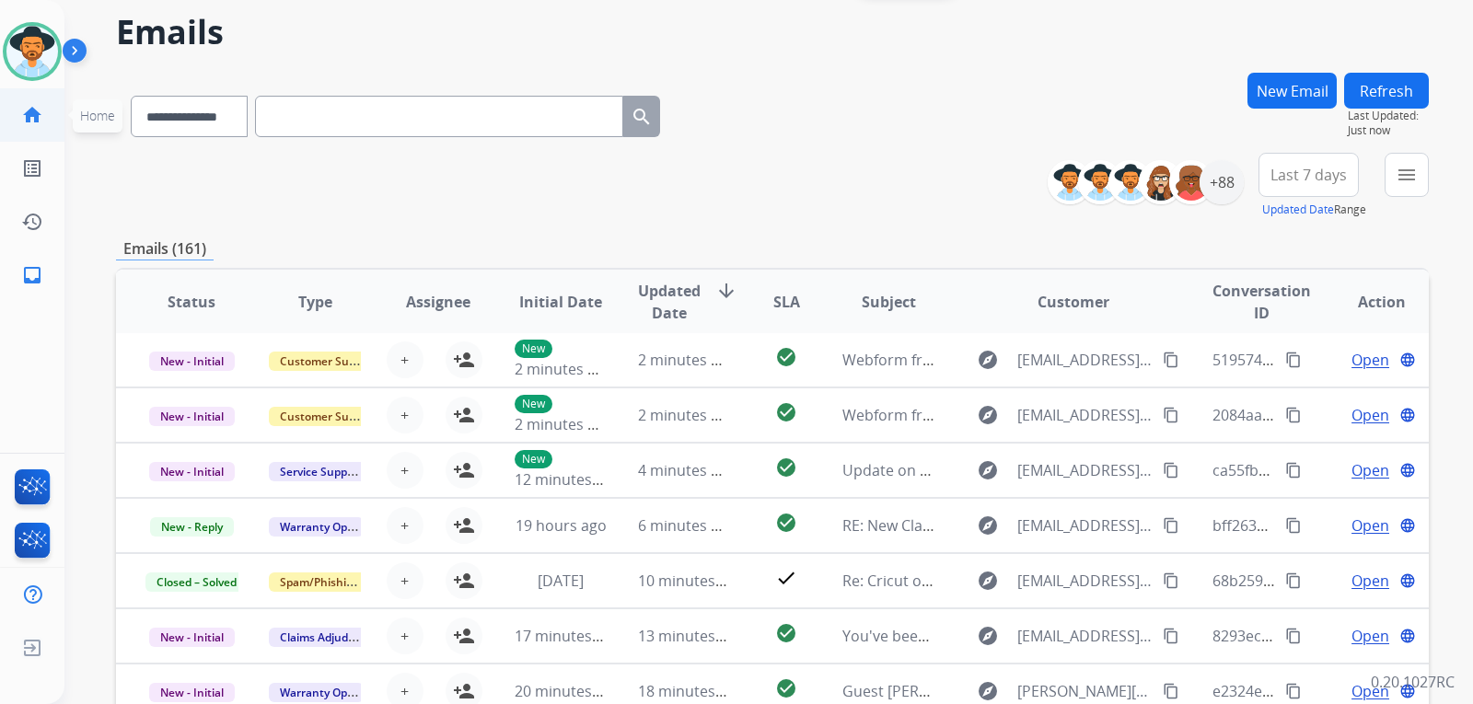
click at [44, 126] on link "home Home" at bounding box center [32, 115] width 52 height 52
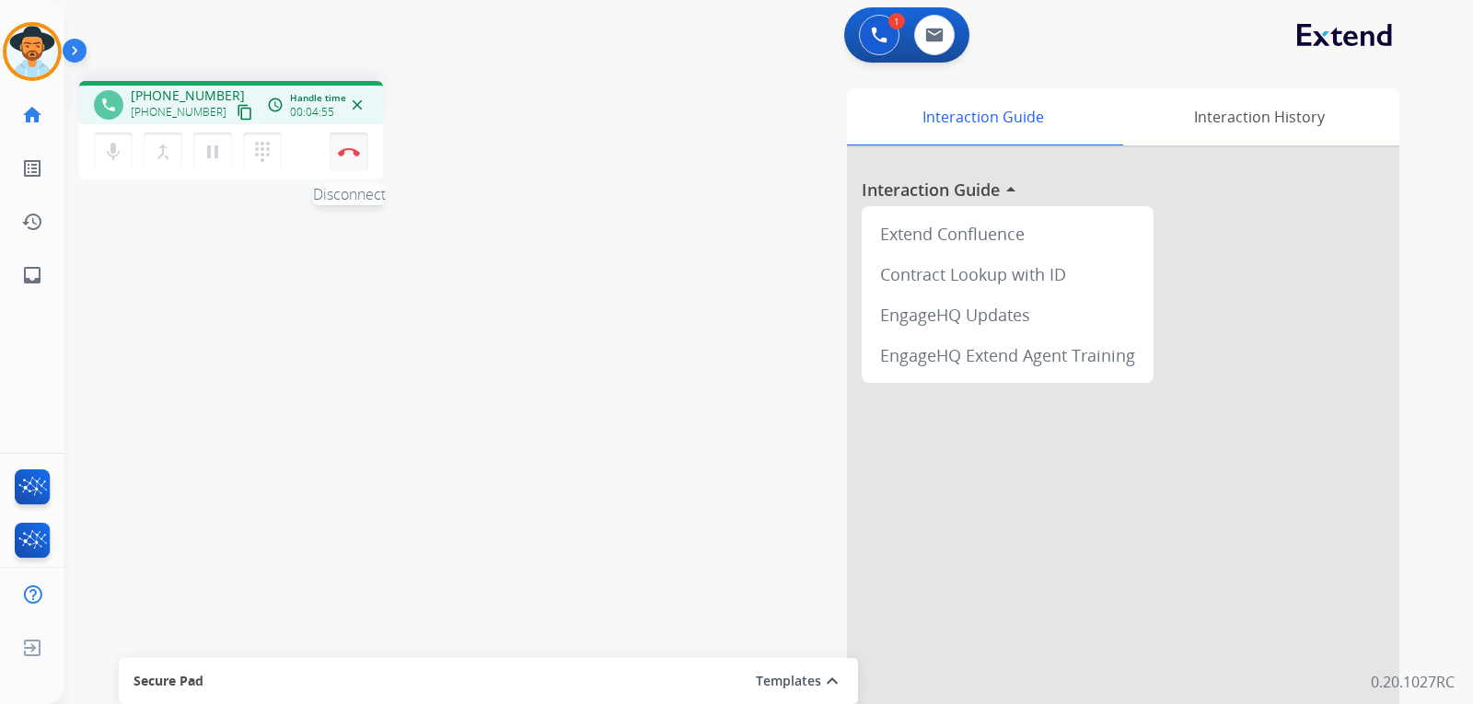
click at [354, 157] on button "Disconnect" at bounding box center [349, 152] width 39 height 39
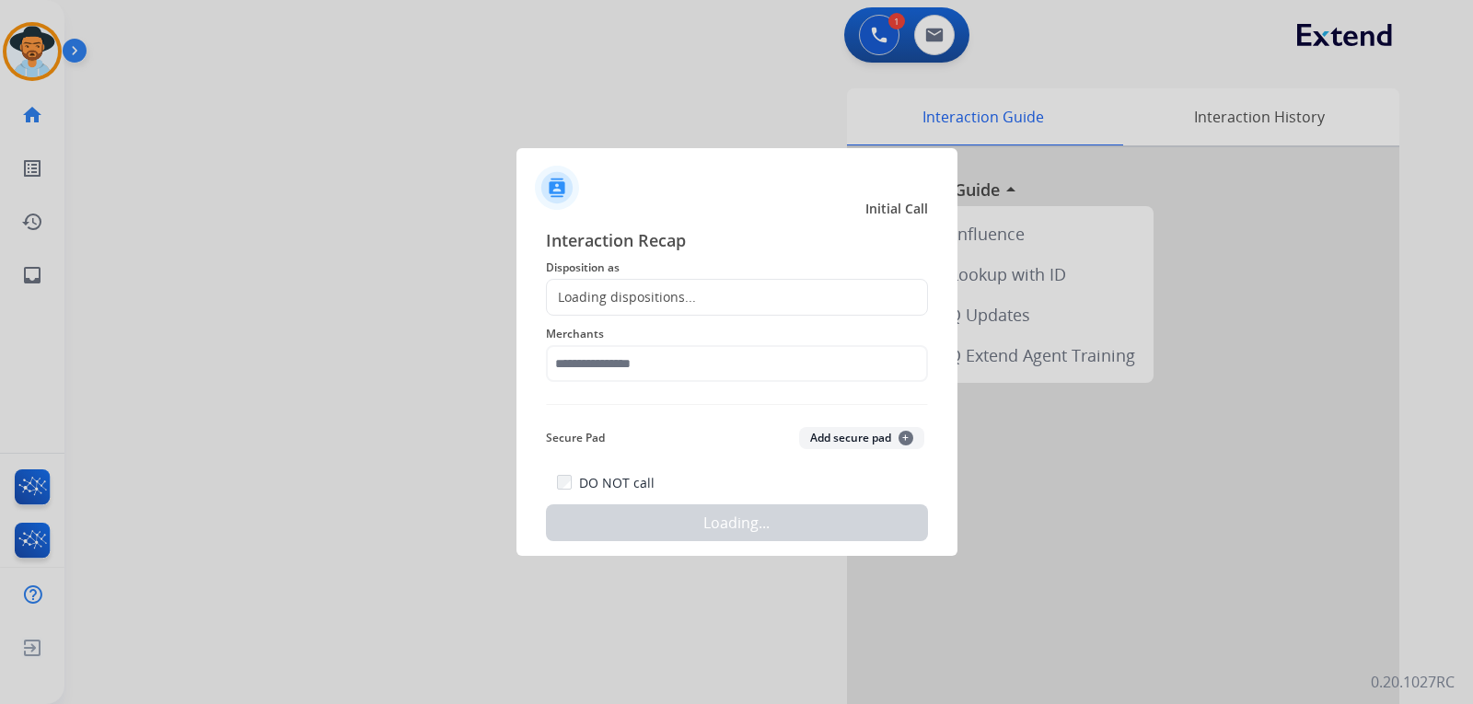
click at [684, 295] on div "Loading dispositions..." at bounding box center [621, 297] width 149 height 18
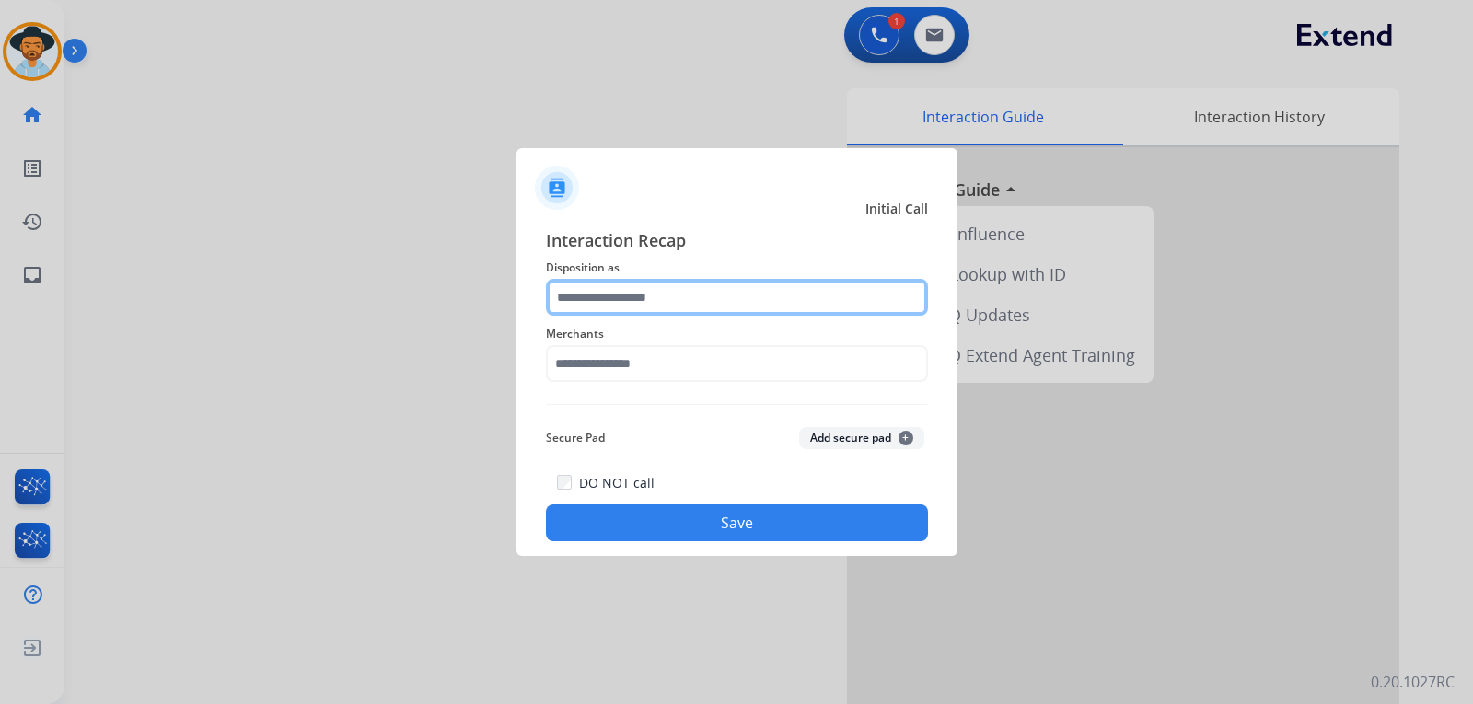
click at [686, 294] on input "text" at bounding box center [737, 297] width 382 height 37
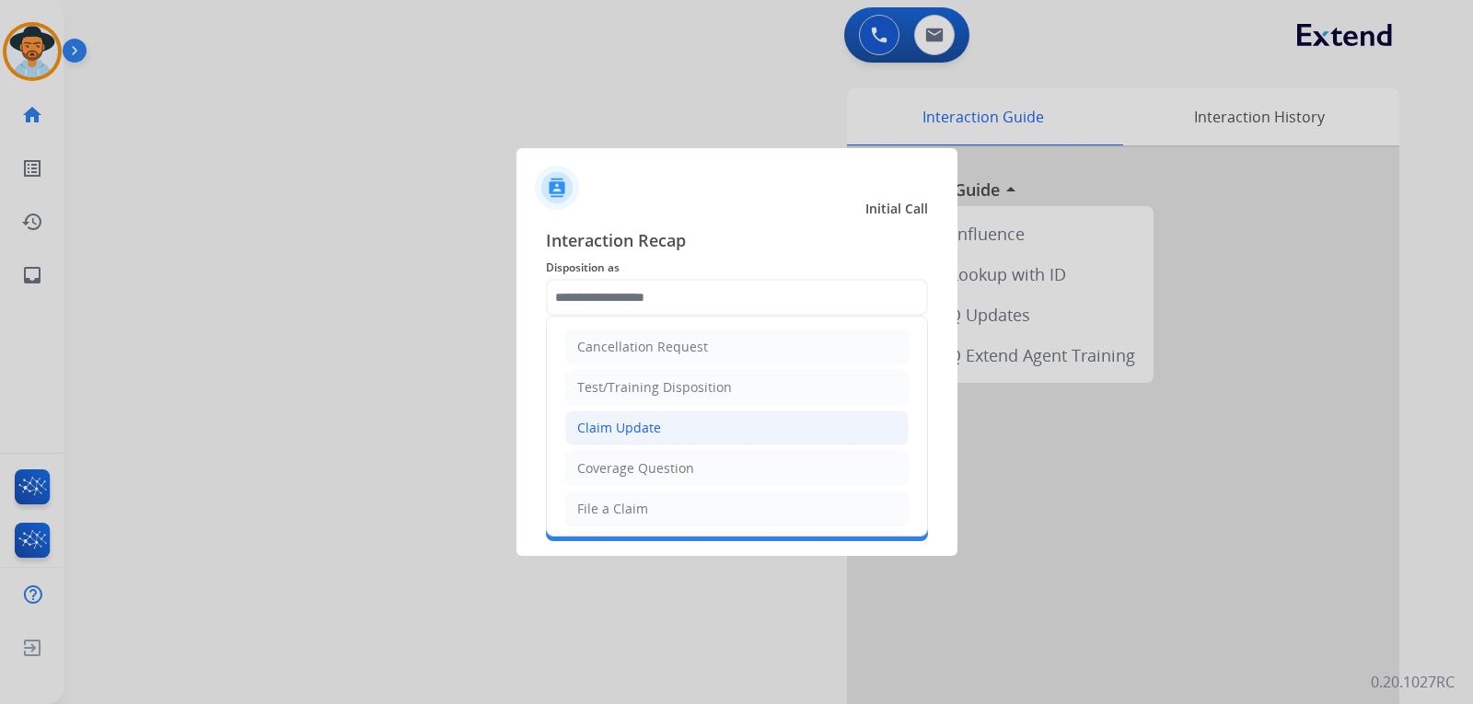
click at [630, 426] on div "Claim Update" at bounding box center [619, 428] width 84 height 18
type input "**********"
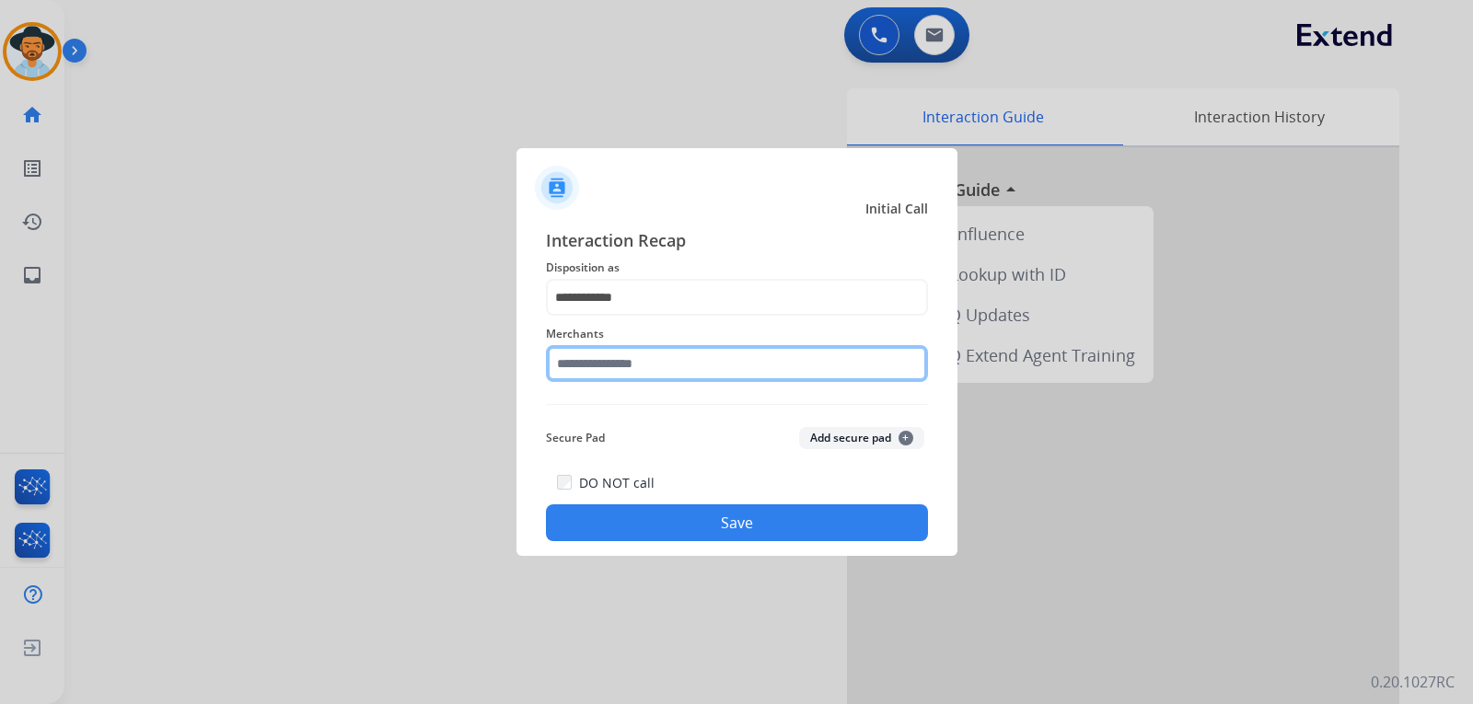
click at [653, 364] on input "text" at bounding box center [737, 363] width 382 height 37
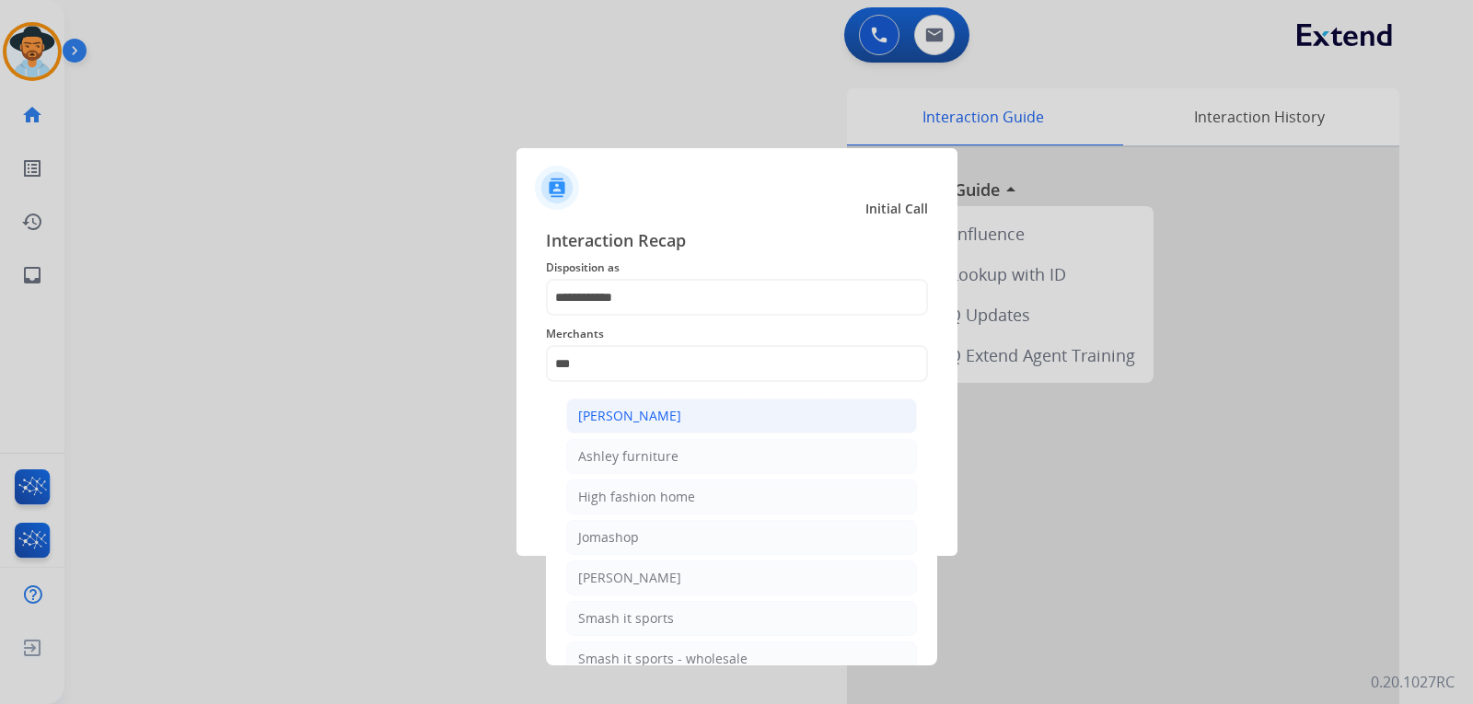
click at [599, 417] on div "[PERSON_NAME]" at bounding box center [629, 416] width 103 height 18
type input "**********"
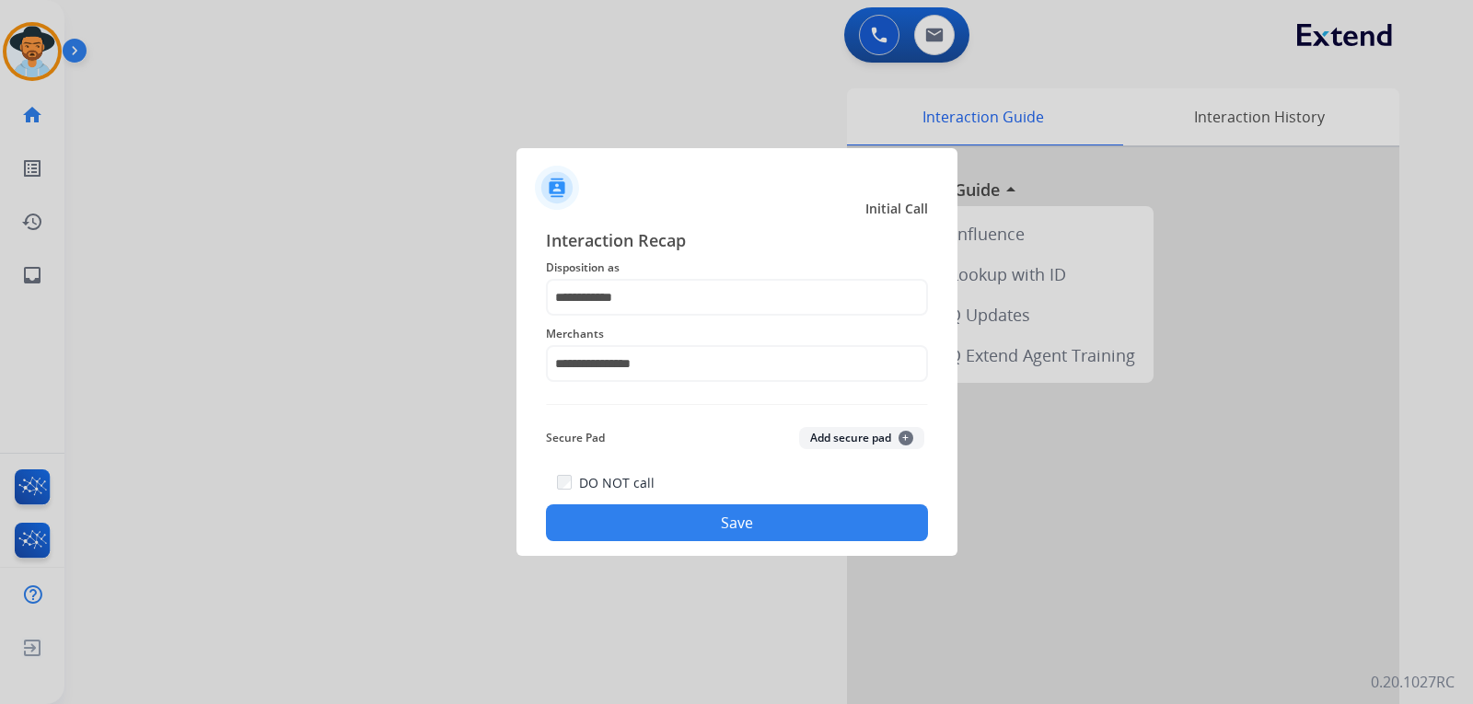
click at [634, 516] on button "Save" at bounding box center [737, 522] width 382 height 37
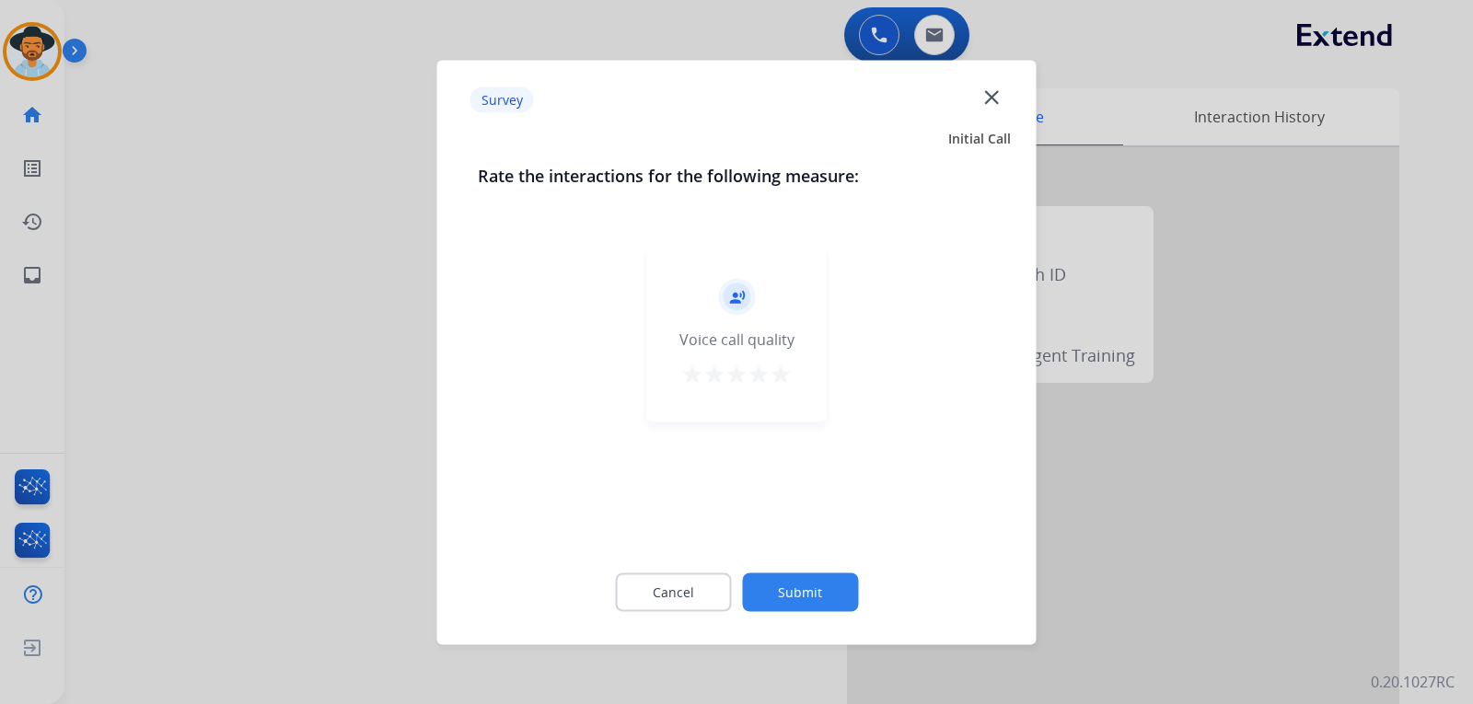
click at [1134, 526] on div at bounding box center [736, 352] width 1473 height 704
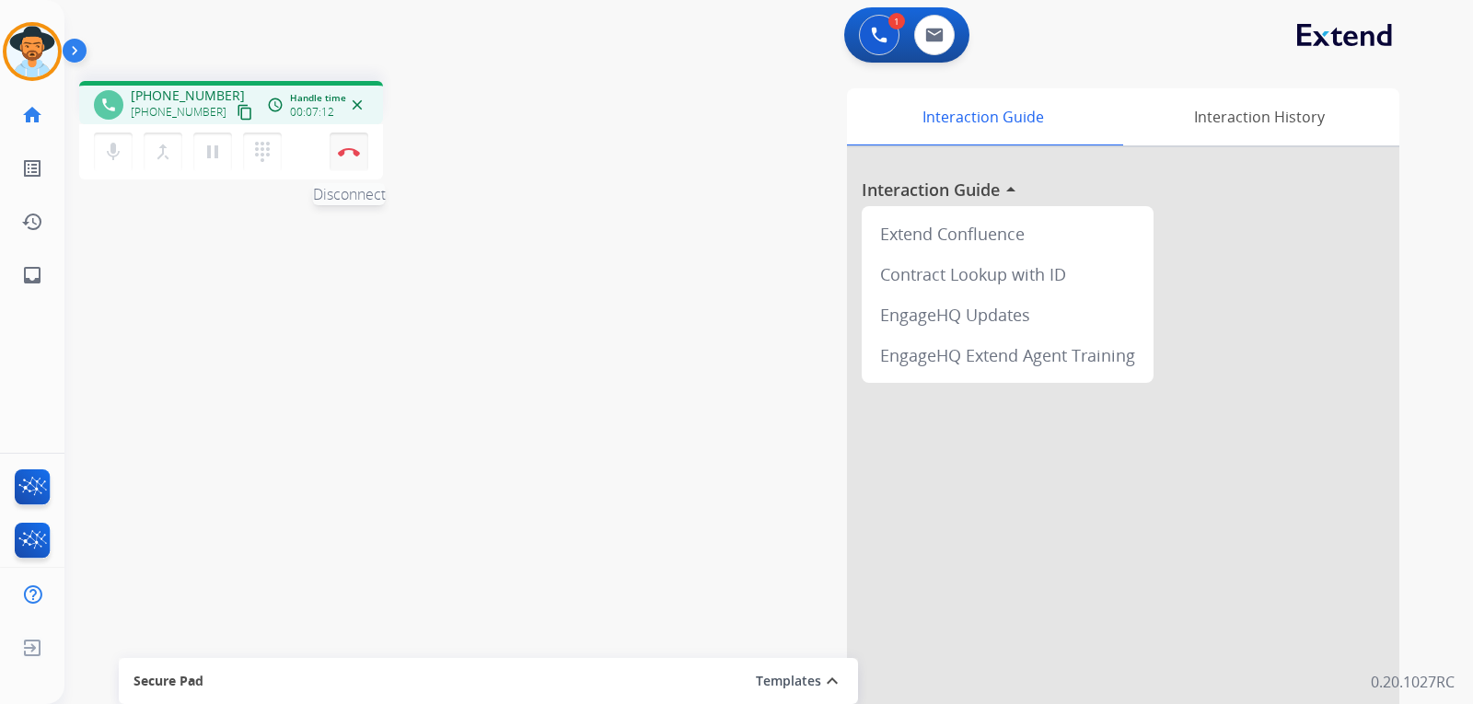
click at [357, 167] on button "Disconnect" at bounding box center [349, 152] width 39 height 39
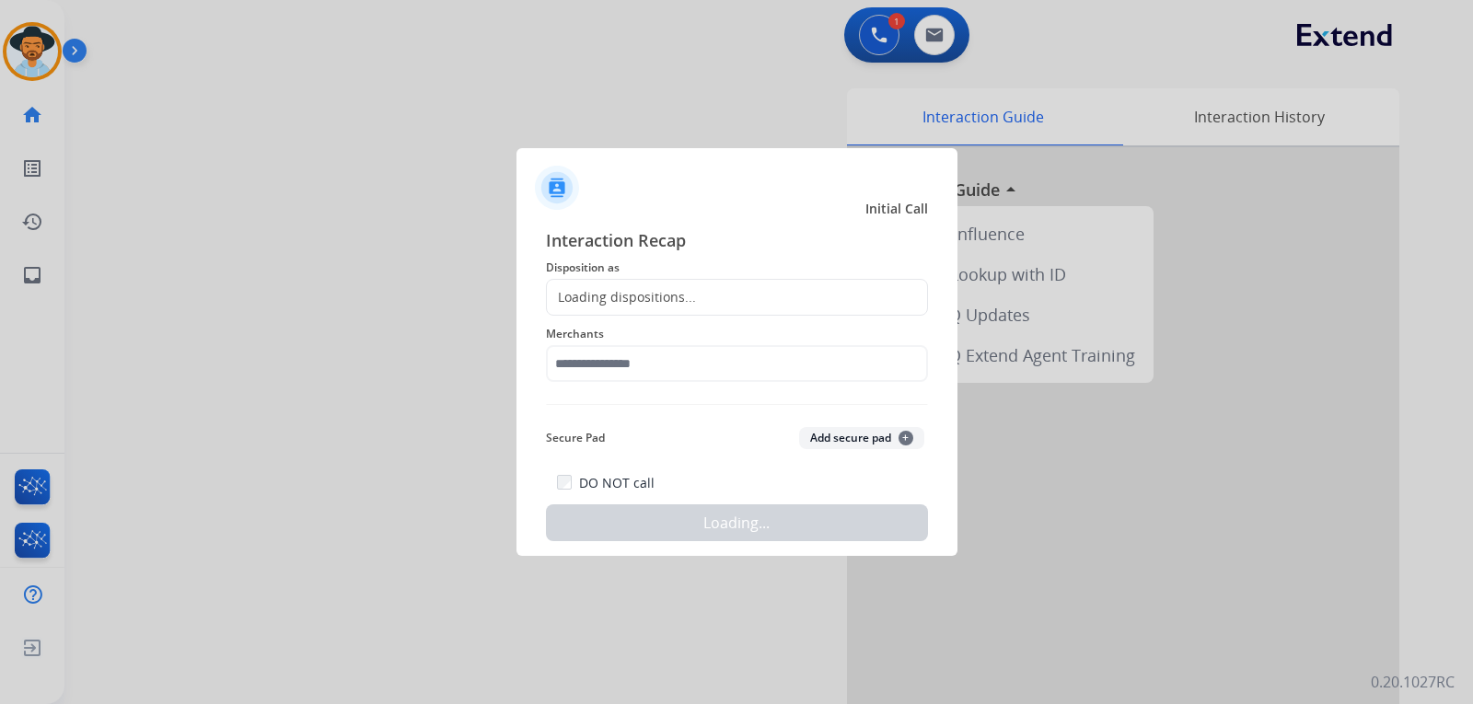
click at [660, 296] on div "Loading dispositions..." at bounding box center [621, 297] width 149 height 18
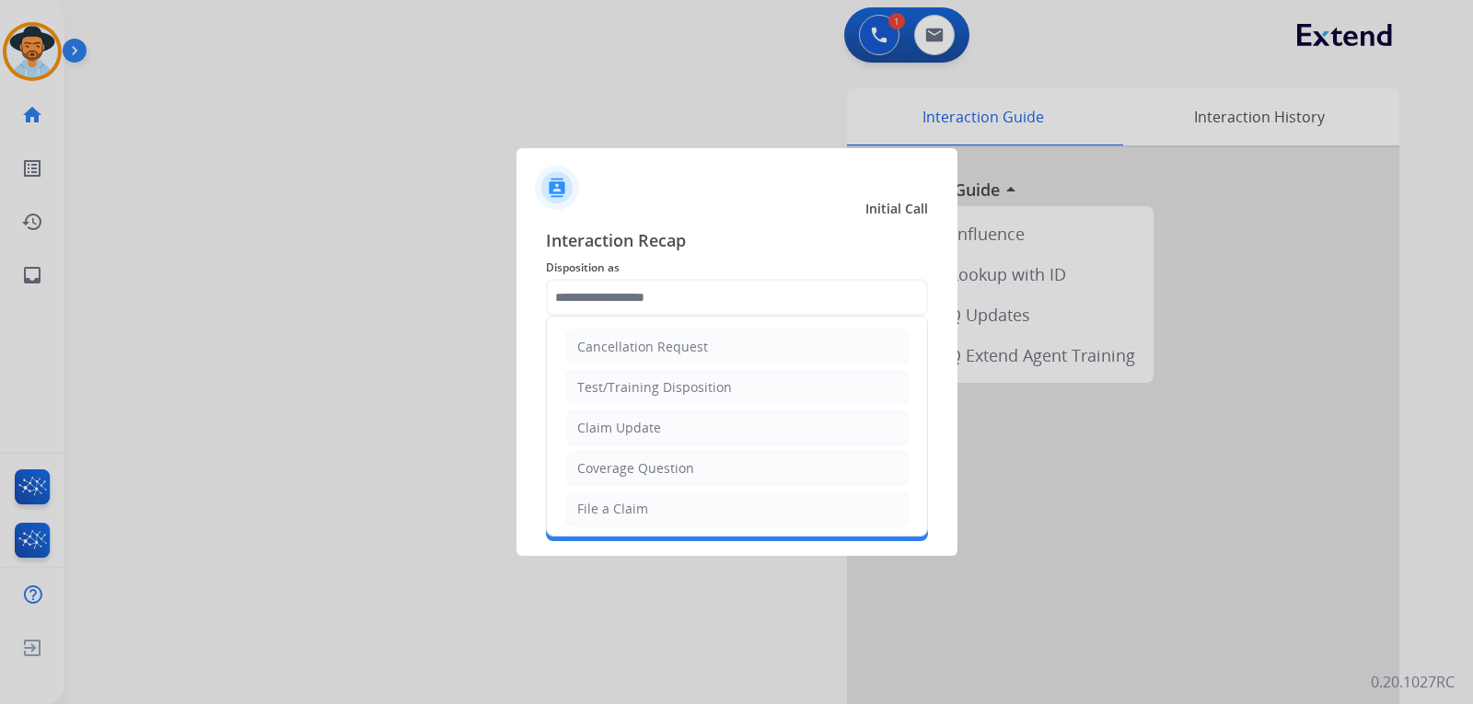
click at [648, 296] on input "text" at bounding box center [737, 297] width 382 height 37
drag, startPoint x: 653, startPoint y: 505, endPoint x: 638, endPoint y: 417, distance: 89.7
click at [653, 503] on li "File a Claim" at bounding box center [736, 508] width 343 height 35
type input "**********"
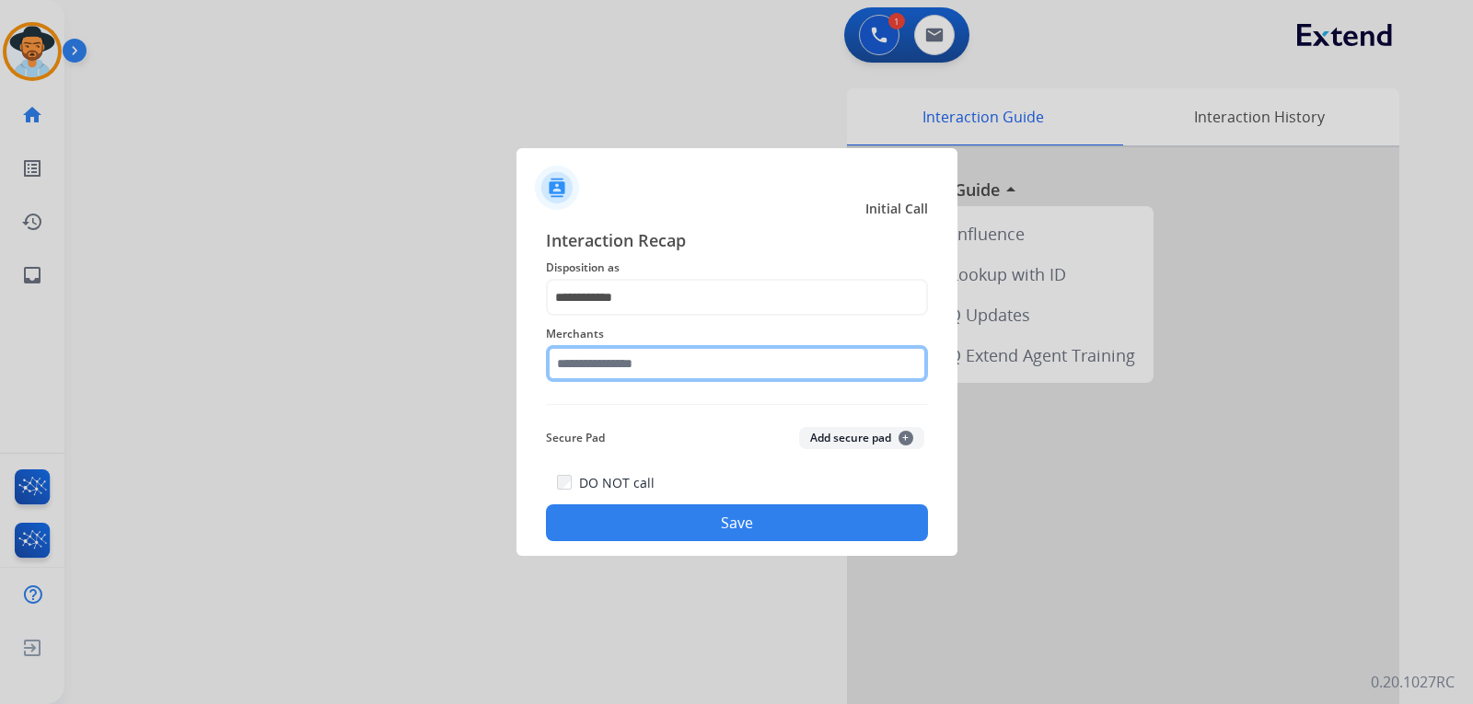
click at [635, 363] on input "text" at bounding box center [737, 363] width 382 height 37
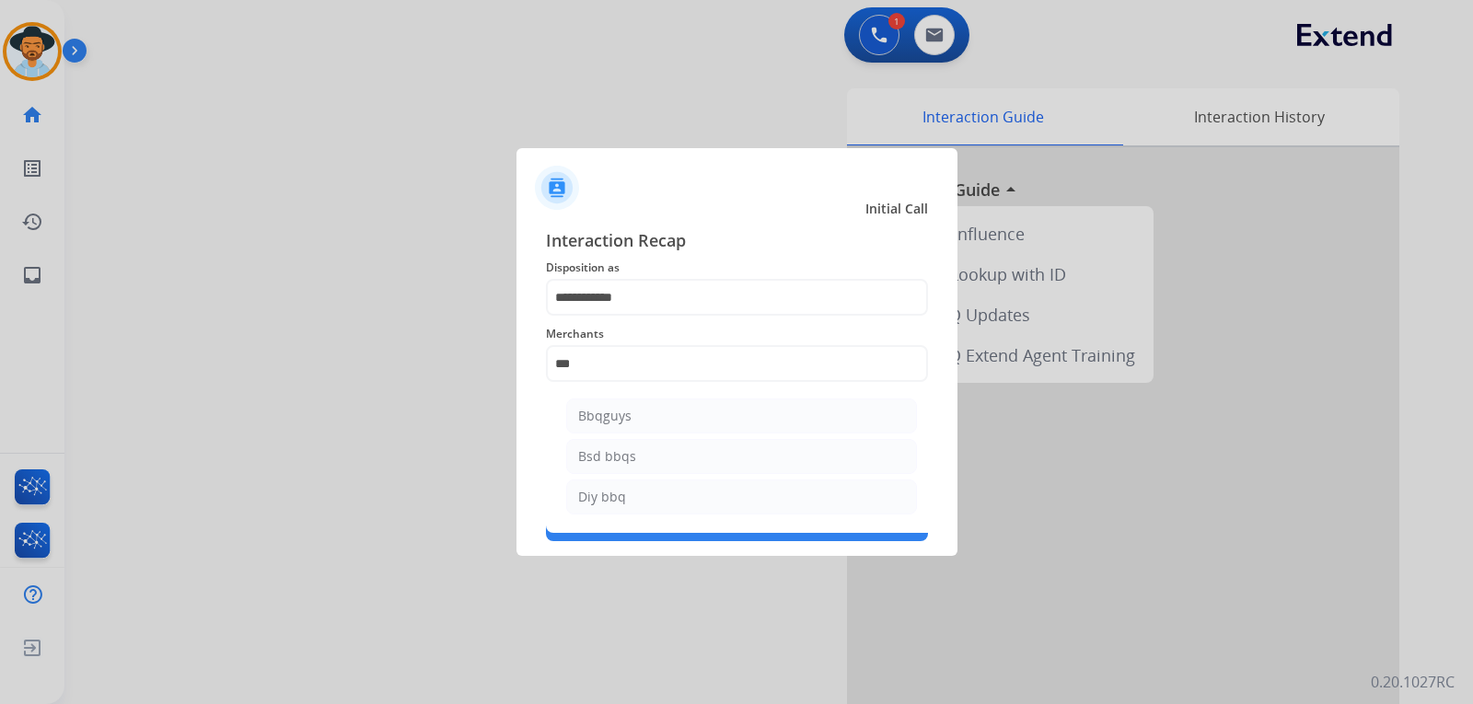
drag, startPoint x: 629, startPoint y: 415, endPoint x: 643, endPoint y: 418, distance: 15.0
click at [630, 415] on li "Bbqguys" at bounding box center [741, 416] width 351 height 35
type input "*******"
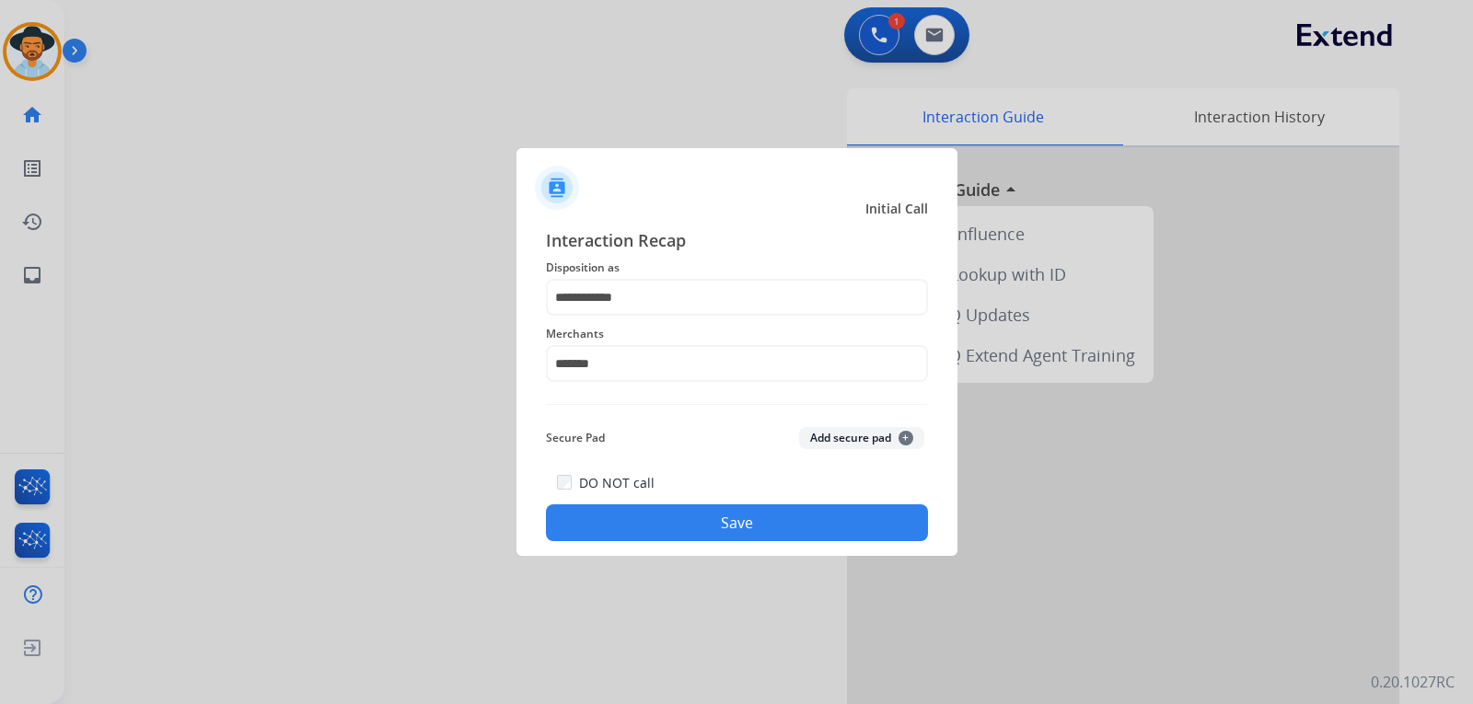
click at [667, 511] on button "Save" at bounding box center [737, 522] width 382 height 37
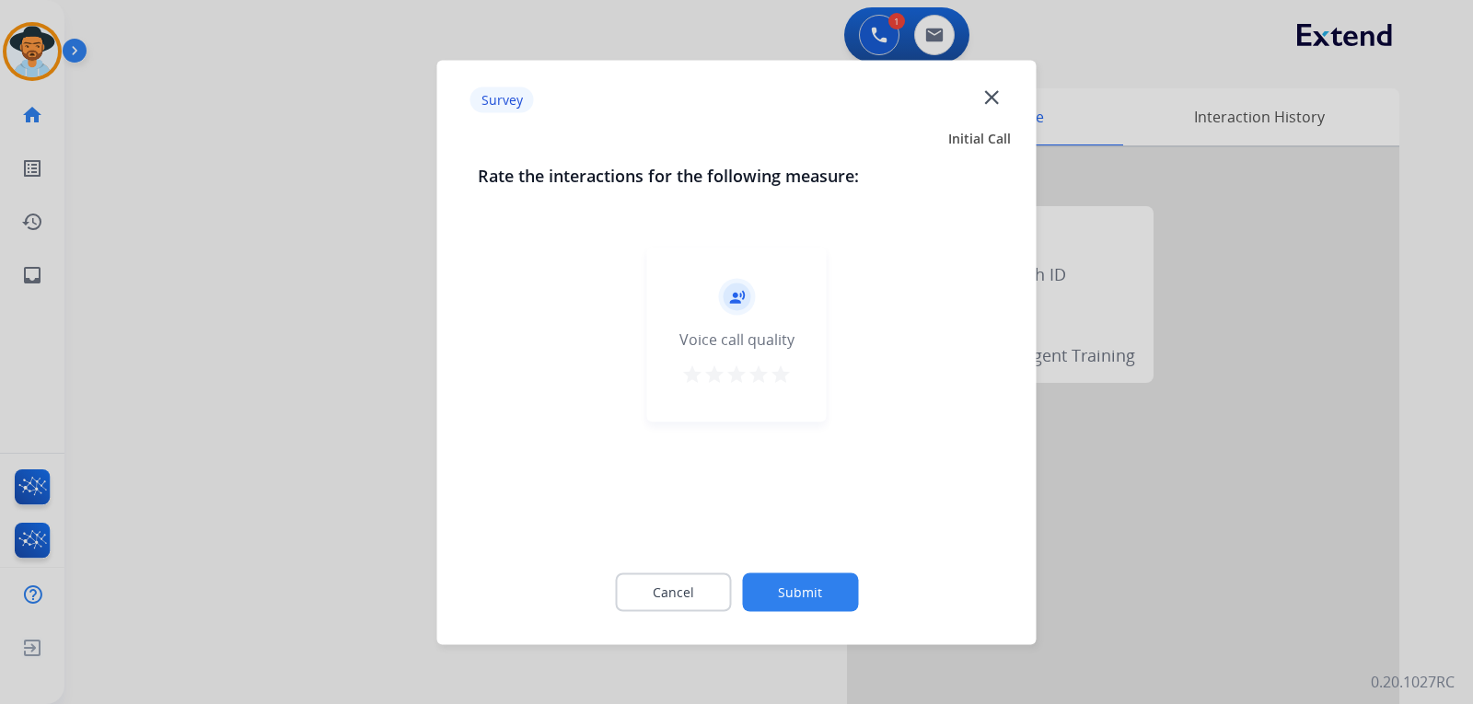
click at [1195, 524] on div at bounding box center [736, 352] width 1473 height 704
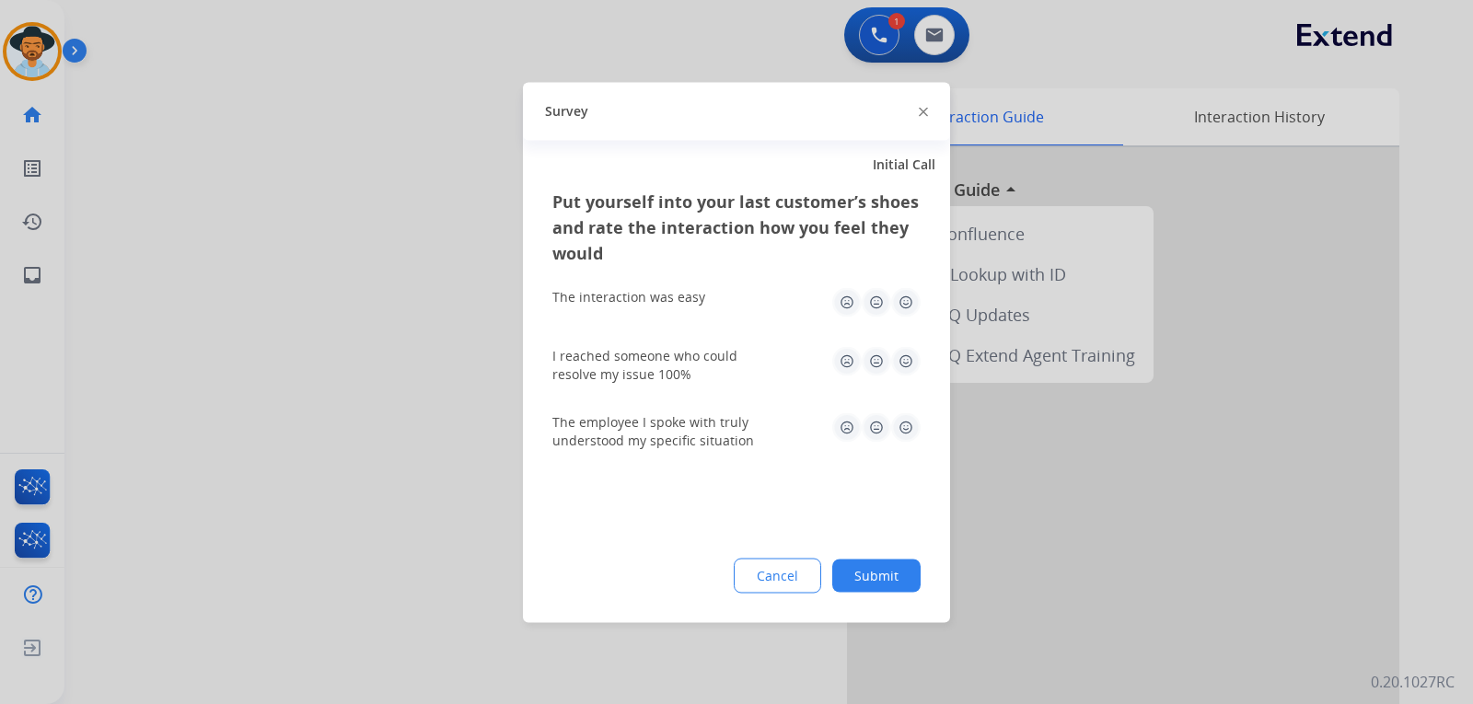
click at [1195, 524] on div at bounding box center [736, 352] width 1473 height 704
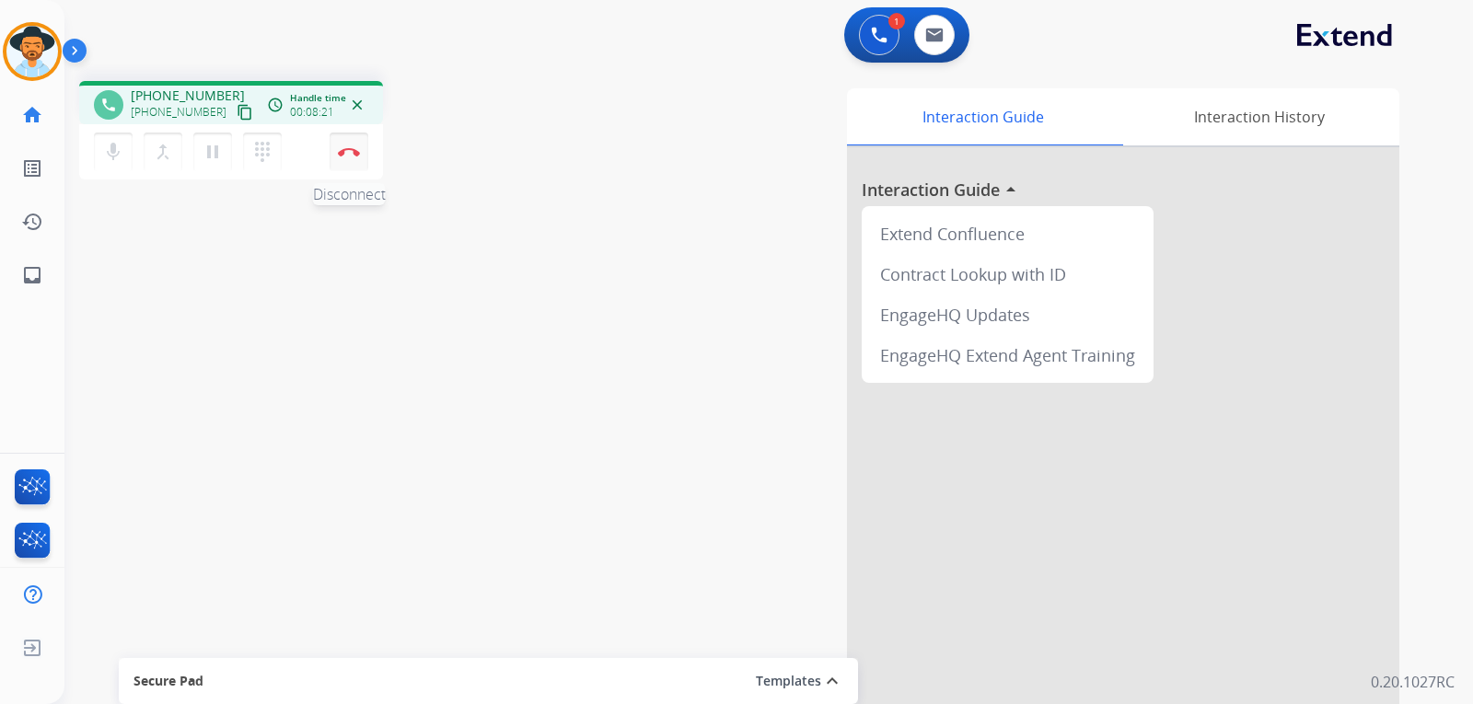
click at [352, 145] on button "Disconnect" at bounding box center [349, 152] width 39 height 39
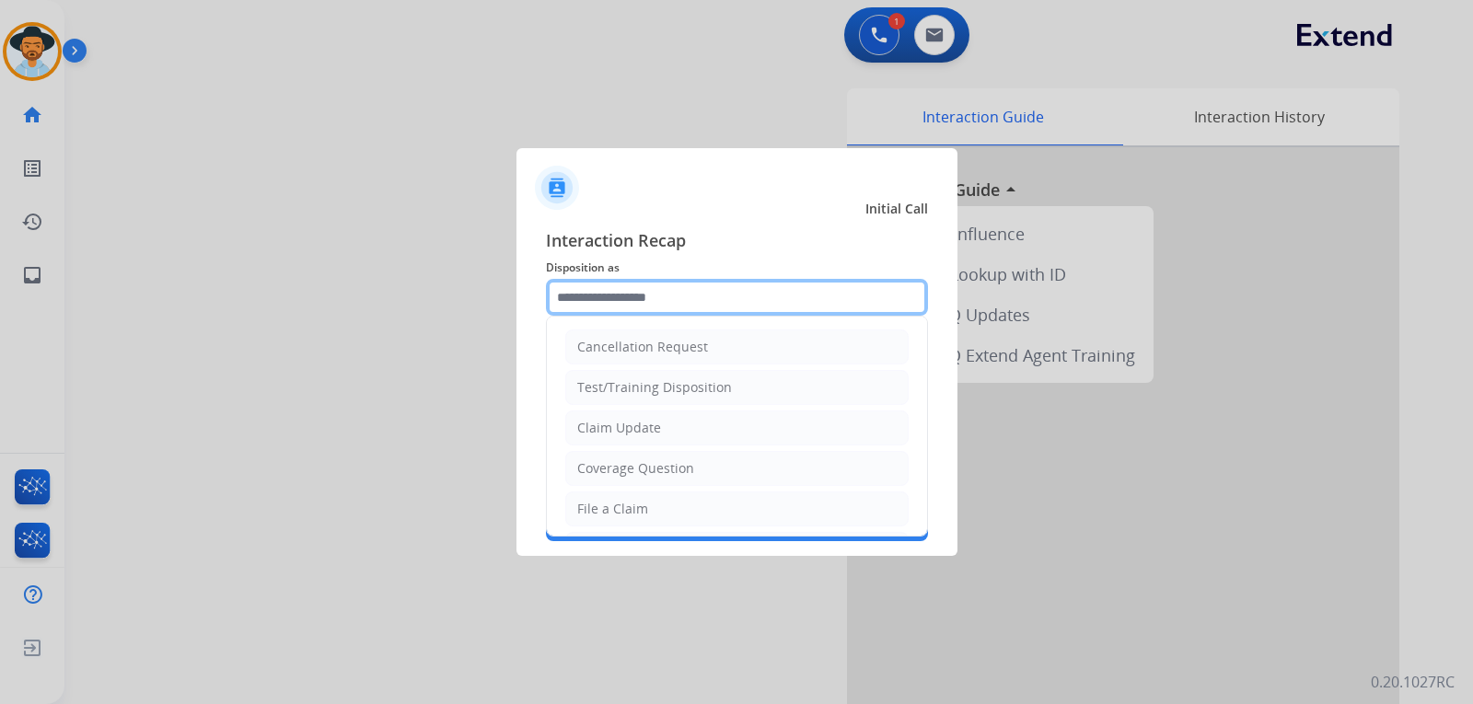
click at [736, 299] on input "text" at bounding box center [737, 297] width 382 height 37
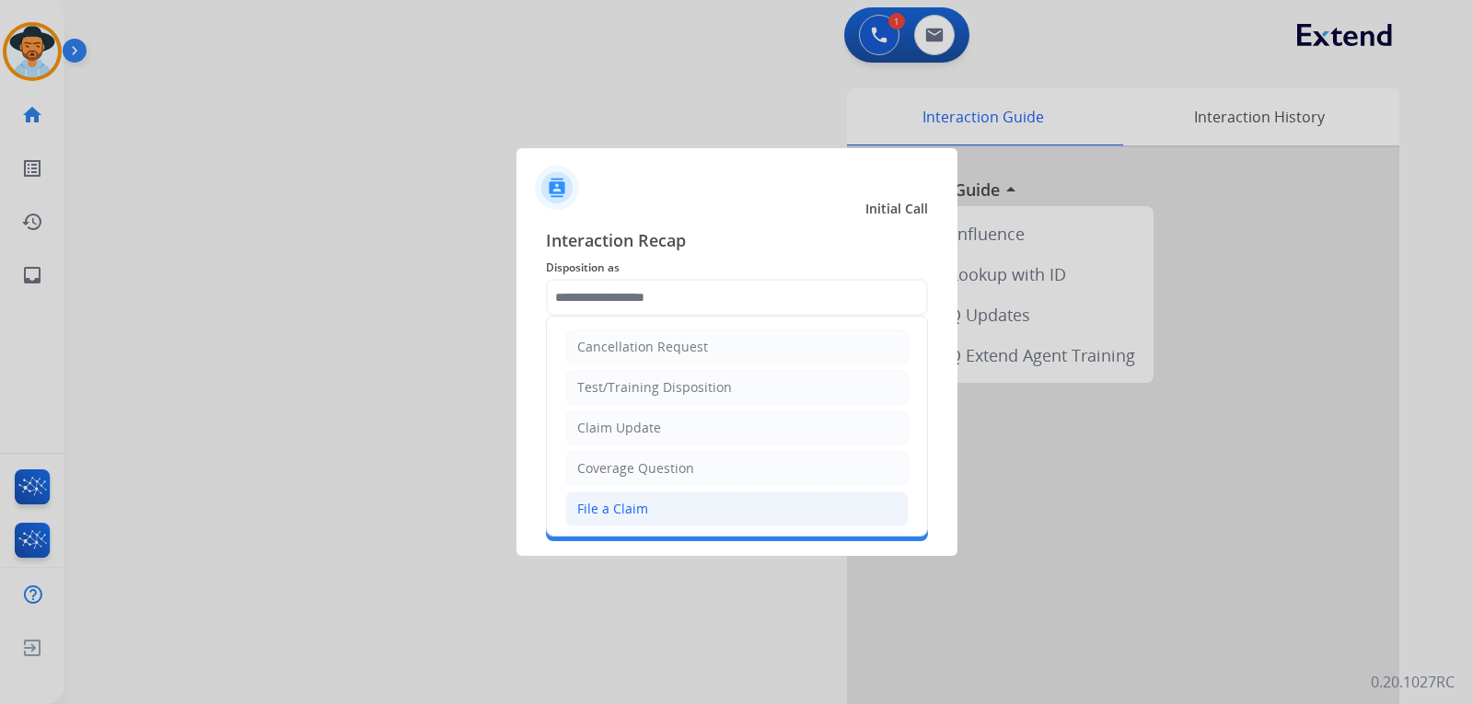
click at [667, 500] on li "File a Claim" at bounding box center [736, 508] width 343 height 35
type input "**********"
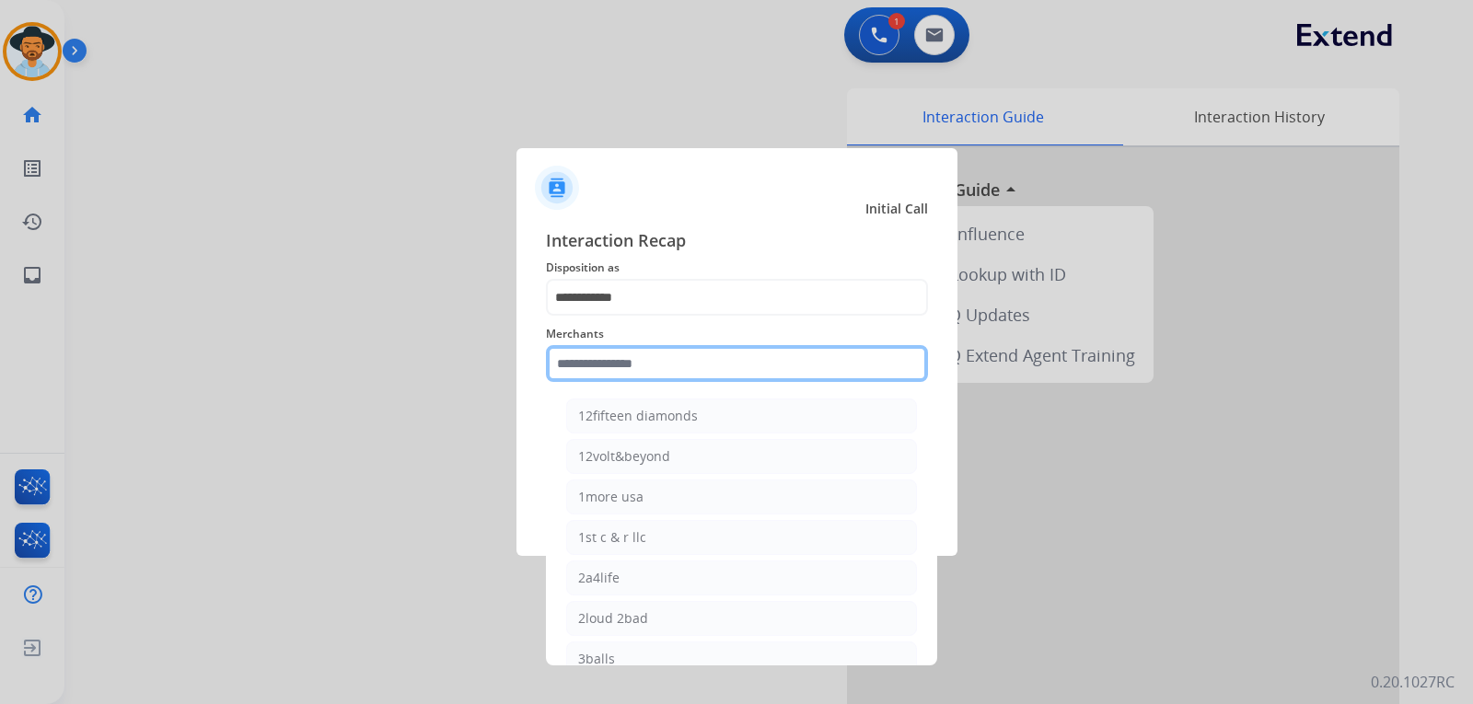
click at [672, 371] on input "text" at bounding box center [737, 363] width 382 height 37
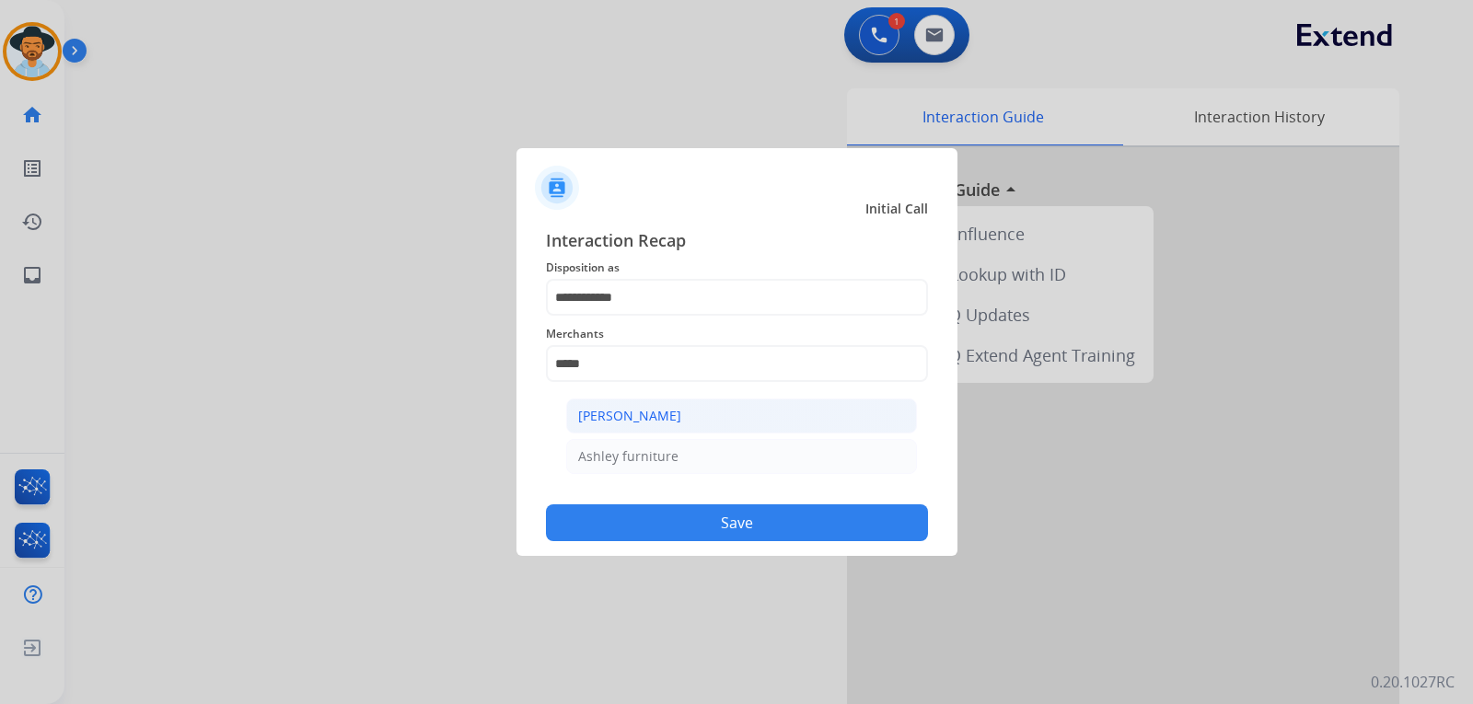
click at [647, 411] on div "[PERSON_NAME]" at bounding box center [629, 416] width 103 height 18
type input "**********"
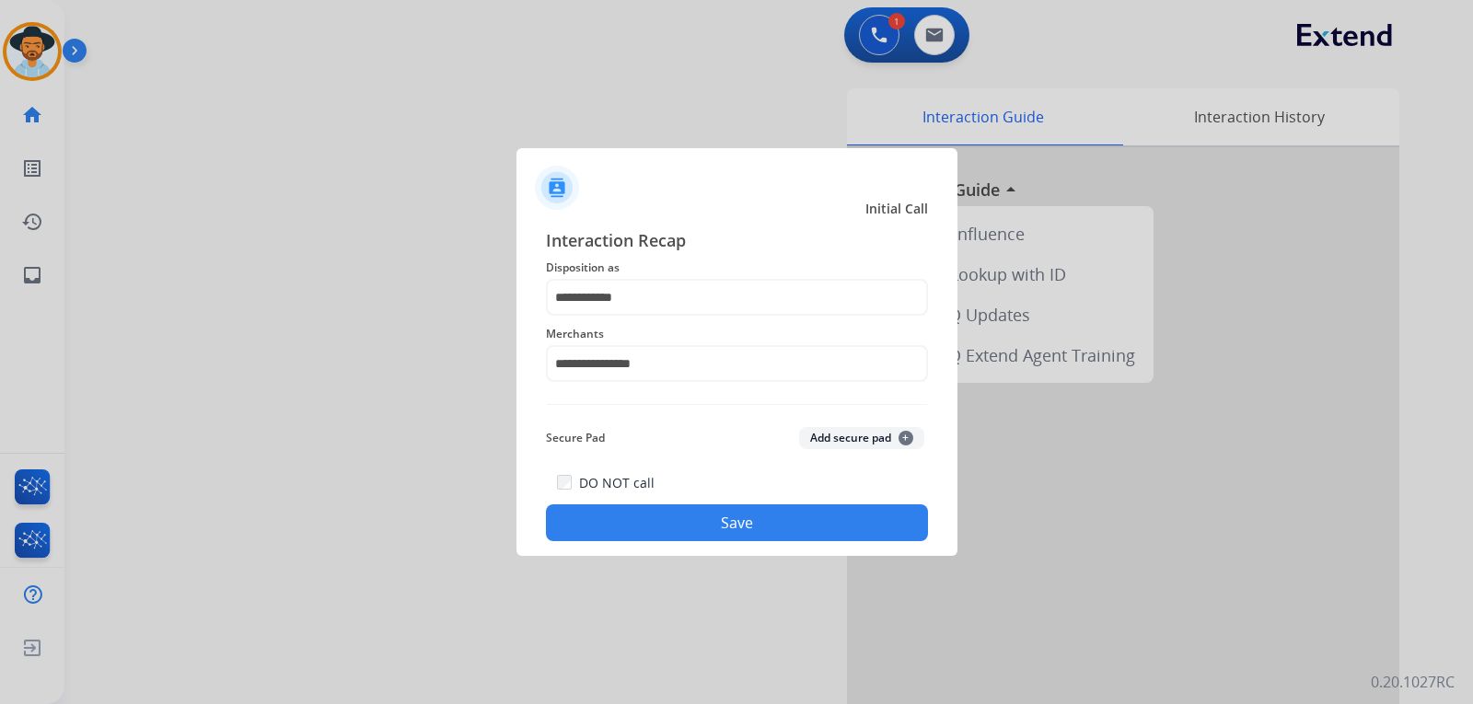
click at [710, 522] on button "Save" at bounding box center [737, 522] width 382 height 37
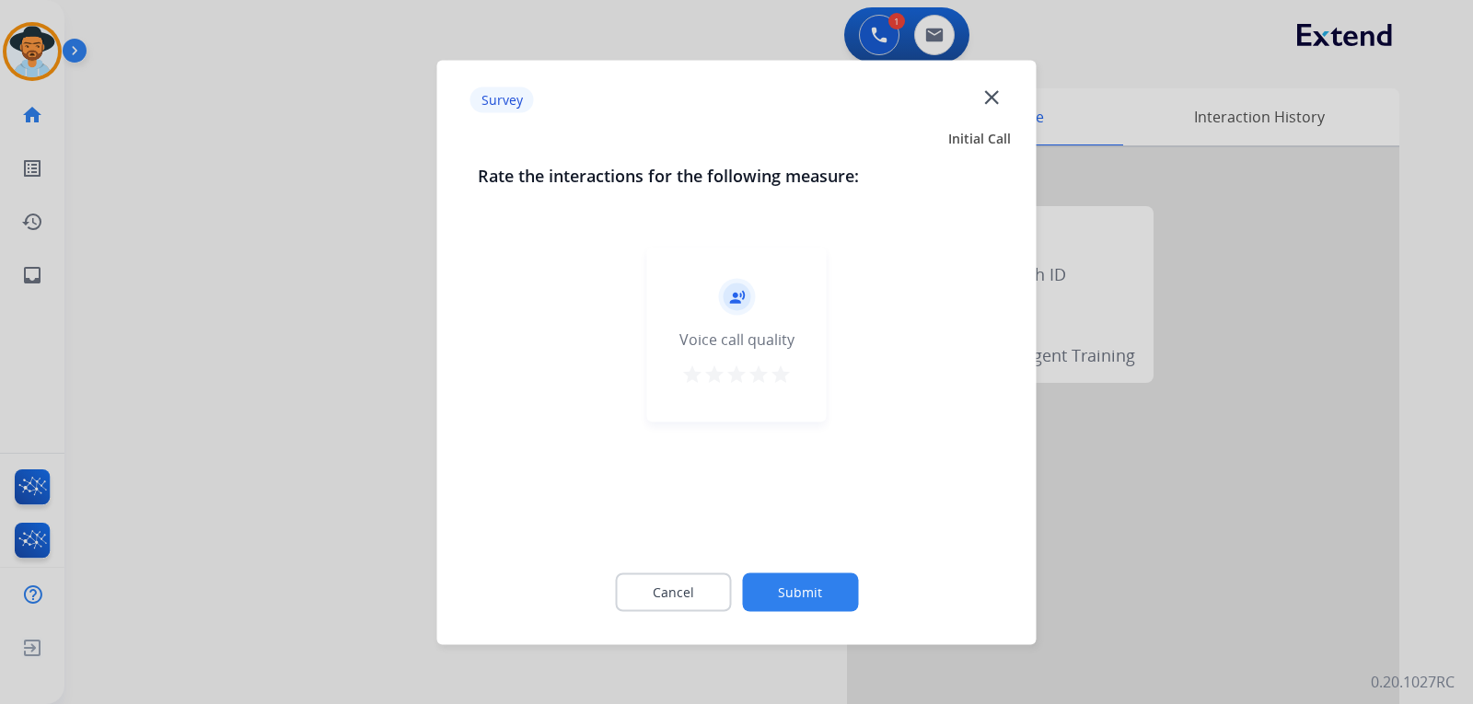
click at [1283, 567] on div at bounding box center [736, 352] width 1473 height 704
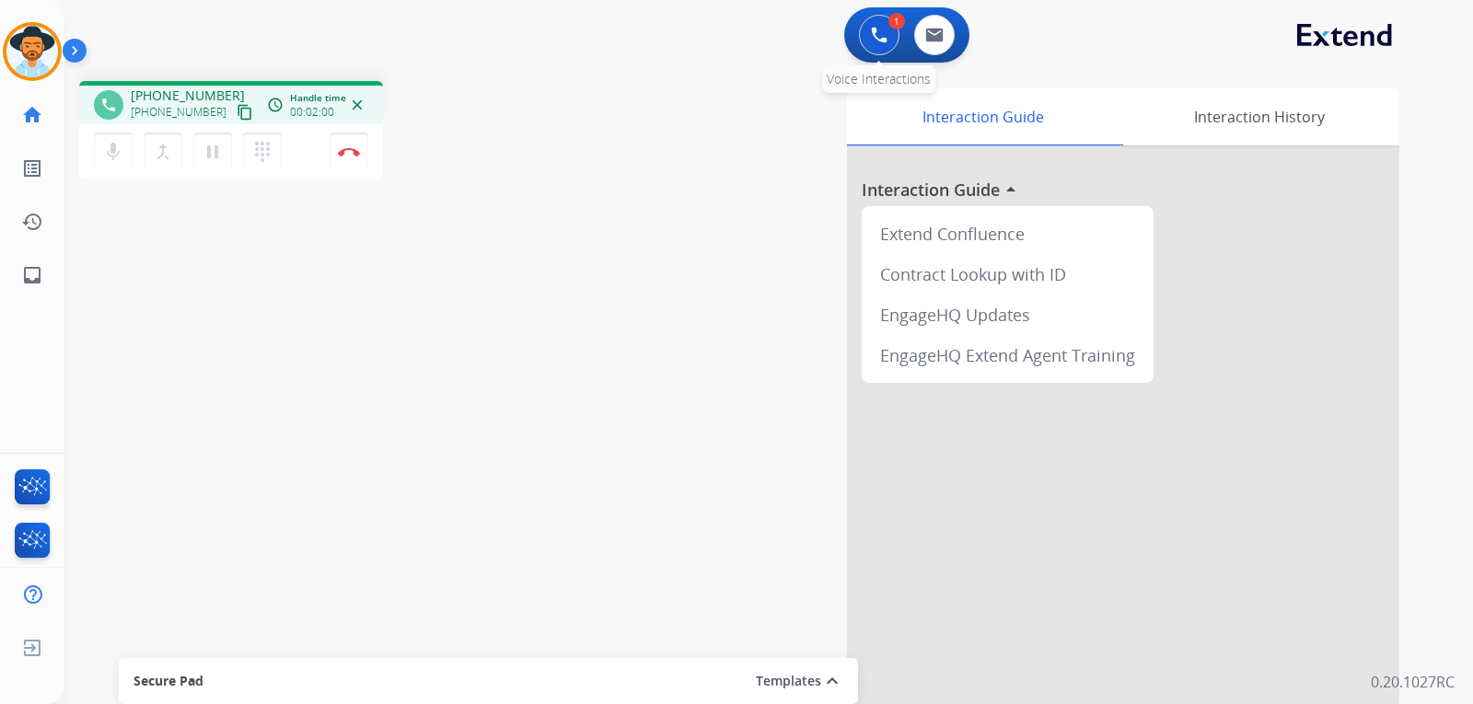
click at [872, 40] on img at bounding box center [879, 35] width 17 height 17
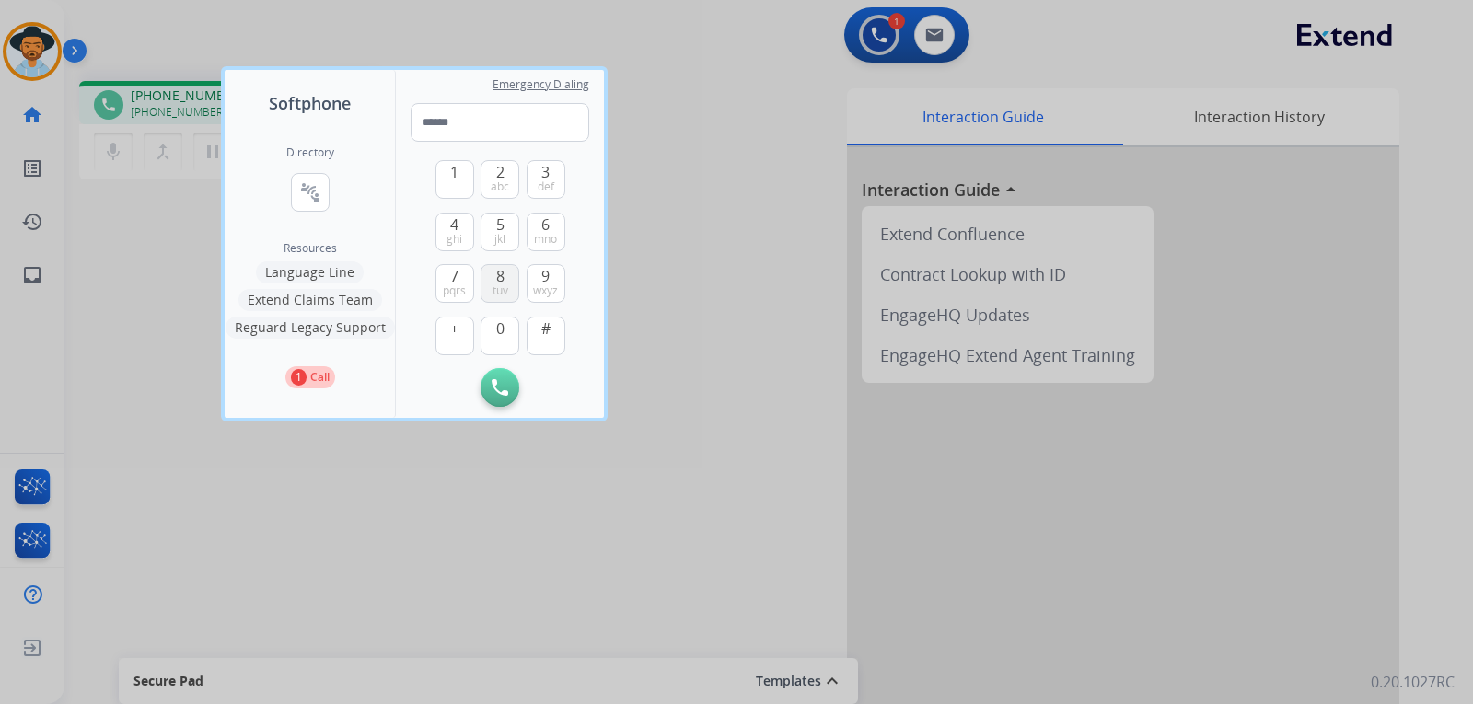
click at [515, 282] on button "8 tuv" at bounding box center [499, 283] width 39 height 39
click at [504, 332] on button "0" at bounding box center [499, 336] width 39 height 39
click at [513, 281] on button "8 tuv" at bounding box center [499, 283] width 39 height 39
click at [464, 221] on button "4 ghi" at bounding box center [454, 232] width 39 height 39
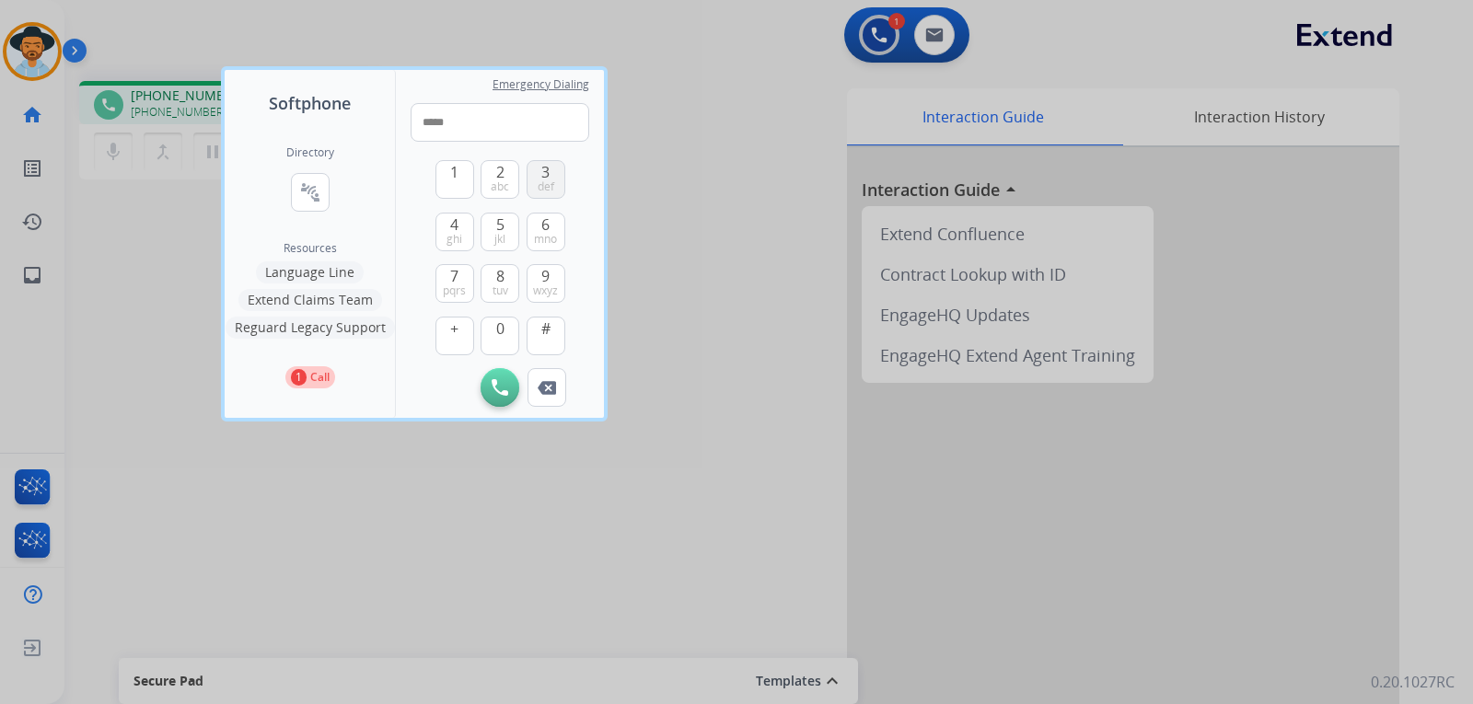
click at [539, 179] on span "def" at bounding box center [546, 186] width 17 height 15
click at [506, 186] on span "abc" at bounding box center [500, 186] width 18 height 15
click at [448, 221] on button "4 ghi" at bounding box center [454, 232] width 39 height 39
click at [561, 228] on button "6 mno" at bounding box center [545, 232] width 39 height 39
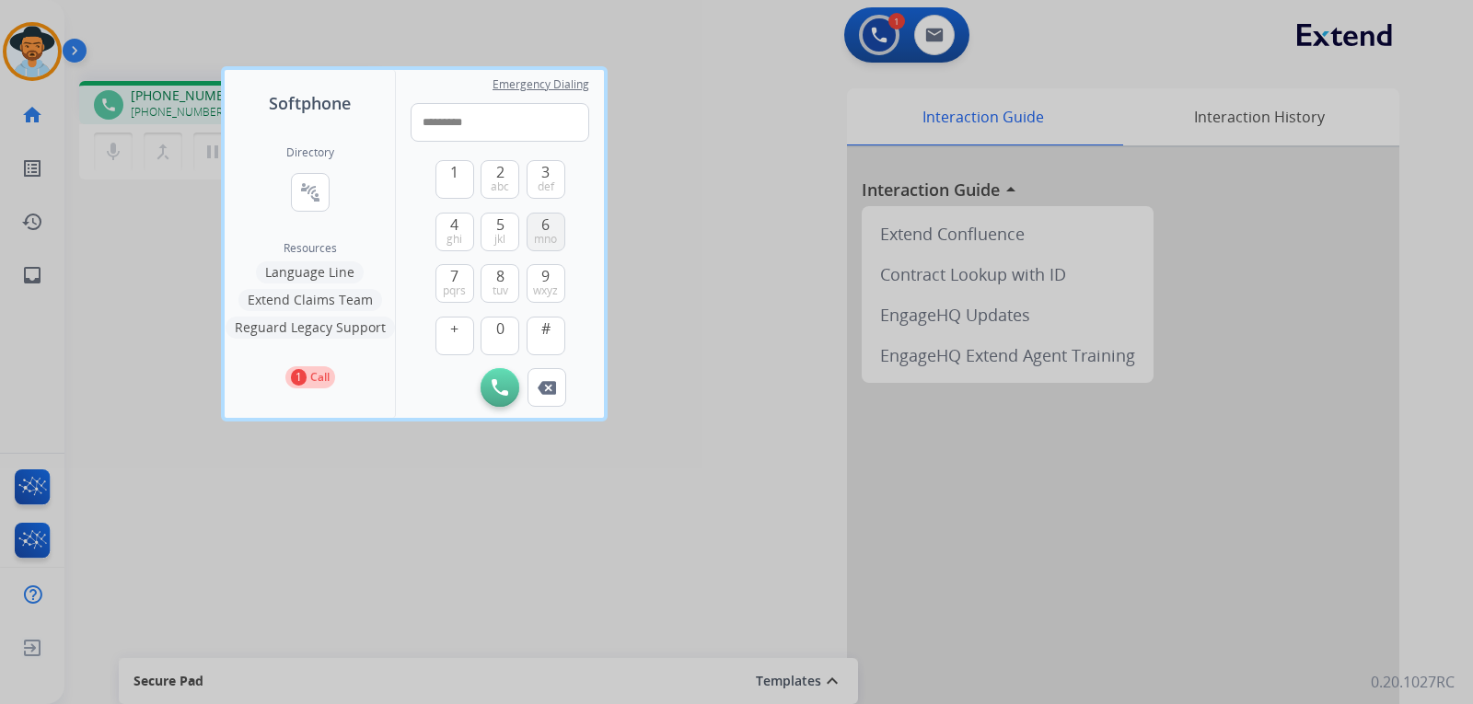
type input "**********"
click at [491, 377] on button "Initiate Call" at bounding box center [499, 387] width 39 height 39
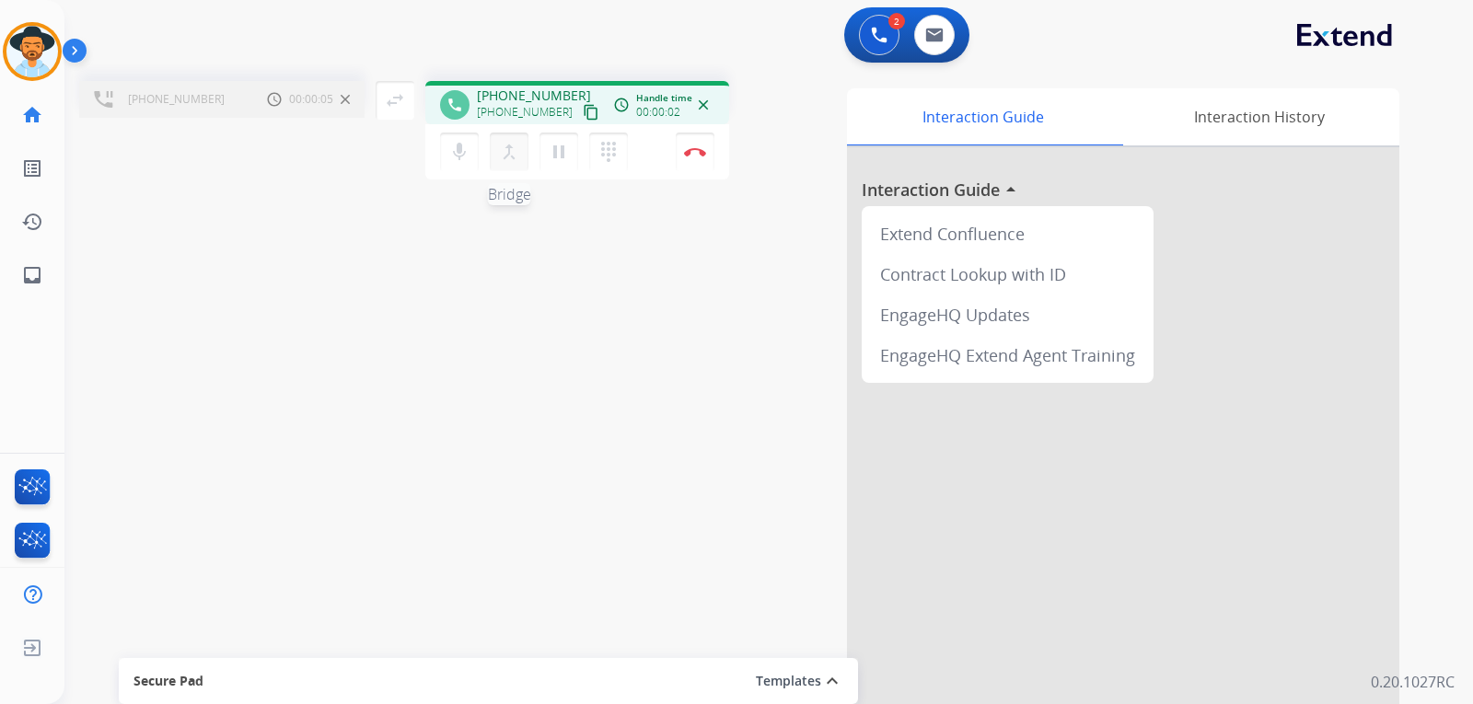
click at [508, 158] on mat-icon "merge_type" at bounding box center [509, 152] width 22 height 22
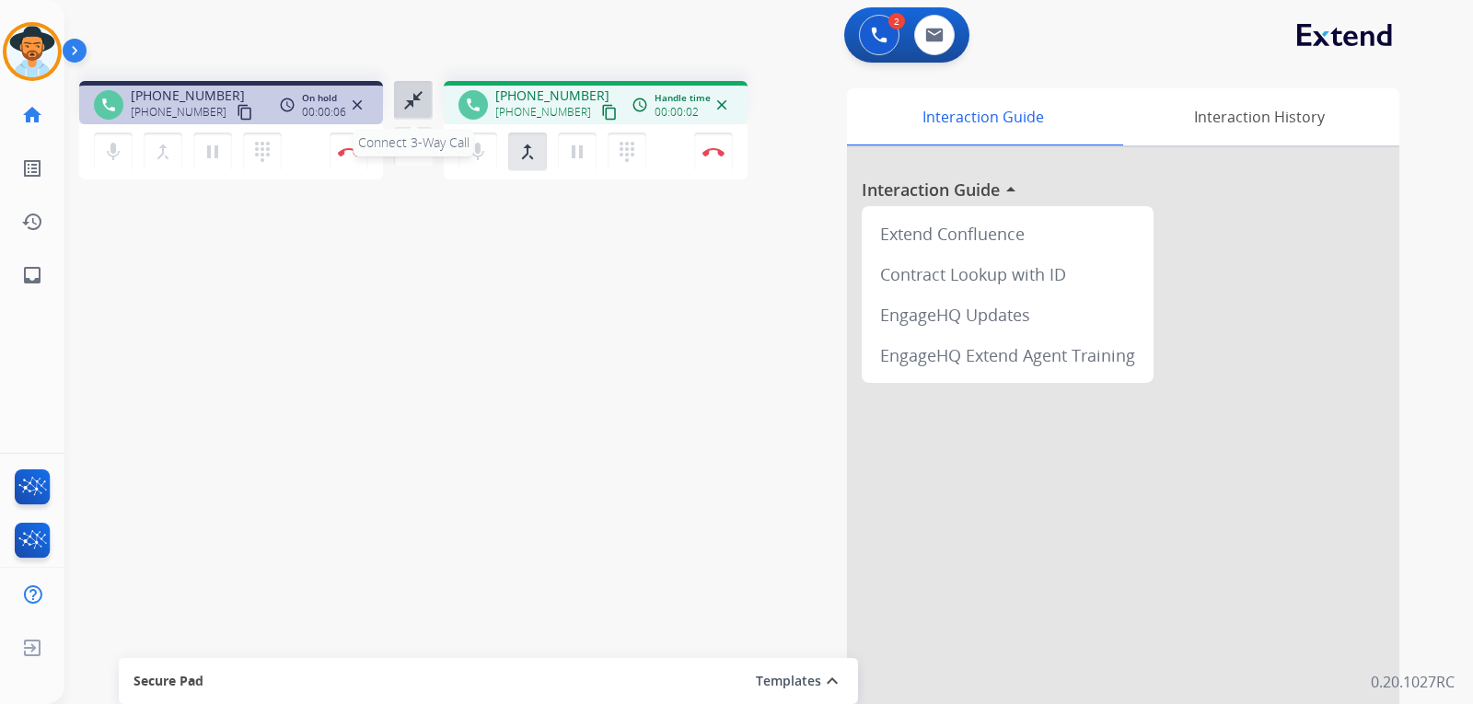
click at [423, 108] on mat-icon "close_fullscreen" at bounding box center [413, 100] width 22 height 22
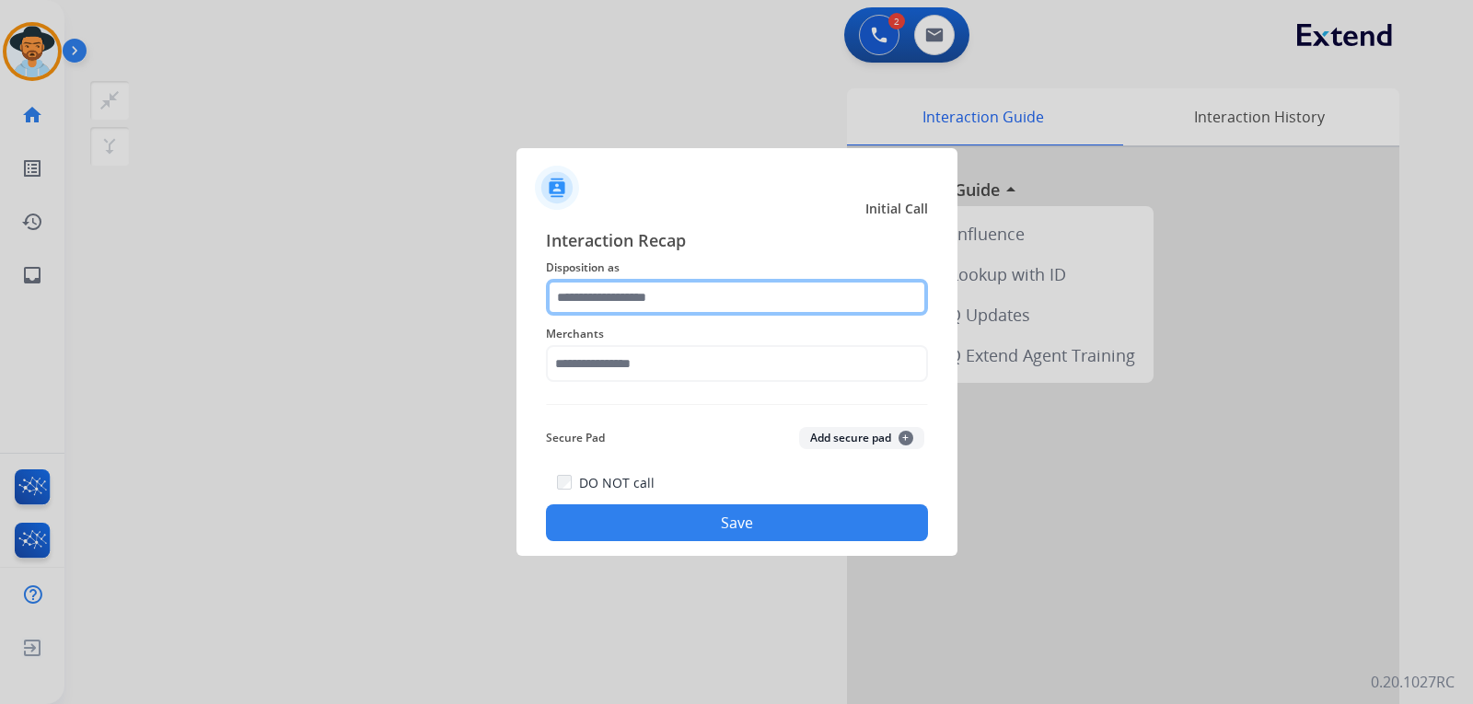
click at [649, 303] on input "text" at bounding box center [737, 297] width 382 height 37
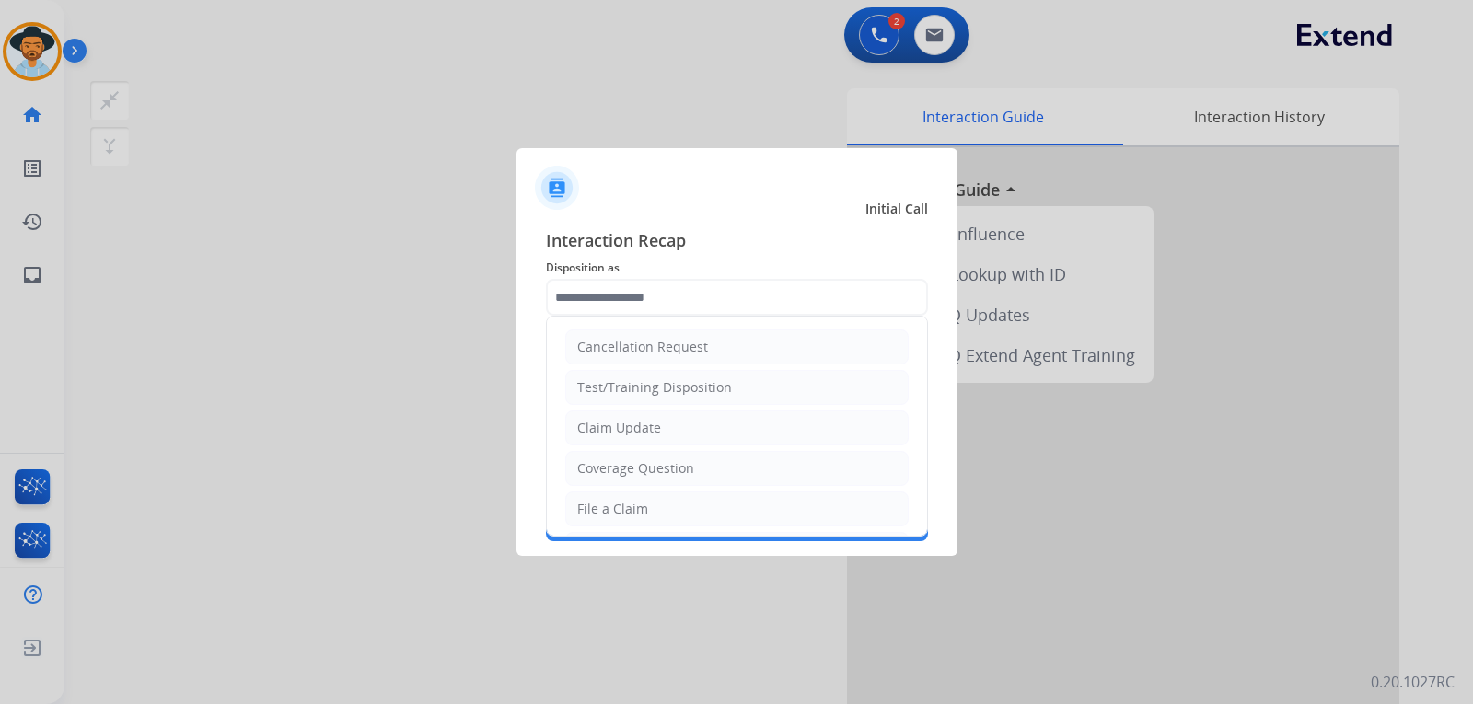
click at [637, 507] on div "File a Claim" at bounding box center [612, 509] width 71 height 18
type input "**********"
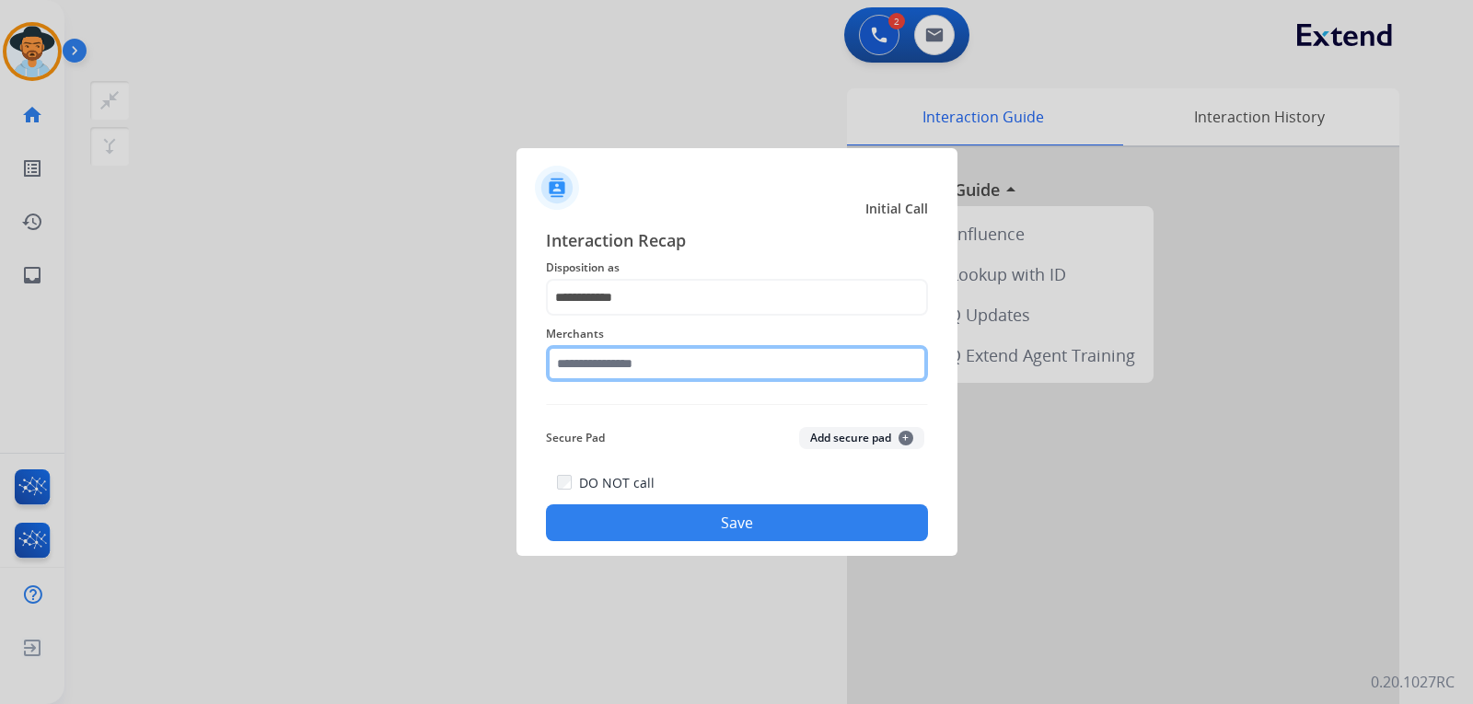
click at [669, 373] on input "text" at bounding box center [737, 363] width 382 height 37
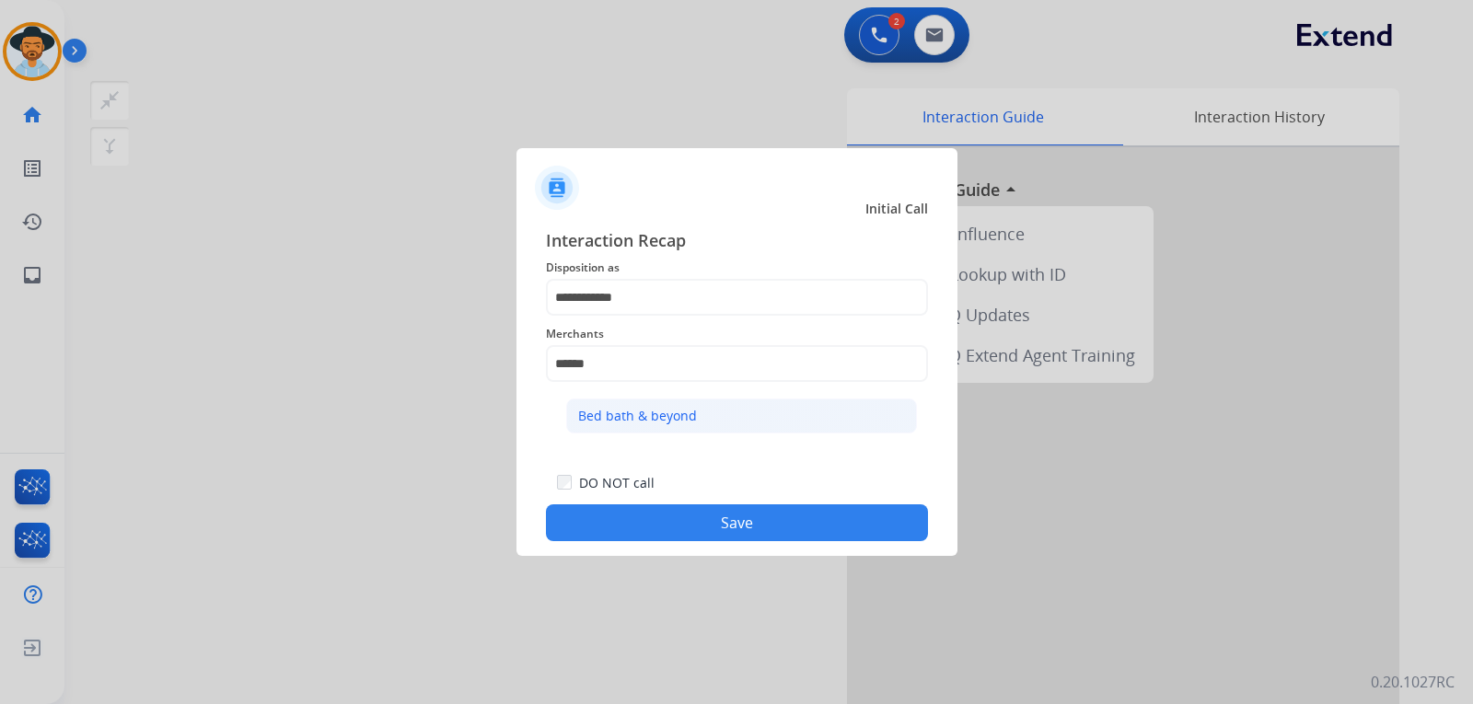
click at [695, 415] on li "Bed bath & beyond" at bounding box center [741, 416] width 351 height 35
type input "**********"
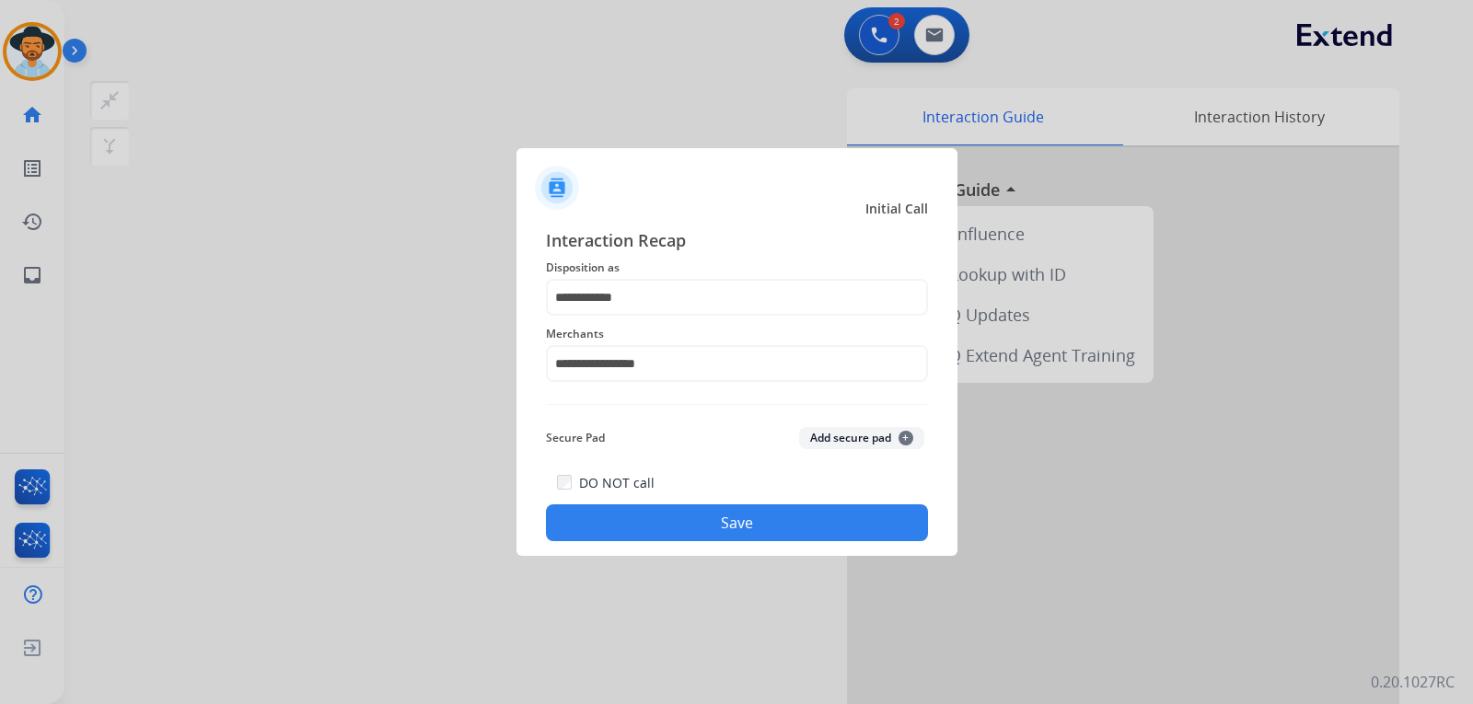
click at [732, 522] on button "Save" at bounding box center [737, 522] width 382 height 37
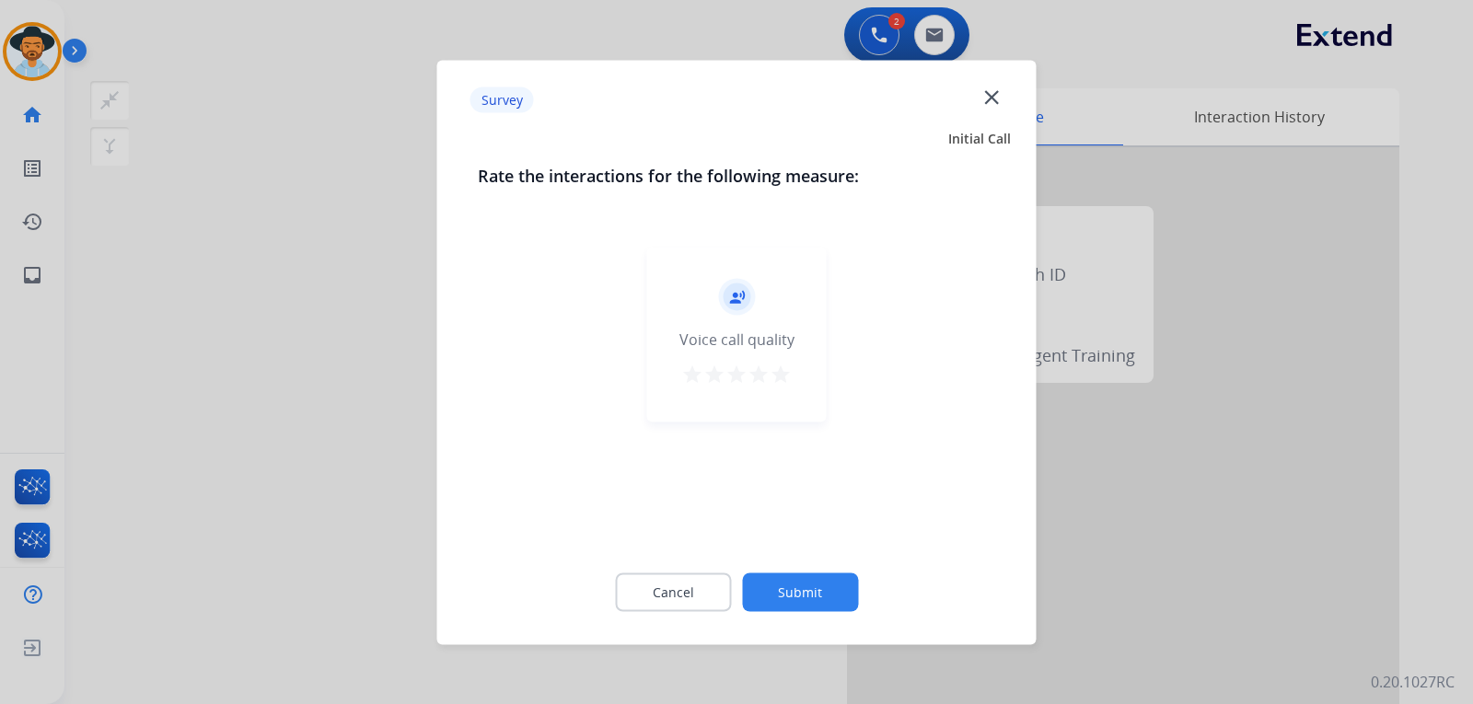
click at [1235, 495] on div at bounding box center [736, 352] width 1473 height 704
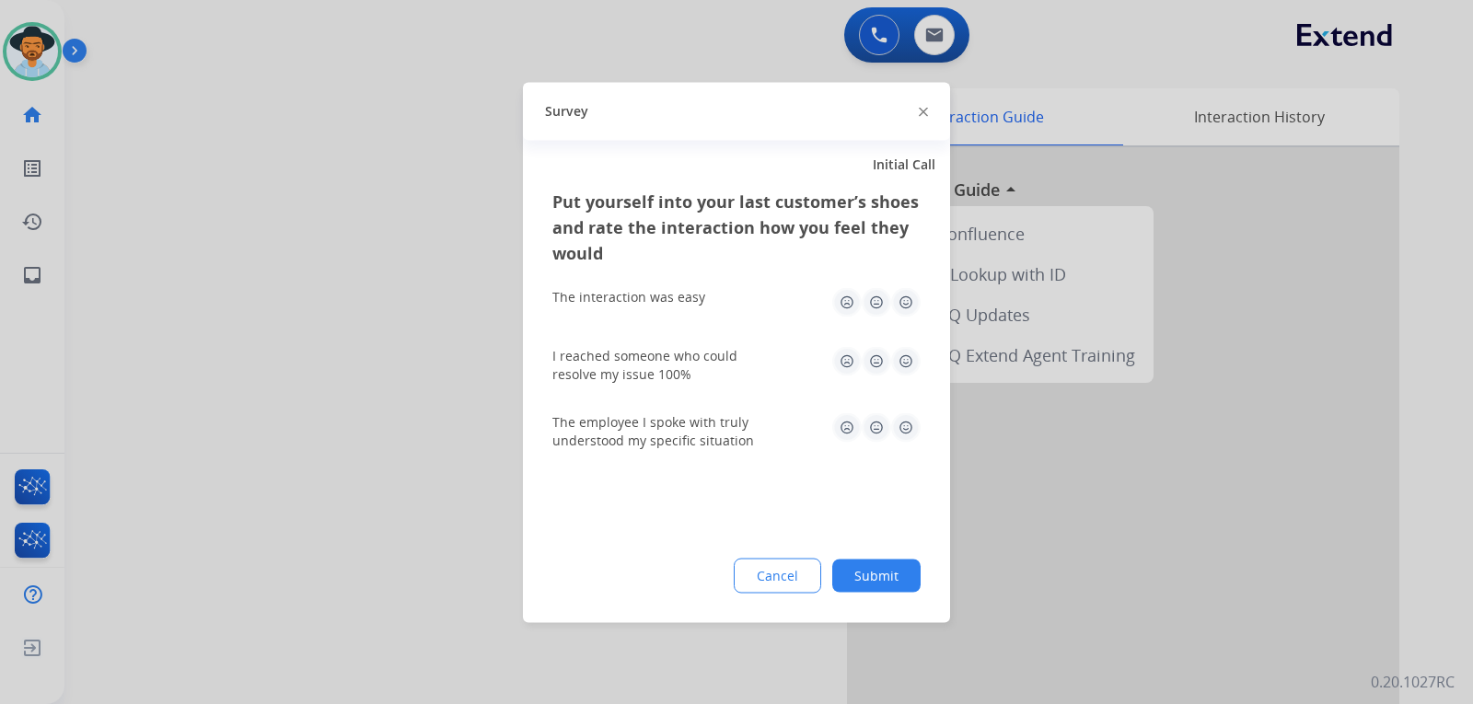
click at [924, 111] on img at bounding box center [923, 112] width 9 height 9
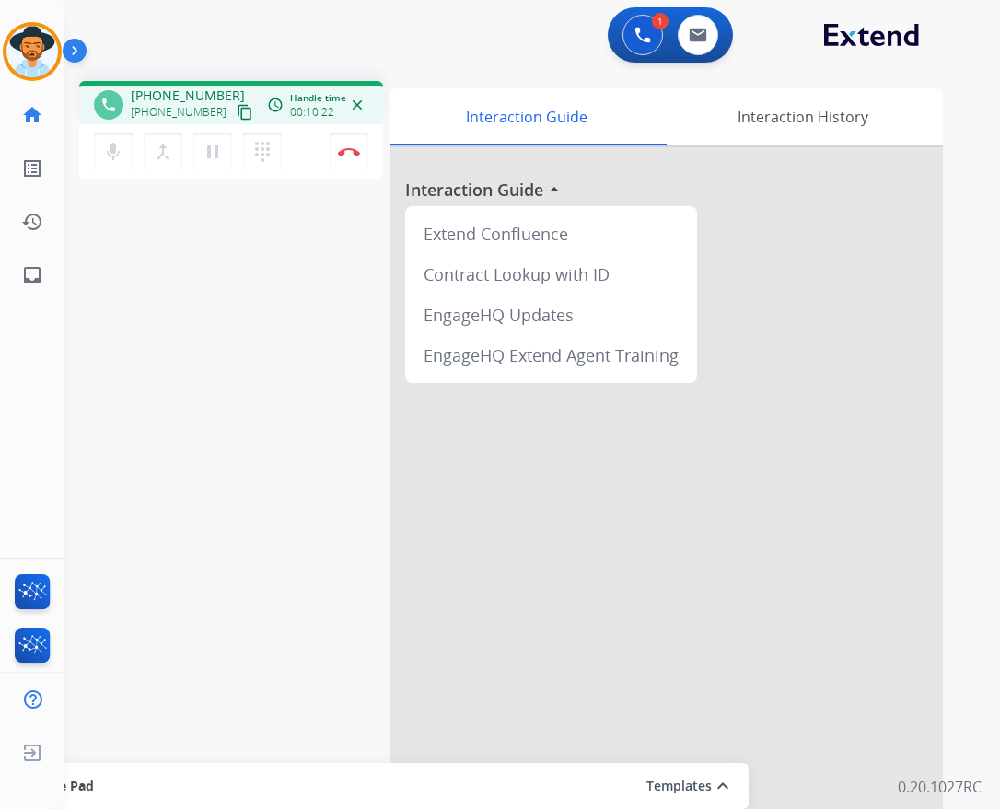
drag, startPoint x: 0, startPoint y: 0, endPoint x: 112, endPoint y: 409, distance: 423.8
click at [112, 409] on div "phone [PHONE_NUMBER] [PHONE_NUMBER] content_copy access_time Call metrics Queue…" at bounding box center [509, 450] width 891 height 768
click at [352, 163] on button "Disconnect" at bounding box center [349, 152] width 39 height 39
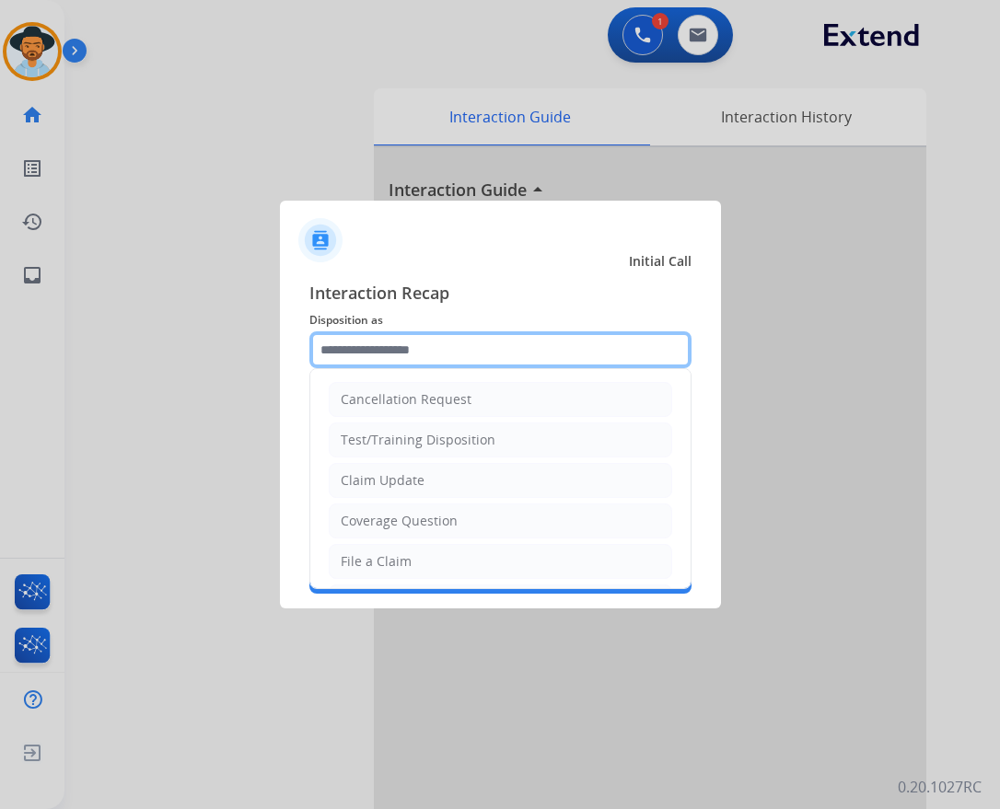
click at [430, 349] on input "text" at bounding box center [500, 349] width 382 height 37
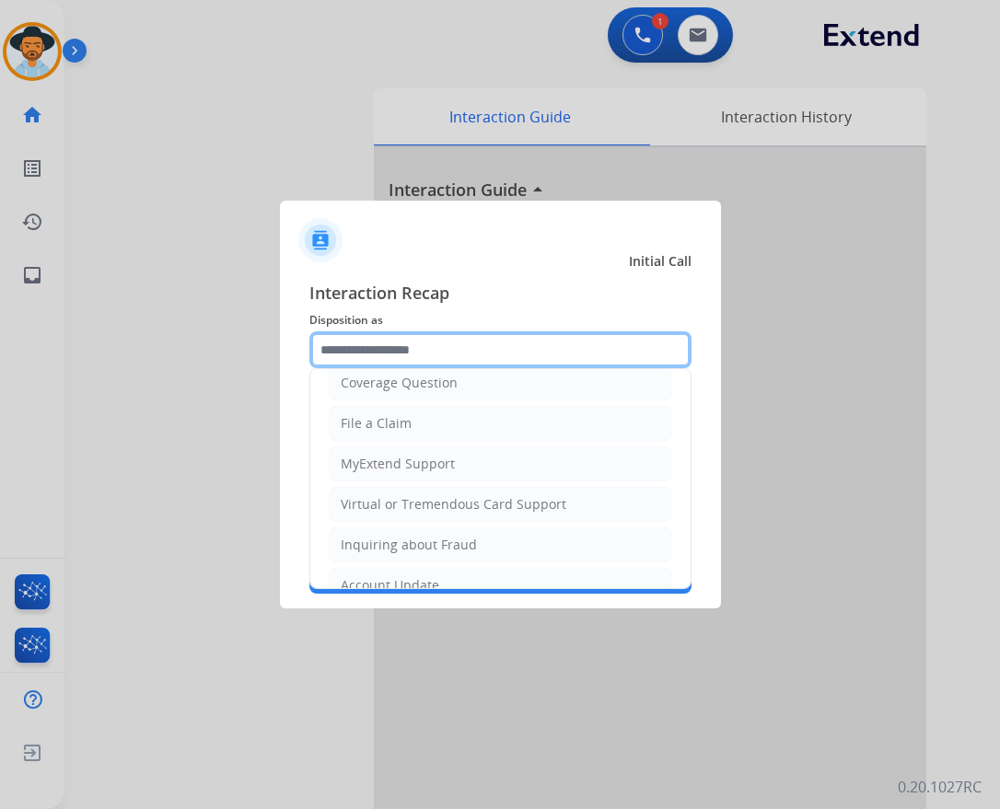
scroll to position [287, 0]
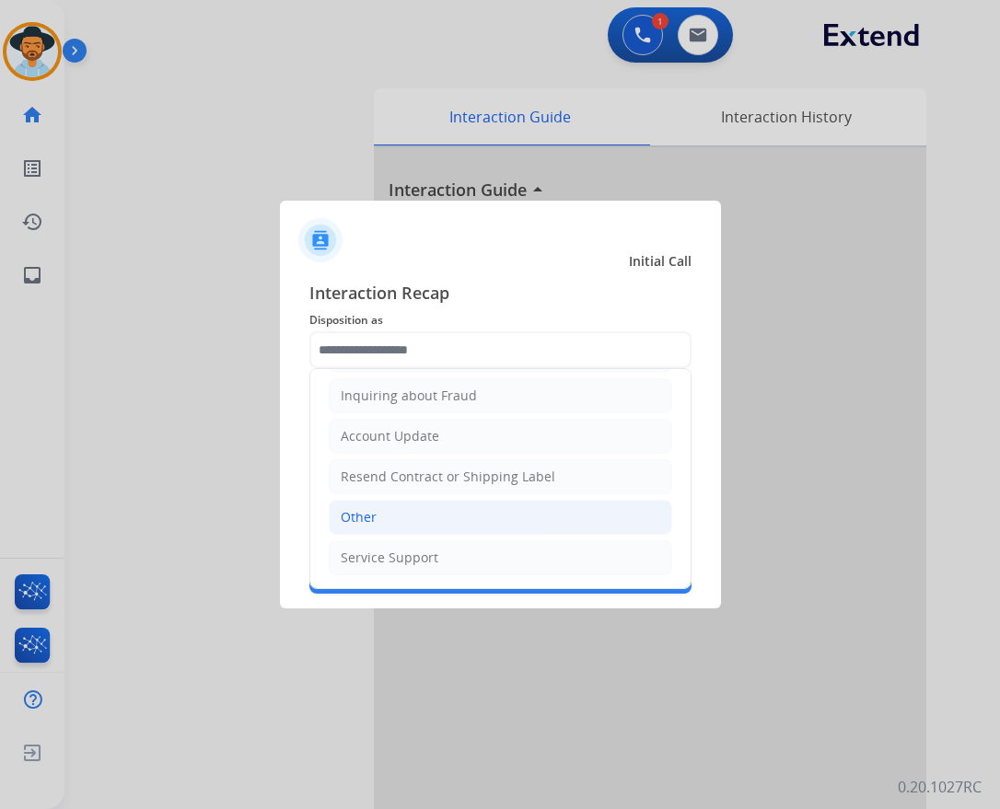
click at [372, 514] on div "Other" at bounding box center [359, 517] width 36 height 18
type input "*****"
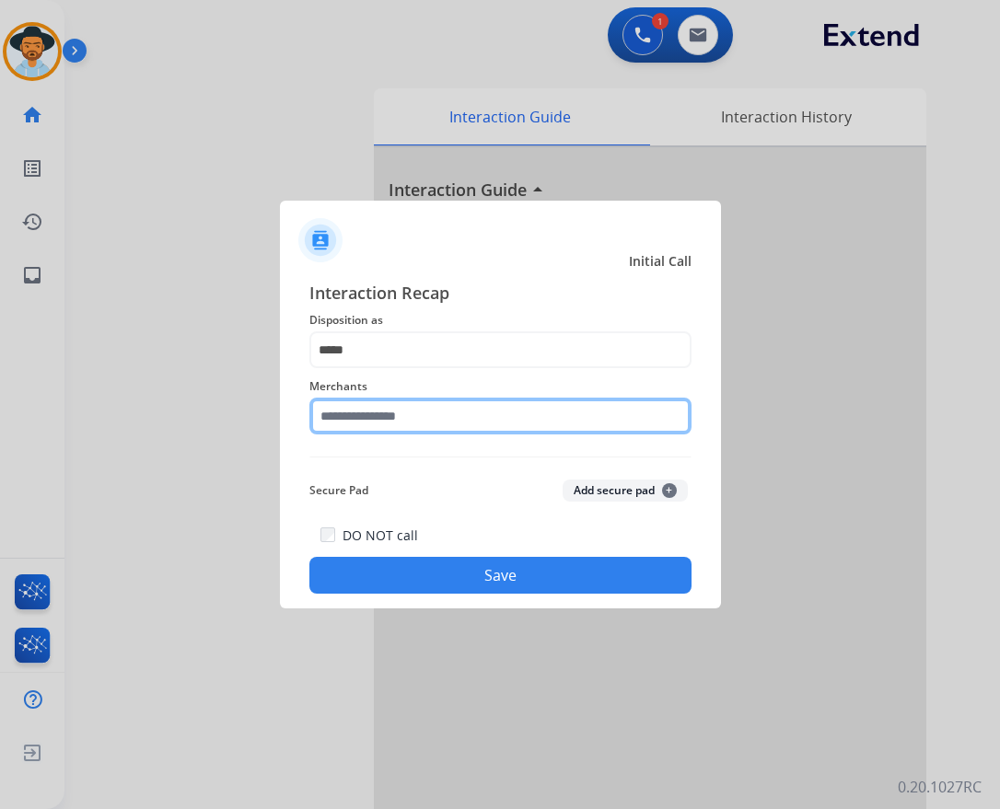
click at [400, 409] on input "text" at bounding box center [500, 416] width 382 height 37
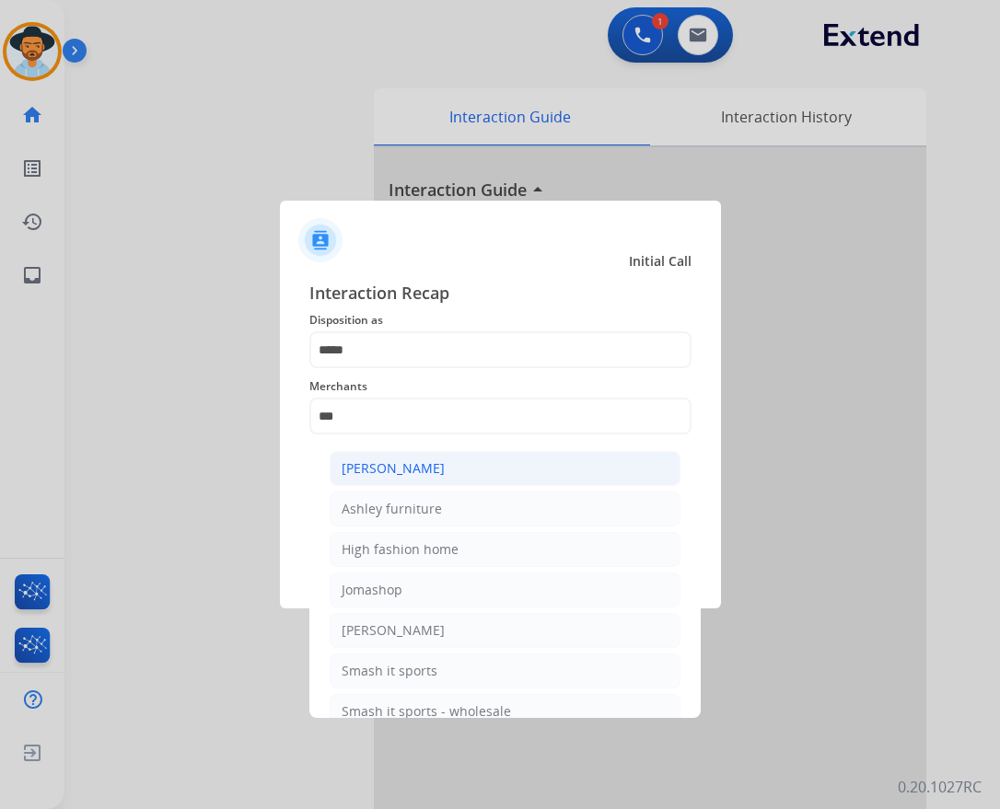
click at [436, 466] on div "[PERSON_NAME]" at bounding box center [392, 468] width 103 height 18
type input "**********"
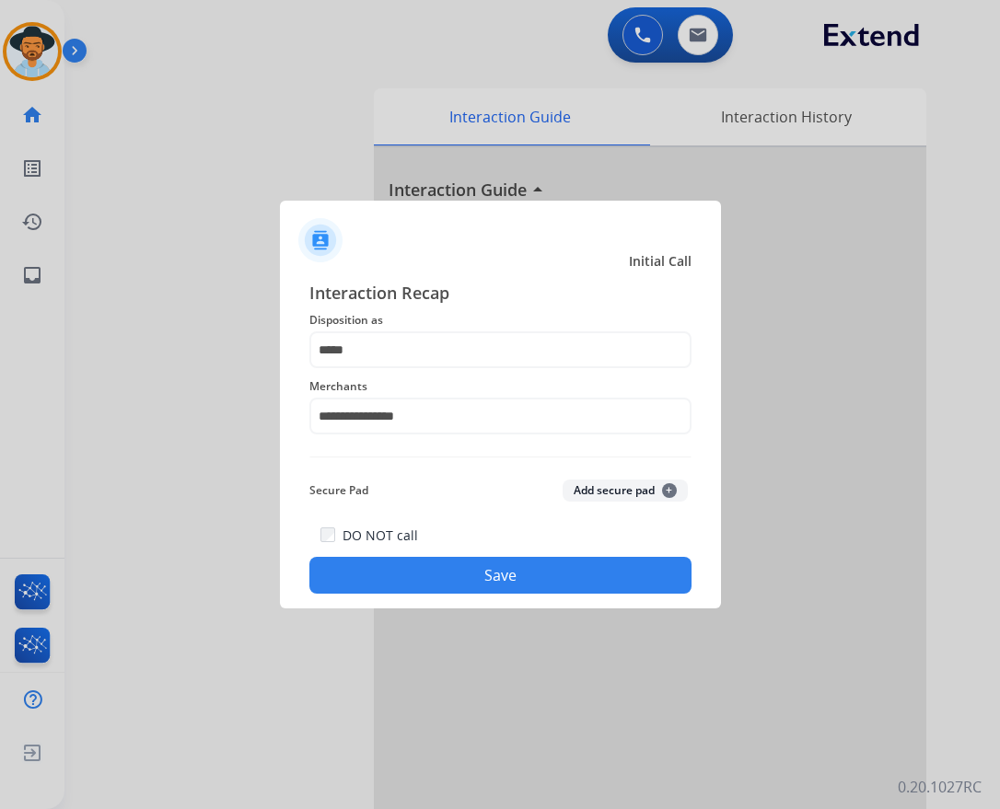
click at [426, 559] on button "Save" at bounding box center [500, 575] width 382 height 37
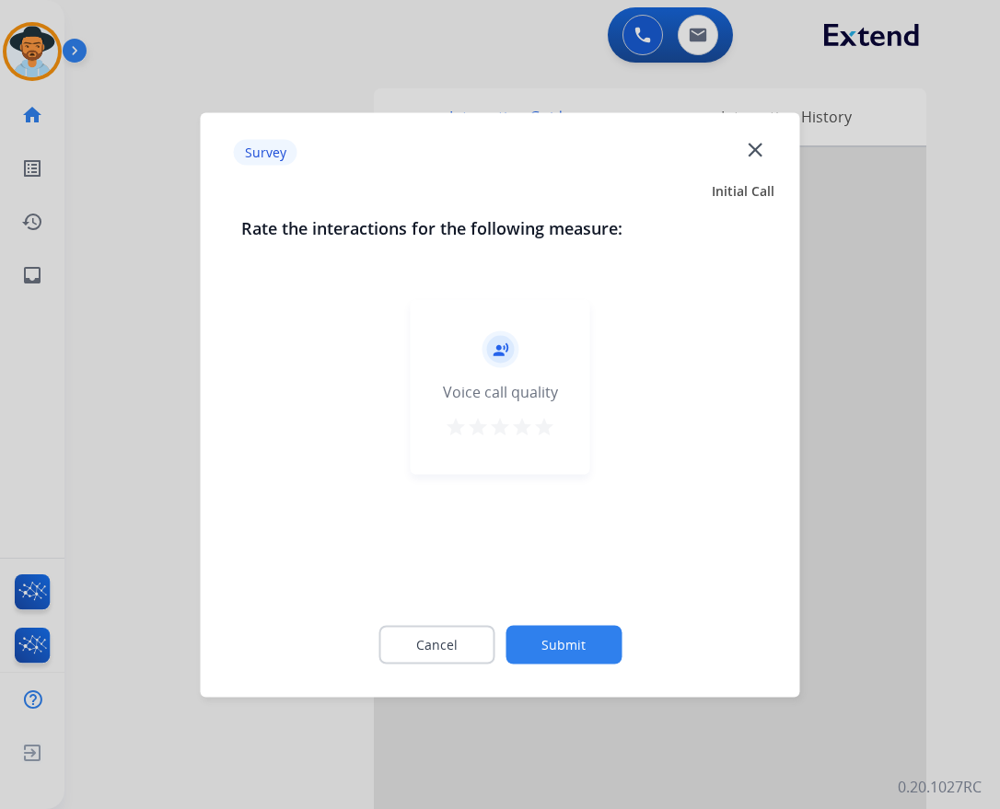
click at [753, 154] on mat-icon "close" at bounding box center [755, 149] width 24 height 24
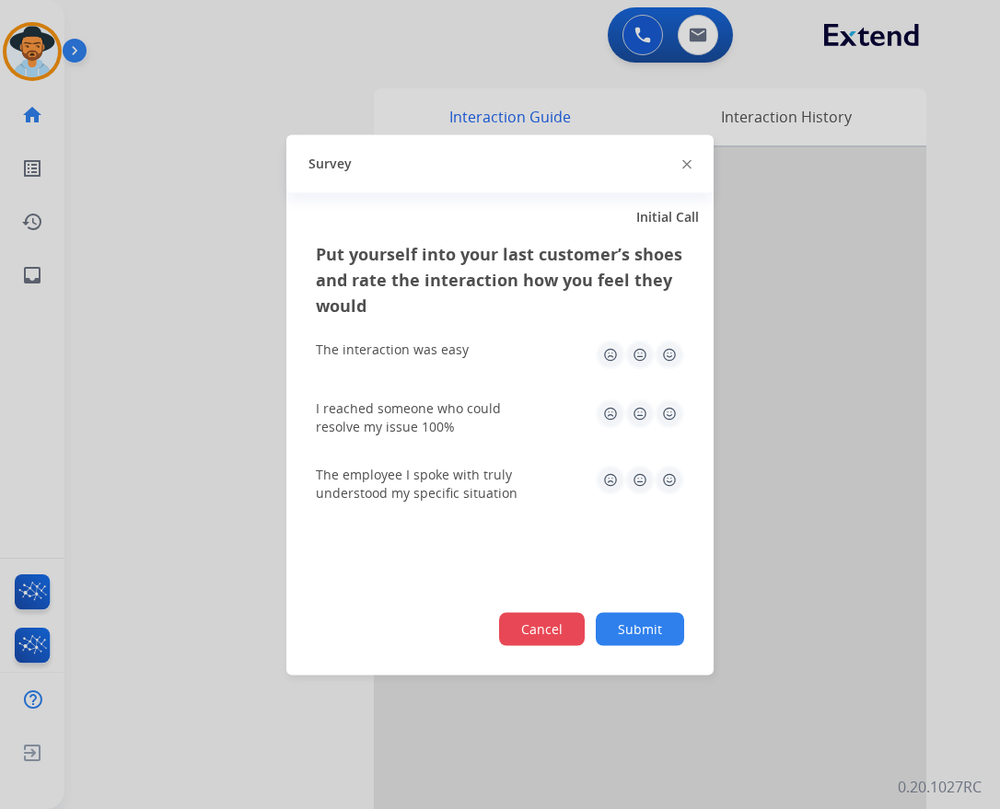
click at [544, 625] on button "Cancel" at bounding box center [542, 628] width 86 height 33
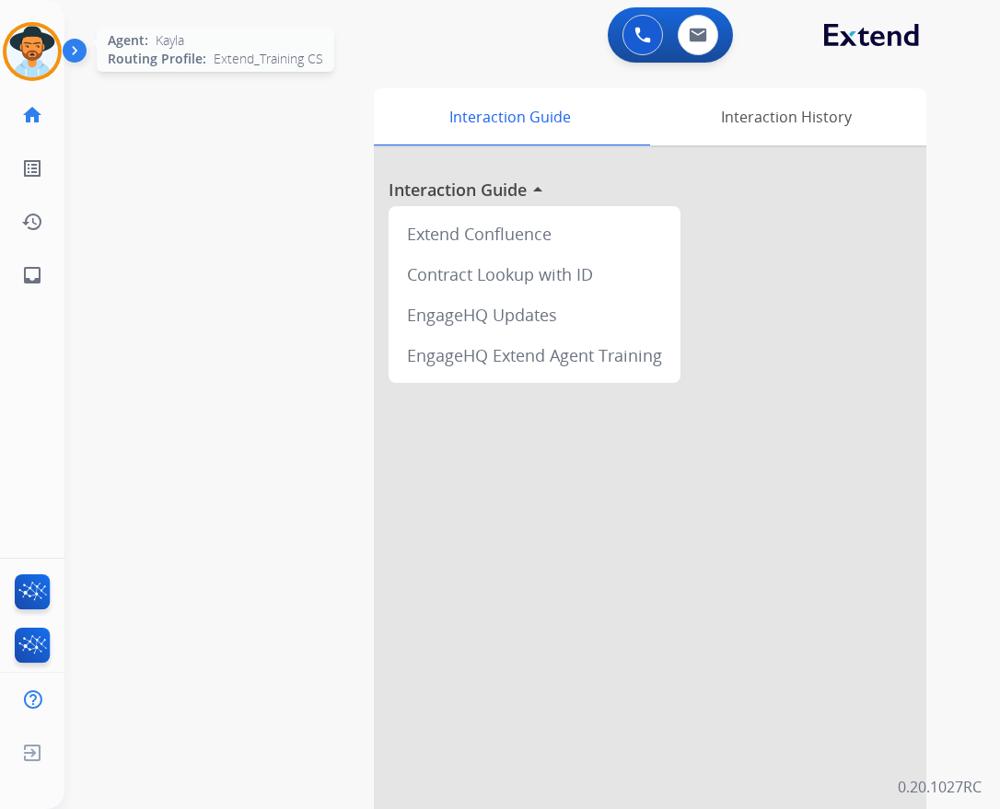
click at [36, 55] on img at bounding box center [32, 52] width 52 height 52
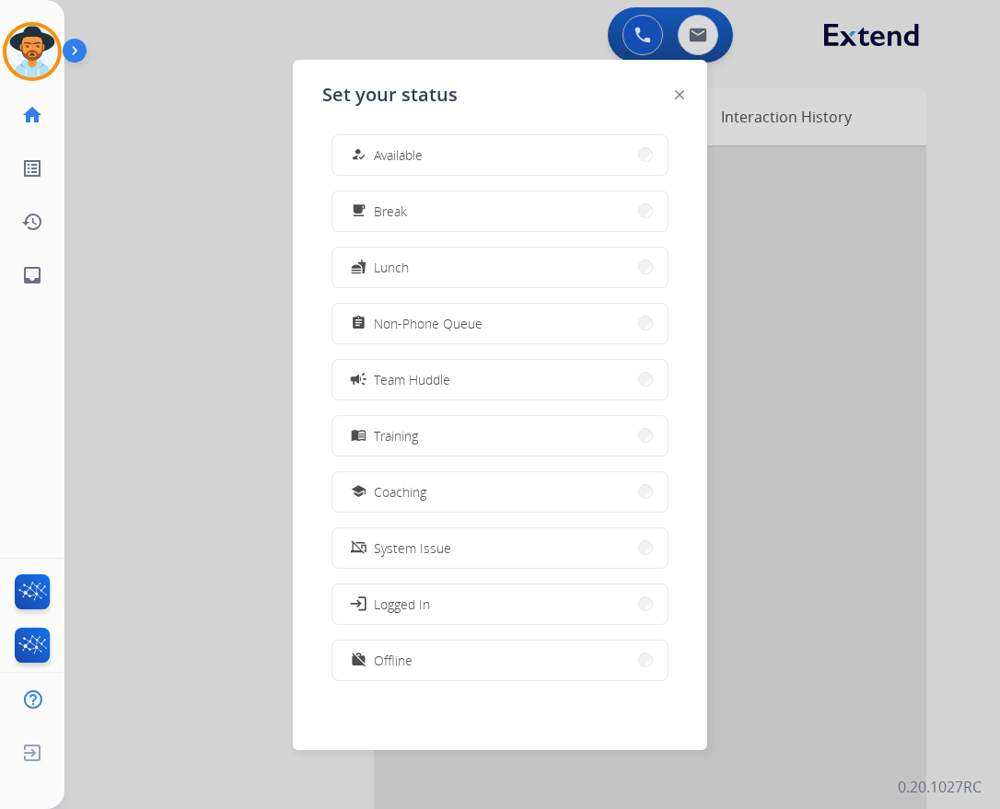
scroll to position [6, 0]
click at [478, 216] on button "free_breakfast Break" at bounding box center [499, 211] width 335 height 40
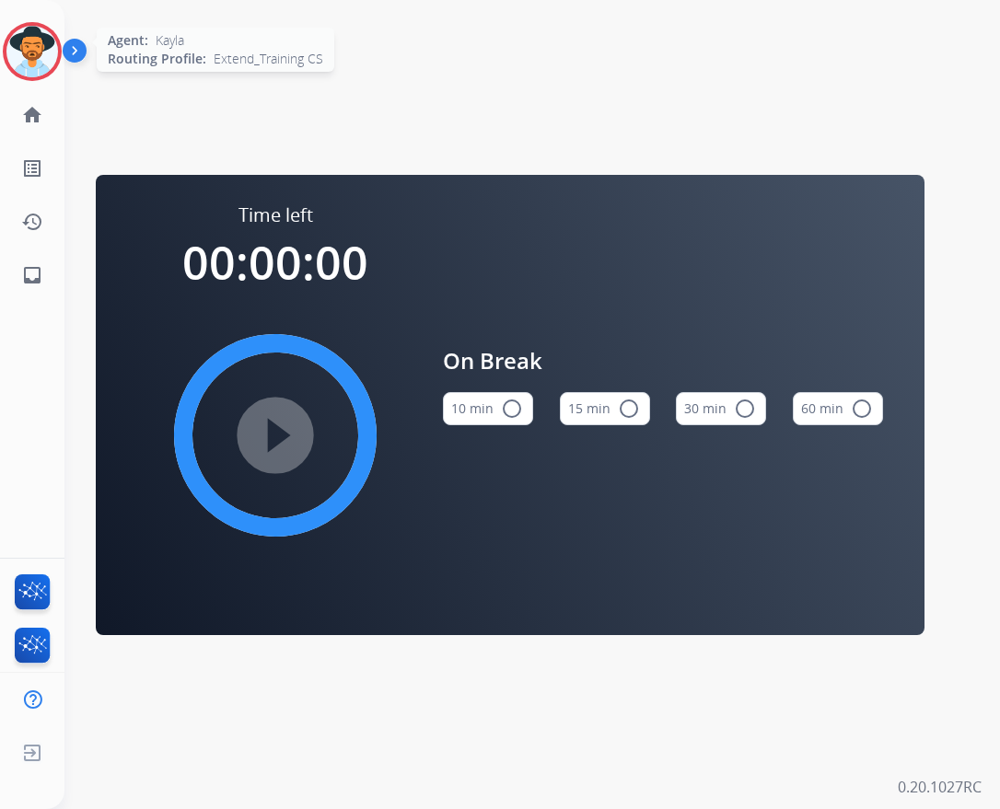
click at [48, 62] on img at bounding box center [32, 52] width 52 height 52
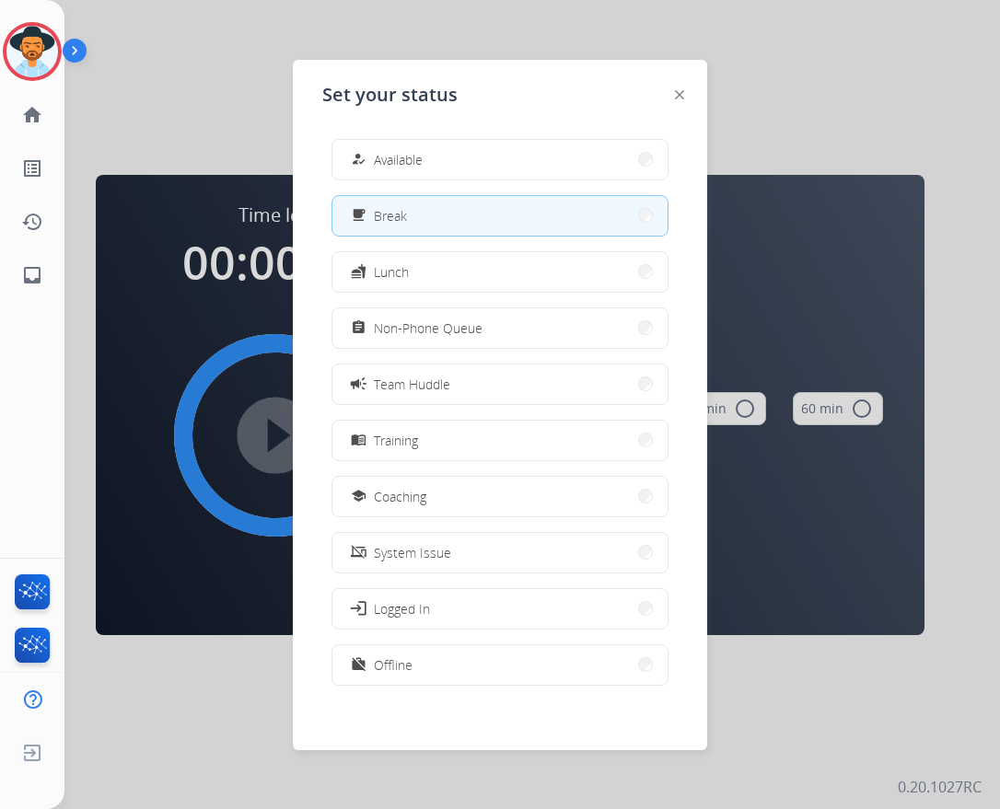
scroll to position [6, 0]
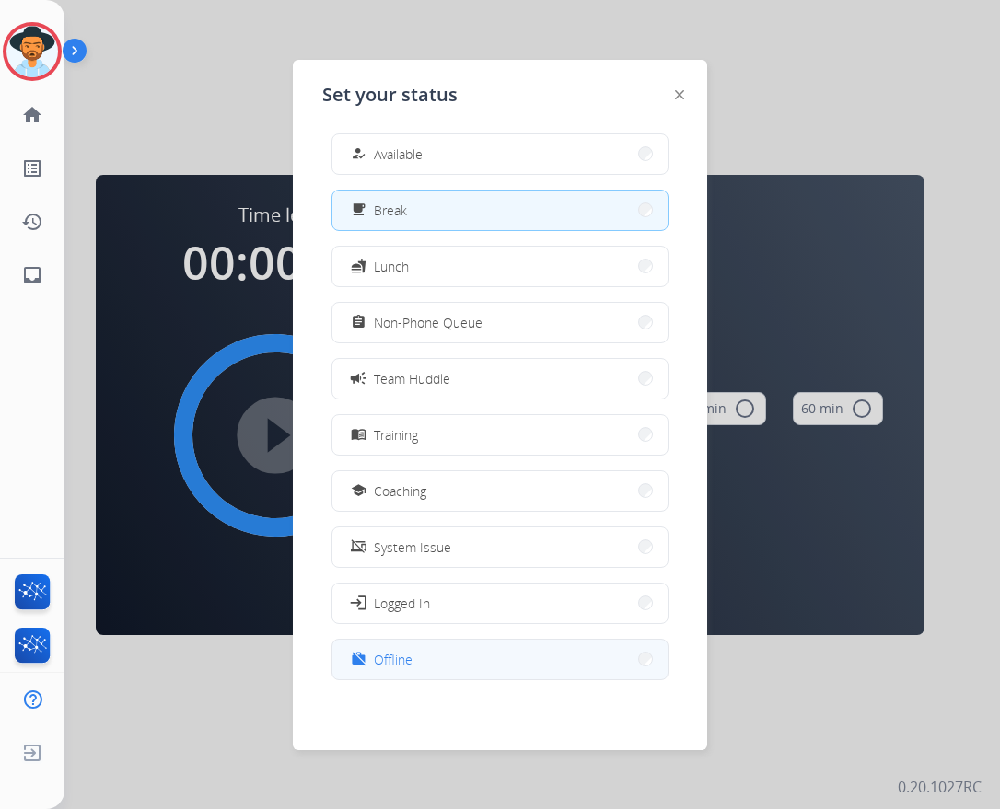
click at [550, 654] on button "work_off Offline" at bounding box center [499, 660] width 335 height 40
